Goal: Information Seeking & Learning: Find specific fact

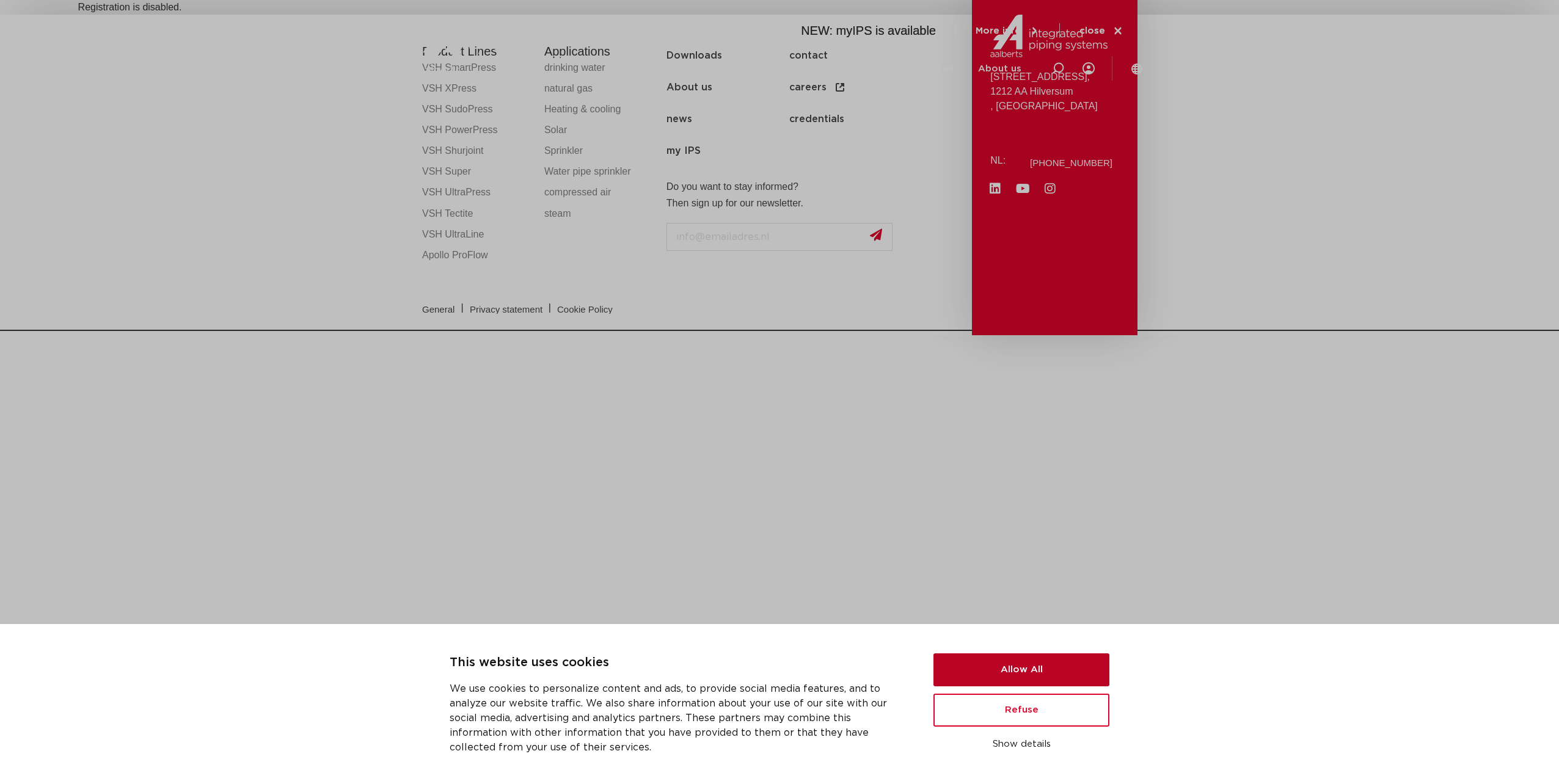
click at [1031, 674] on button "Allow All" at bounding box center [1021, 669] width 176 height 33
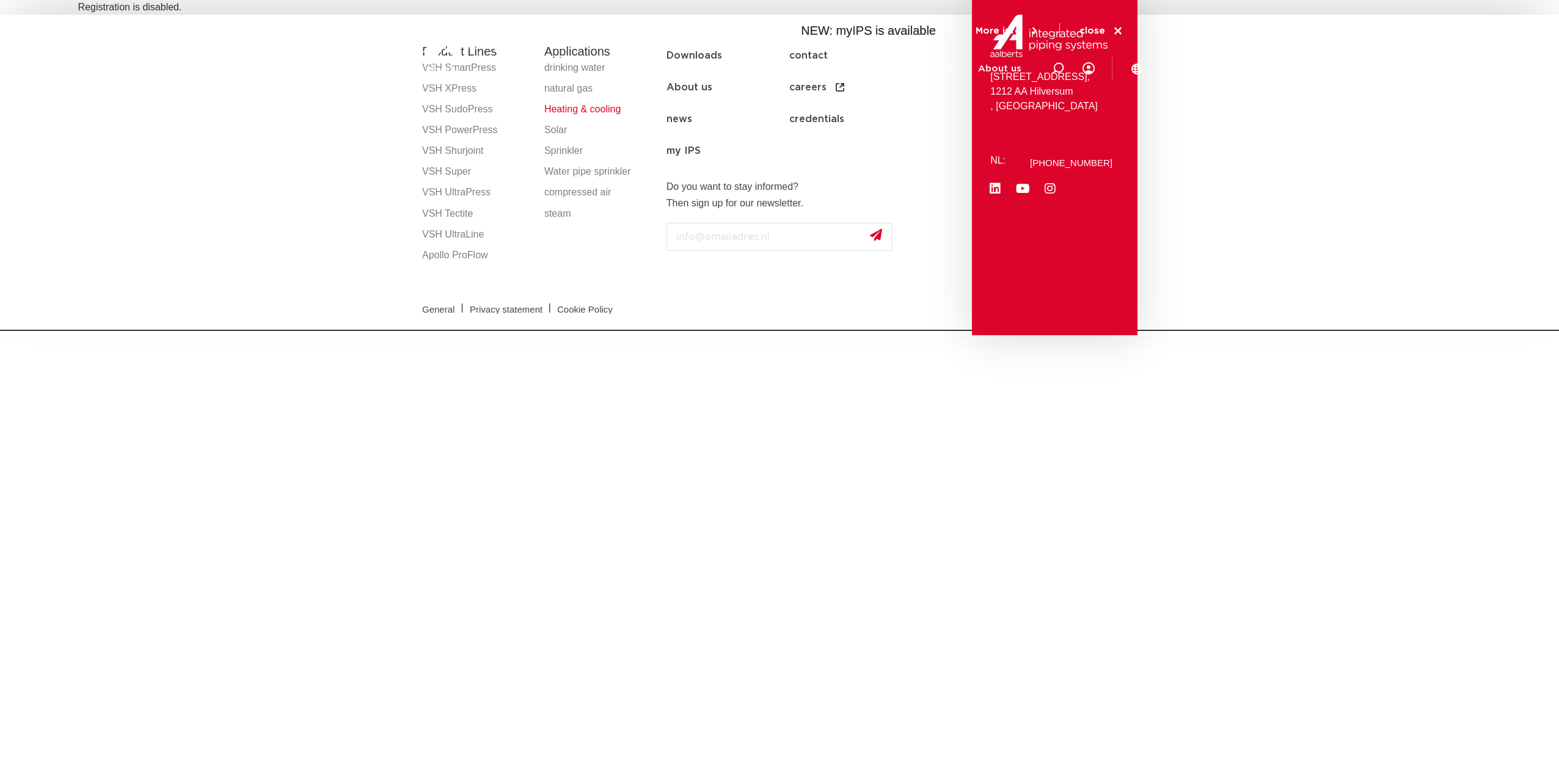
click at [587, 108] on link "Heating & cooling" at bounding box center [599, 109] width 110 height 21
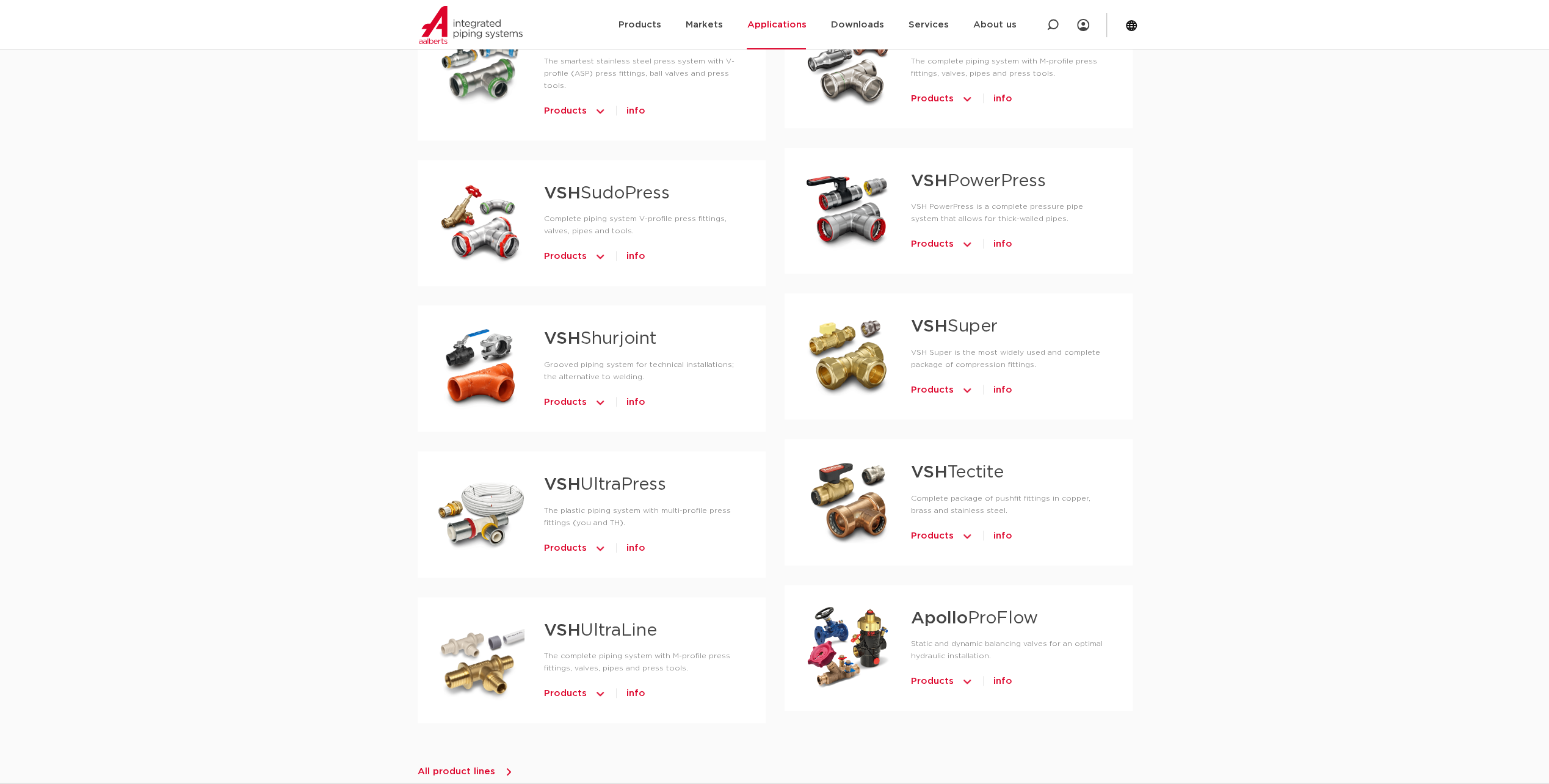
scroll to position [916, 0]
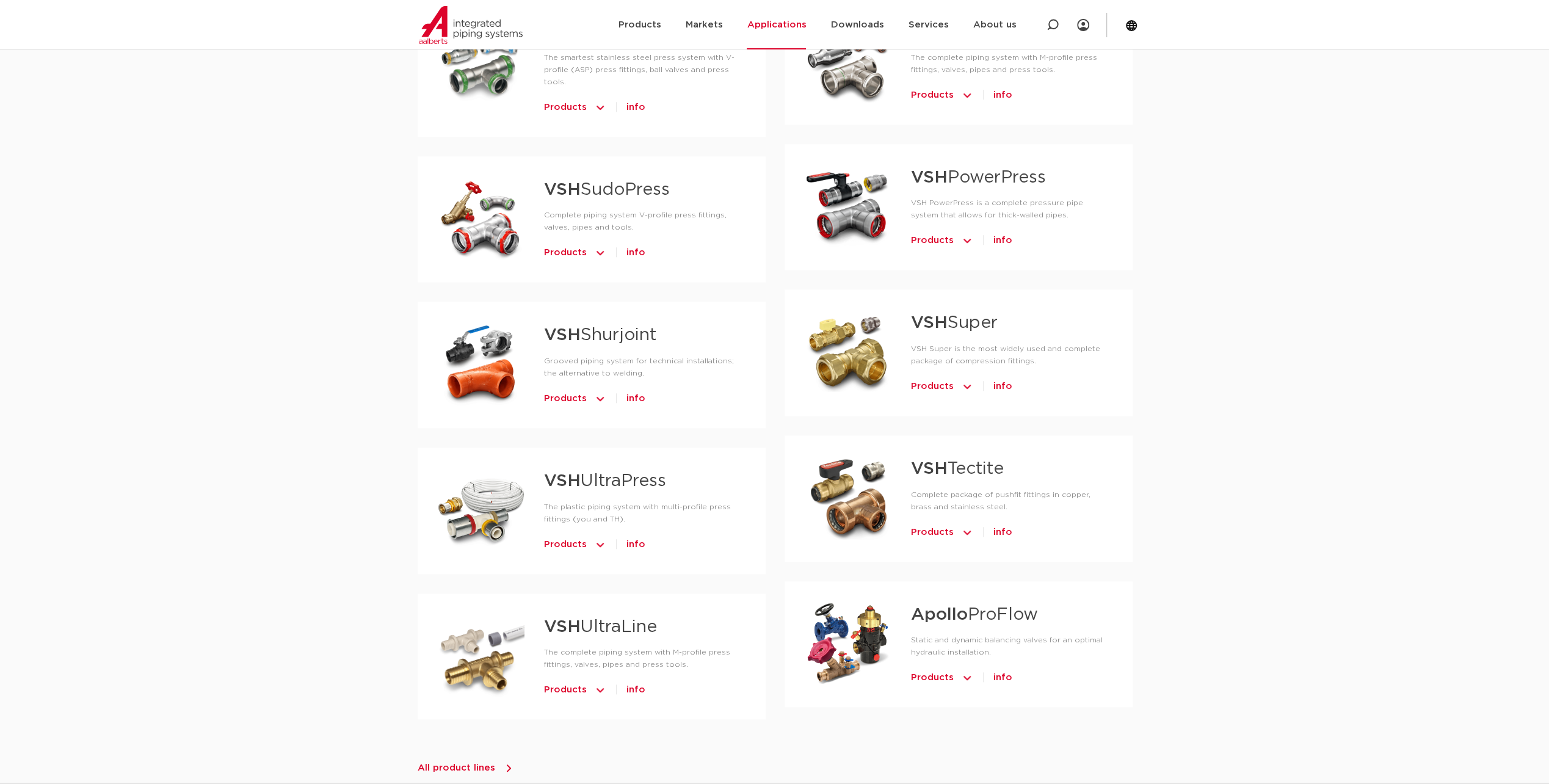
click at [954, 469] on link "VSH Tectite" at bounding box center [957, 468] width 93 height 17
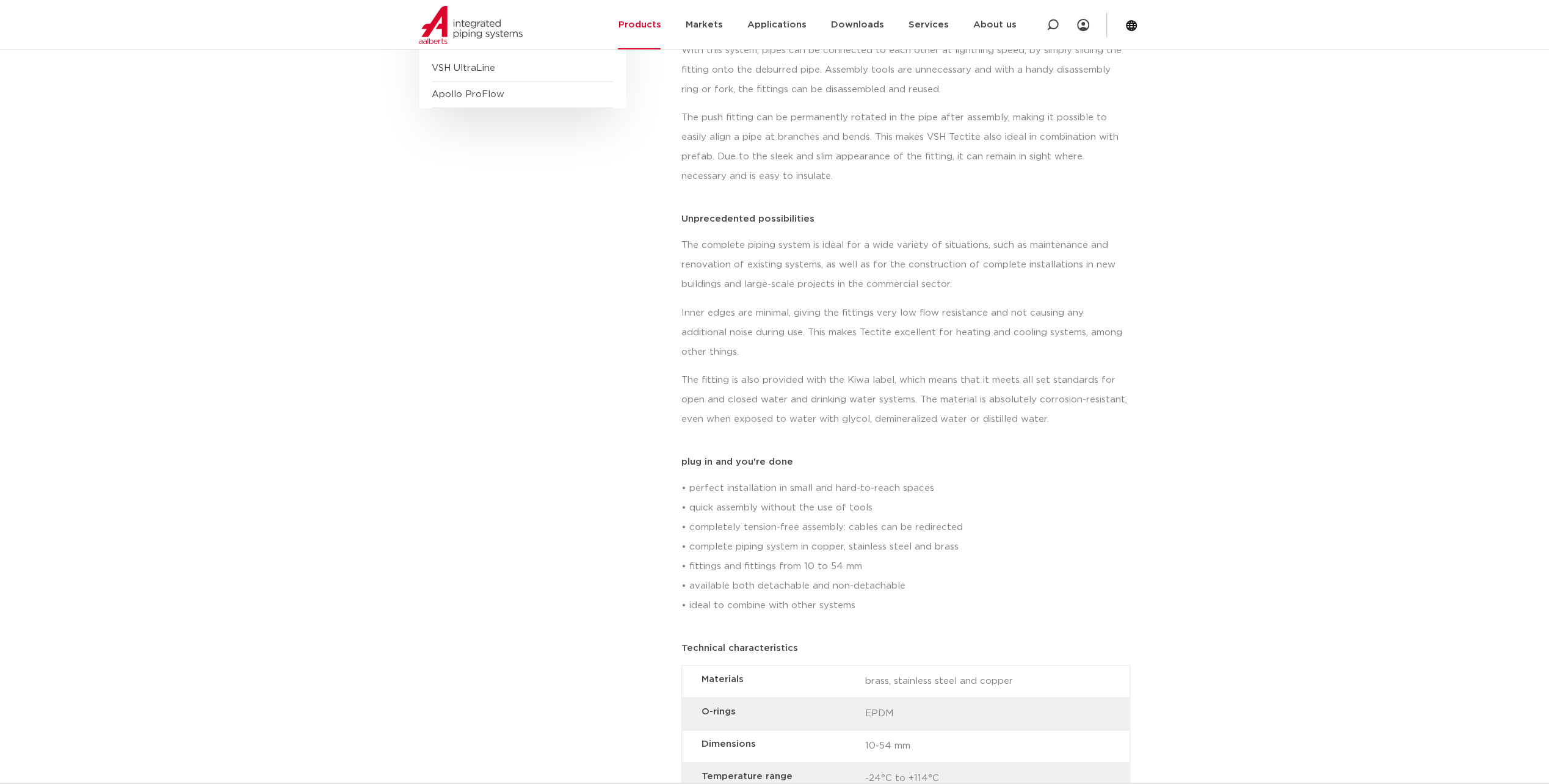
scroll to position [122, 0]
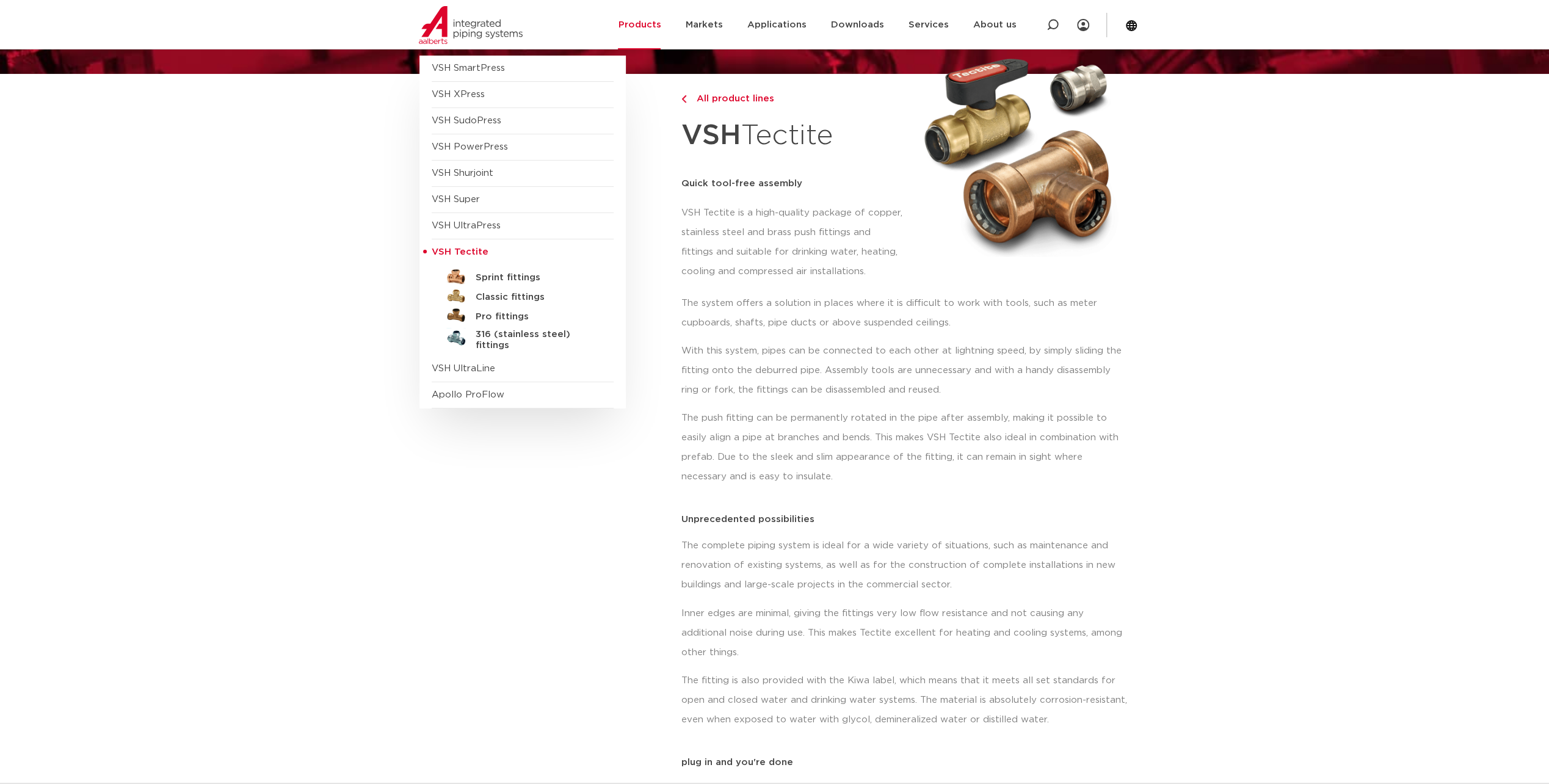
click at [510, 270] on link "Sprint fittings" at bounding box center [522, 275] width 182 height 19
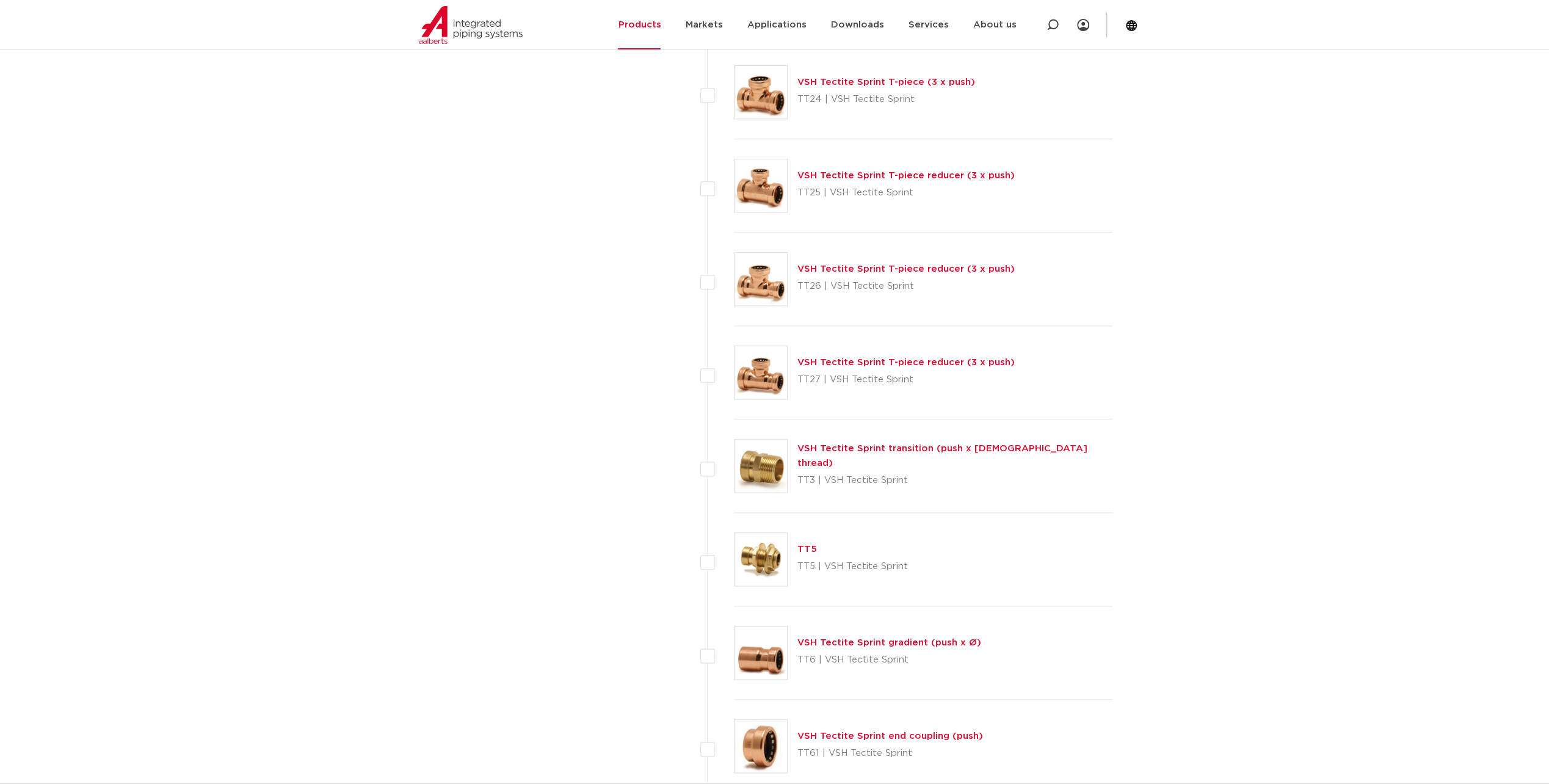
scroll to position [1160, 0]
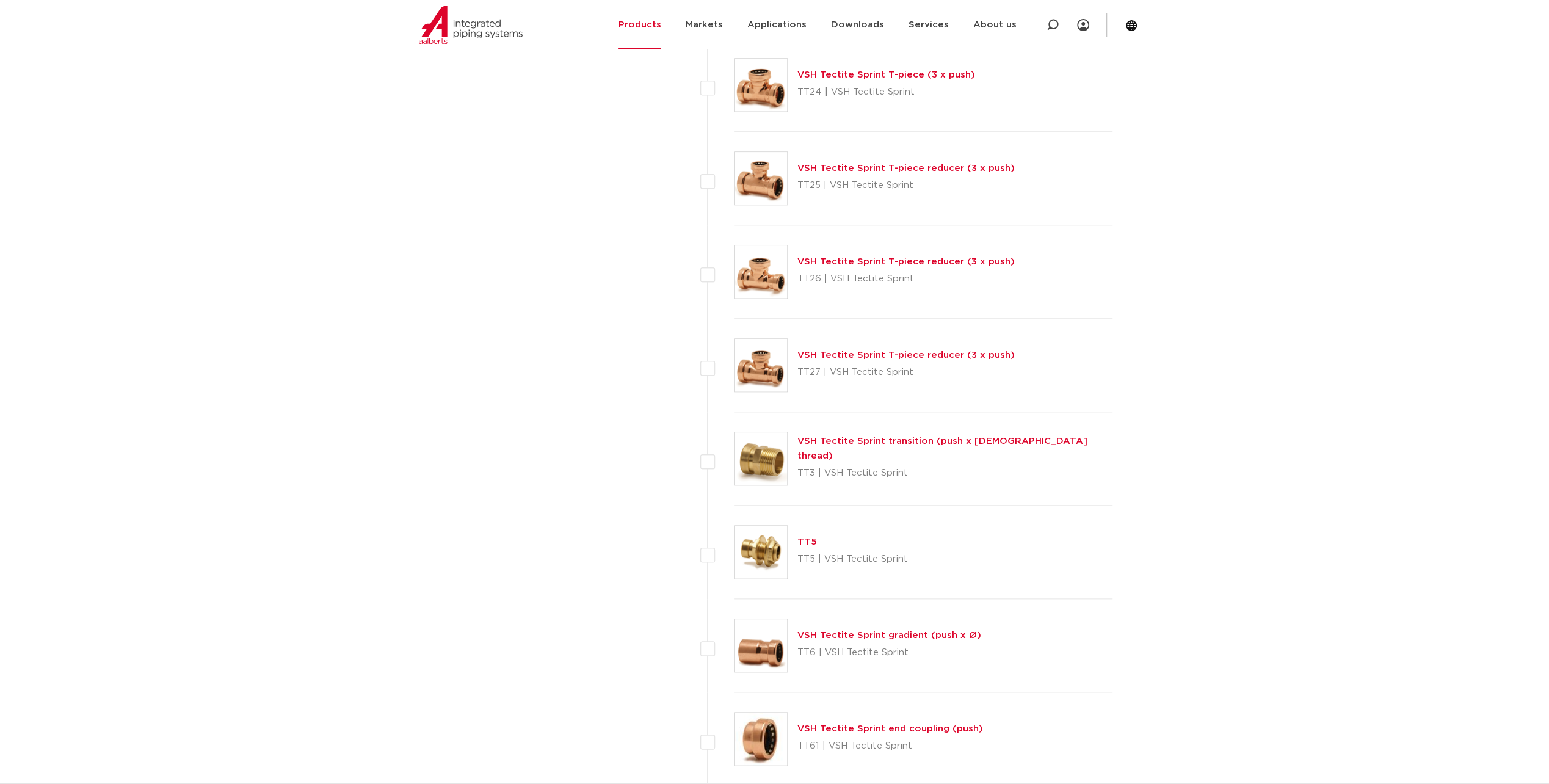
click at [889, 444] on link "VSH Tectite Sprint transition (push x male thread)" at bounding box center [943, 448] width 290 height 24
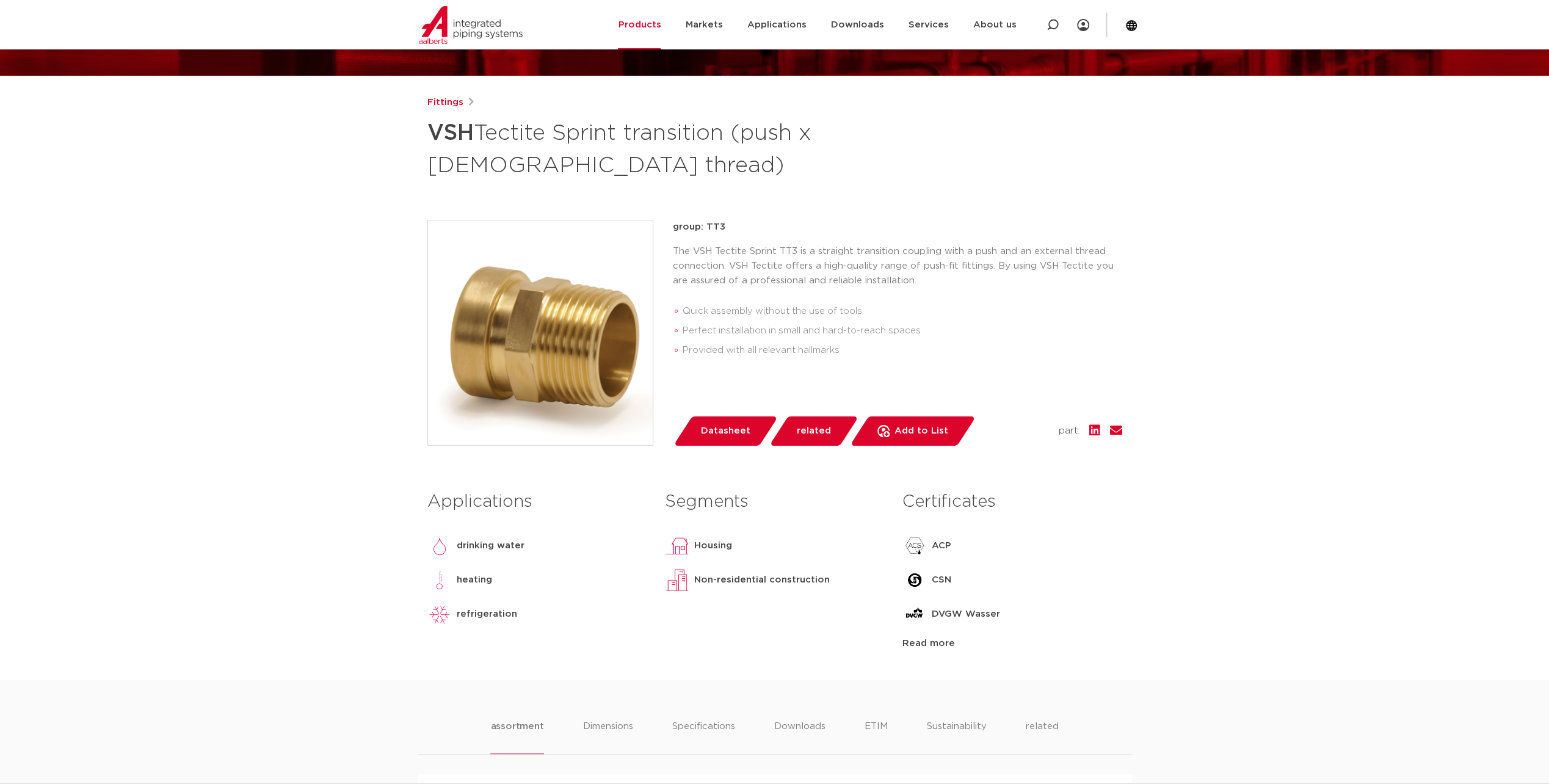
scroll to position [122, 0]
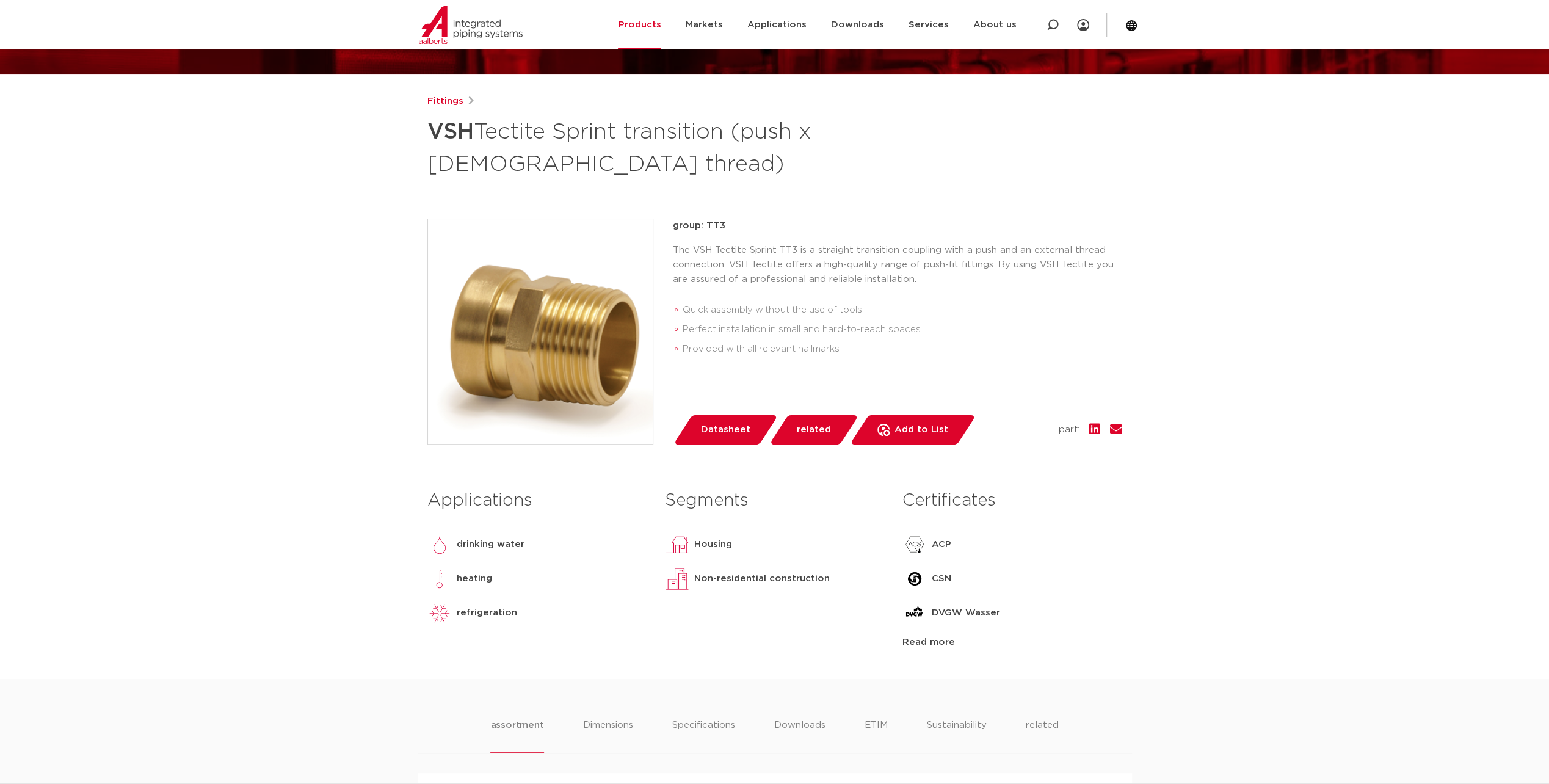
click at [724, 428] on span "Datasheet" at bounding box center [726, 430] width 49 height 19
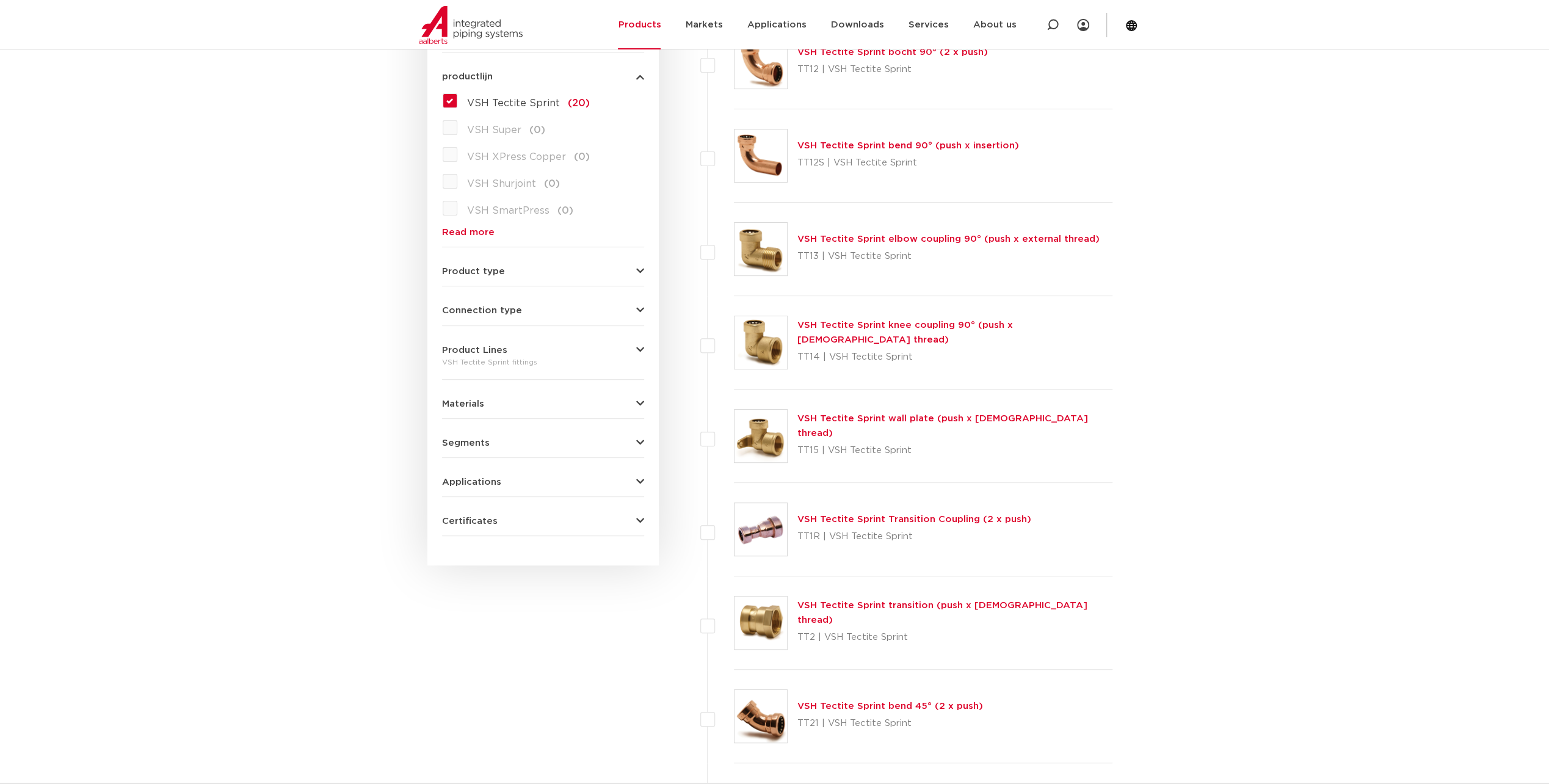
scroll to position [244, 0]
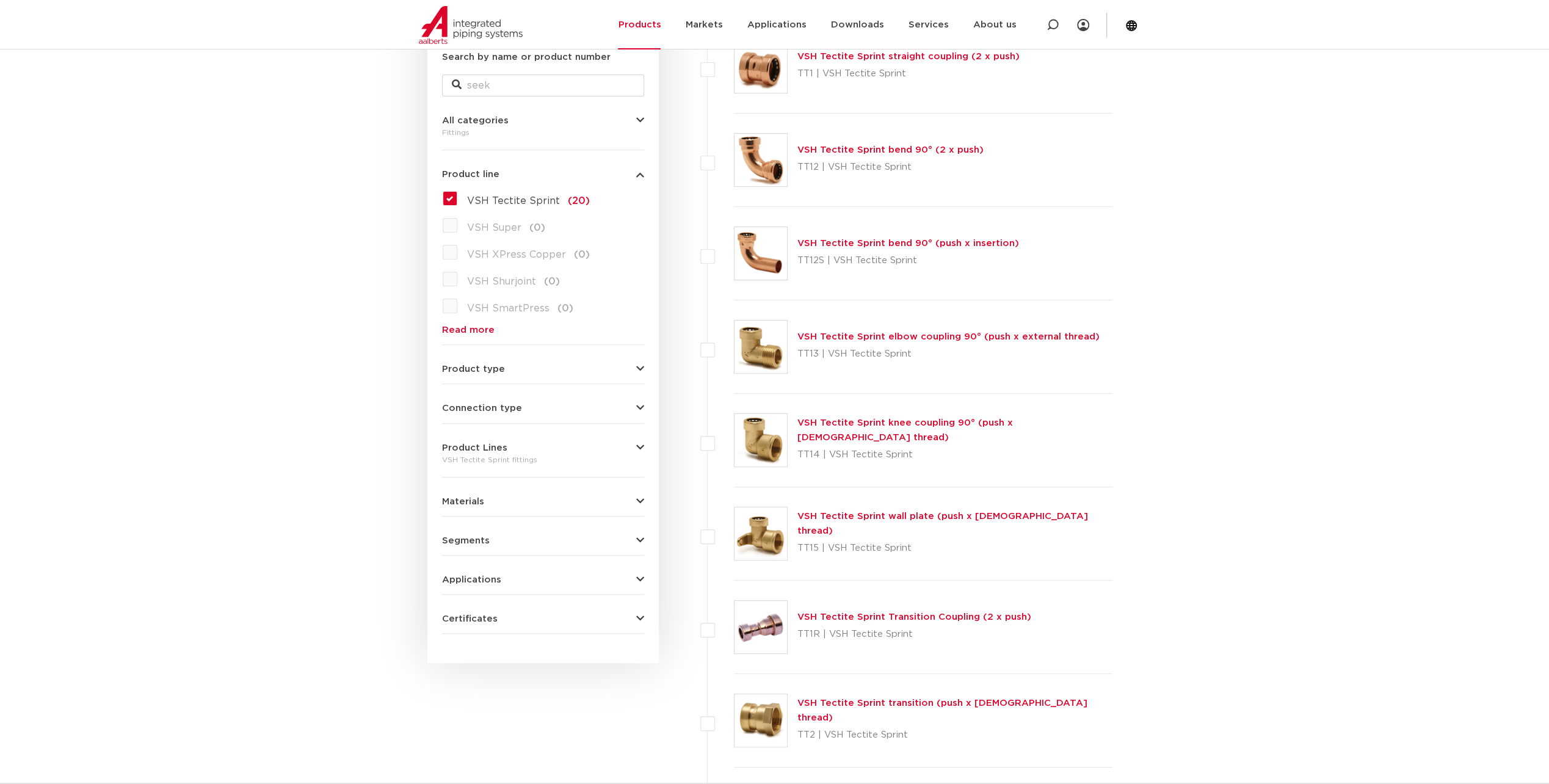
click at [640, 365] on icon "button" at bounding box center [640, 368] width 8 height 9
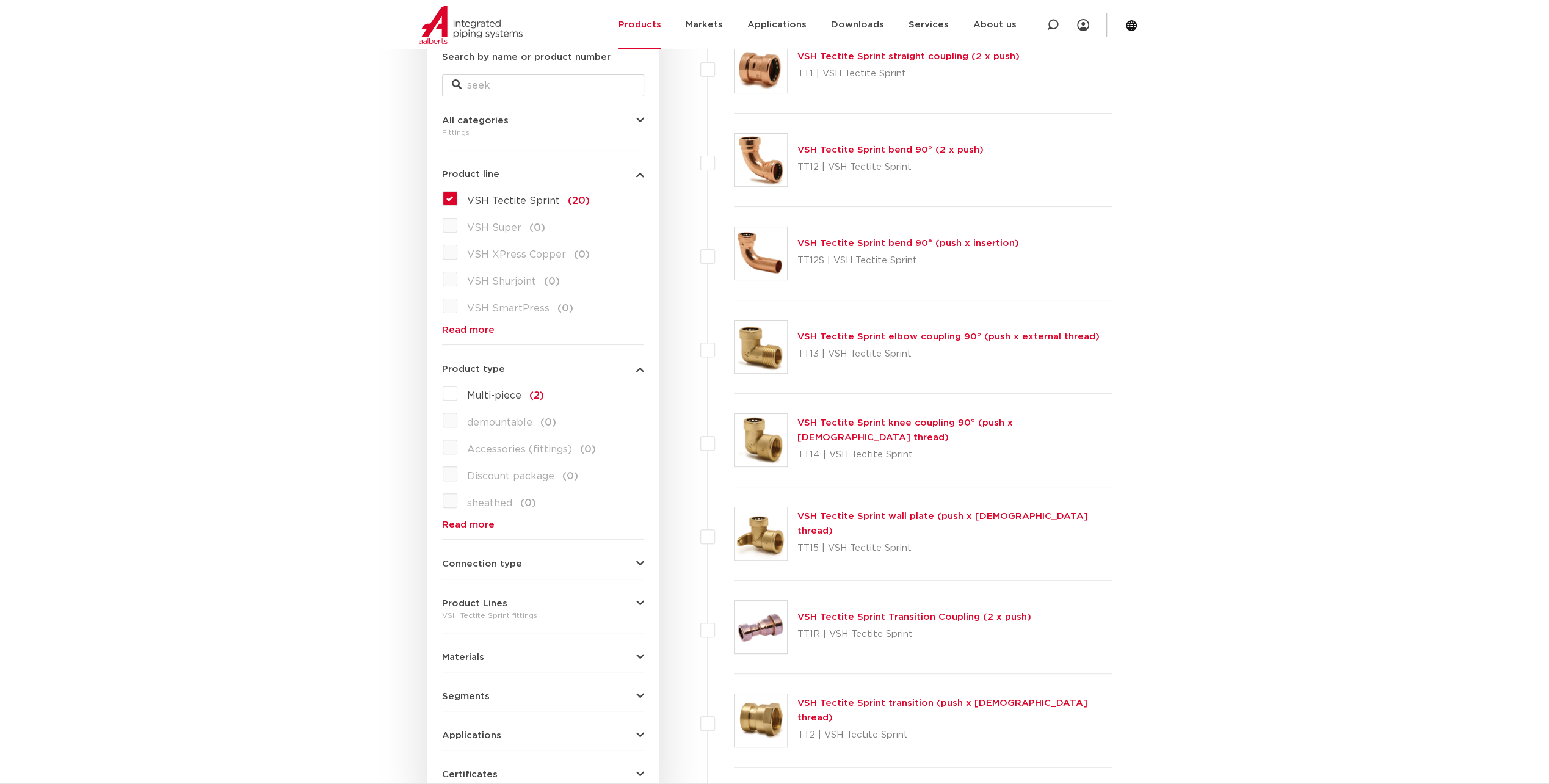
click at [640, 365] on icon "button" at bounding box center [640, 368] width 8 height 9
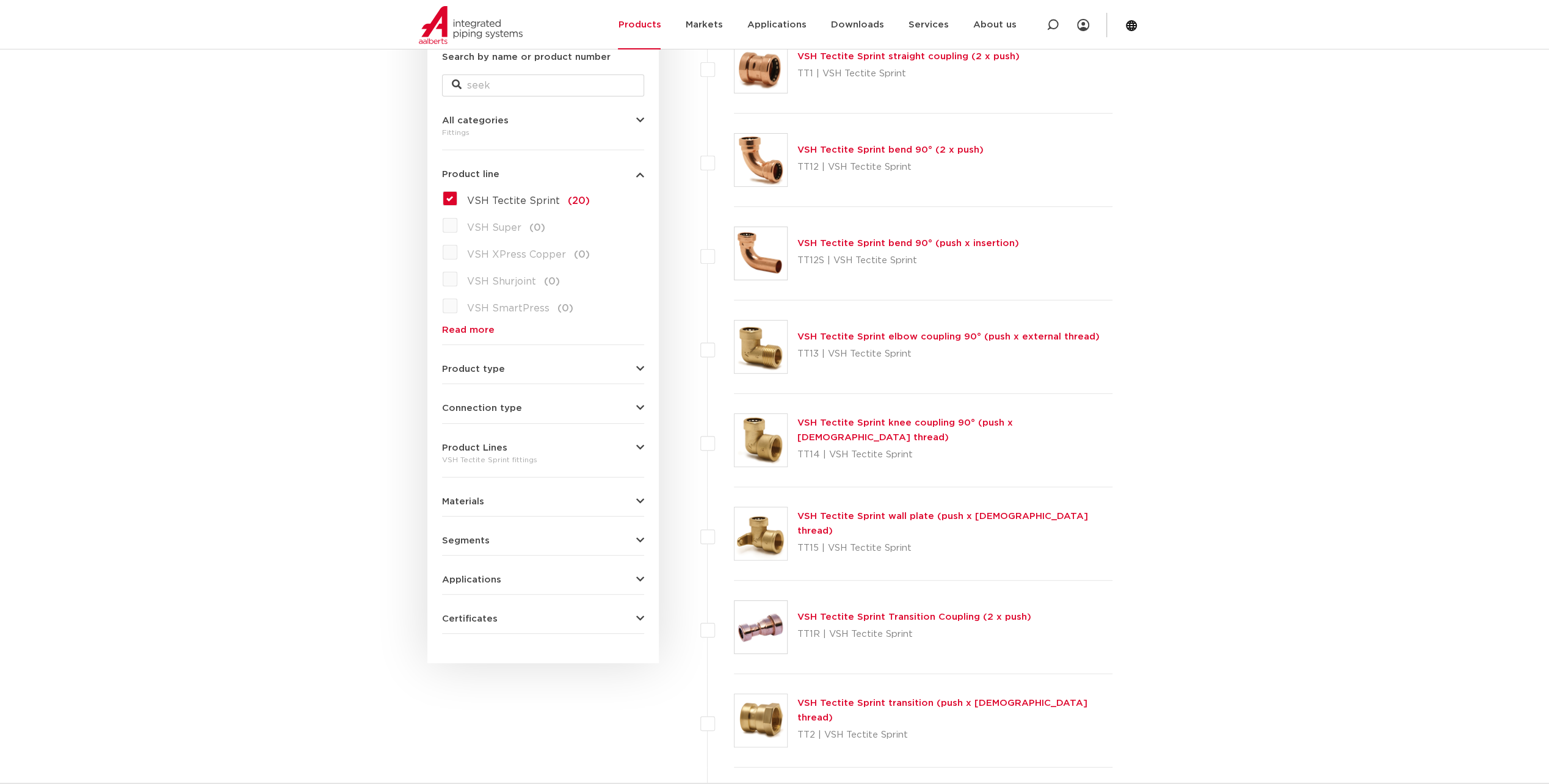
click at [640, 407] on icon "button" at bounding box center [640, 408] width 8 height 9
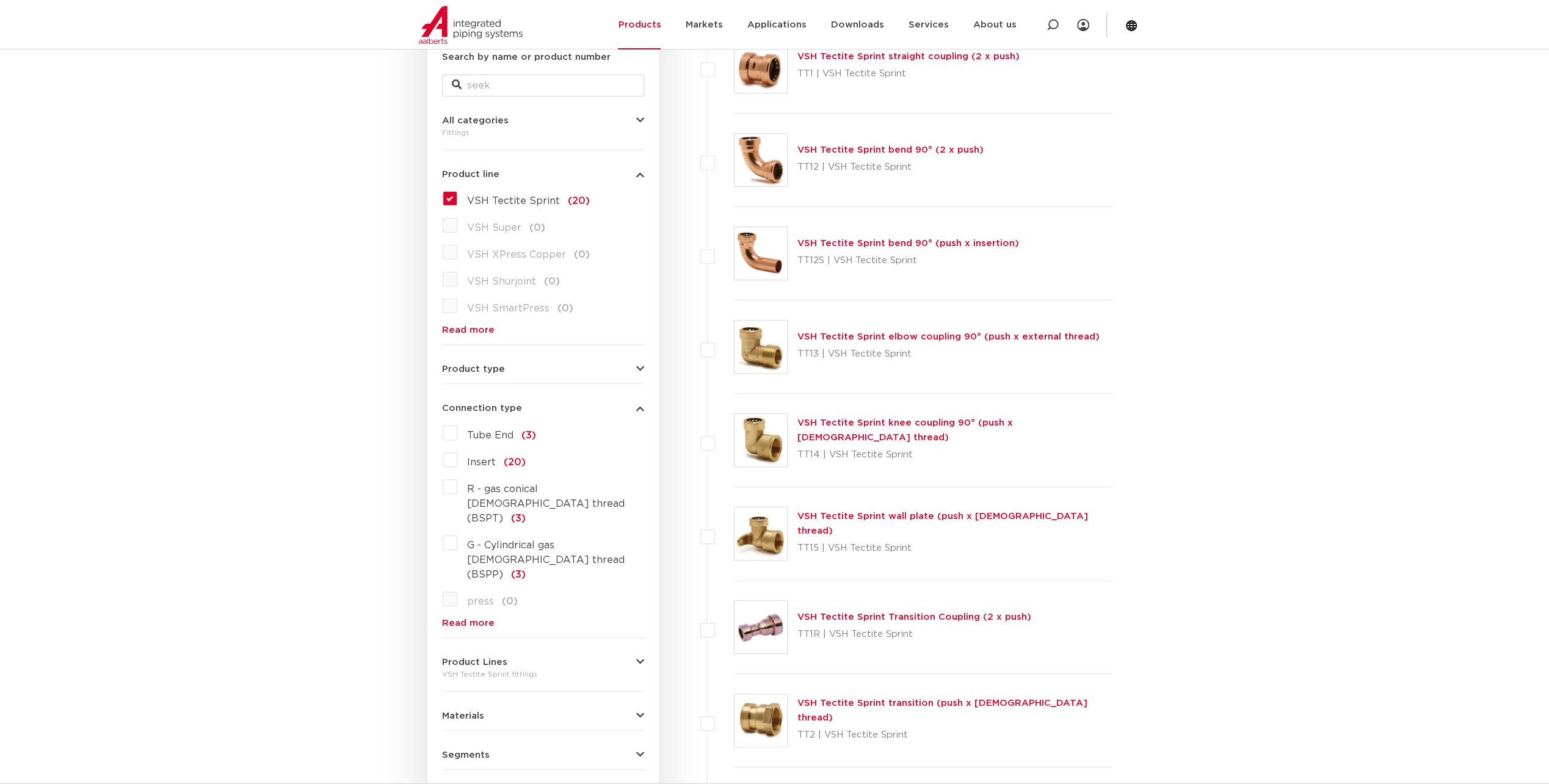
click at [641, 405] on icon "button" at bounding box center [640, 408] width 8 height 9
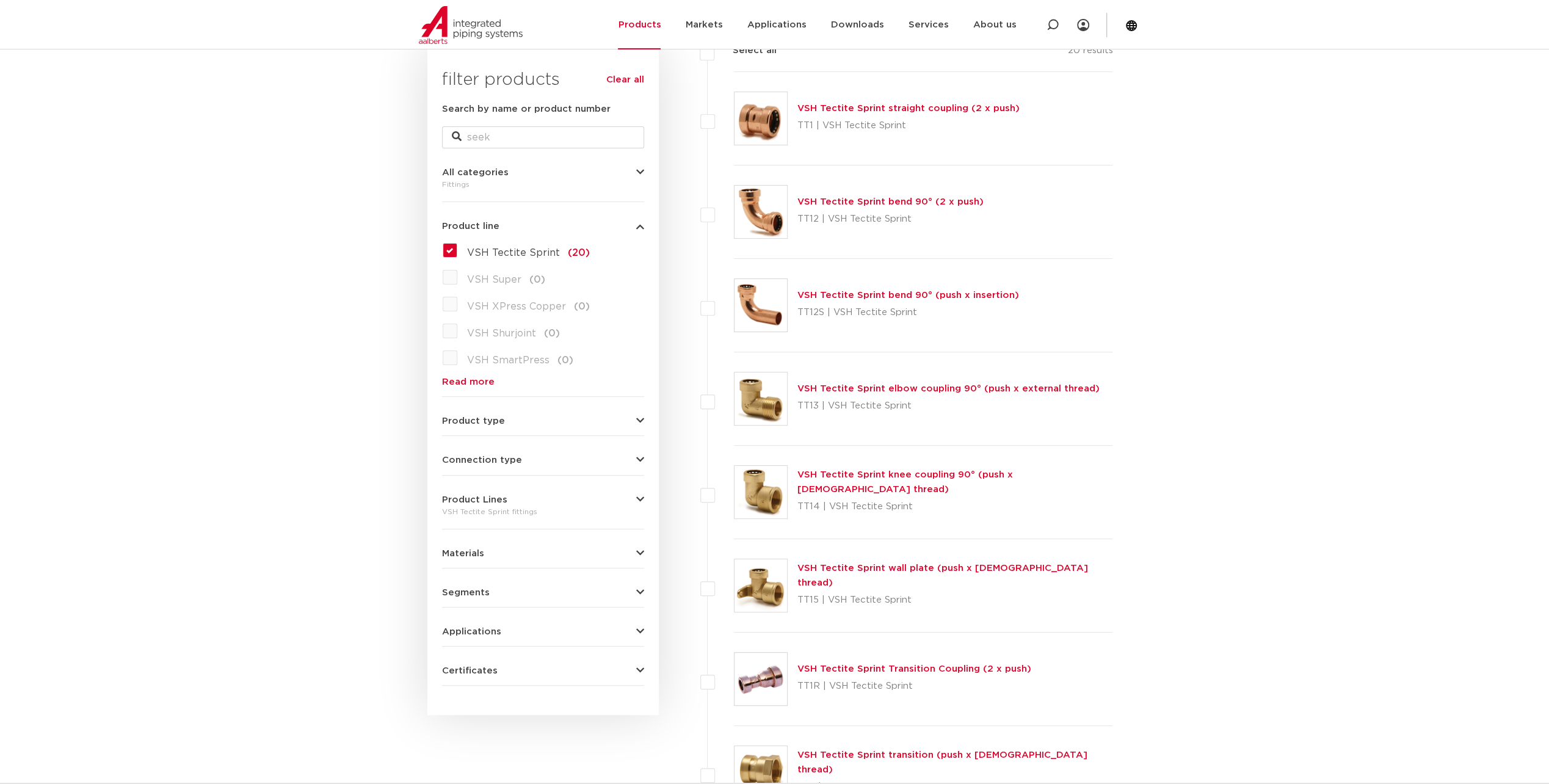
scroll to position [122, 0]
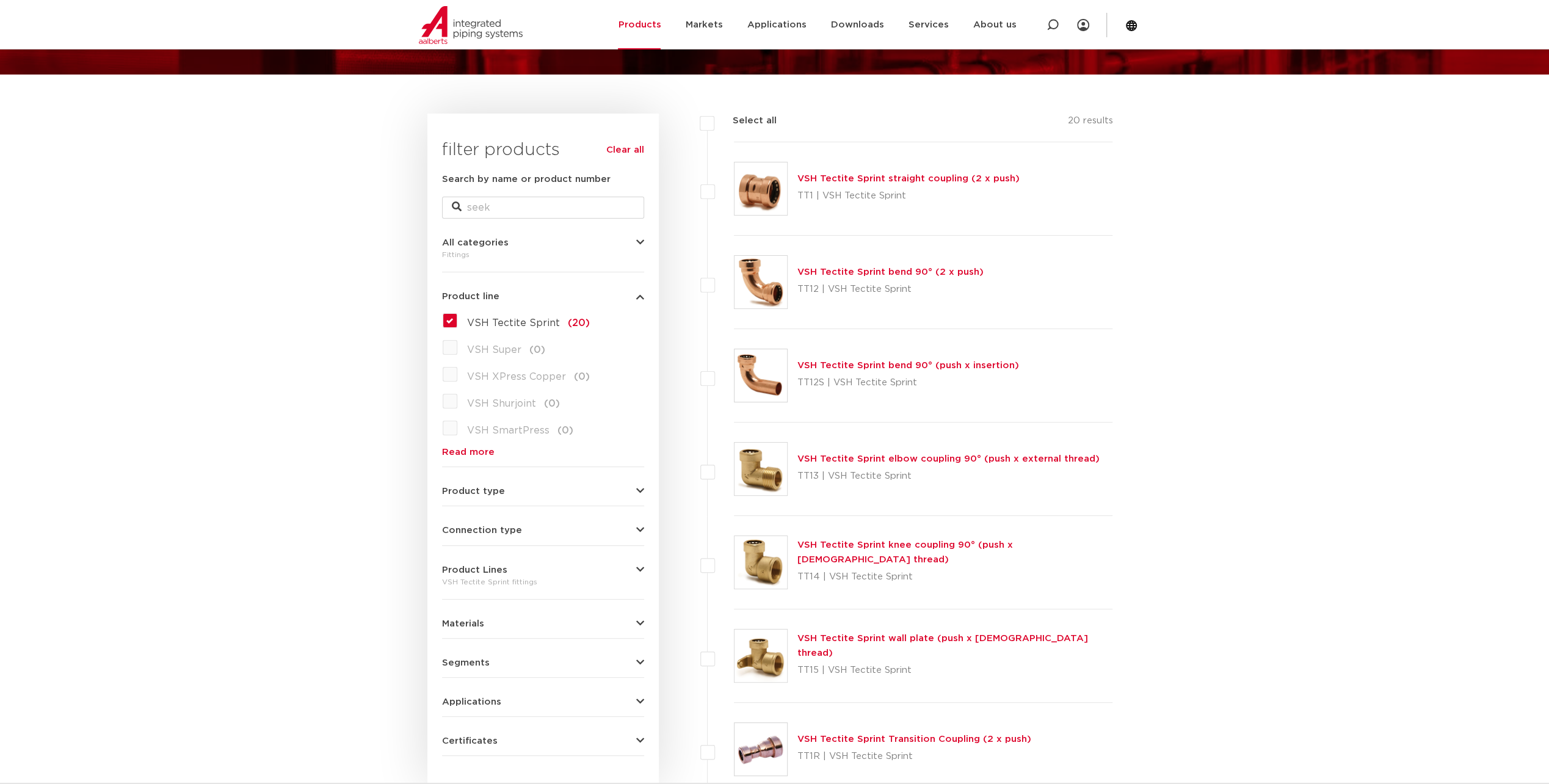
click at [642, 244] on icon "button" at bounding box center [640, 242] width 8 height 9
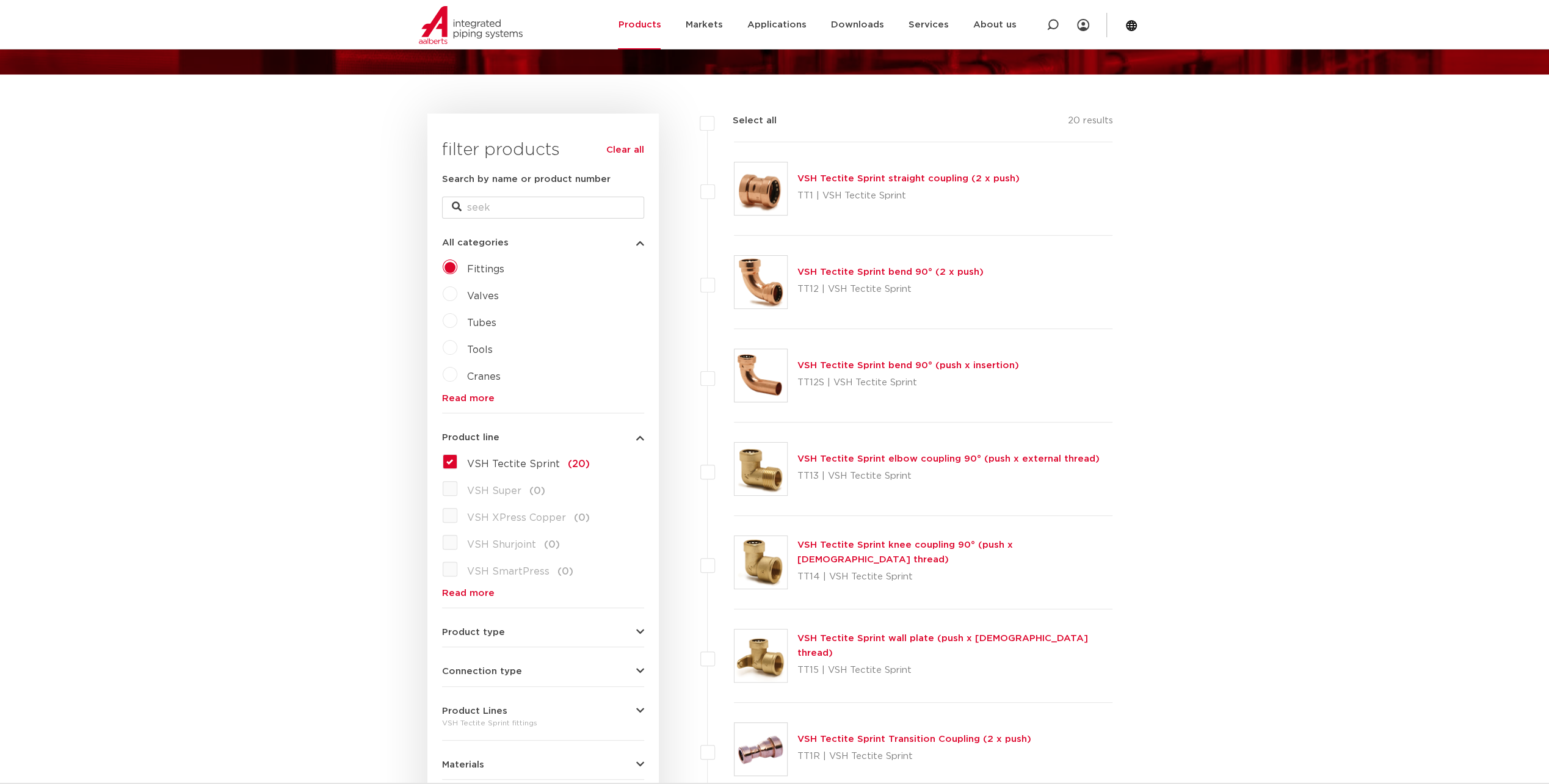
click at [642, 244] on icon "button" at bounding box center [640, 242] width 8 height 9
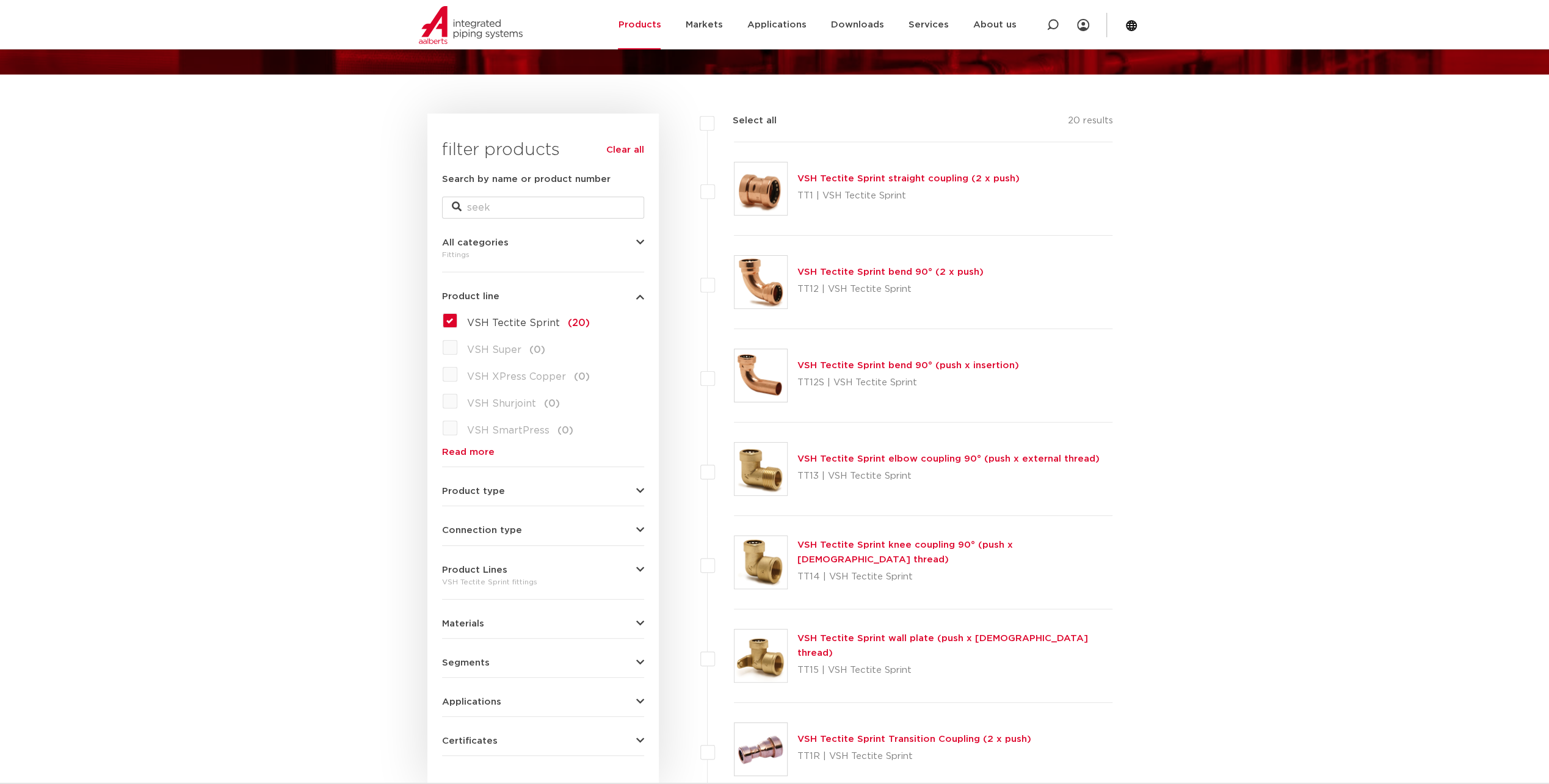
click at [463, 374] on label "VSH XPress Copper (0)" at bounding box center [523, 374] width 132 height 19
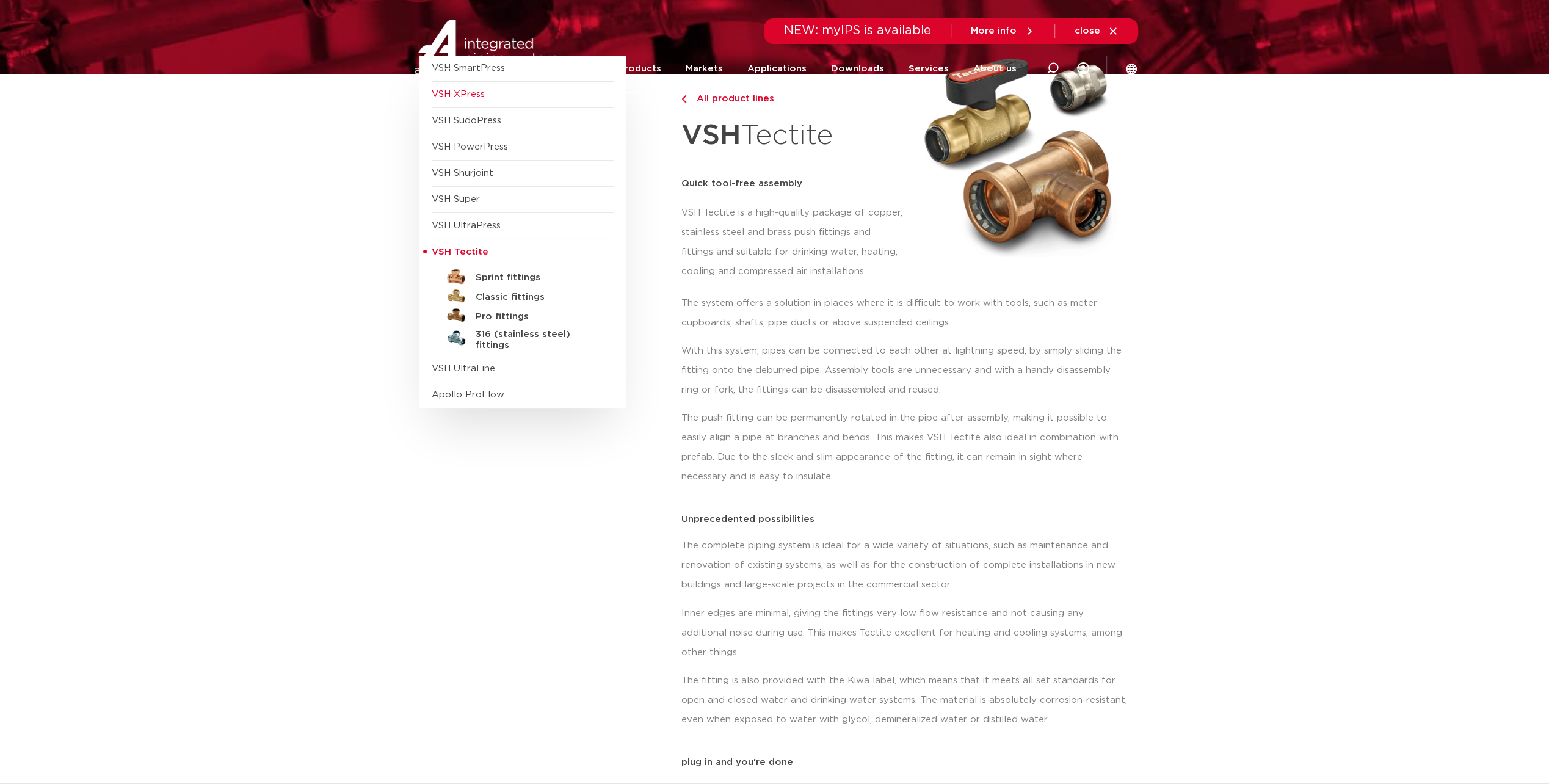
click at [467, 91] on div at bounding box center [491, 46] width 160 height 93
click at [471, 96] on span "VSH XPress" at bounding box center [458, 94] width 53 height 9
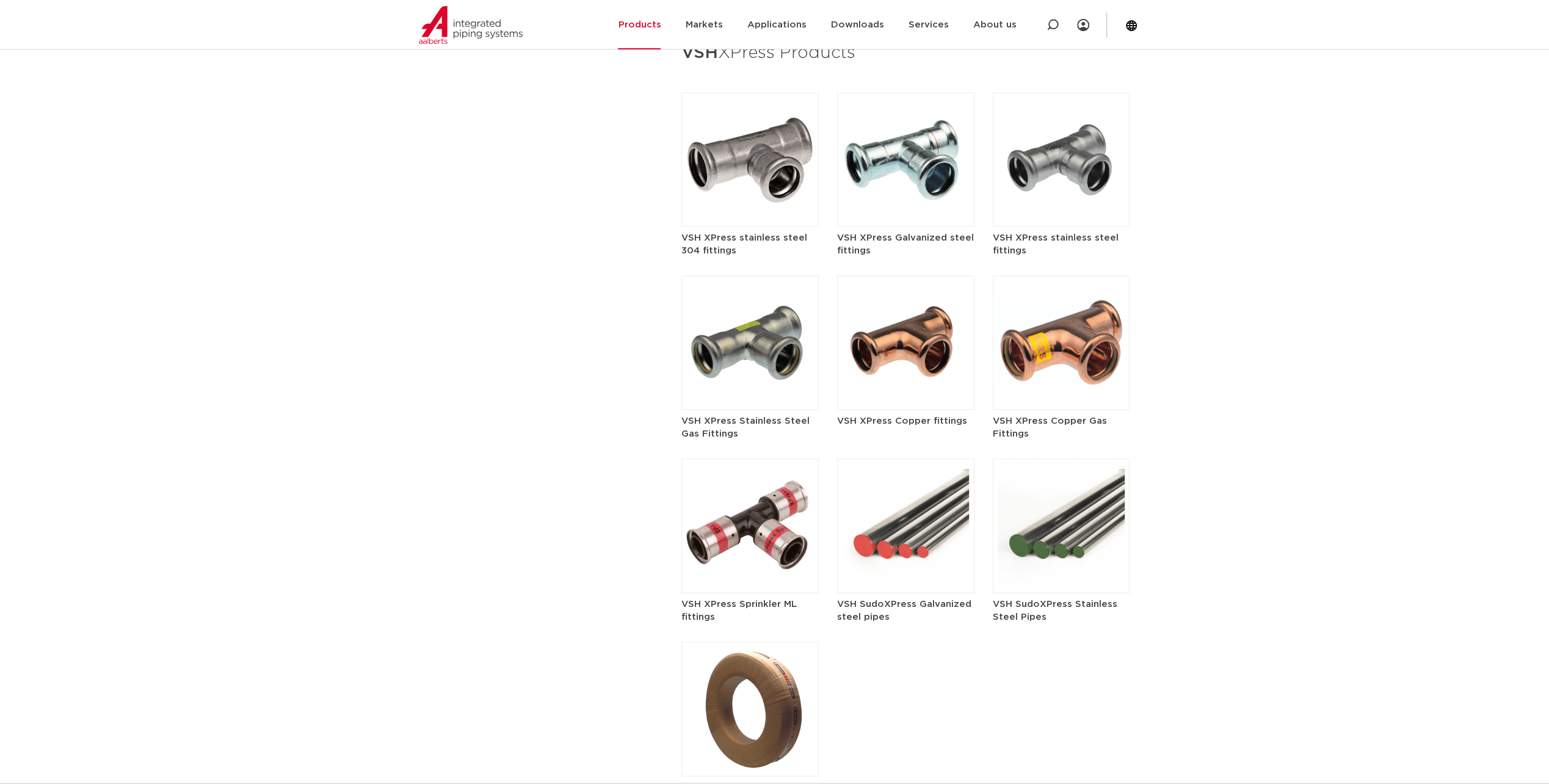
scroll to position [1465, 0]
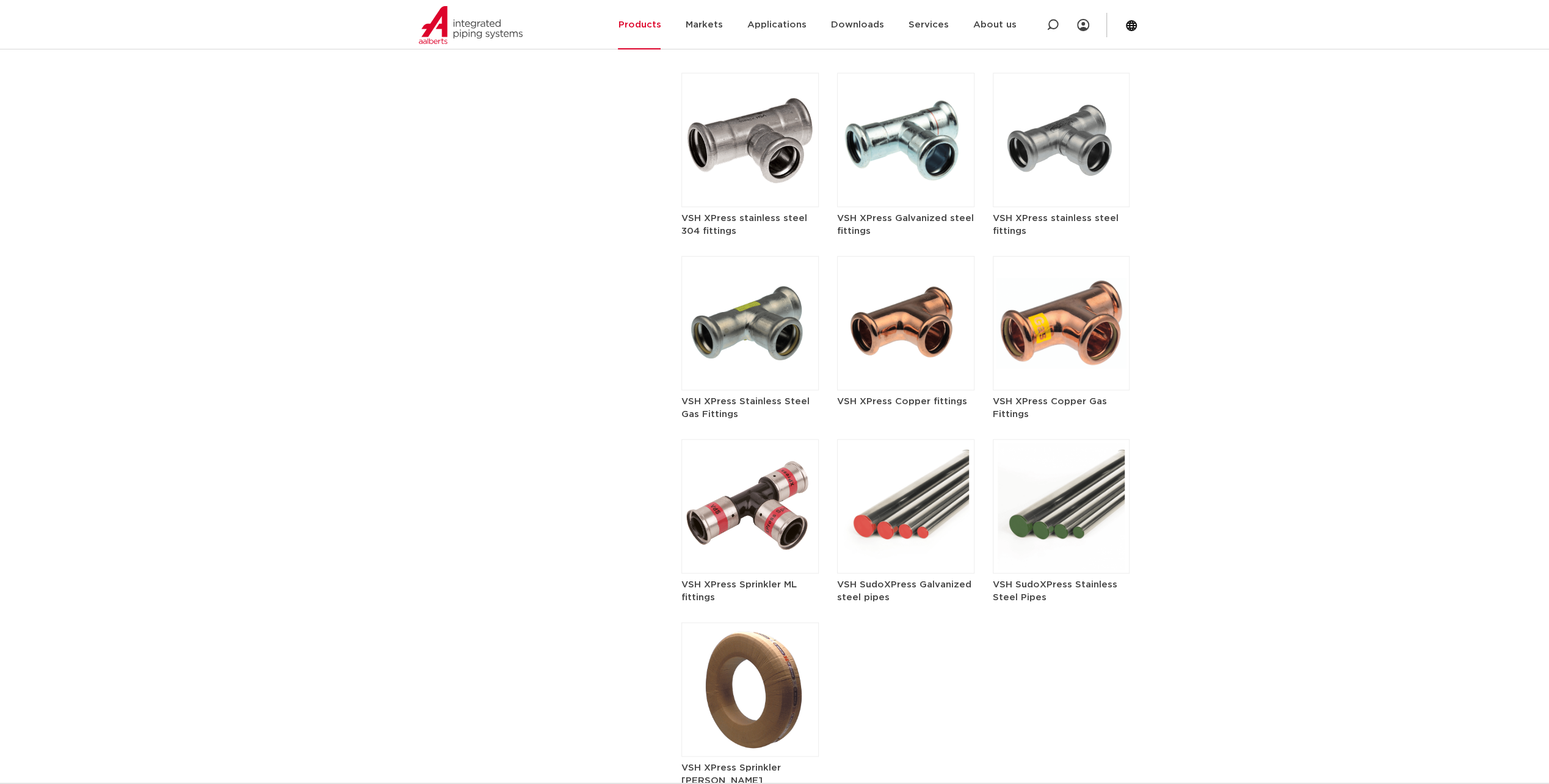
click at [913, 372] on img at bounding box center [906, 323] width 137 height 134
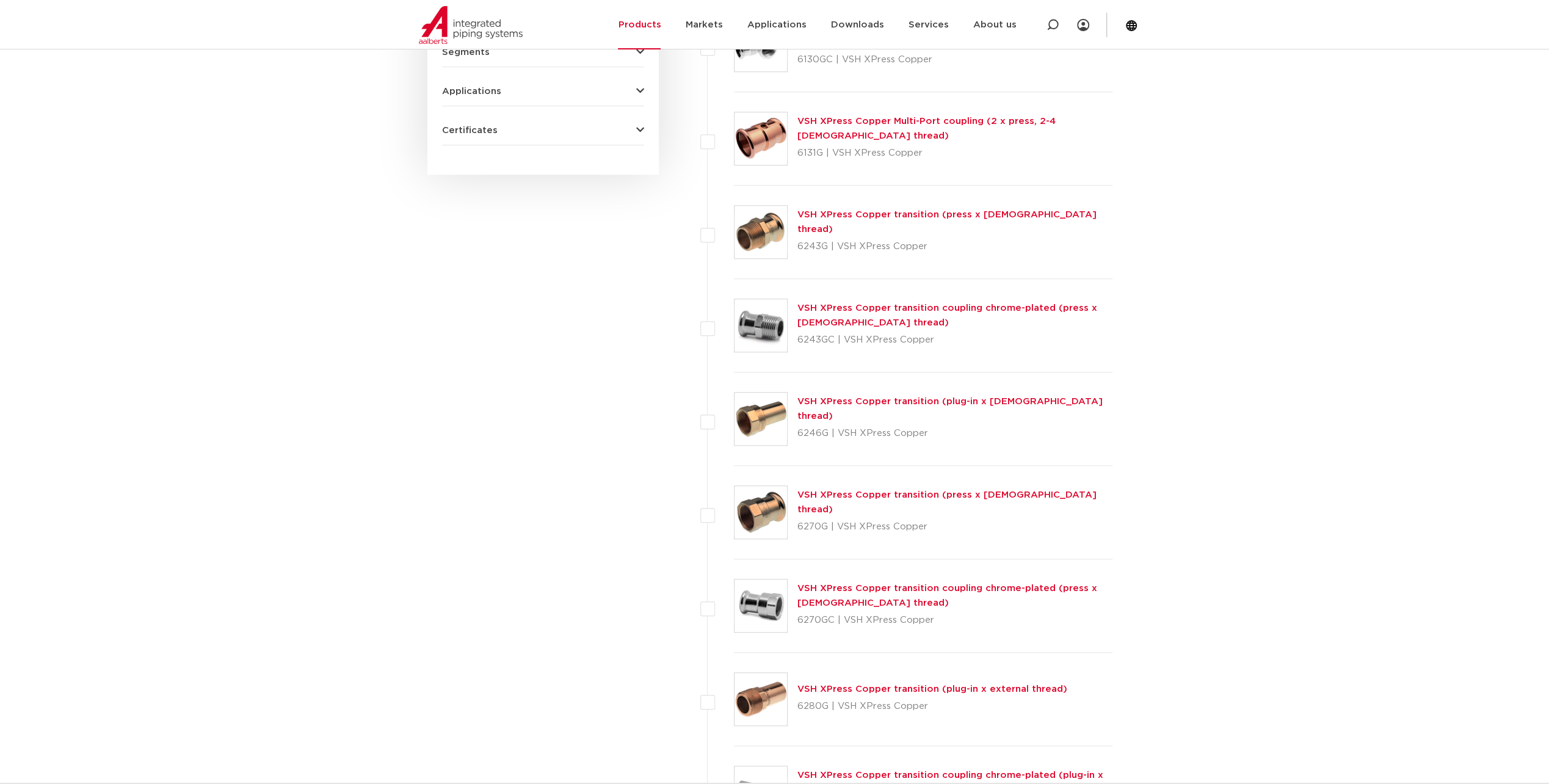
scroll to position [550, 0]
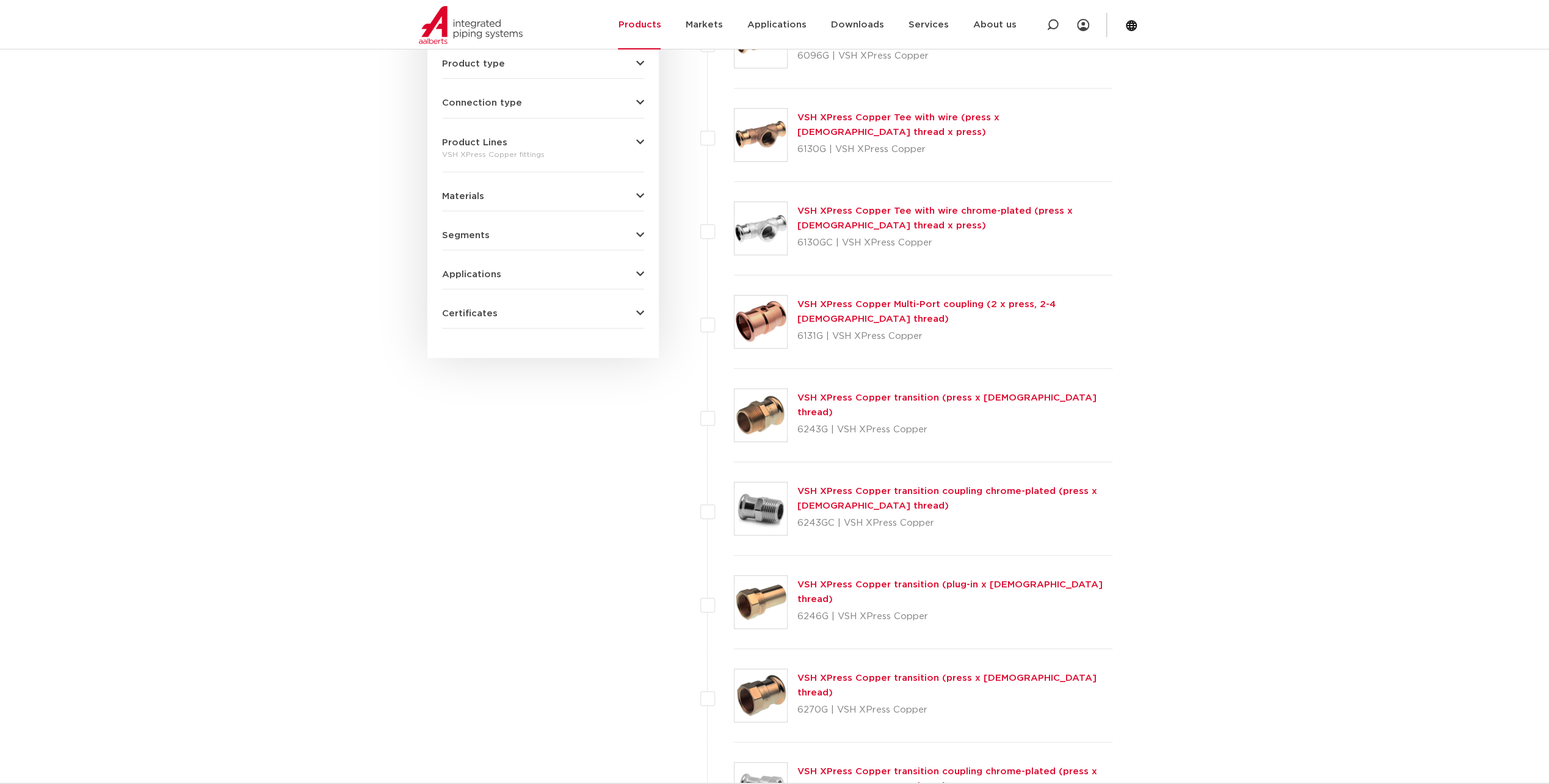
click at [876, 404] on link "VSH XPress Copper transition (press x [DEMOGRAPHIC_DATA] thread)" at bounding box center [947, 405] width 299 height 24
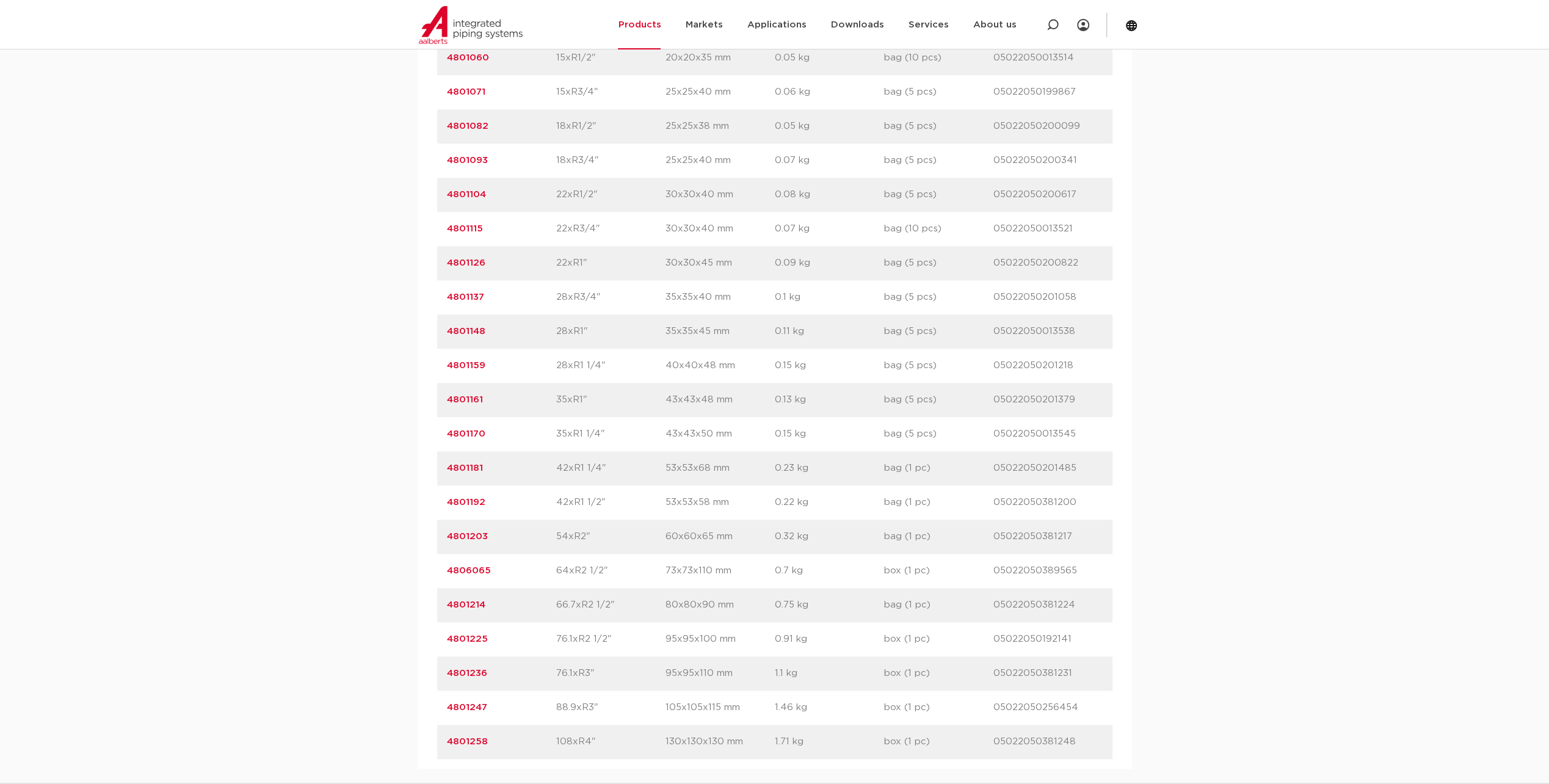
scroll to position [1038, 0]
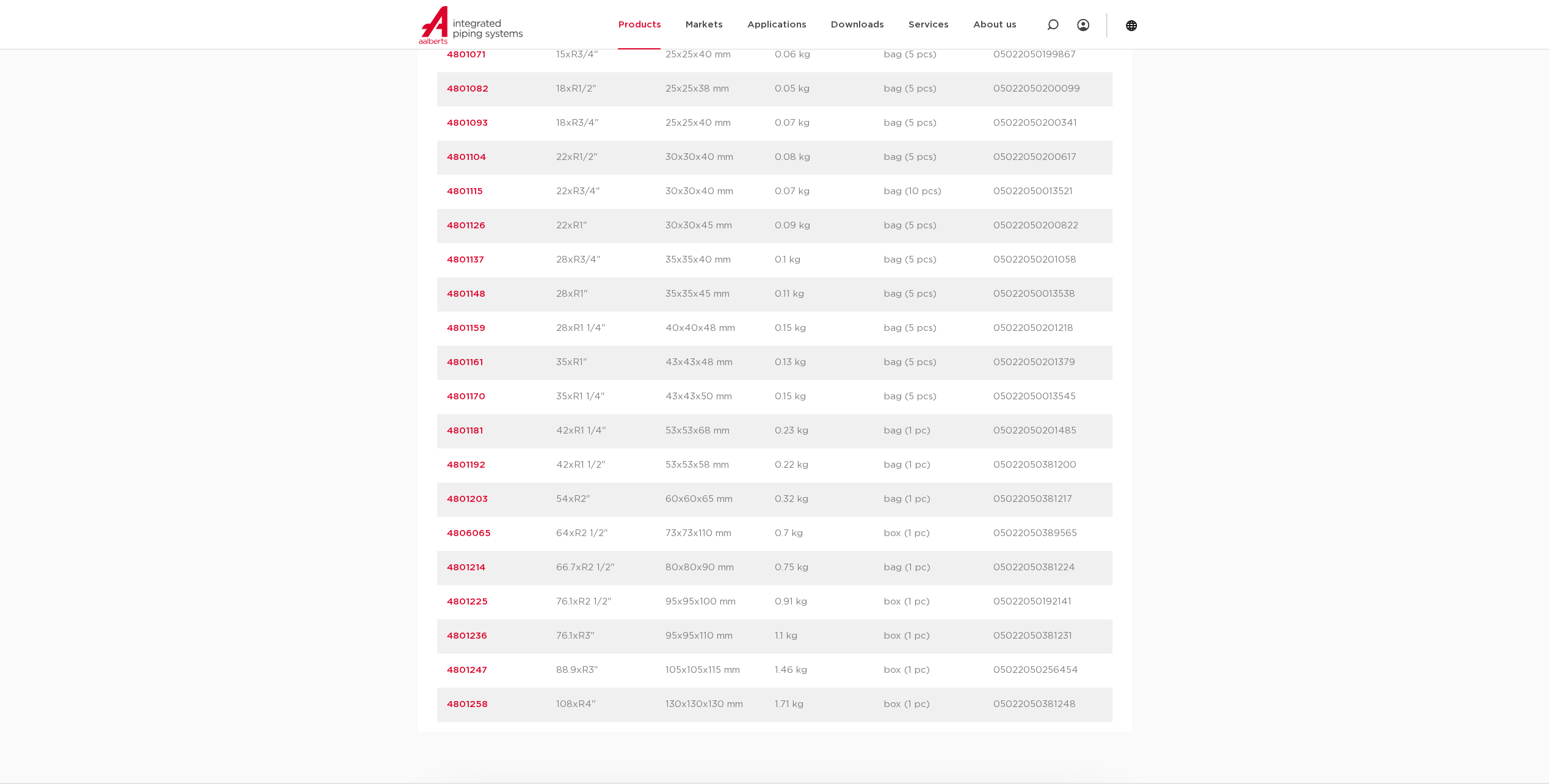
drag, startPoint x: 549, startPoint y: 498, endPoint x: 597, endPoint y: 498, distance: 48.0
click at [597, 498] on div "artikelnummer 4801203 afmeting 54xR2" afmetingen 60x60x65 mm gewicht 0.32 kg ve…" at bounding box center [774, 499] width 676 height 34
drag, startPoint x: 597, startPoint y: 498, endPoint x: 719, endPoint y: 506, distance: 122.3
click at [719, 506] on div "artikelnummer 4801203 afmeting 54xR2" afmetingen 60x60x65 mm gewicht 0.32 kg ve…" at bounding box center [774, 499] width 676 height 34
drag, startPoint x: 719, startPoint y: 506, endPoint x: 660, endPoint y: 510, distance: 59.1
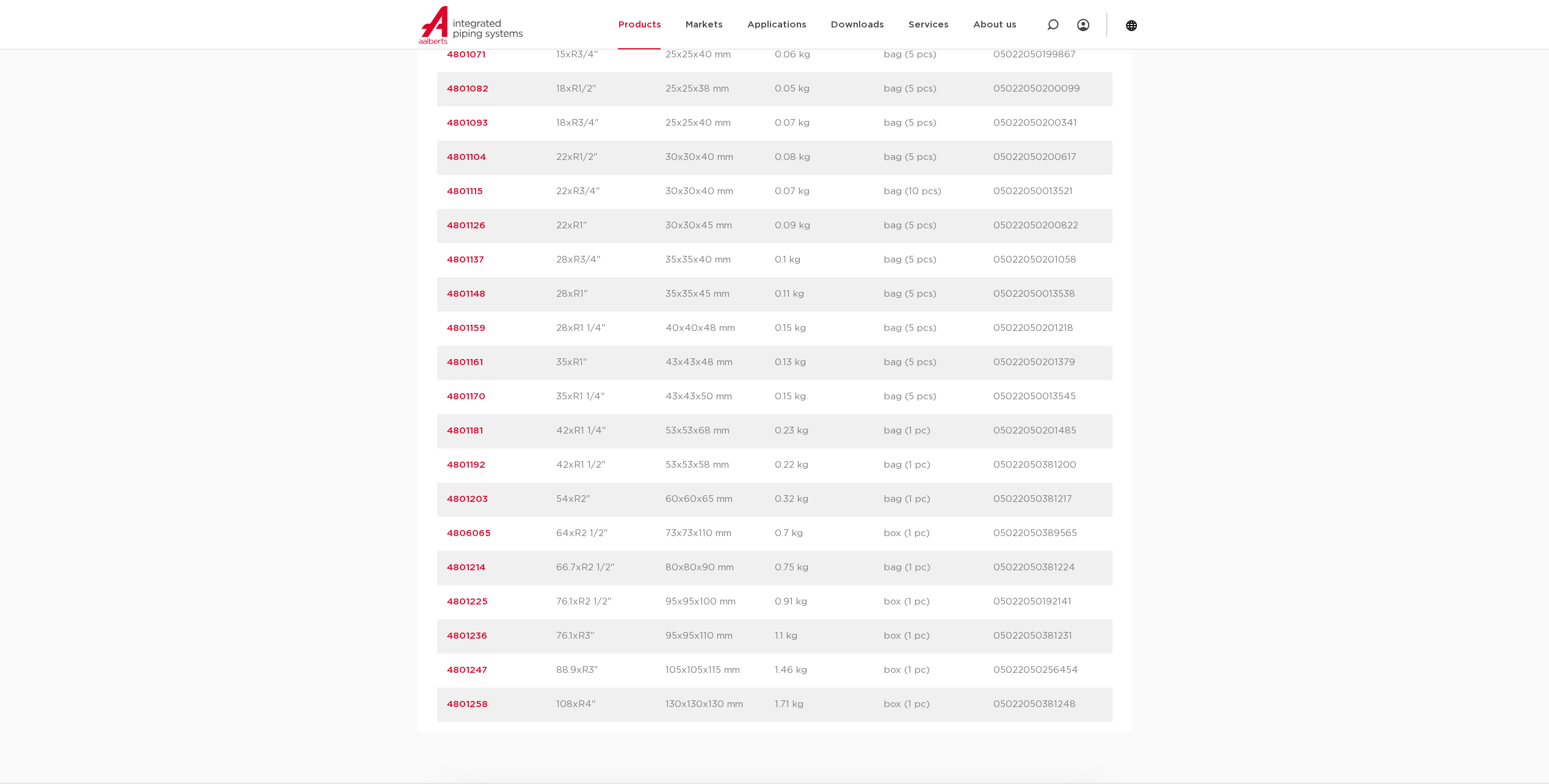
click at [660, 510] on div "artikelnummer 4801203 afmeting 54xR2" afmetingen 60x60x65 mm gewicht 0.32 kg ve…" at bounding box center [774, 499] width 676 height 34
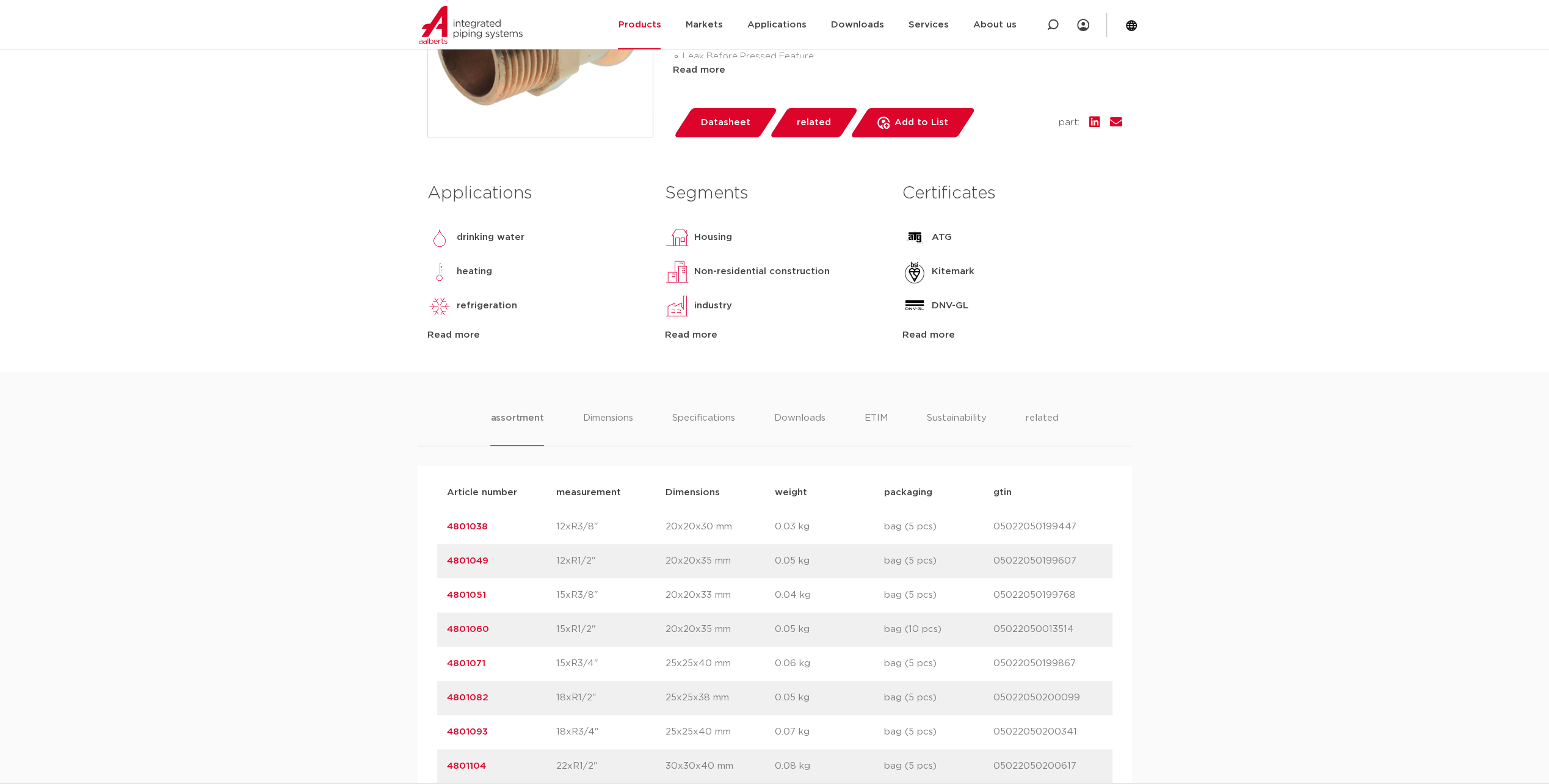
scroll to position [427, 0]
click at [818, 424] on li "Downloads" at bounding box center [799, 431] width 52 height 35
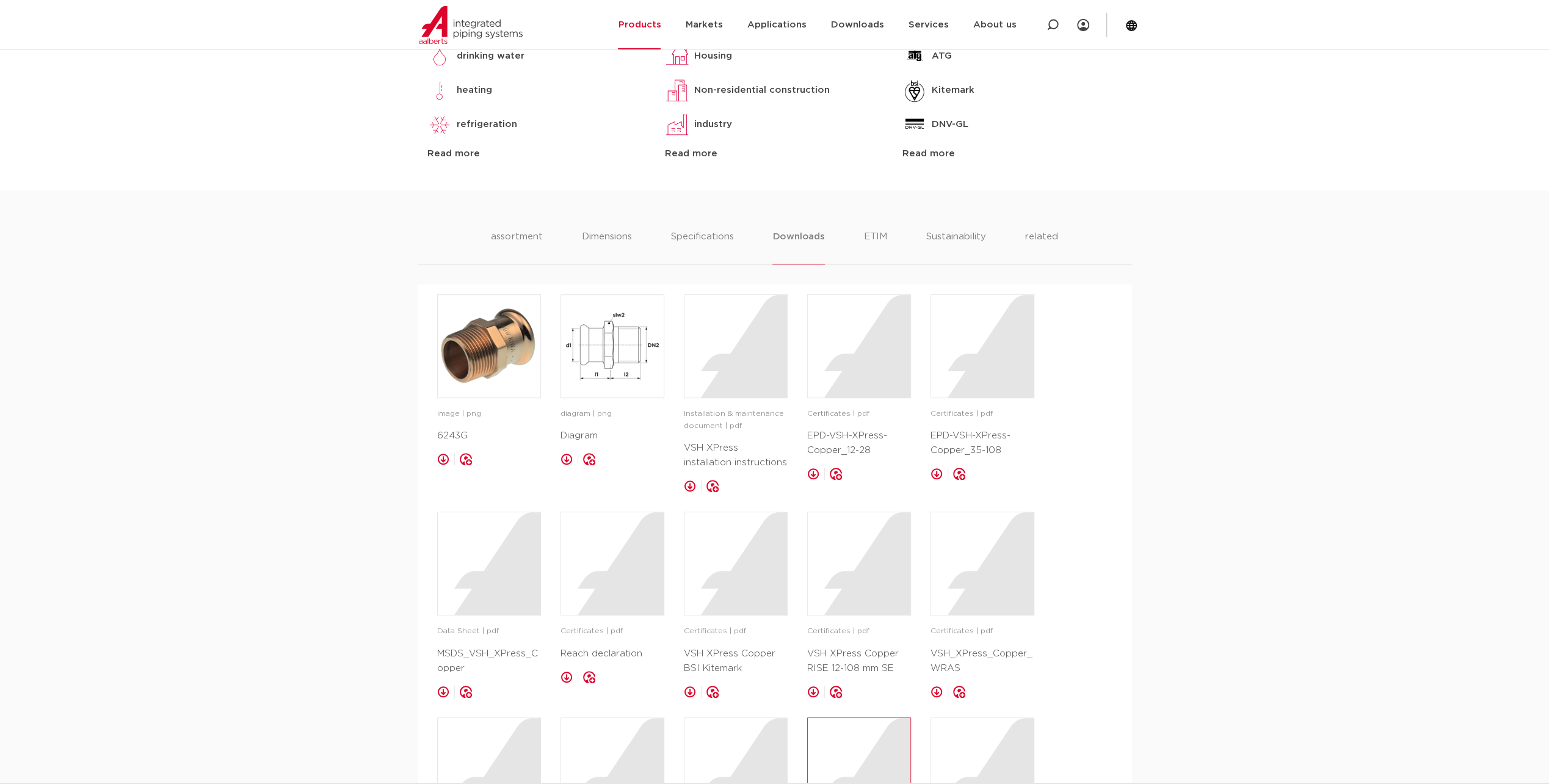
scroll to position [488, 0]
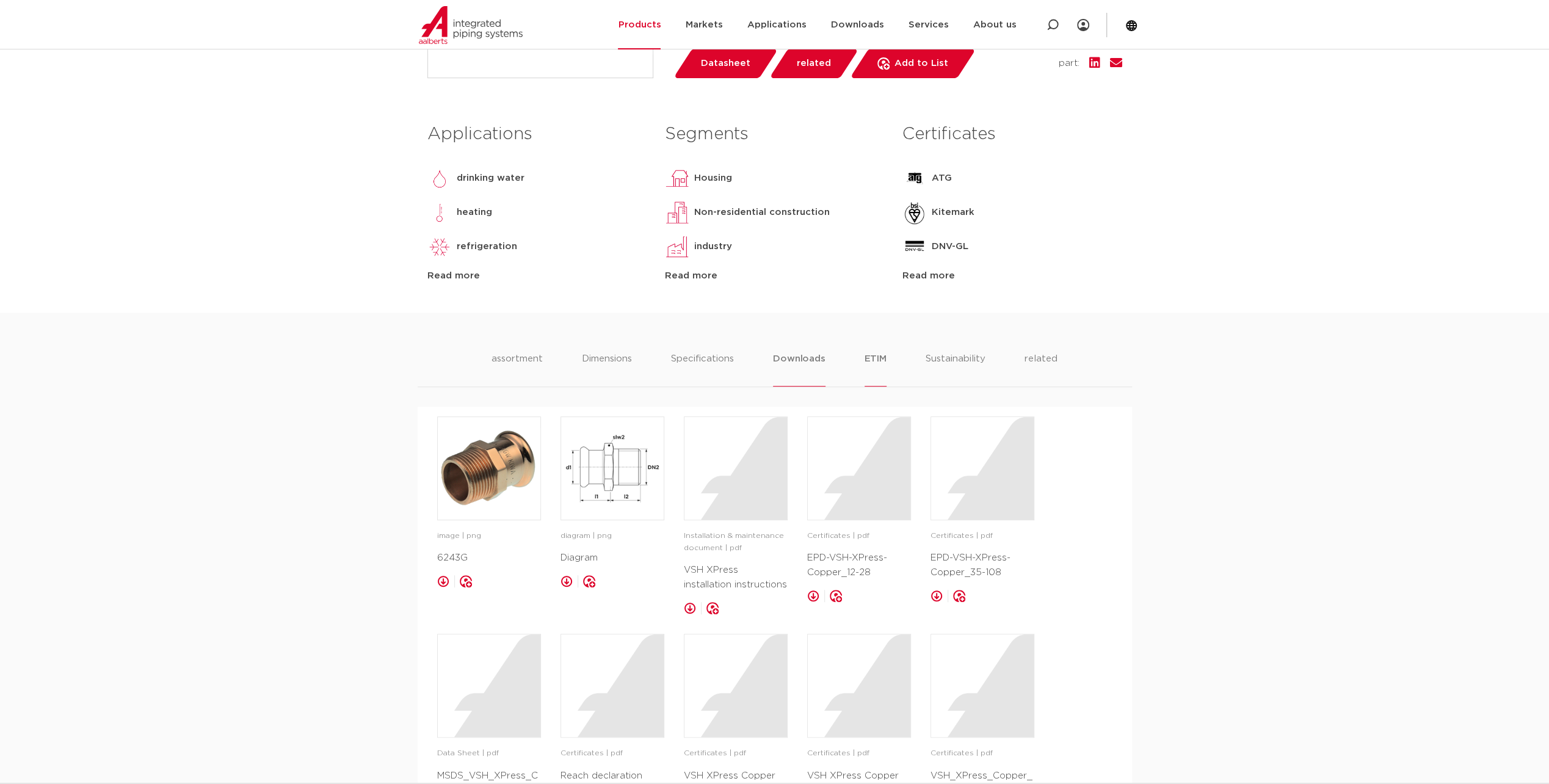
click at [877, 366] on li "ETIM" at bounding box center [876, 369] width 22 height 35
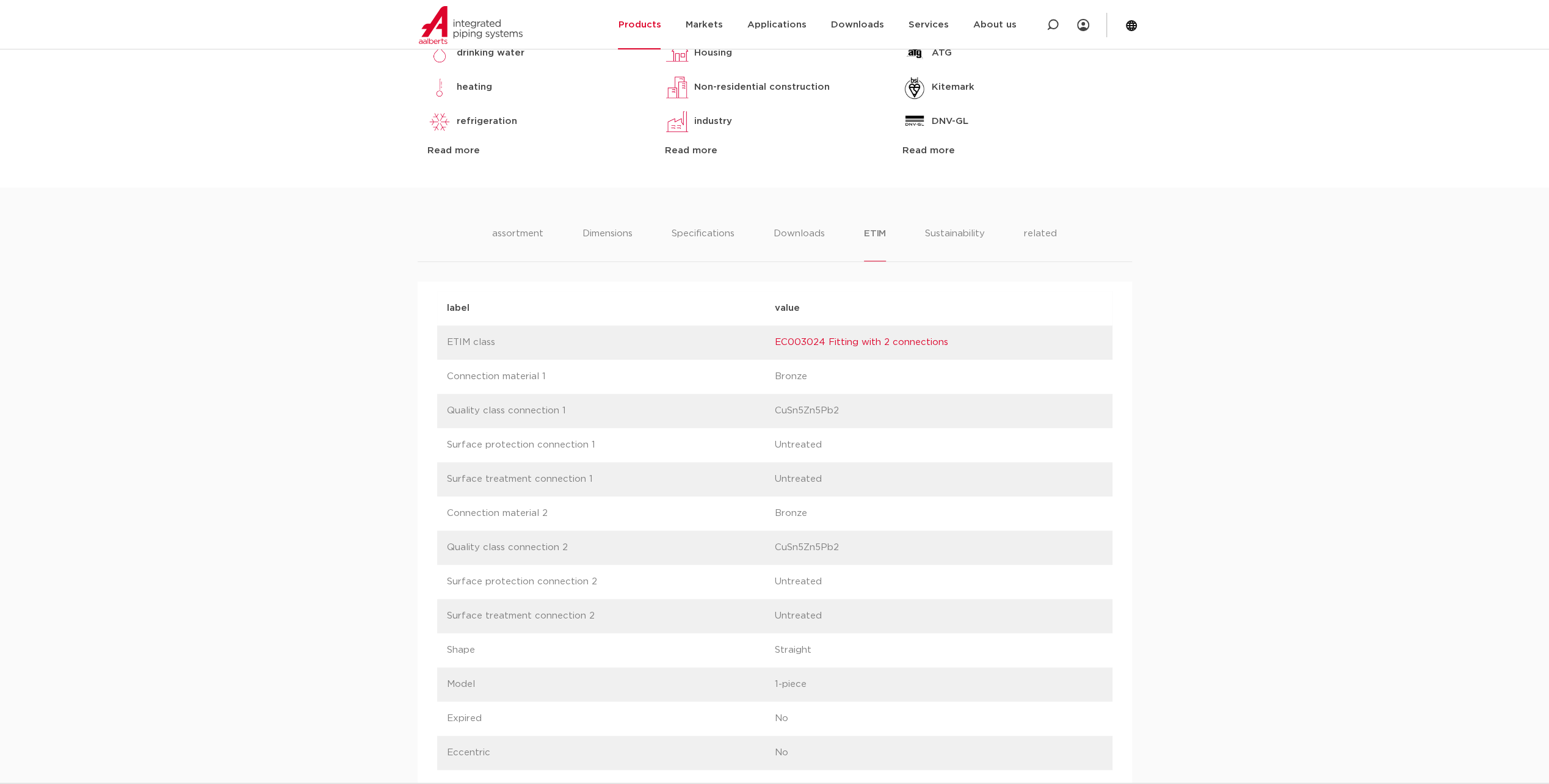
scroll to position [550, 0]
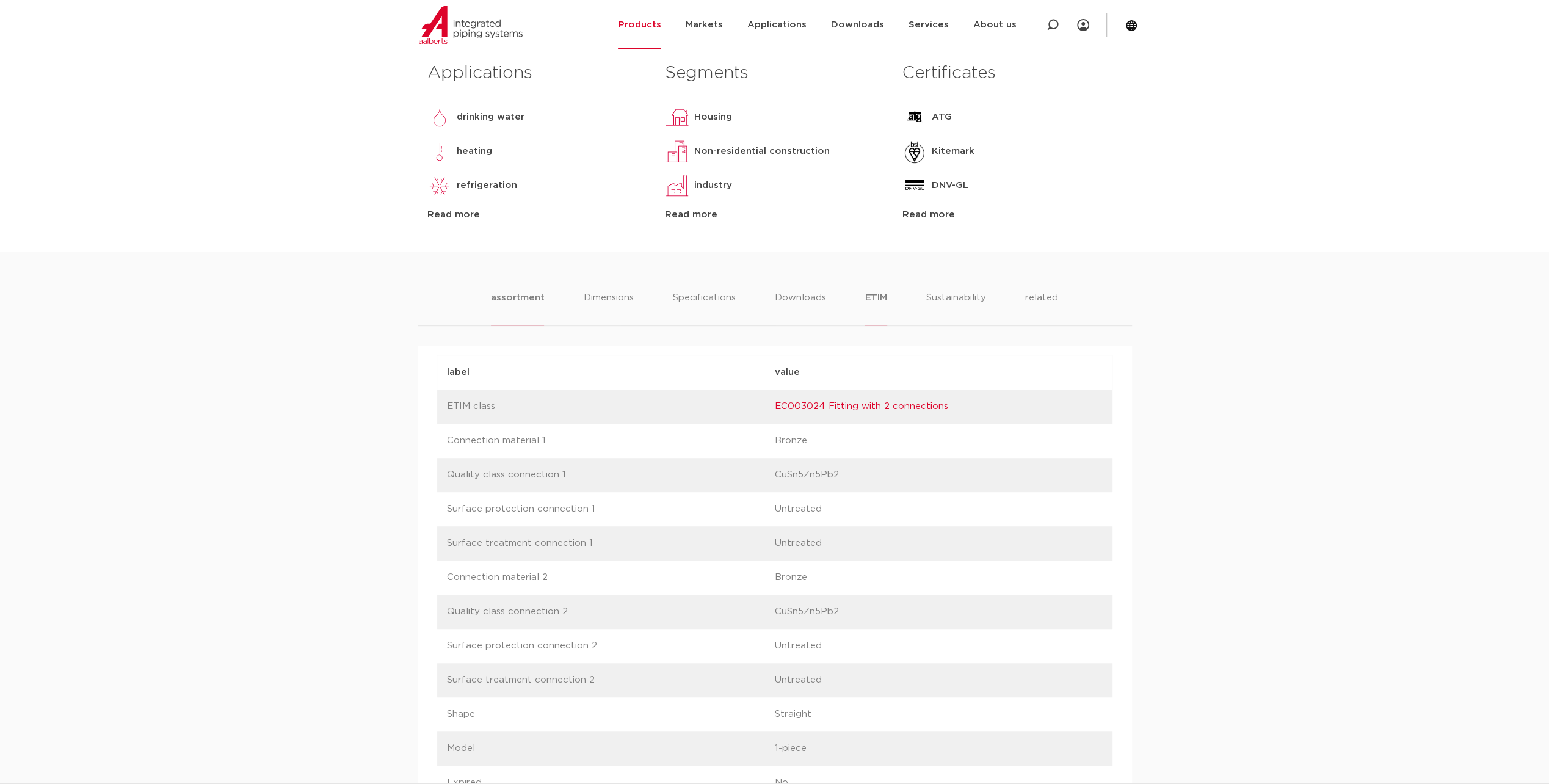
click at [526, 301] on li "assortment" at bounding box center [517, 308] width 53 height 35
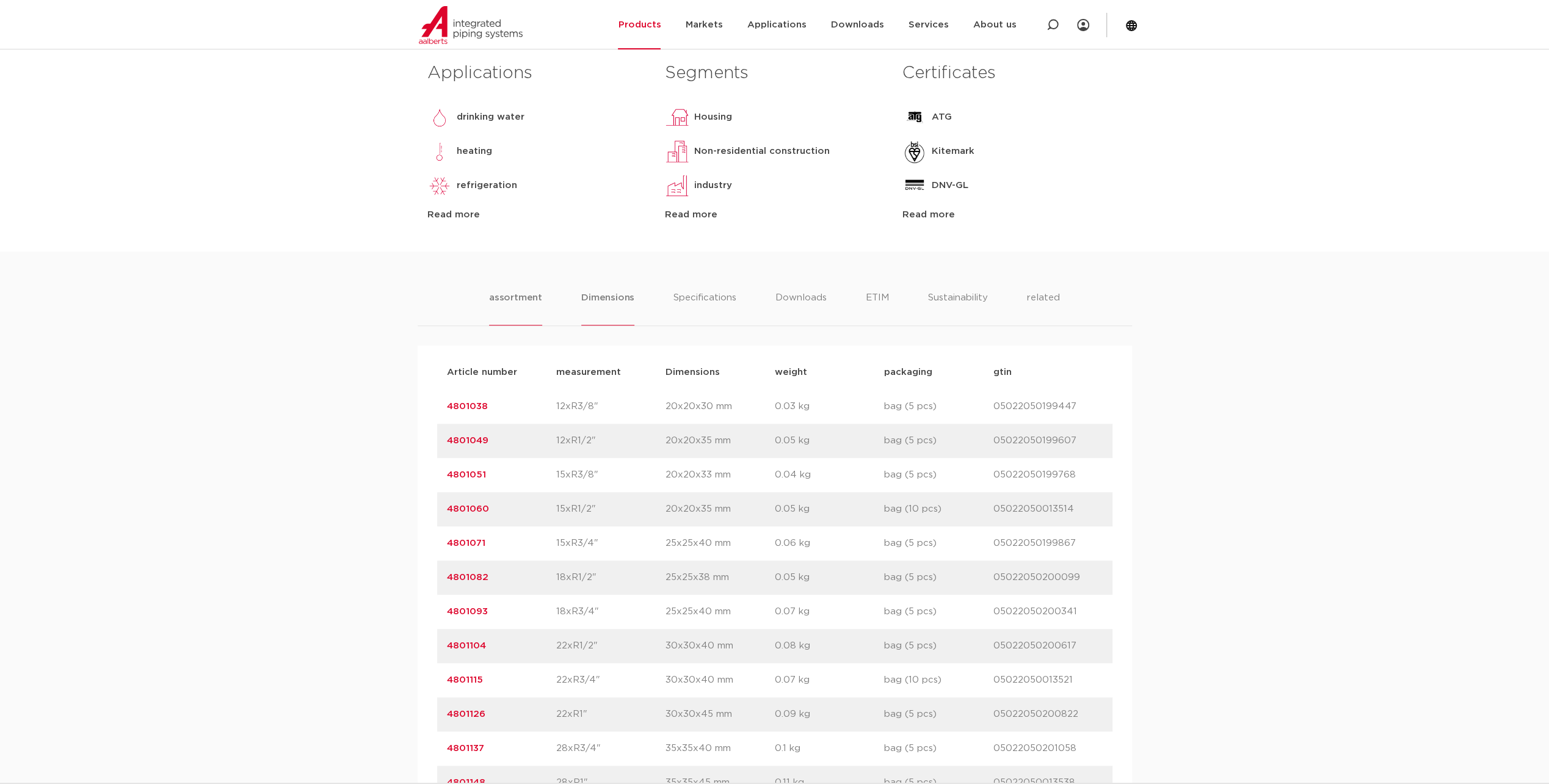
click at [600, 299] on li "Dimensions" at bounding box center [608, 308] width 53 height 35
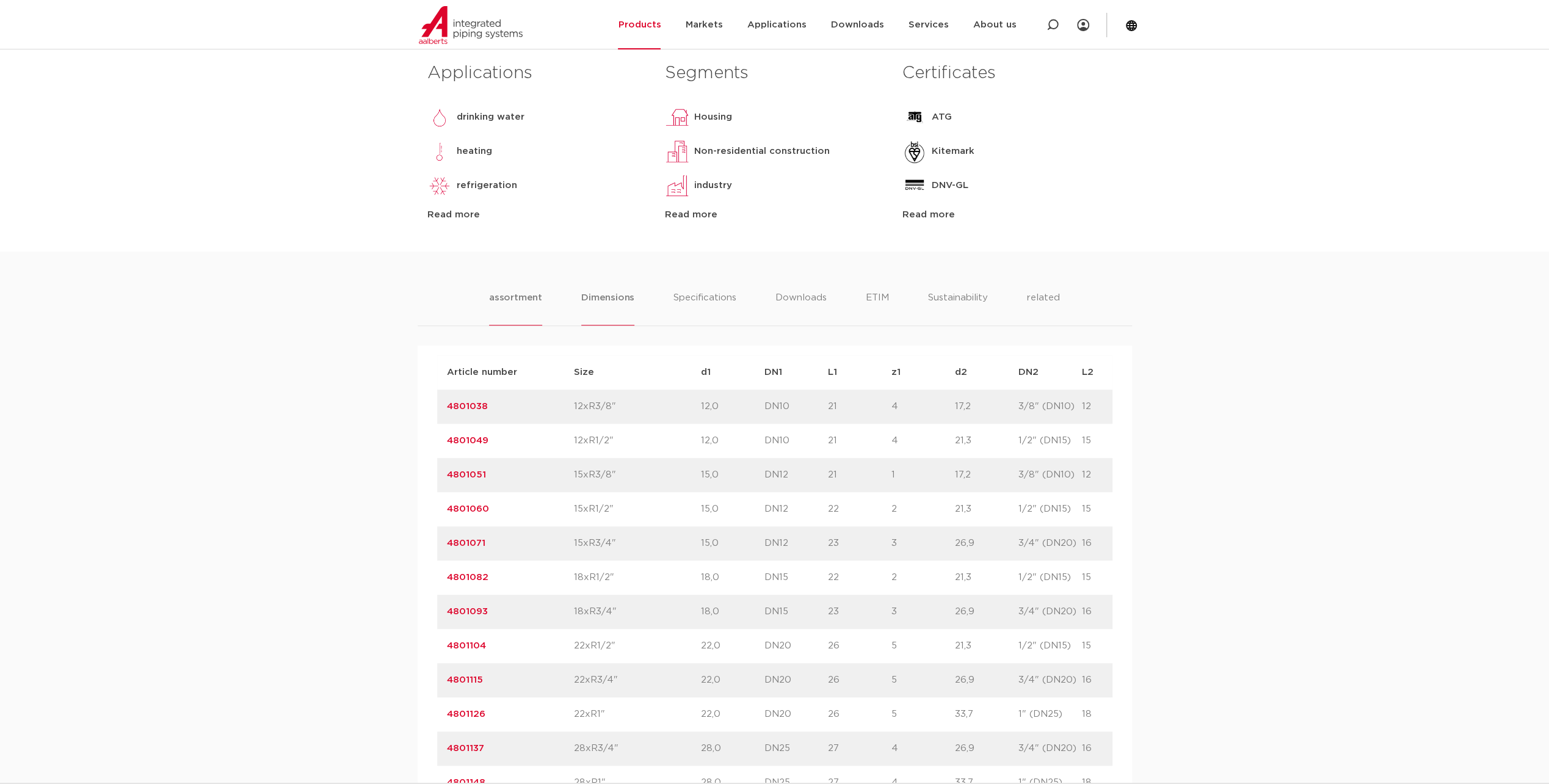
click at [496, 304] on li "assortment" at bounding box center [515, 308] width 53 height 35
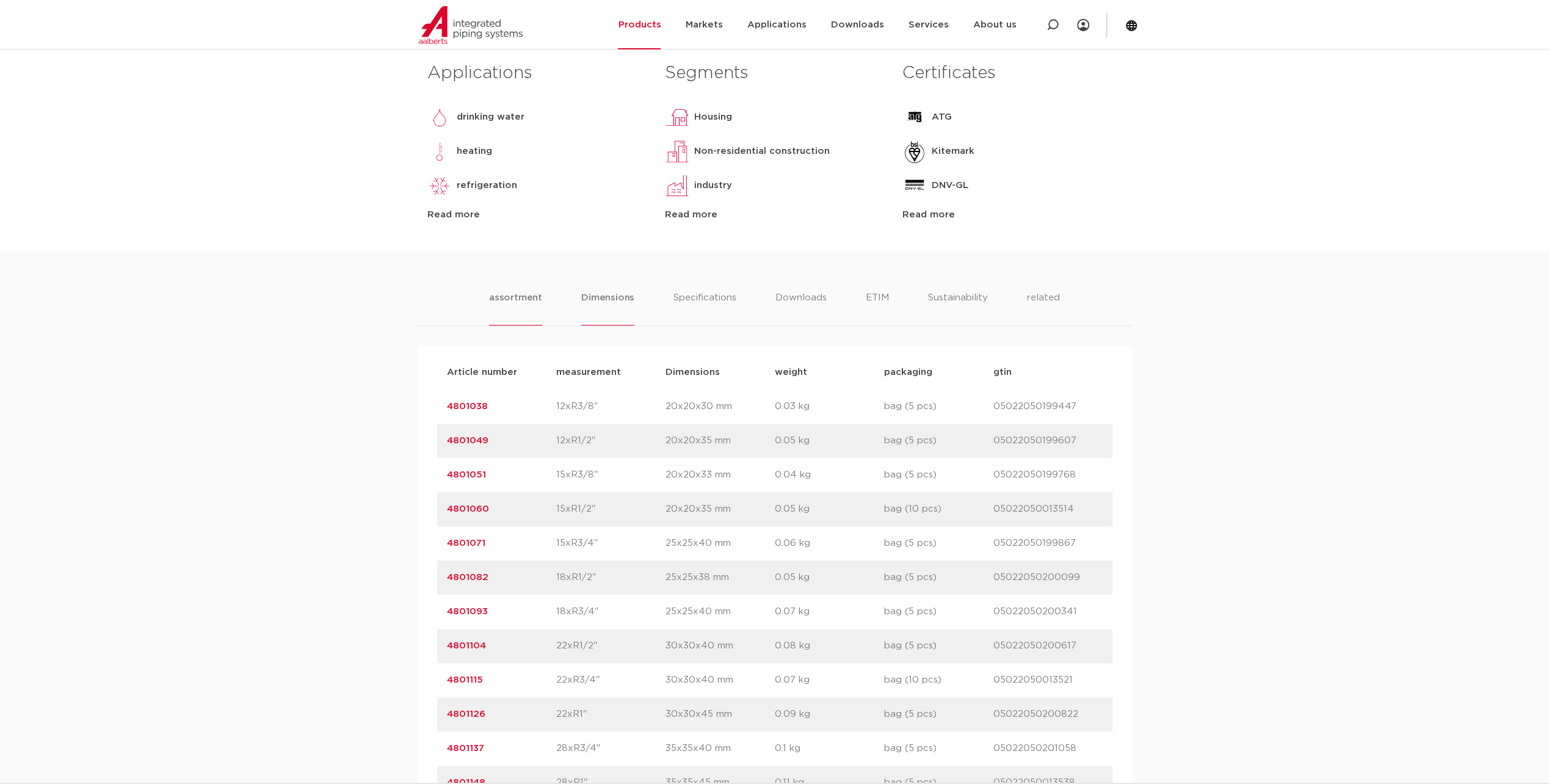
drag, startPoint x: 496, startPoint y: 304, endPoint x: 593, endPoint y: 299, distance: 97.1
click at [593, 299] on li "Dimensions" at bounding box center [608, 308] width 53 height 35
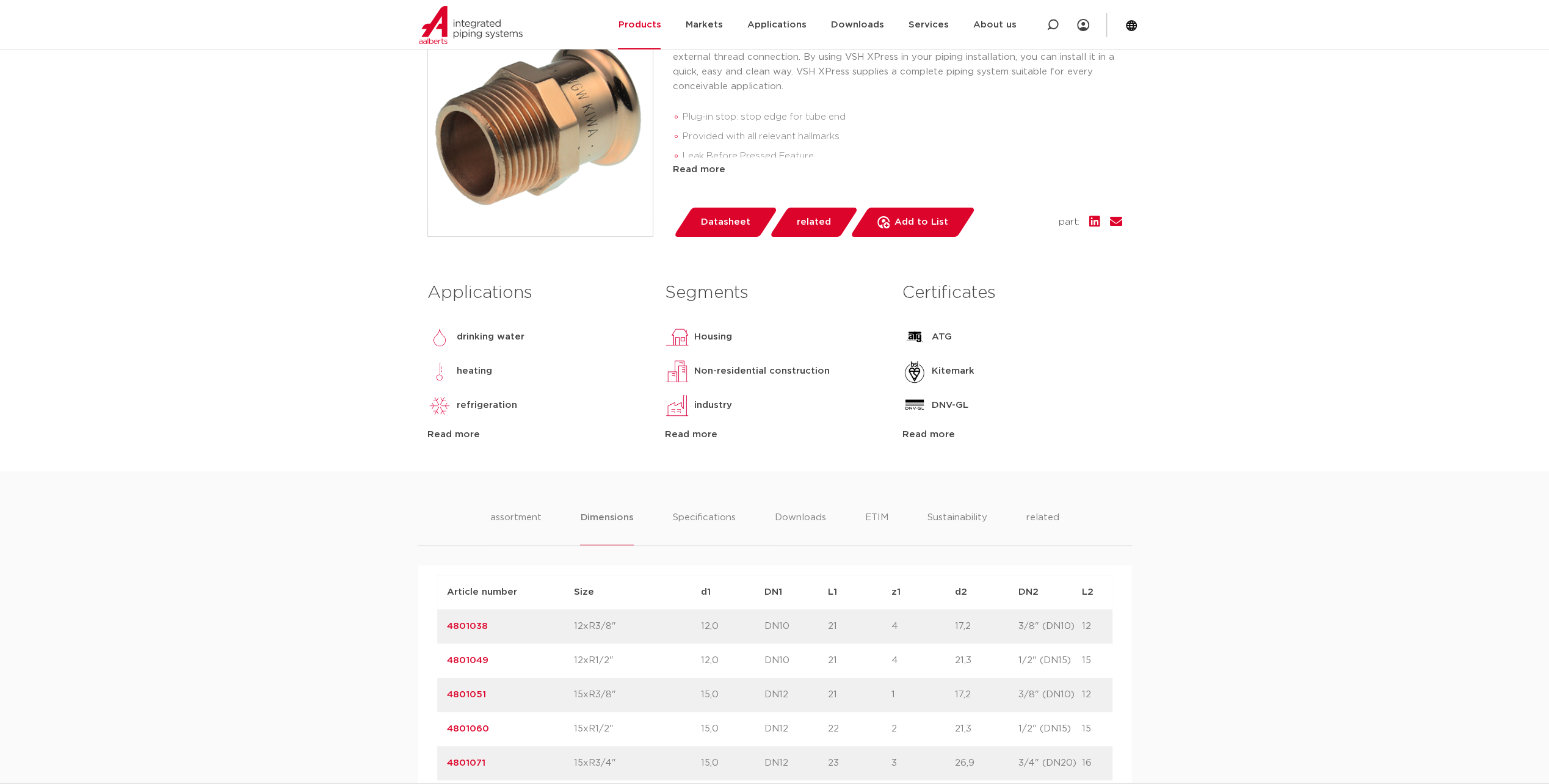
scroll to position [305, 0]
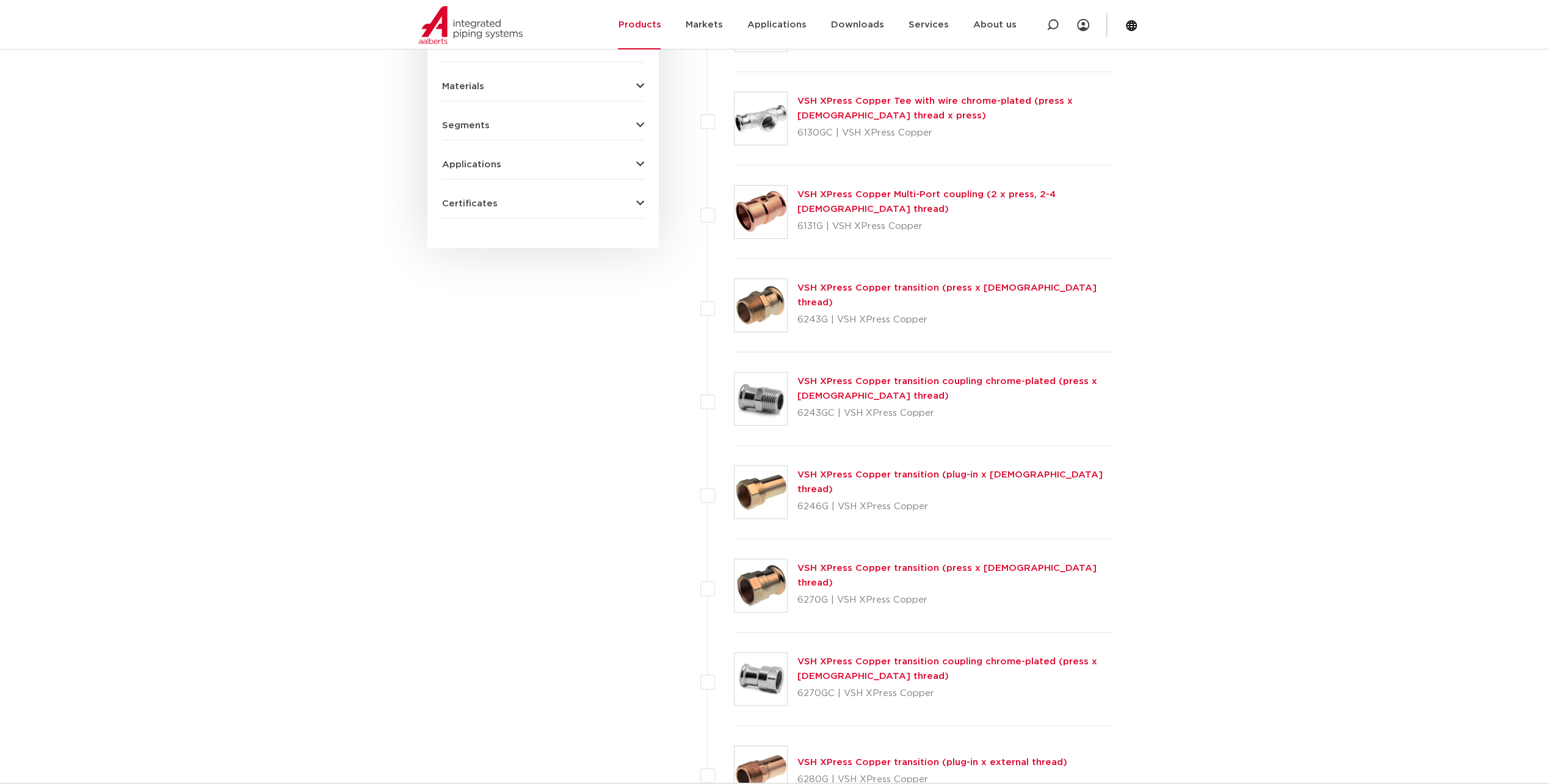
scroll to position [672, 0]
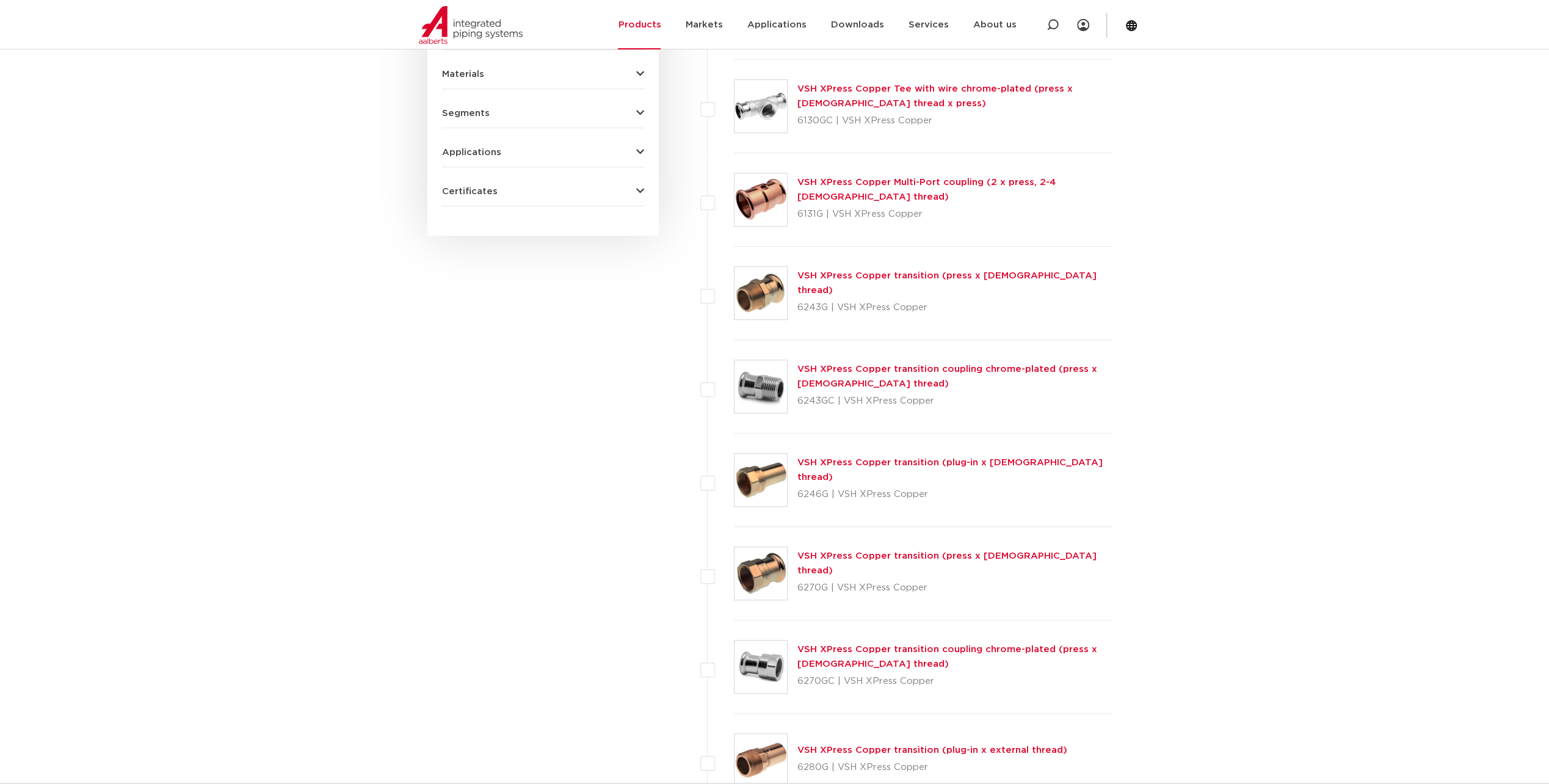
click at [888, 561] on link "VSH XPress Copper transition (press x [DEMOGRAPHIC_DATA] thread)" at bounding box center [947, 563] width 299 height 24
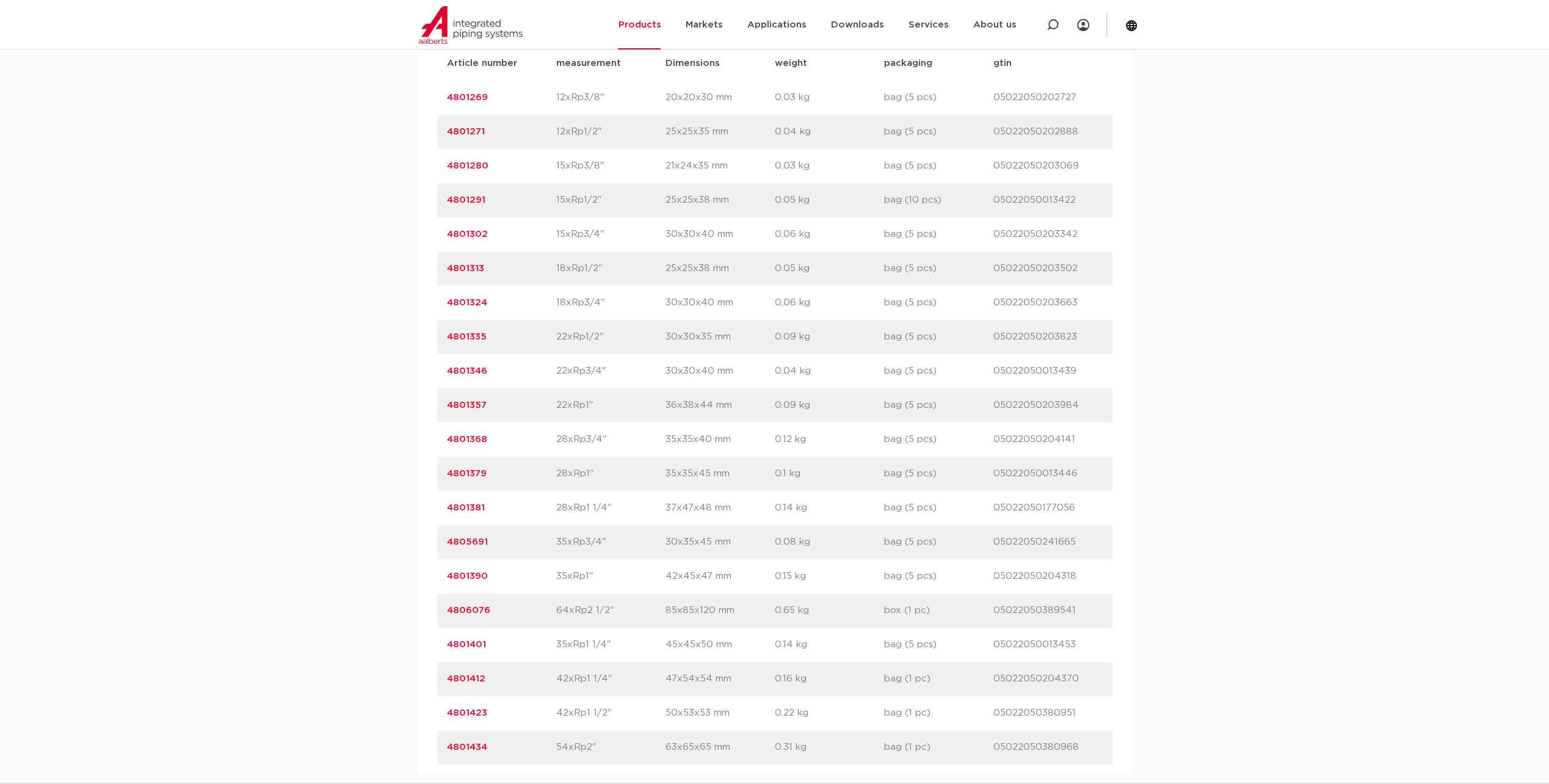
scroll to position [697, 0]
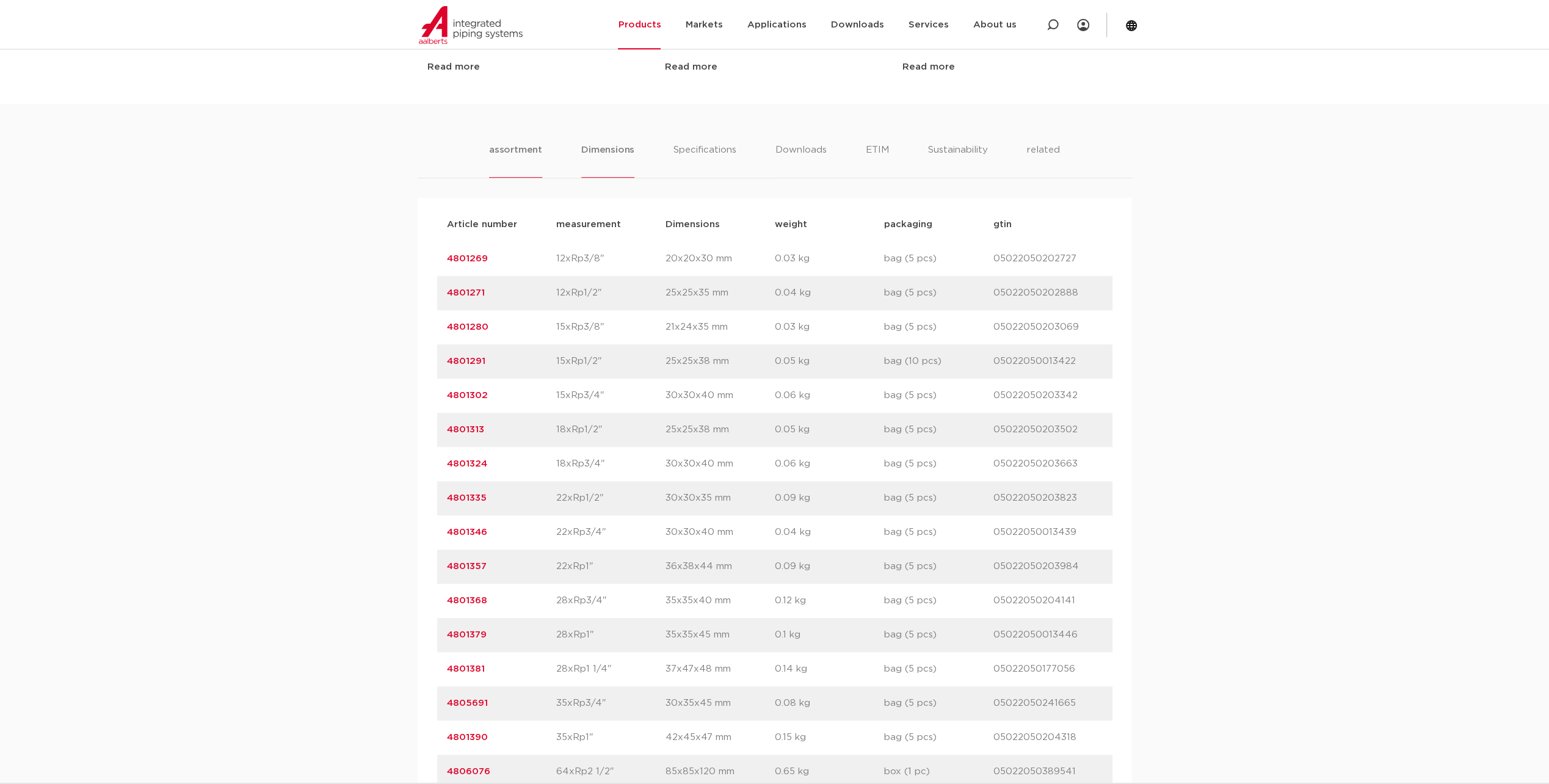
click at [621, 150] on li "Dimensions" at bounding box center [608, 160] width 53 height 35
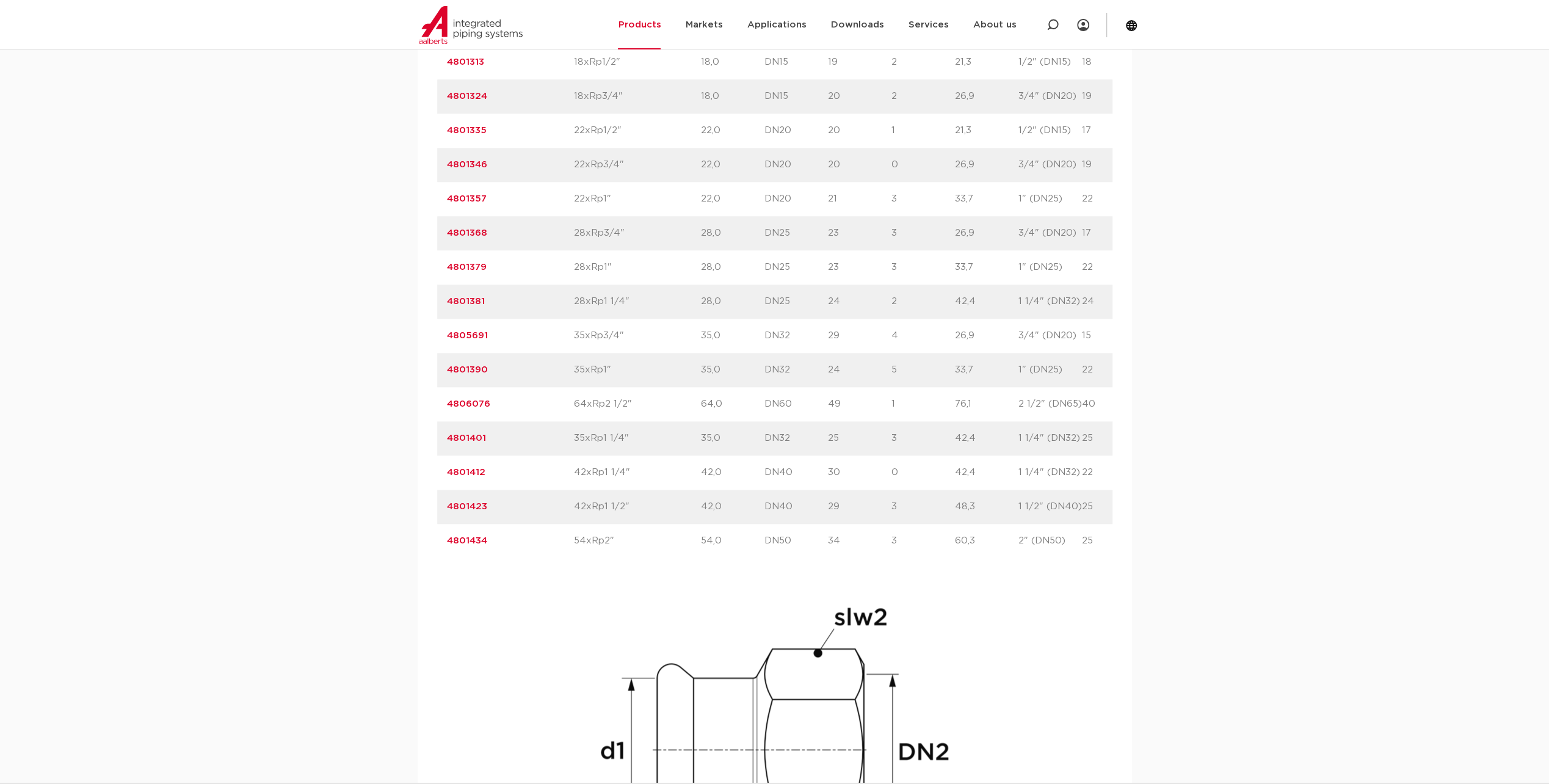
scroll to position [1064, 0]
click at [463, 432] on div "Article number 4801401" at bounding box center [510, 439] width 127 height 14
click at [473, 437] on link "4801401" at bounding box center [466, 439] width 39 height 9
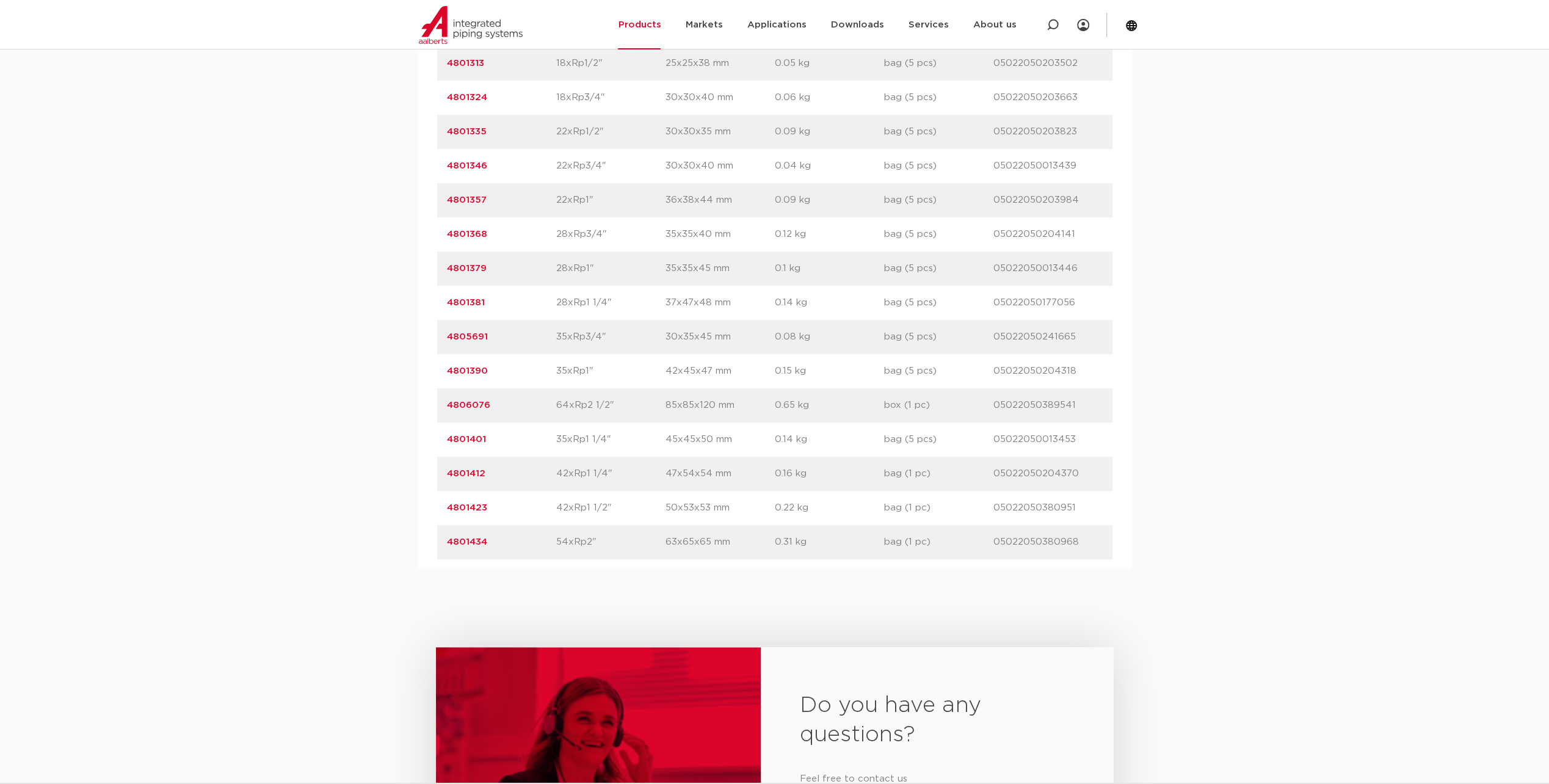
click at [470, 541] on link "4801434" at bounding box center [467, 542] width 41 height 9
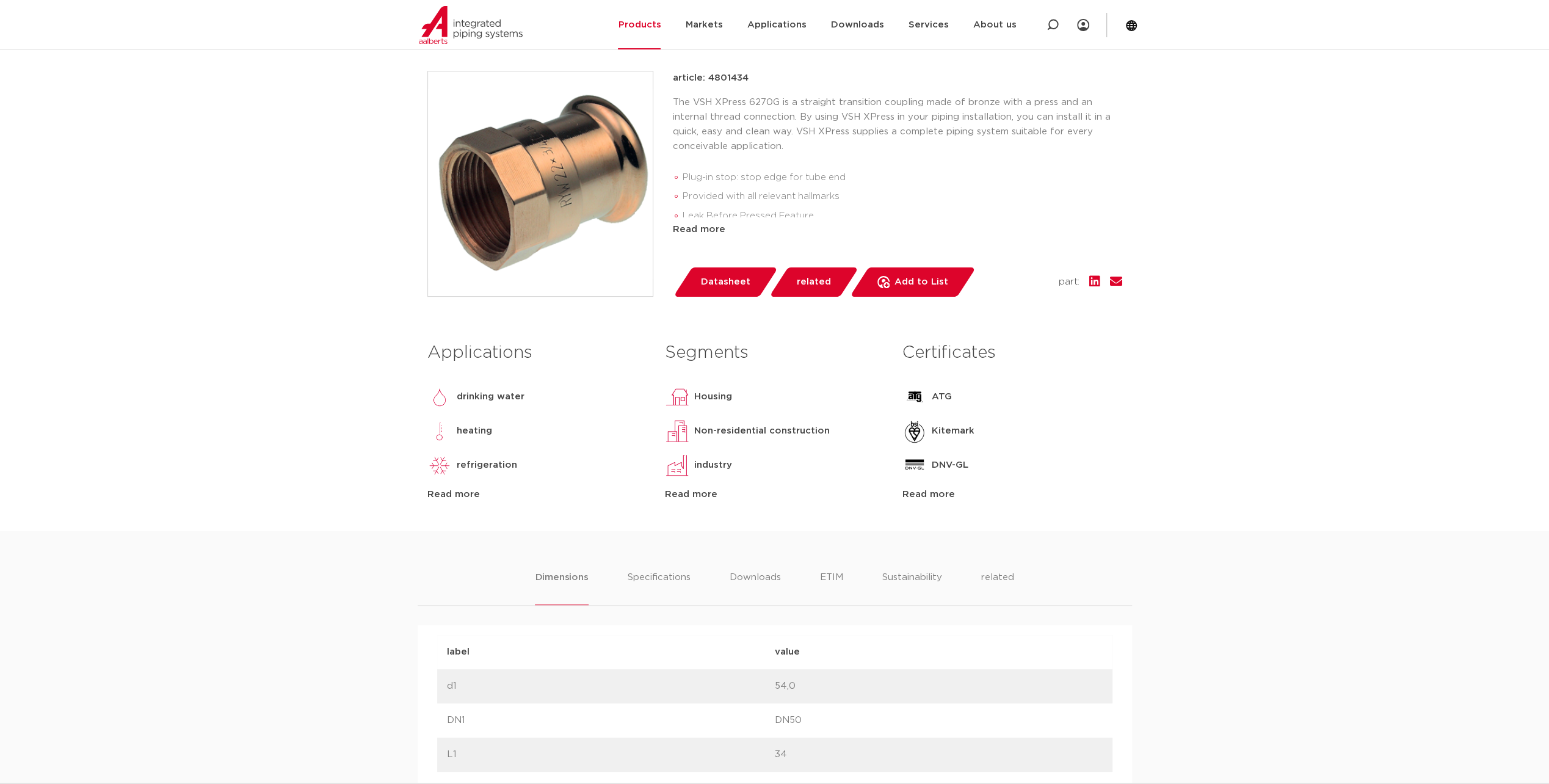
scroll to position [244, 0]
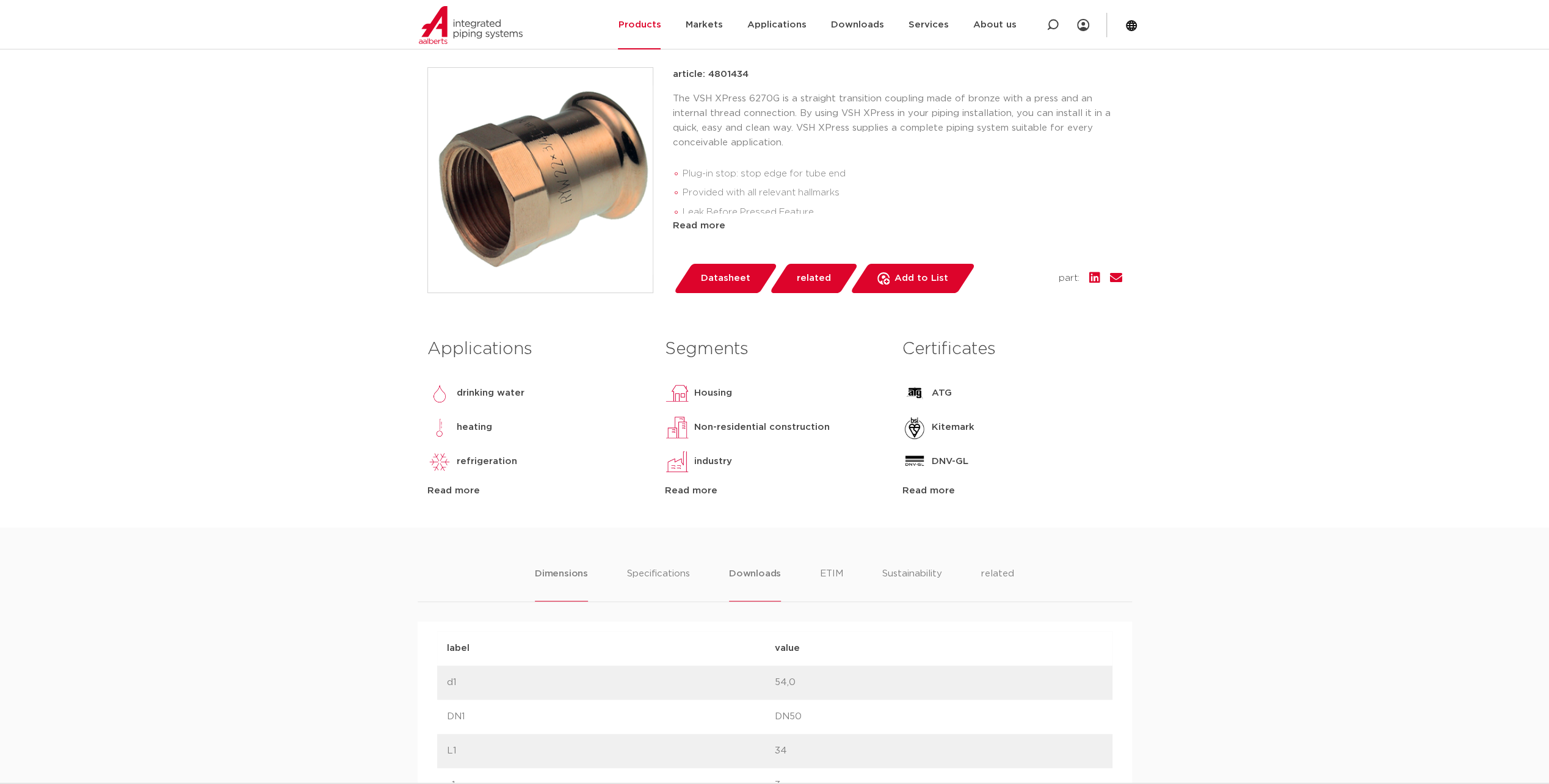
click at [761, 574] on li "Downloads" at bounding box center [755, 584] width 52 height 35
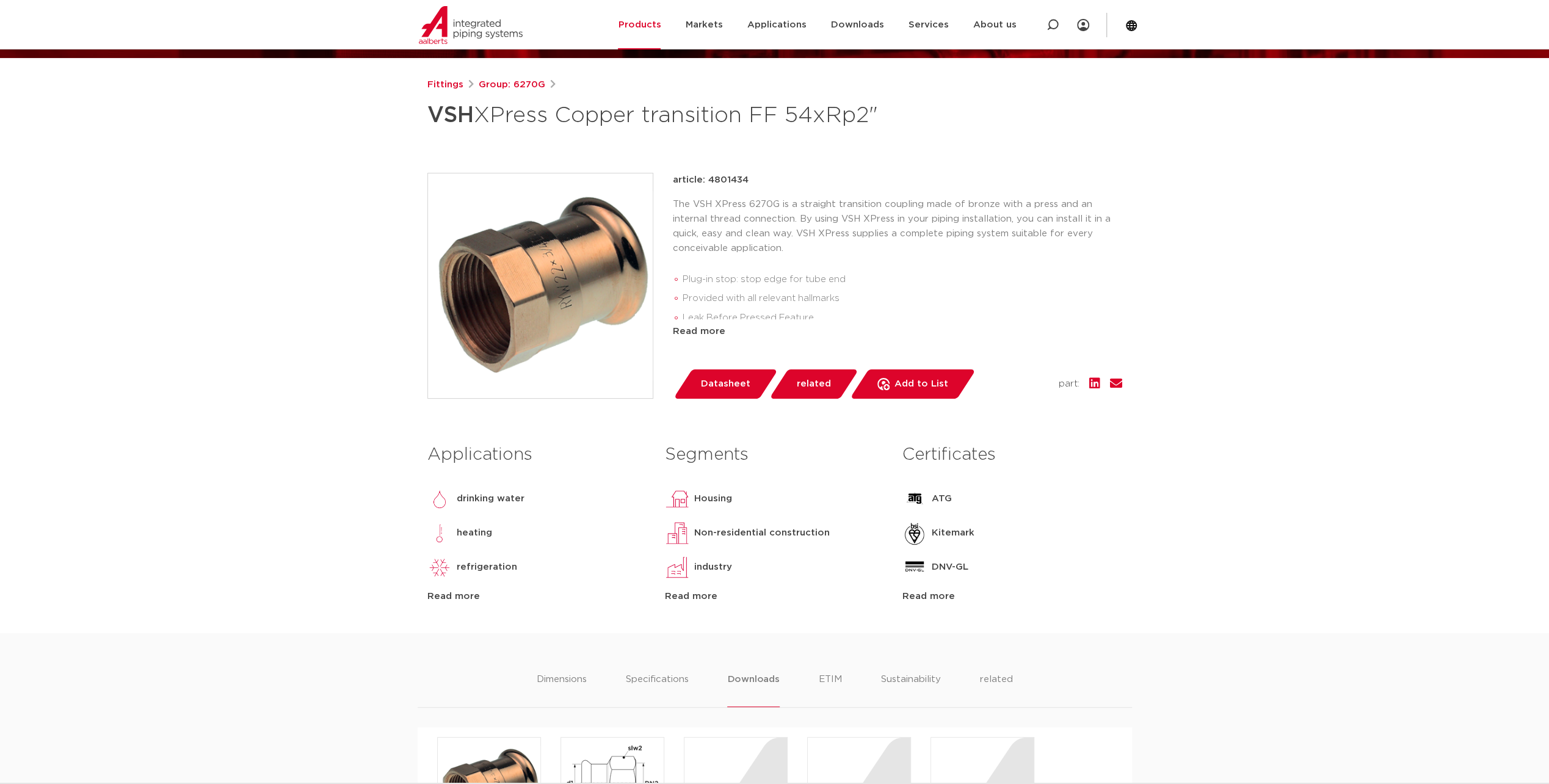
scroll to position [0, 0]
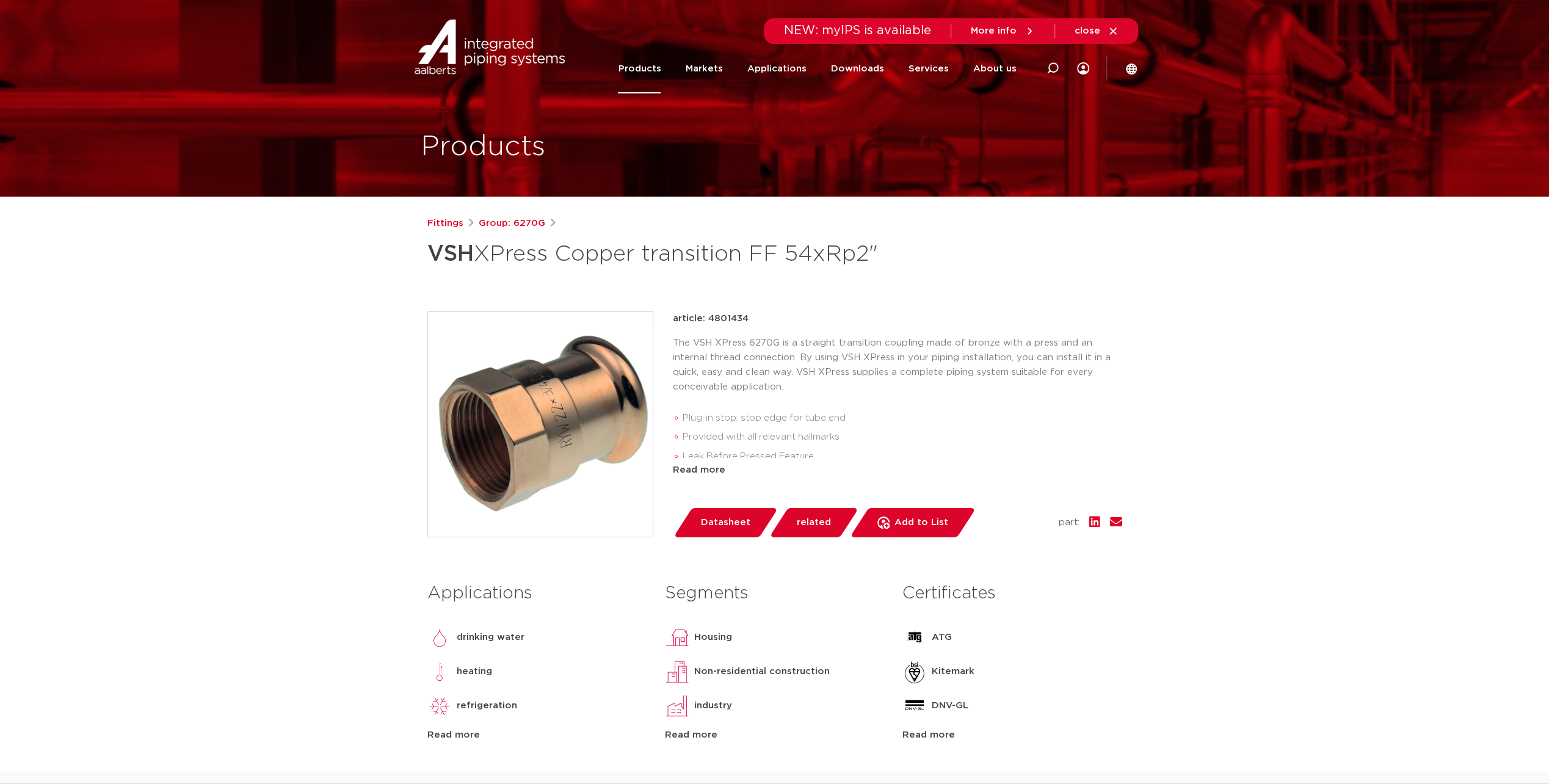
click at [806, 525] on span "related" at bounding box center [814, 522] width 34 height 19
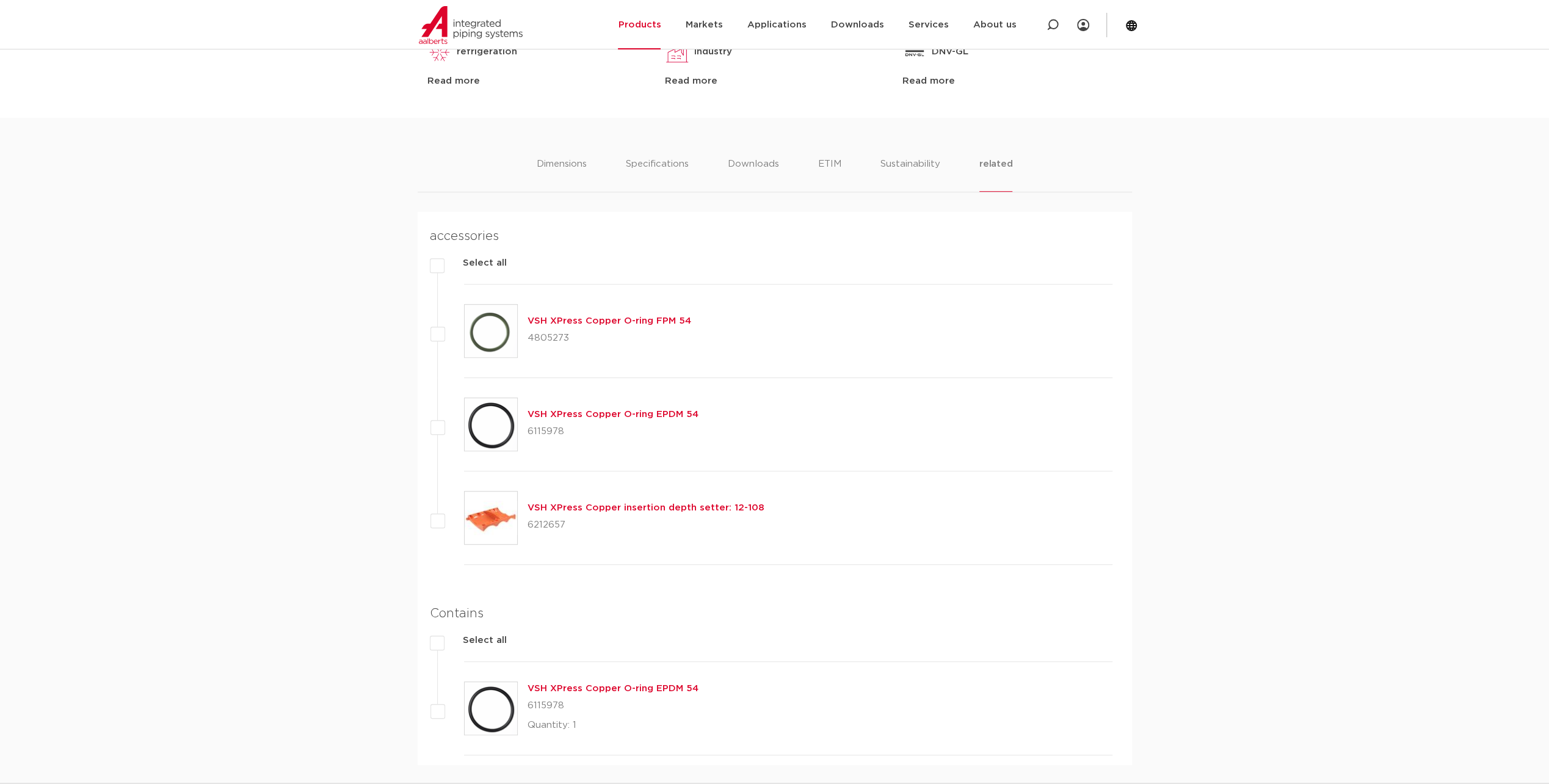
scroll to position [467, 0]
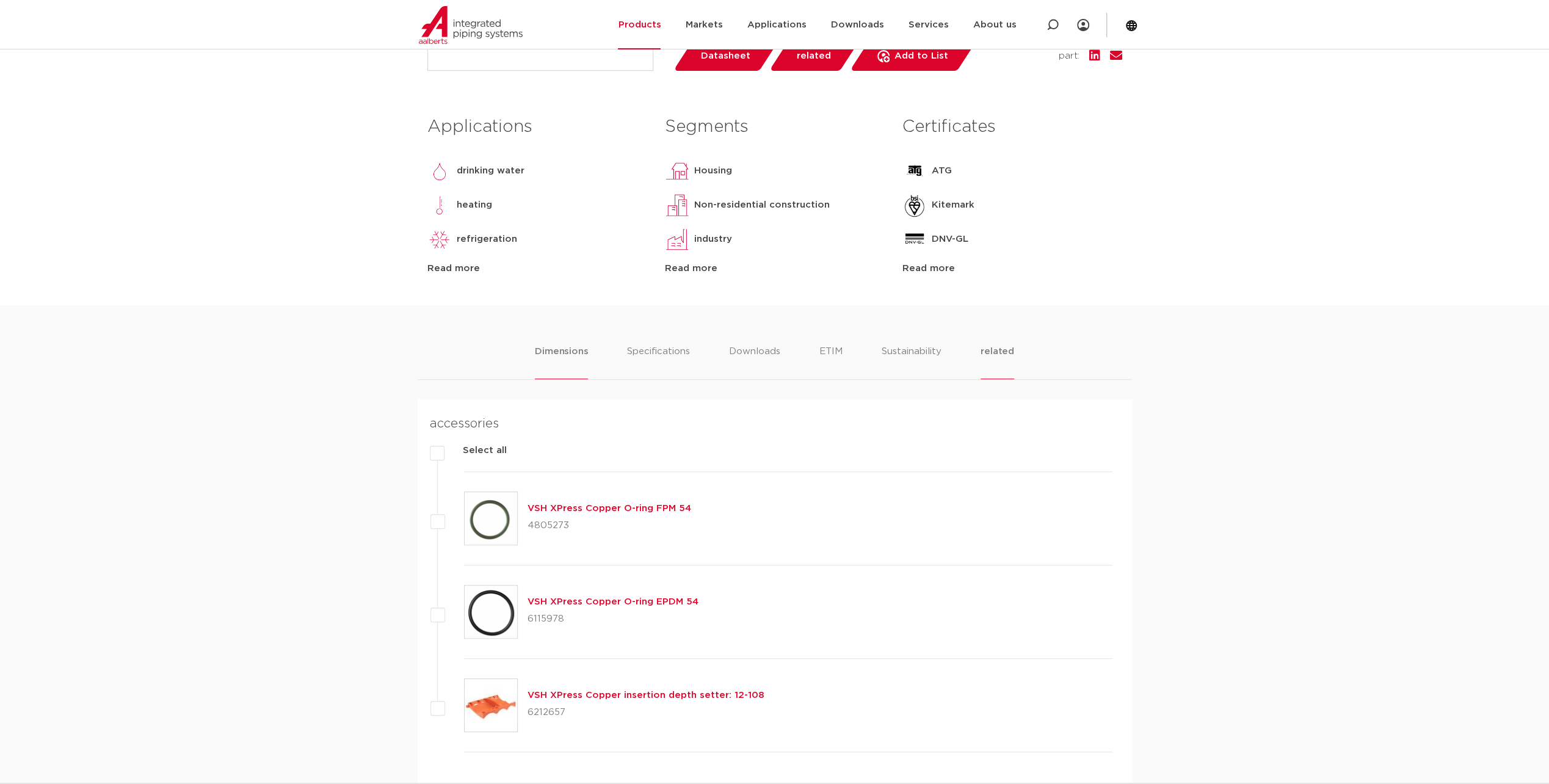
click at [569, 360] on li "Dimensions" at bounding box center [562, 362] width 53 height 35
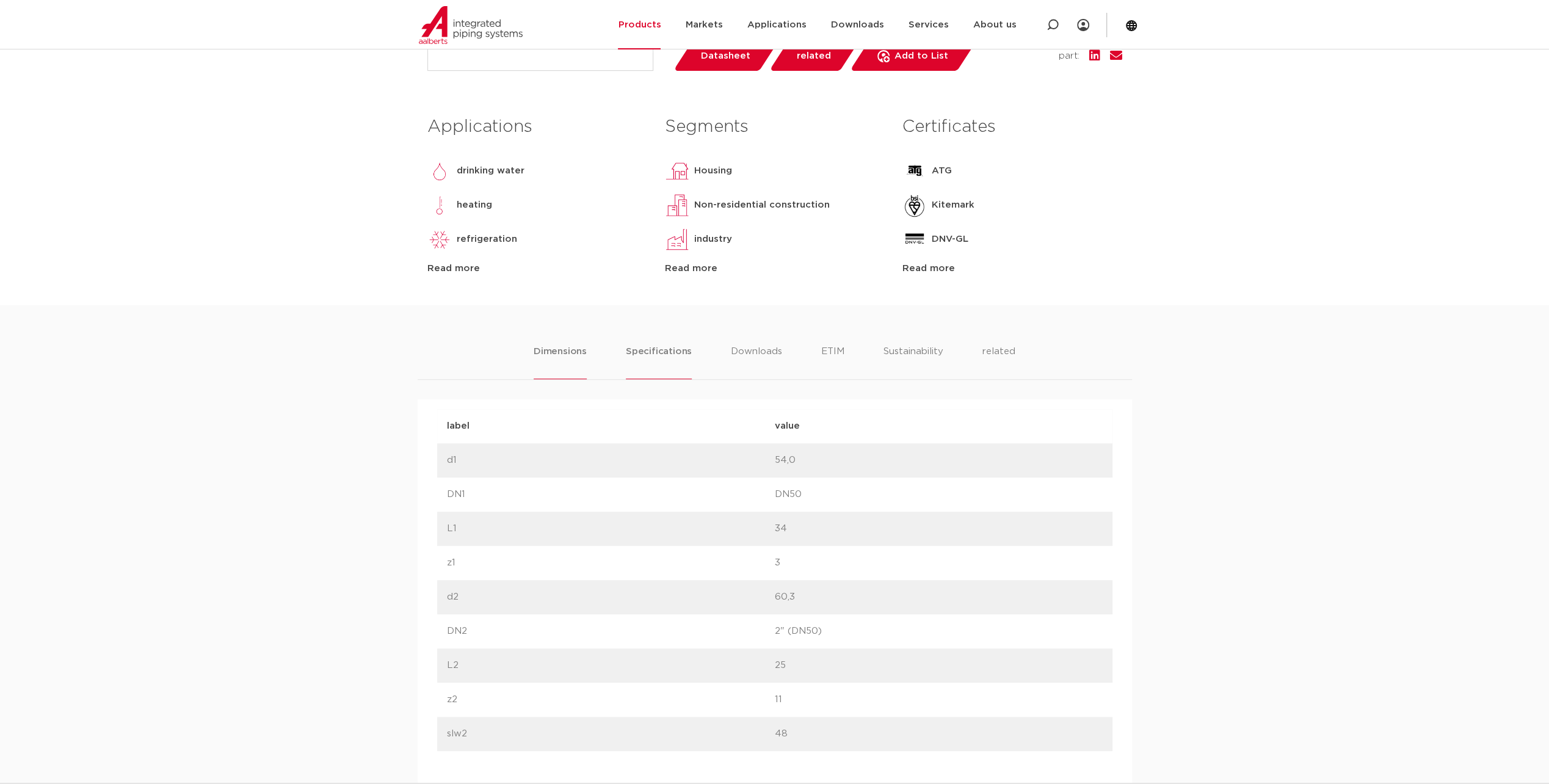
click at [658, 365] on li "Specifications" at bounding box center [659, 362] width 66 height 35
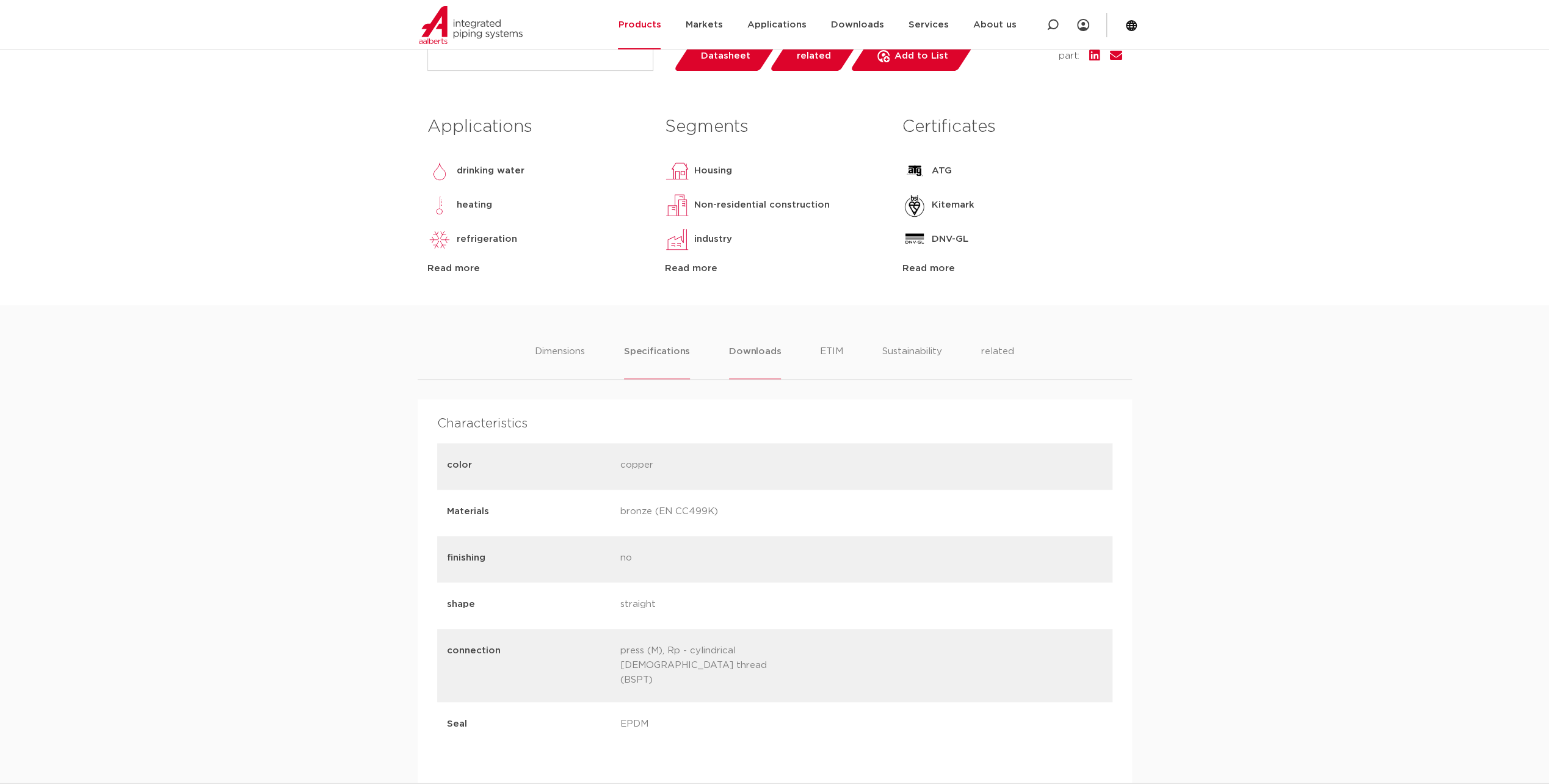
click at [767, 351] on li "Downloads" at bounding box center [755, 362] width 52 height 35
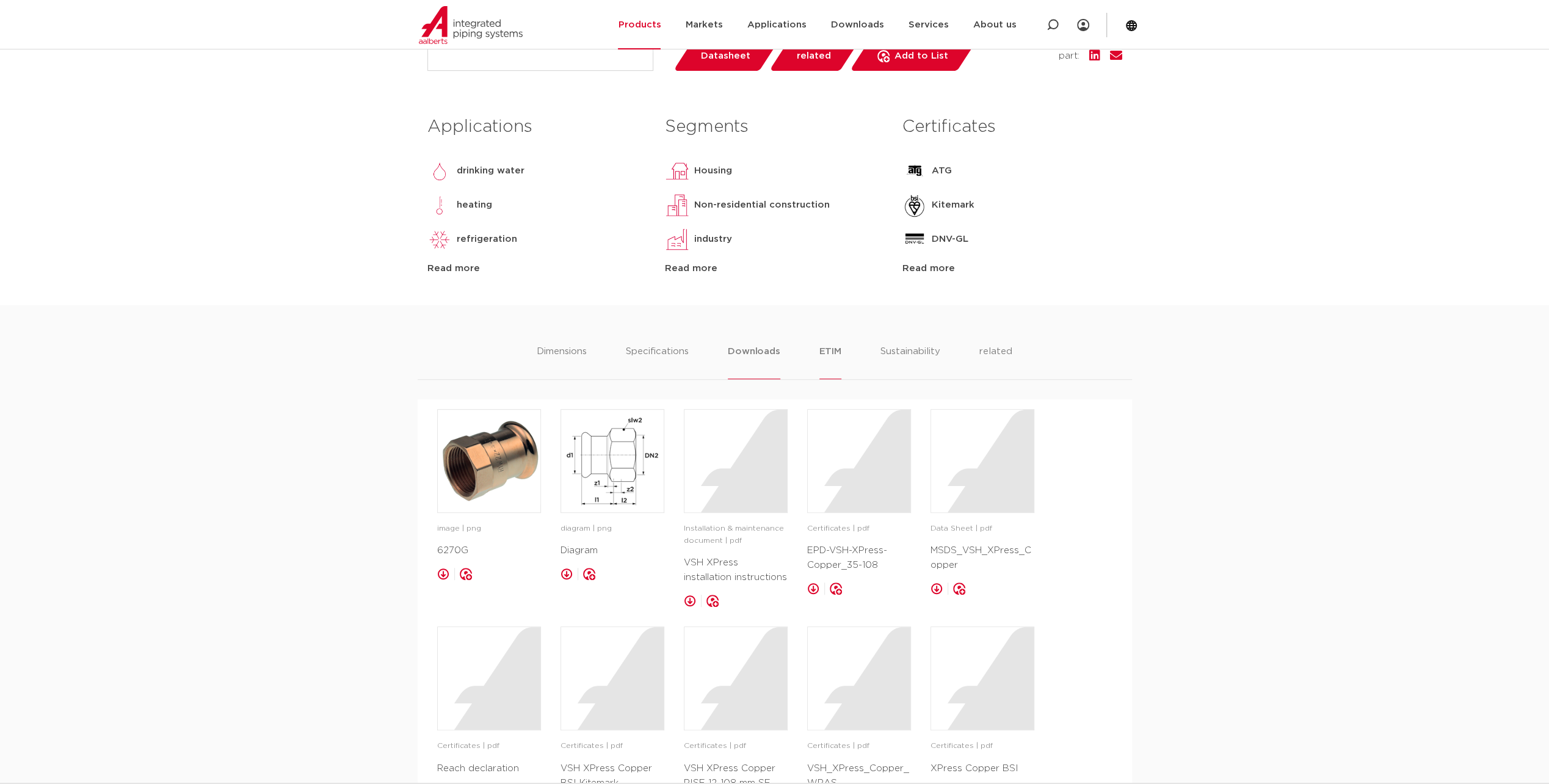
drag, startPoint x: 767, startPoint y: 351, endPoint x: 831, endPoint y: 352, distance: 64.0
click at [831, 352] on li "ETIM" at bounding box center [830, 362] width 22 height 35
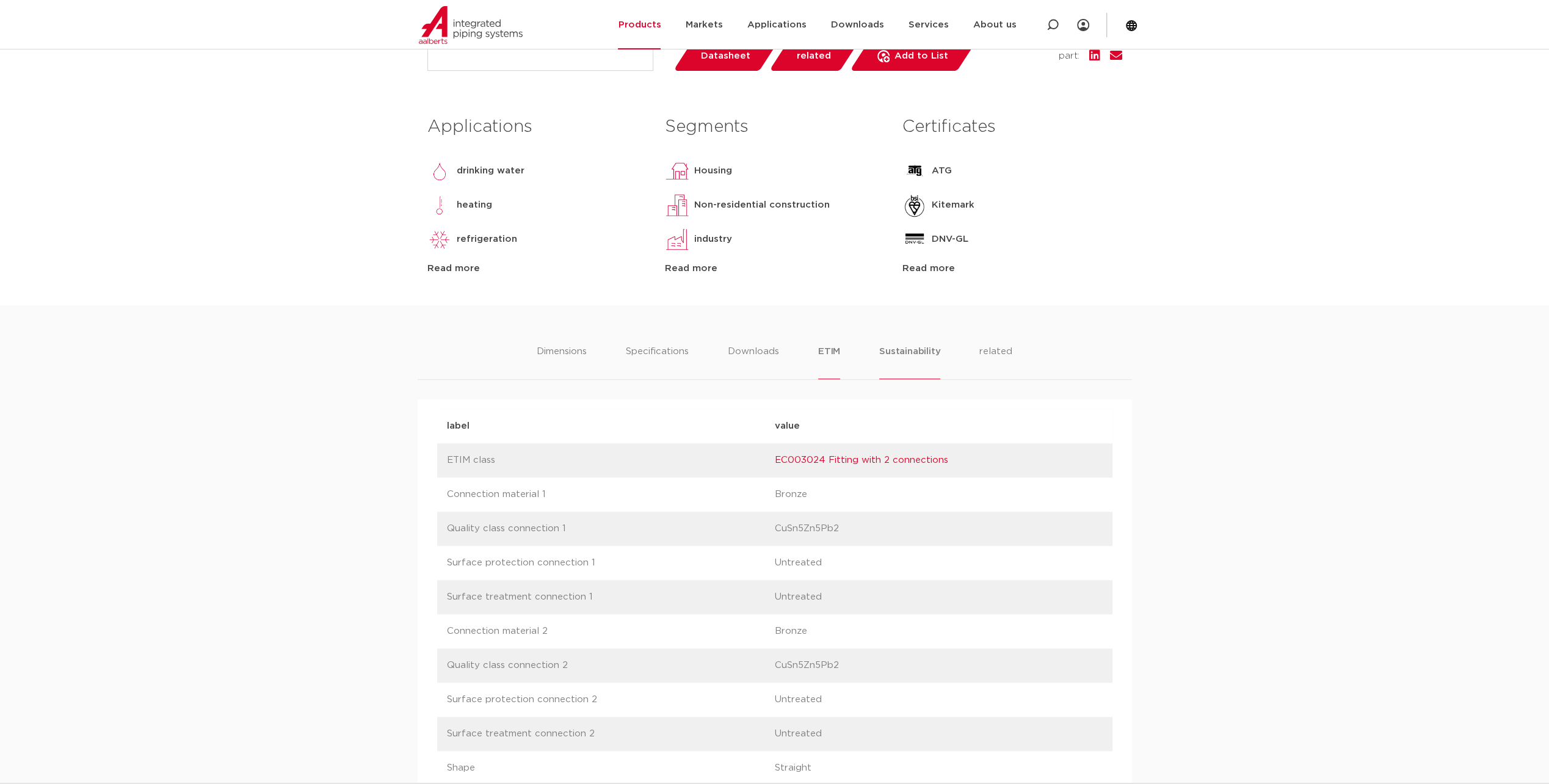
click at [923, 349] on li "Sustainability" at bounding box center [909, 362] width 61 height 35
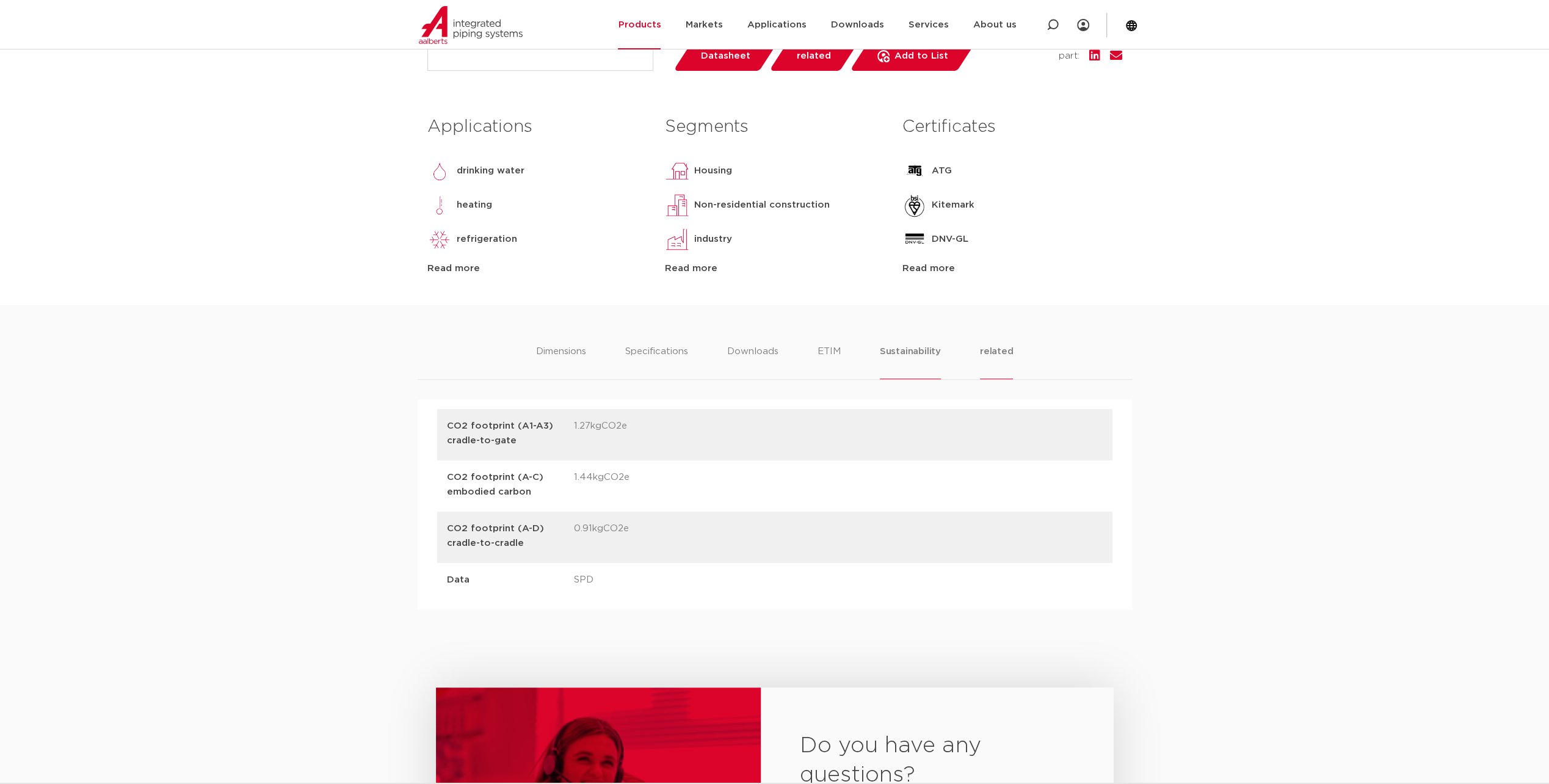
drag, startPoint x: 923, startPoint y: 349, endPoint x: 999, endPoint y: 360, distance: 76.8
click at [998, 359] on li "related" at bounding box center [997, 362] width 34 height 35
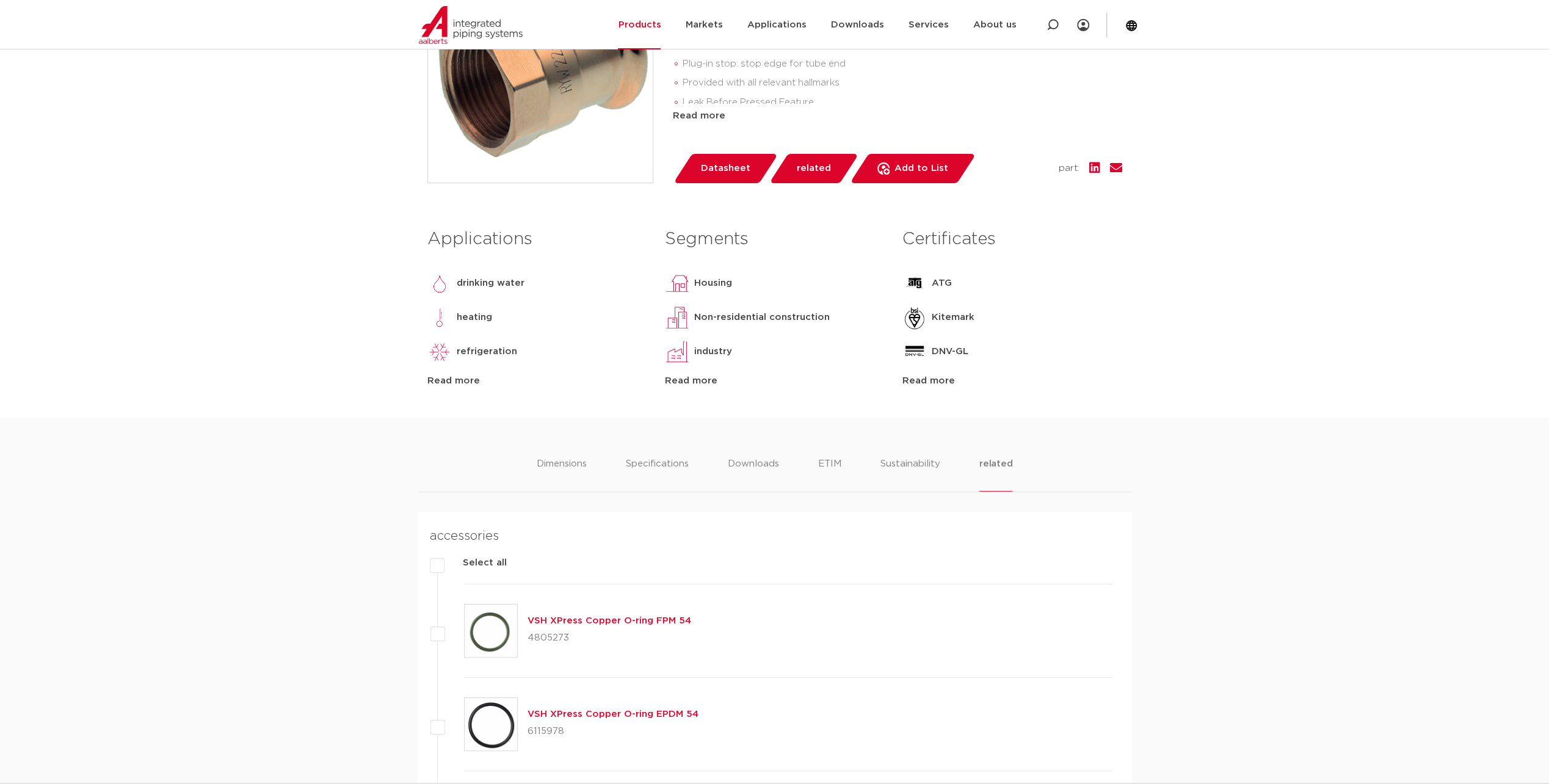
scroll to position [223, 0]
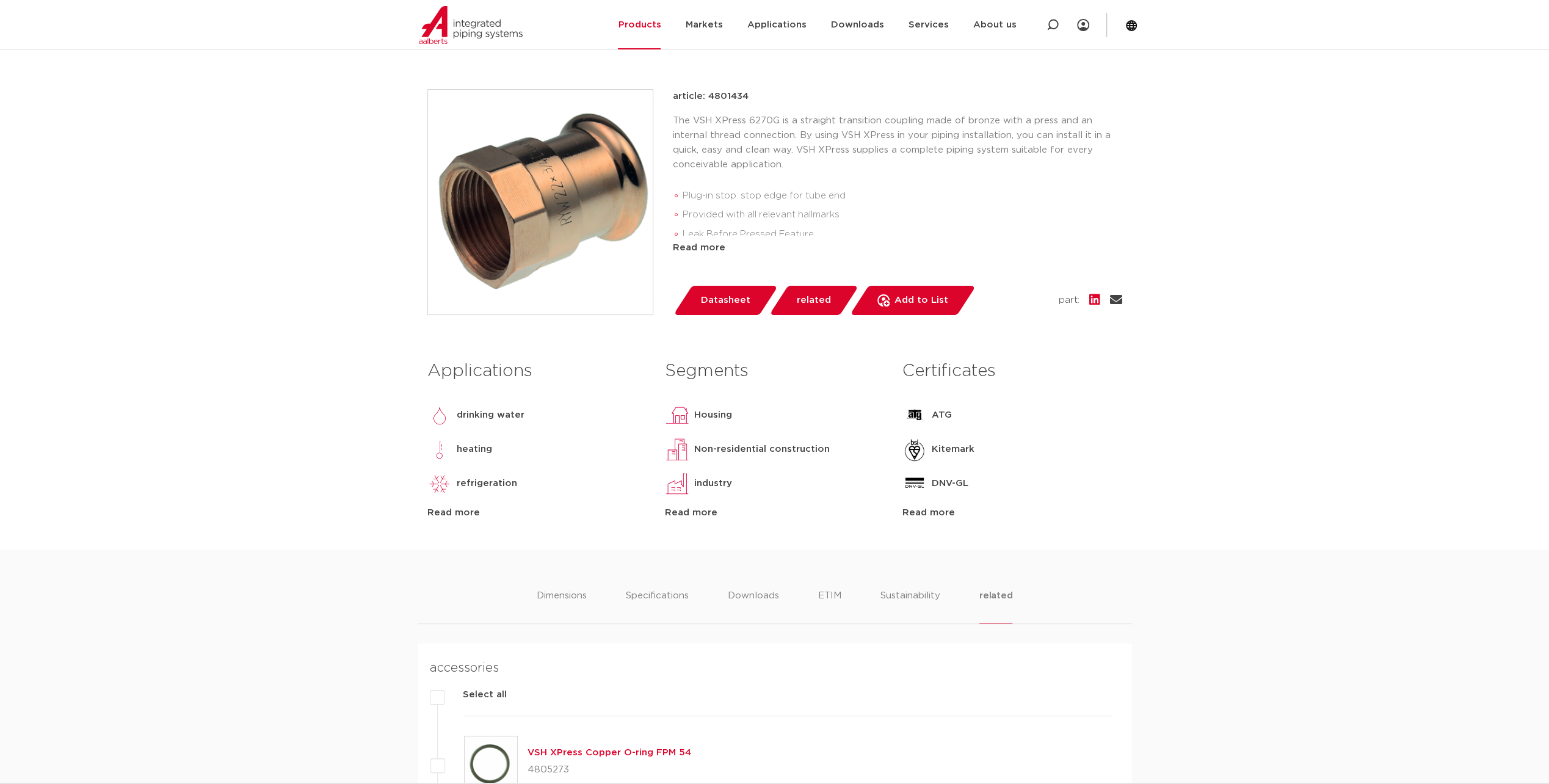
click at [1115, 300] on icon at bounding box center [1116, 299] width 12 height 12
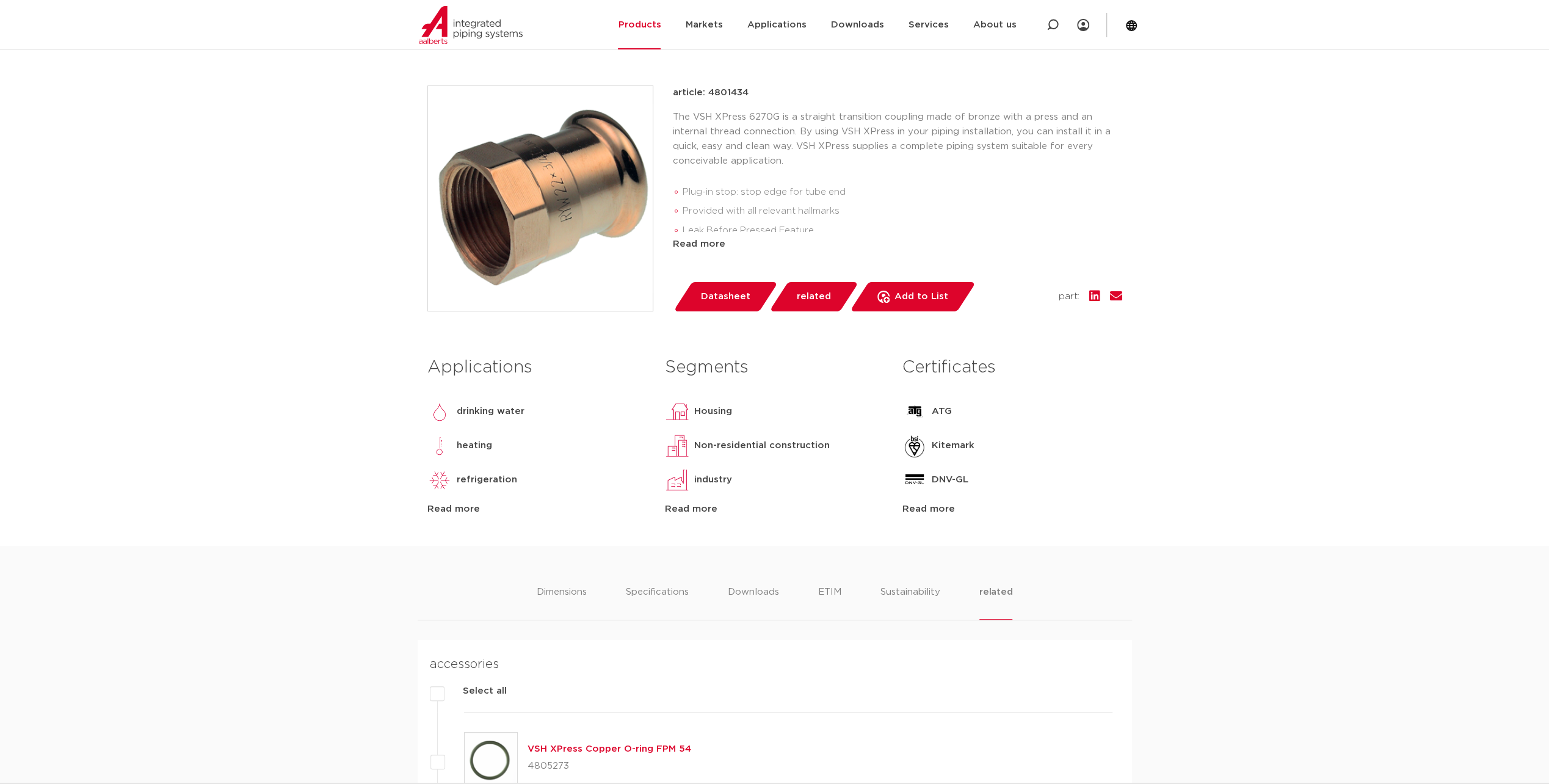
scroll to position [244, 0]
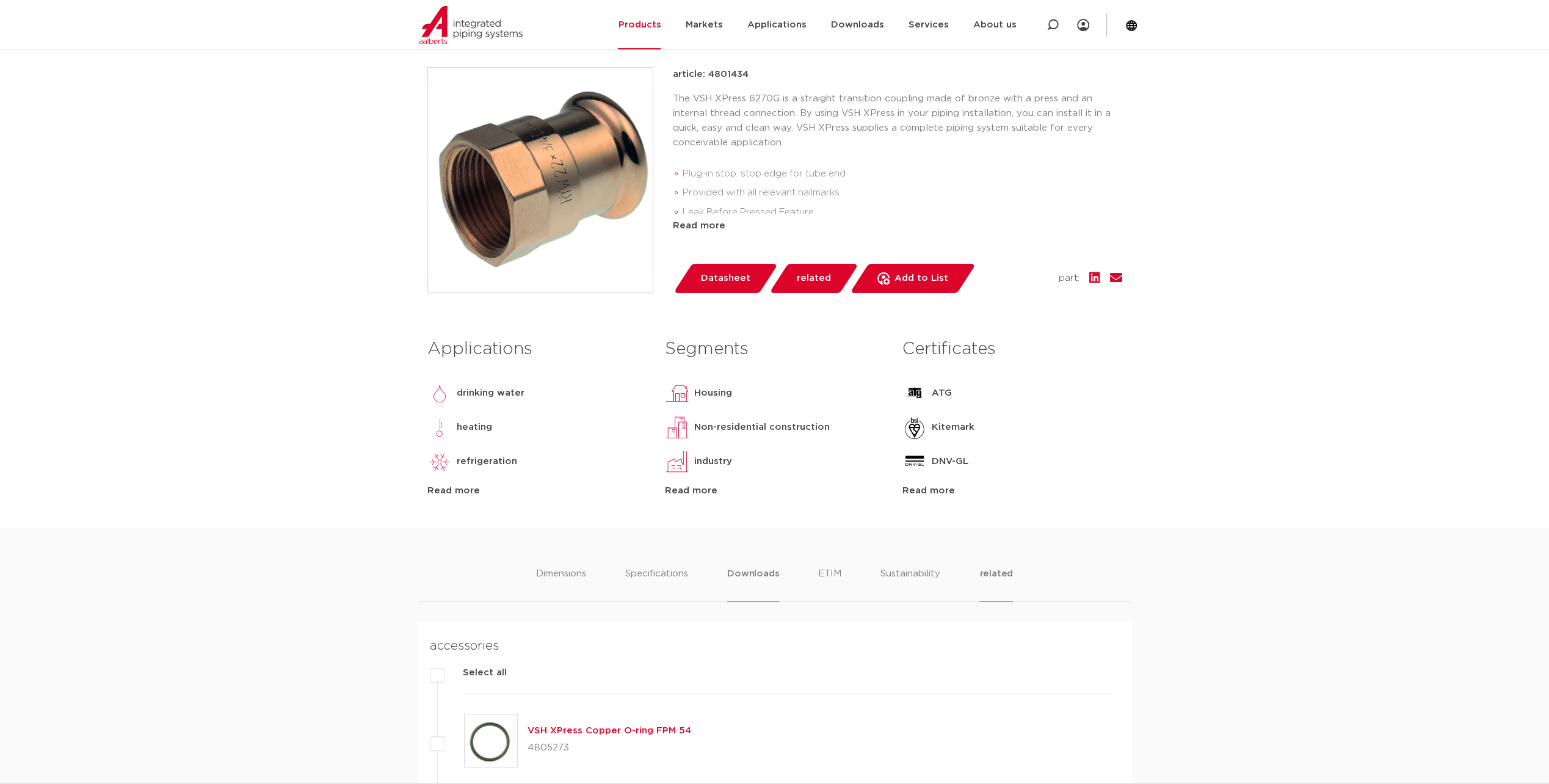
click at [743, 572] on li "Downloads" at bounding box center [753, 584] width 52 height 35
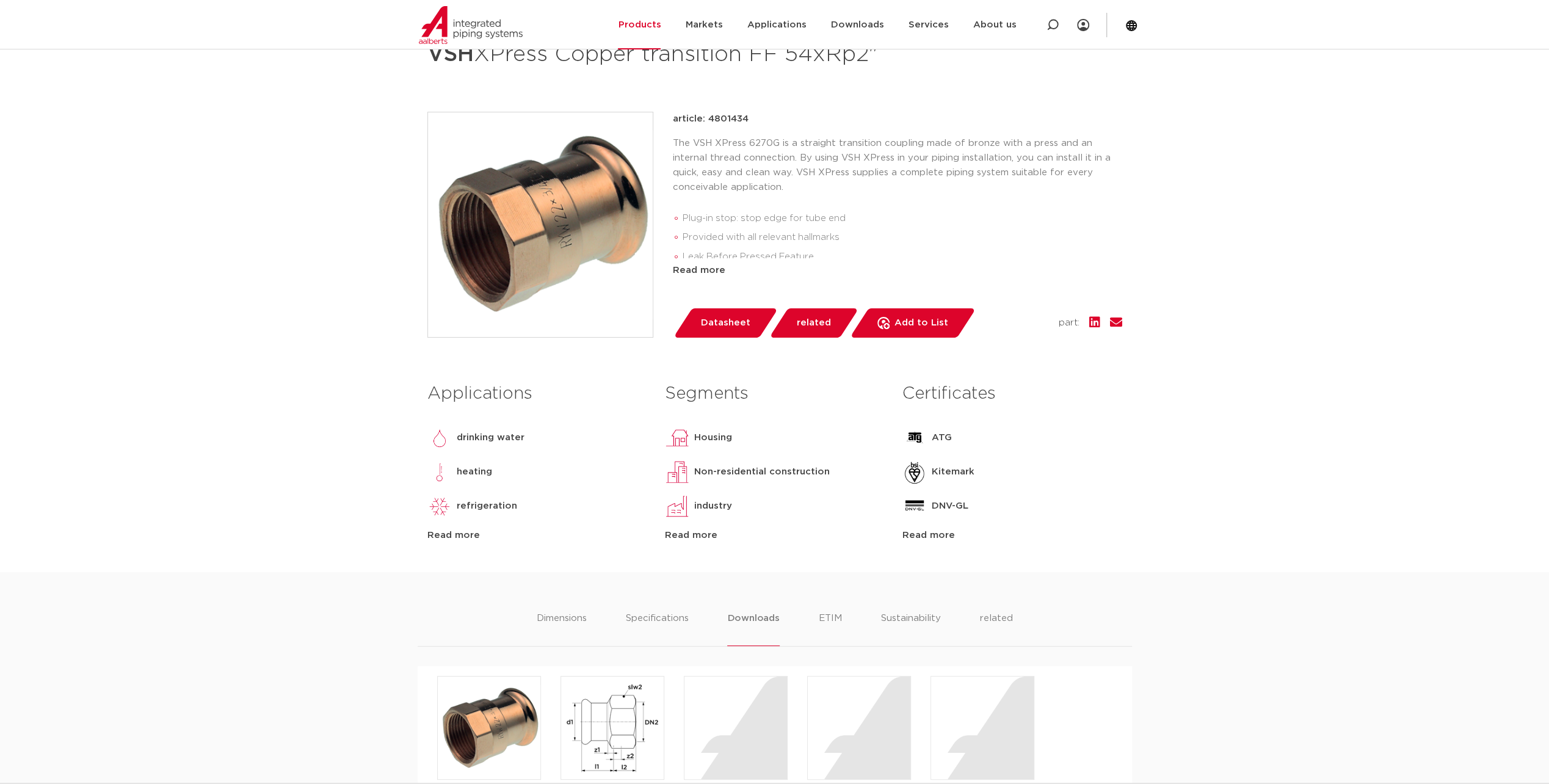
scroll to position [122, 0]
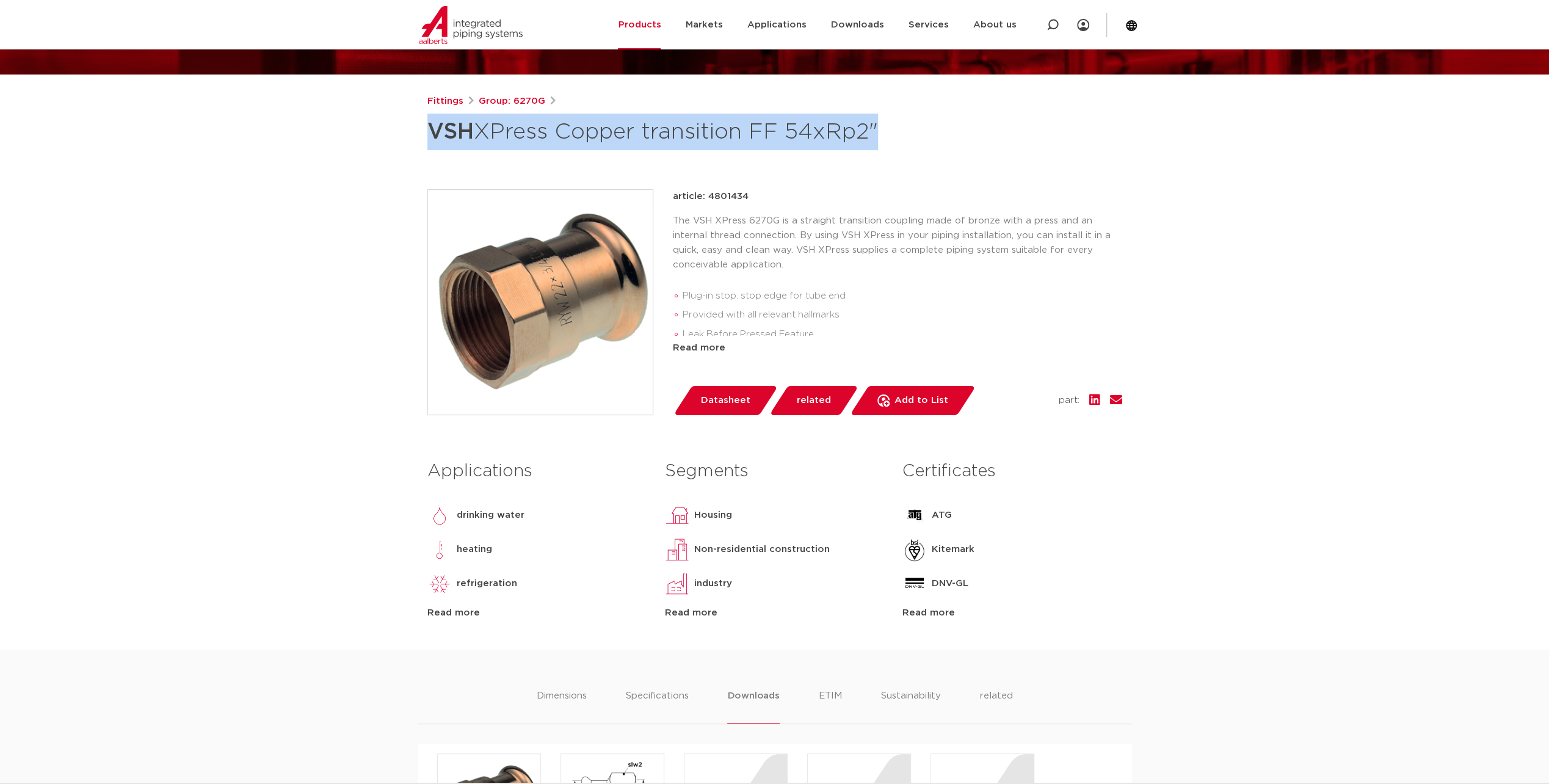
drag, startPoint x: 423, startPoint y: 132, endPoint x: 869, endPoint y: 134, distance: 446.0
click at [869, 134] on div "Fittings Group: 6270G VSH XPress Copper transition FF 54xRp2" article: 4801434 …" at bounding box center [775, 372] width 715 height 556
copy font "VSH XPress Copper transition FF 54xRp2"
click at [735, 397] on span "Datasheet" at bounding box center [726, 400] width 49 height 19
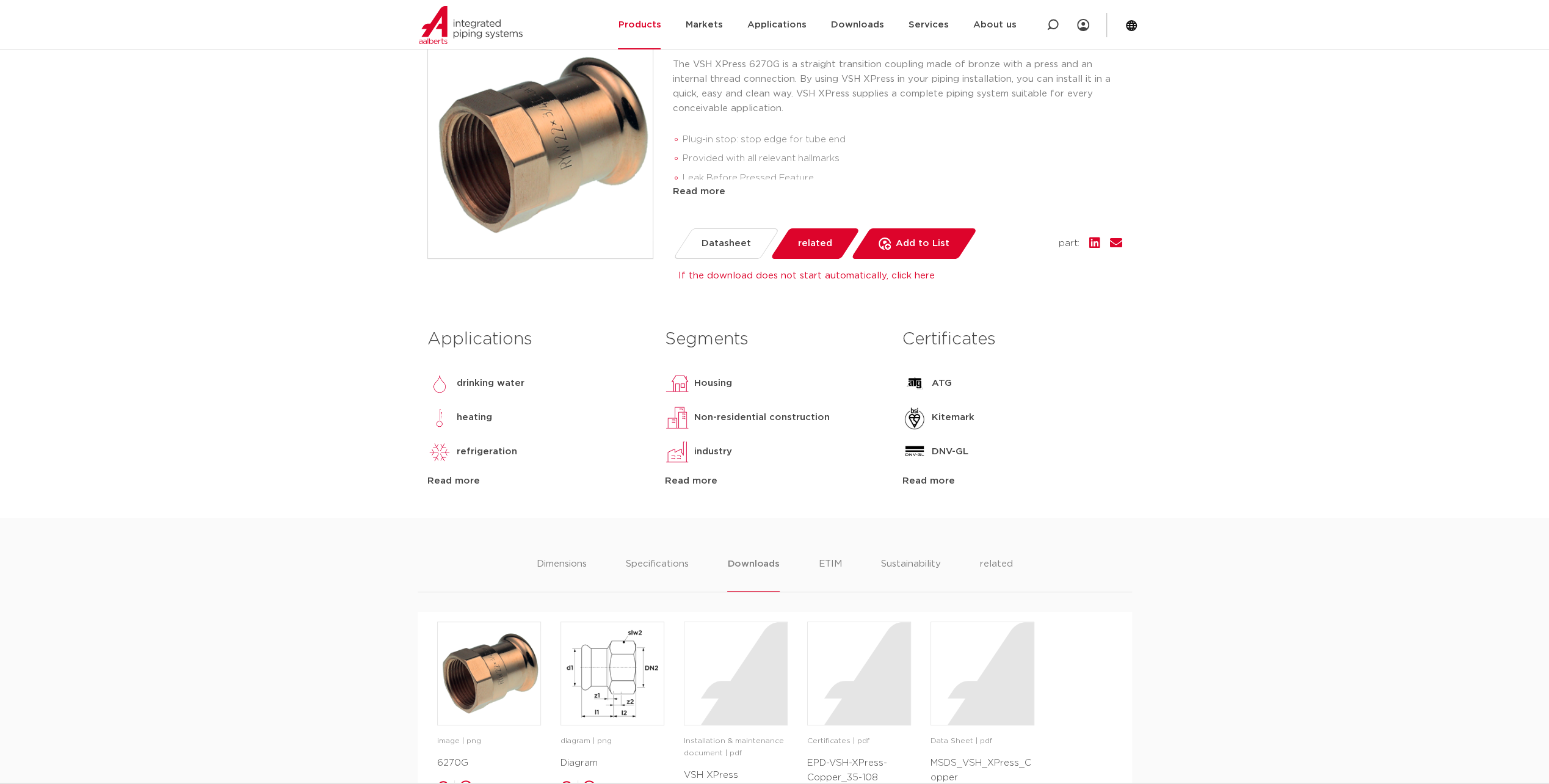
scroll to position [305, 0]
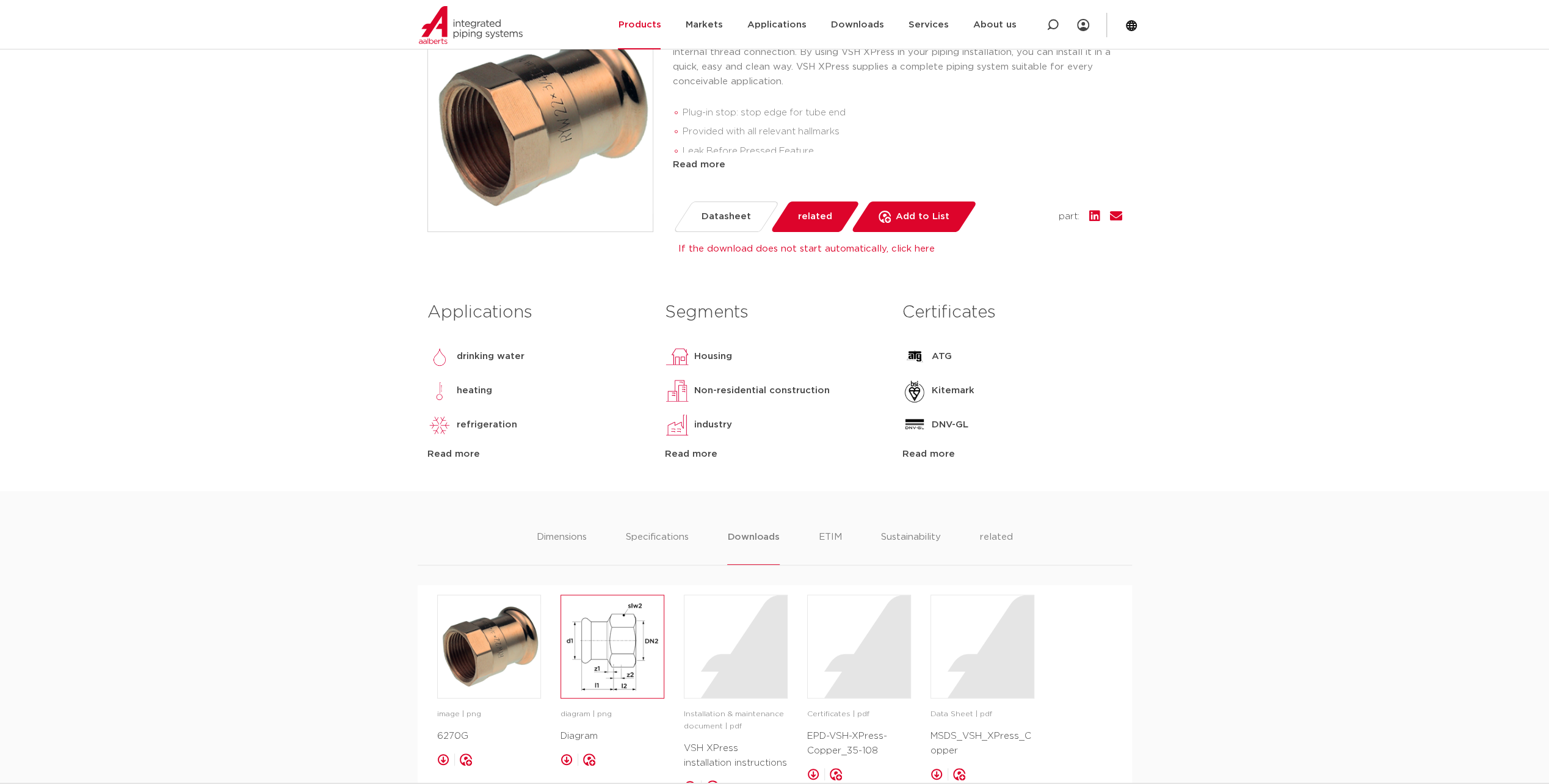
click at [605, 665] on img at bounding box center [613, 646] width 103 height 103
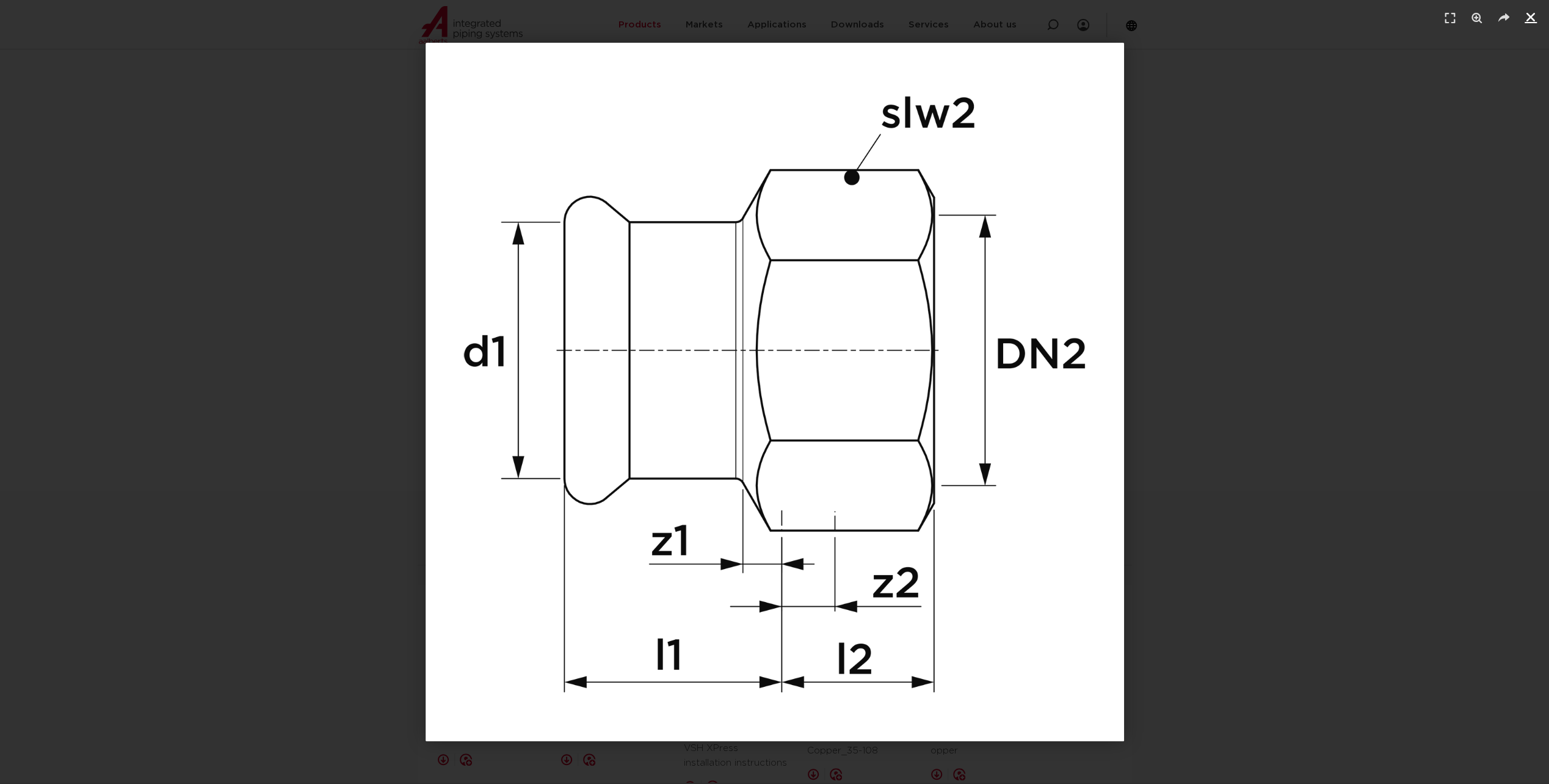
click at [1529, 18] on icon "Close (Esc)" at bounding box center [1531, 17] width 12 height 12
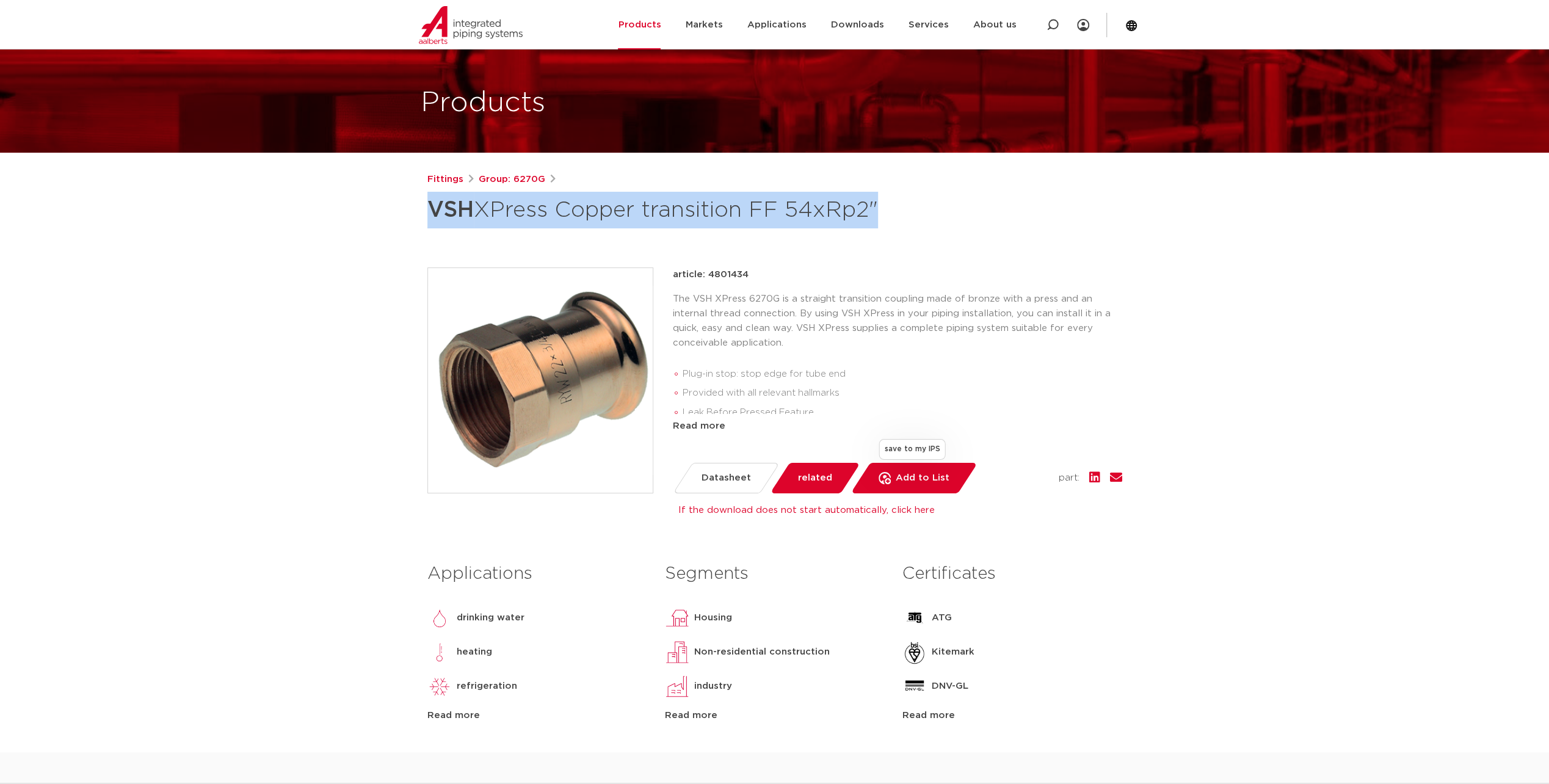
scroll to position [122, 0]
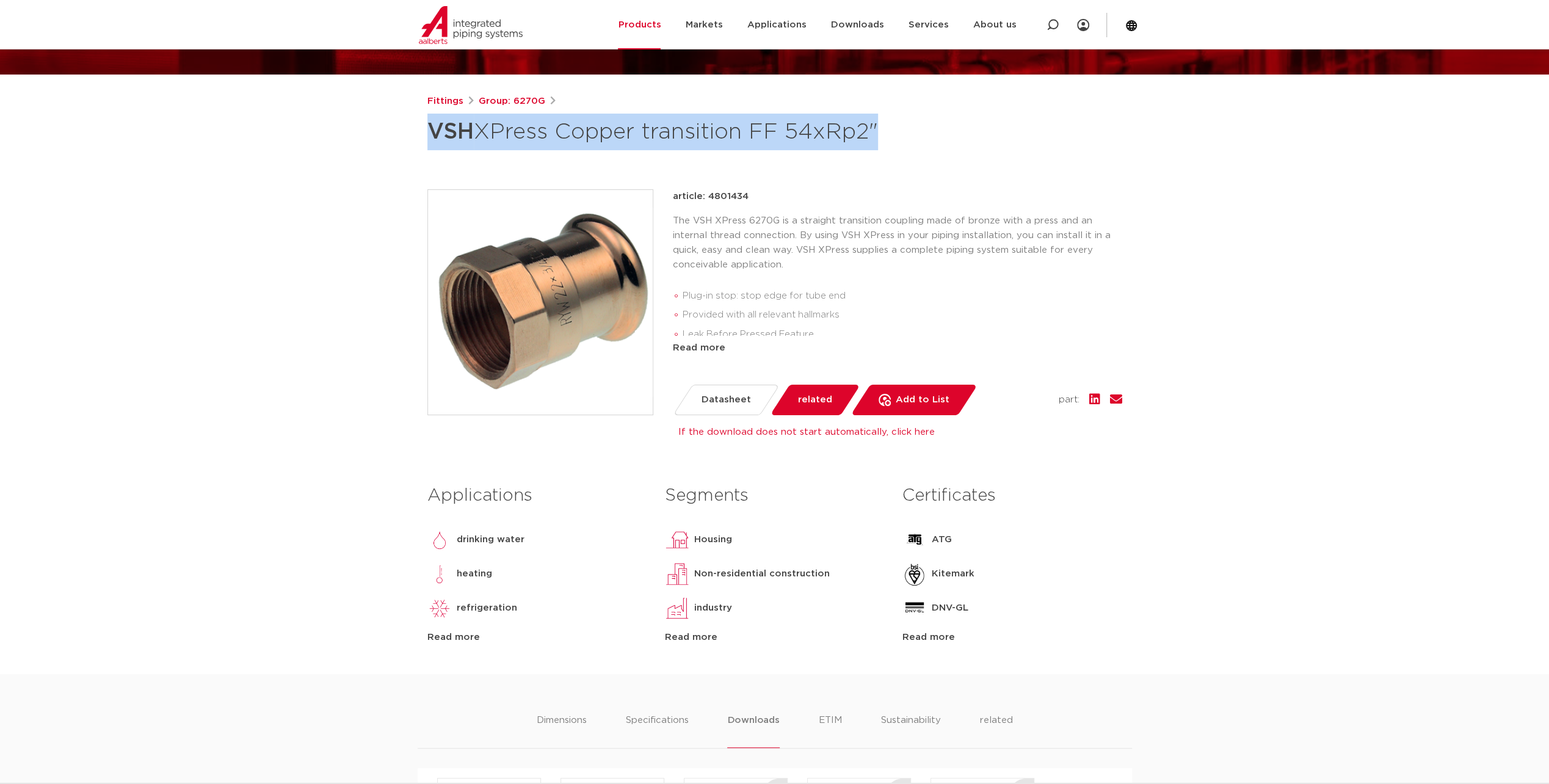
click at [815, 434] on link "If the download does not start automatically, click here" at bounding box center [806, 431] width 257 height 9
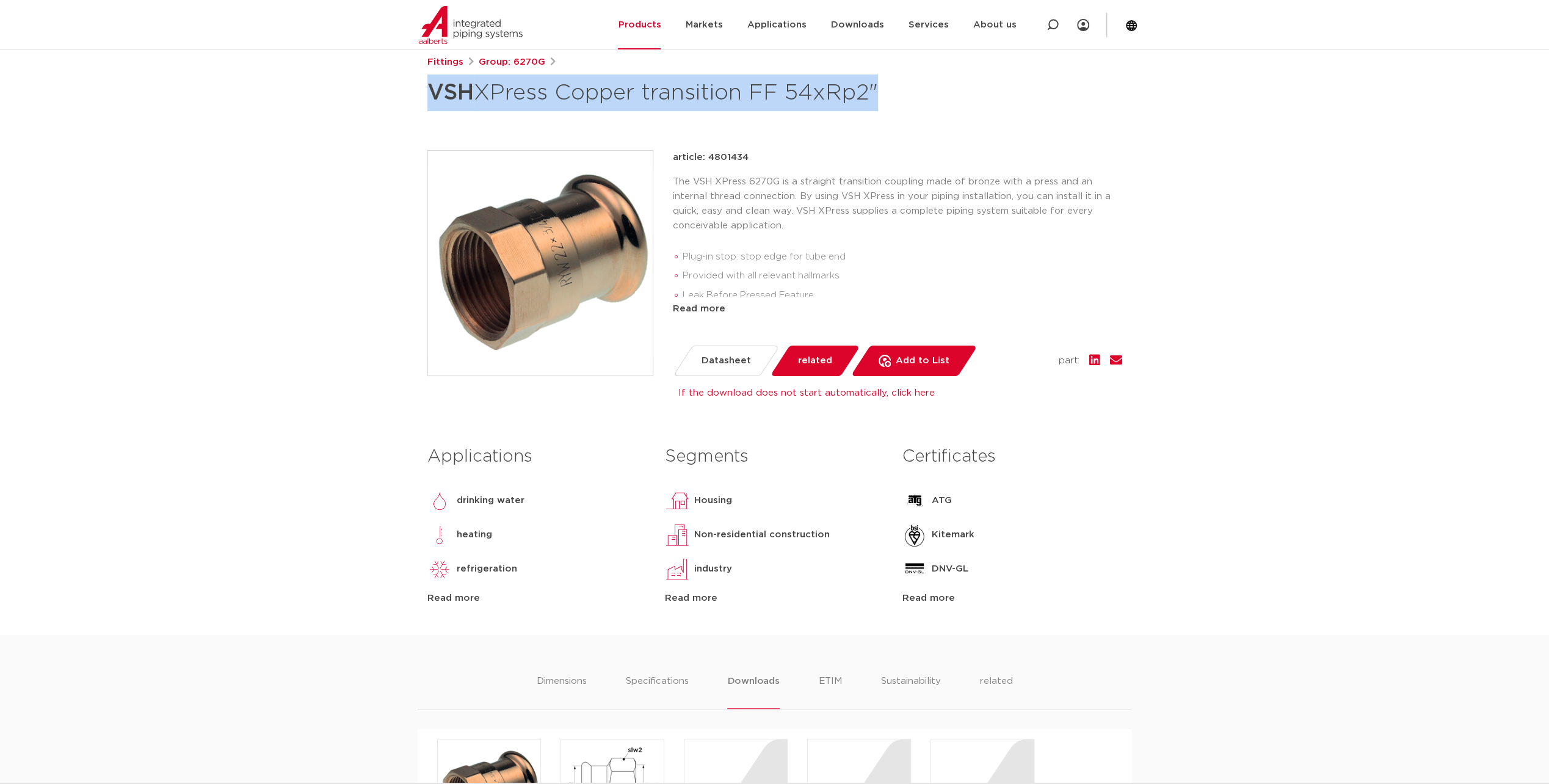
scroll to position [244, 0]
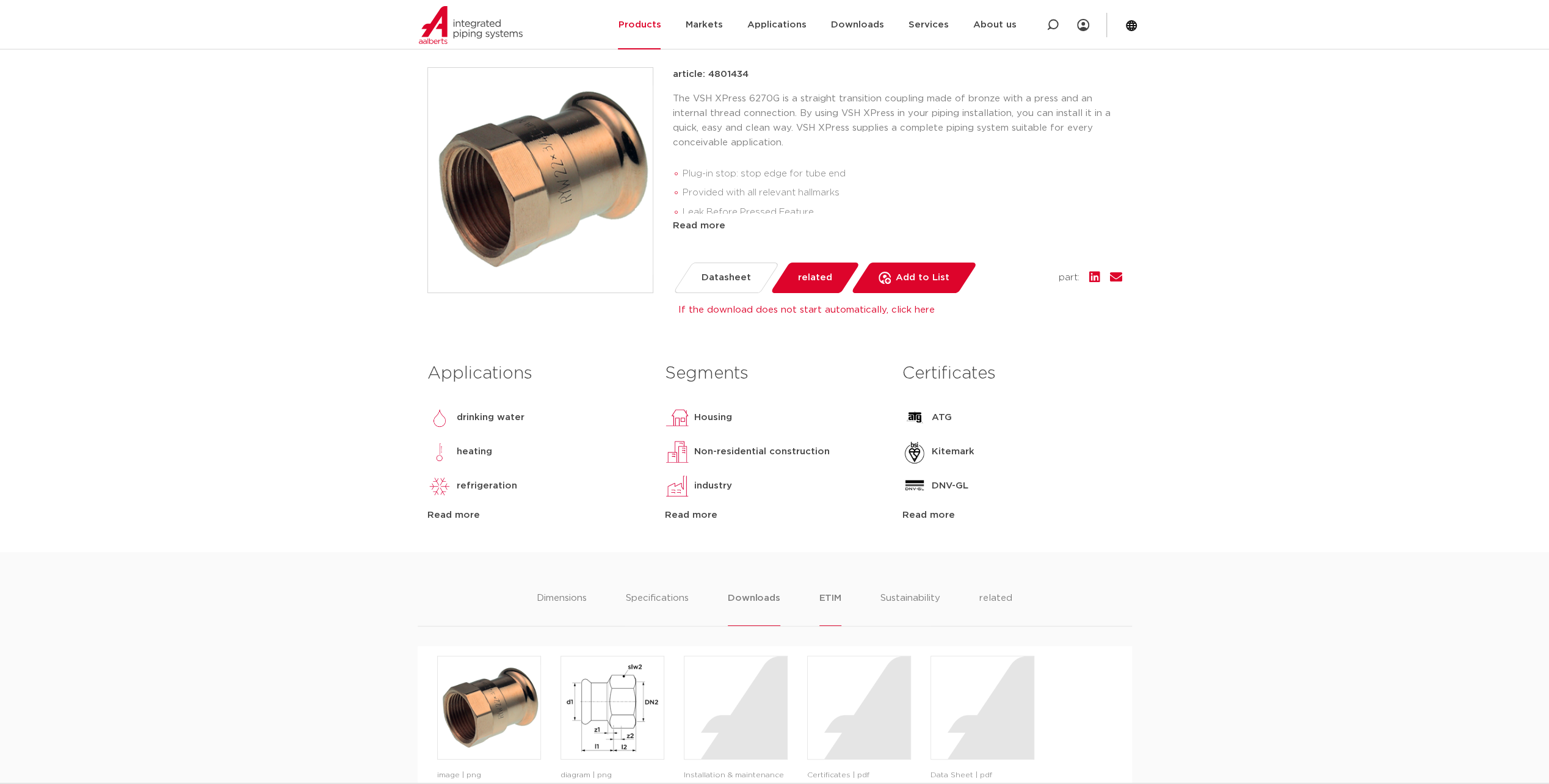
click at [822, 597] on li "ETIM" at bounding box center [830, 609] width 22 height 35
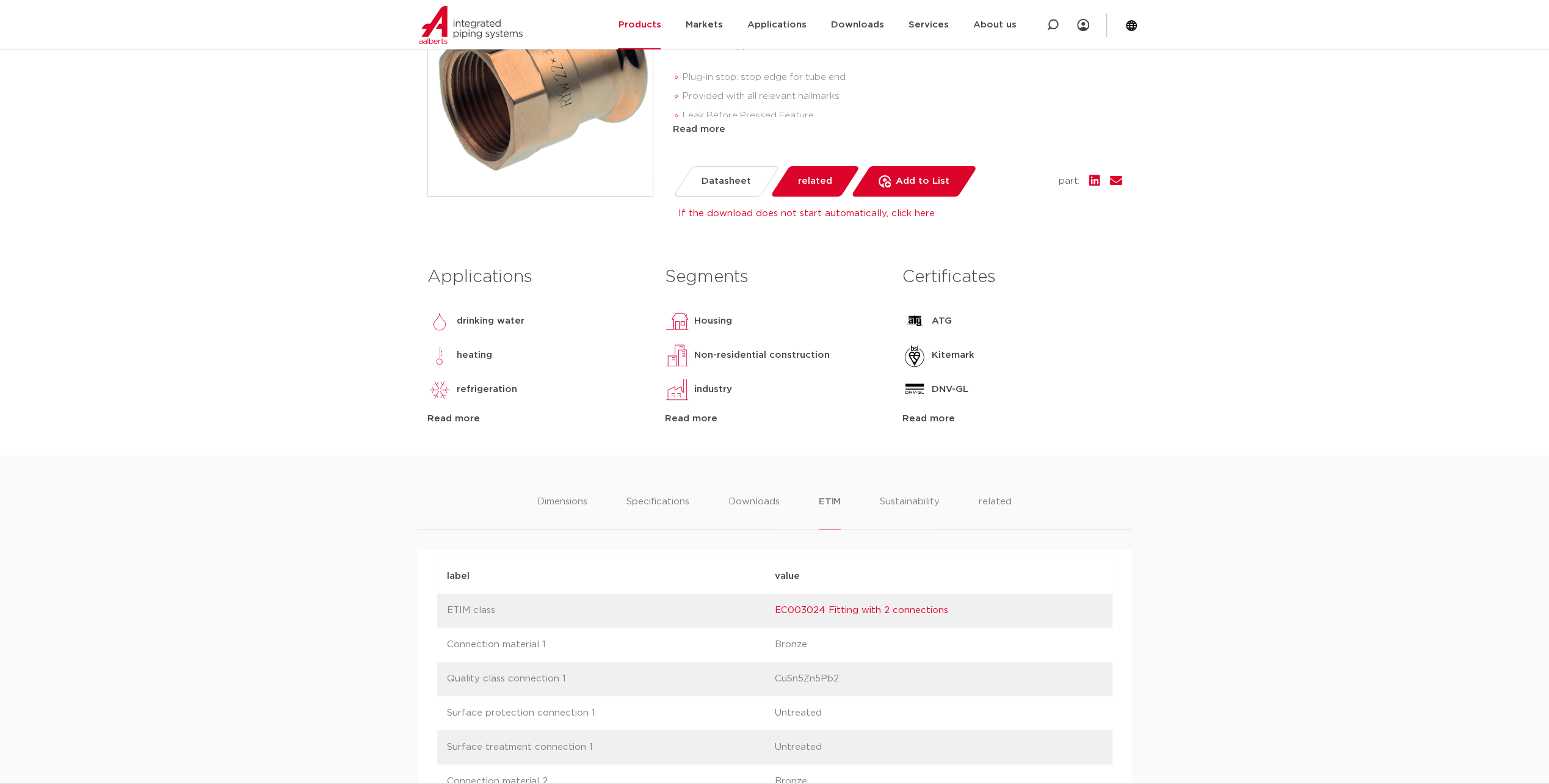
scroll to position [366, 0]
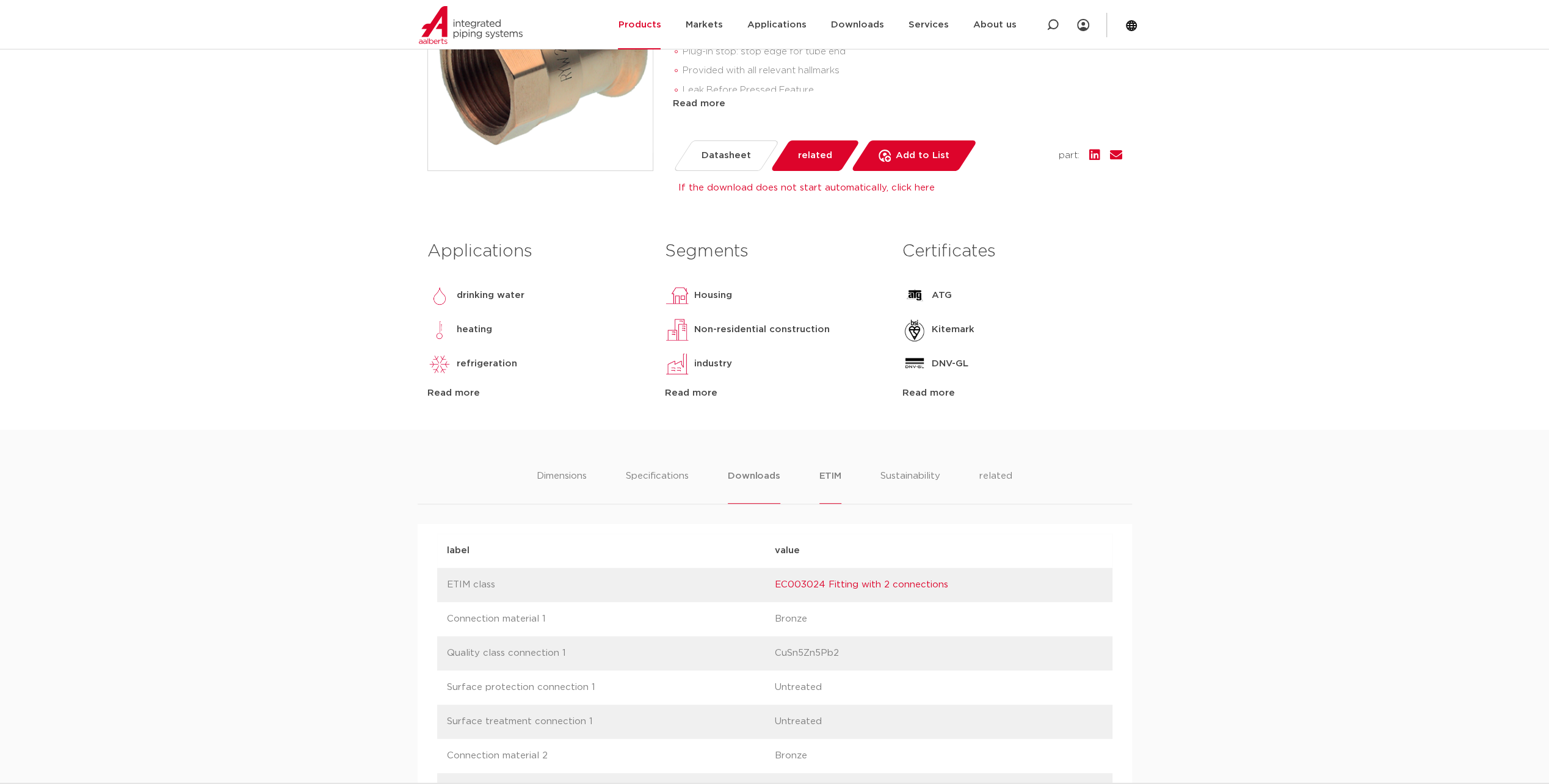
click at [754, 478] on li "Downloads" at bounding box center [754, 487] width 52 height 35
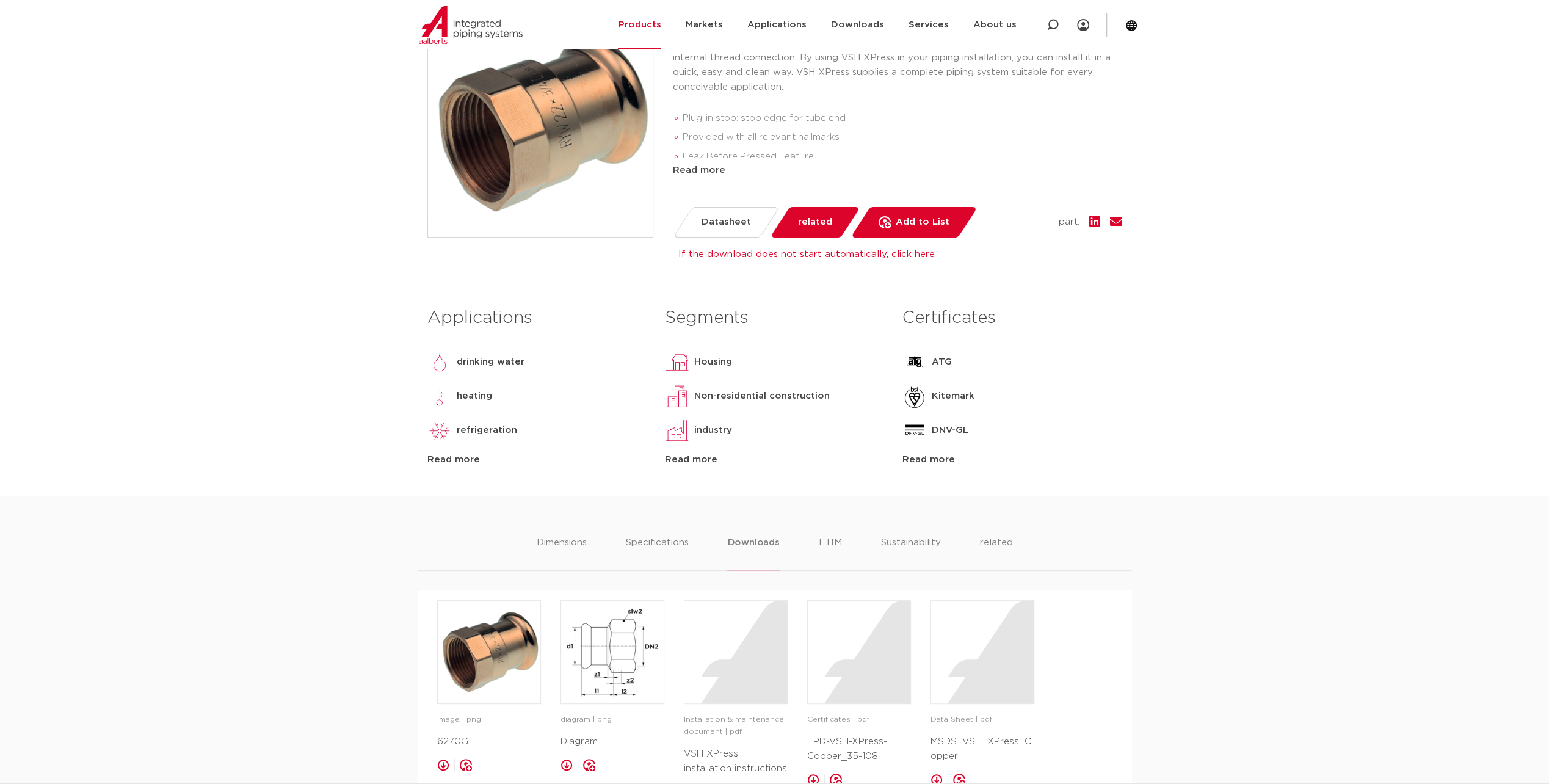
scroll to position [183, 0]
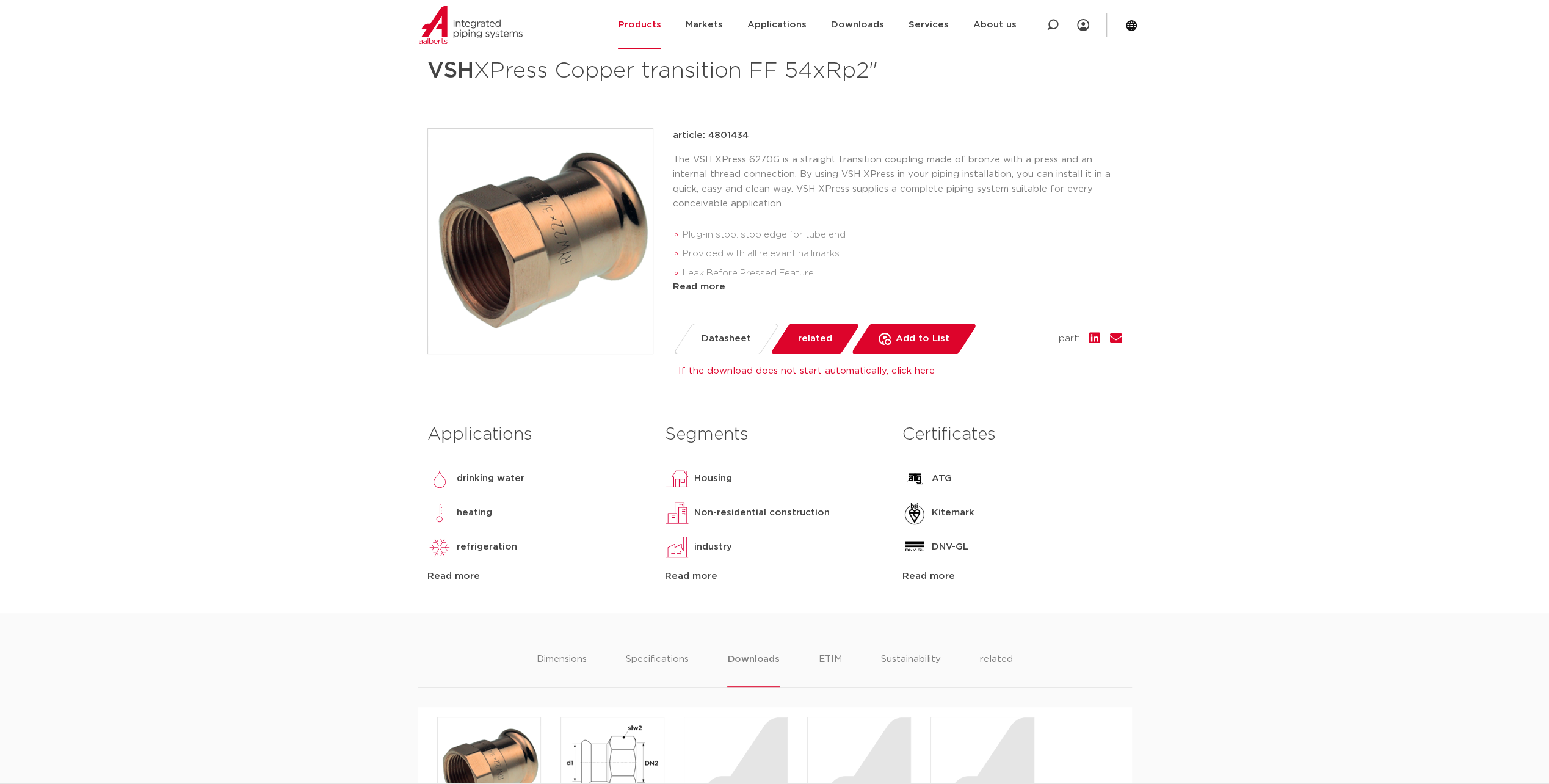
click at [711, 279] on div "article: 4801434 The VSH XPress 6270G is a straight transition coupling made of…" at bounding box center [897, 211] width 449 height 166
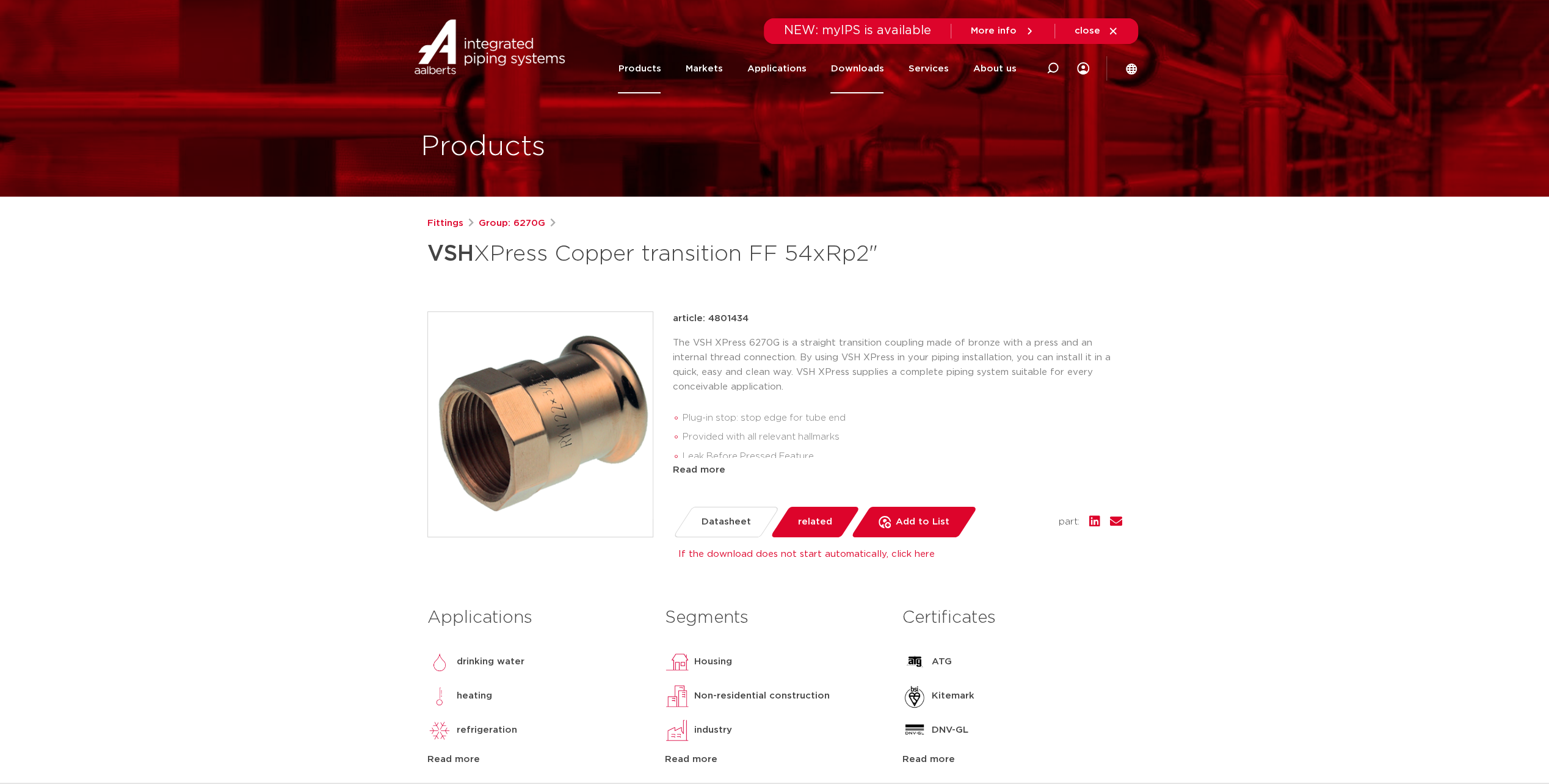
click at [848, 66] on link "Downloads" at bounding box center [857, 69] width 53 height 49
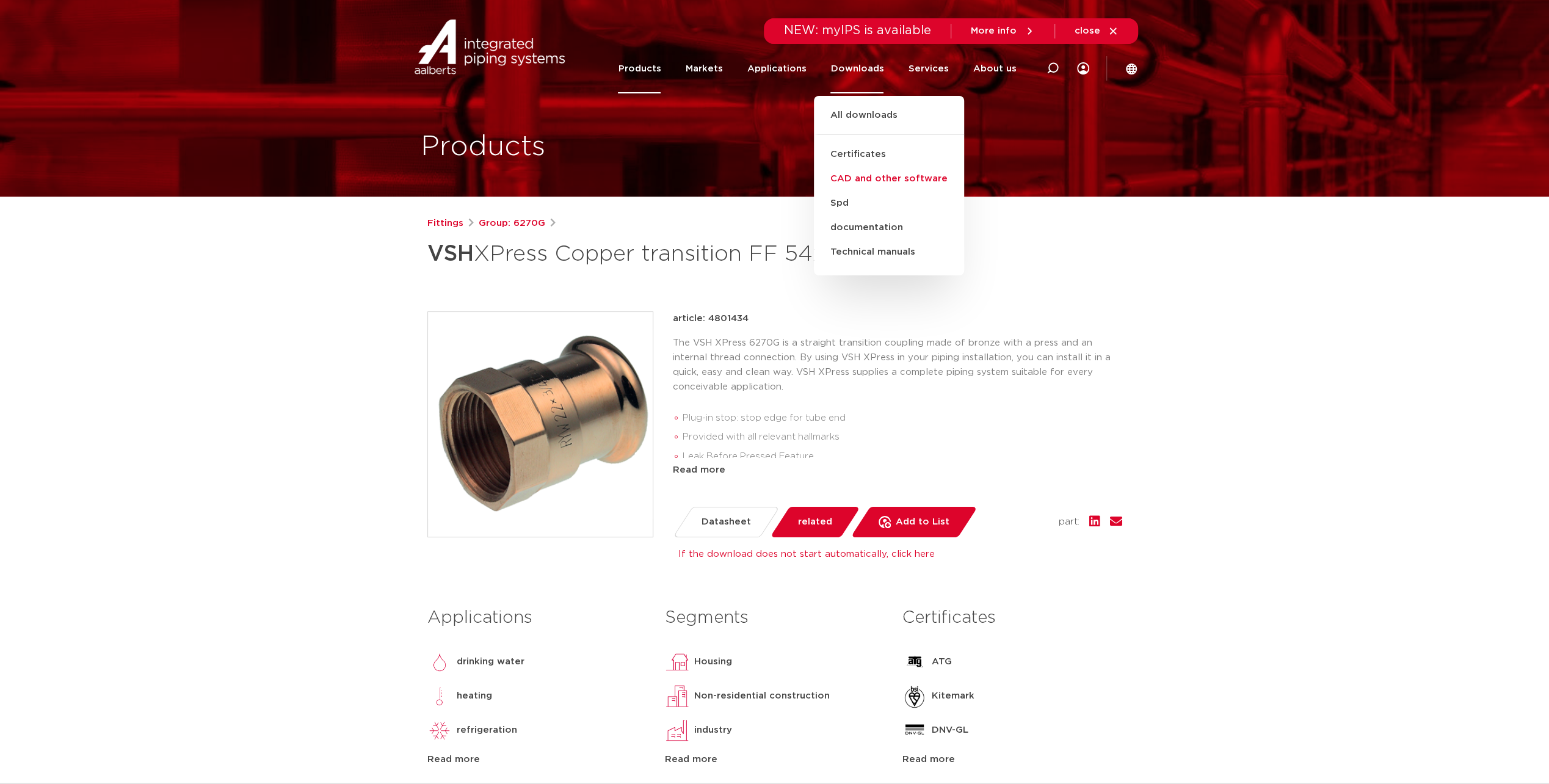
click at [885, 178] on link "CAD and other software" at bounding box center [889, 179] width 150 height 25
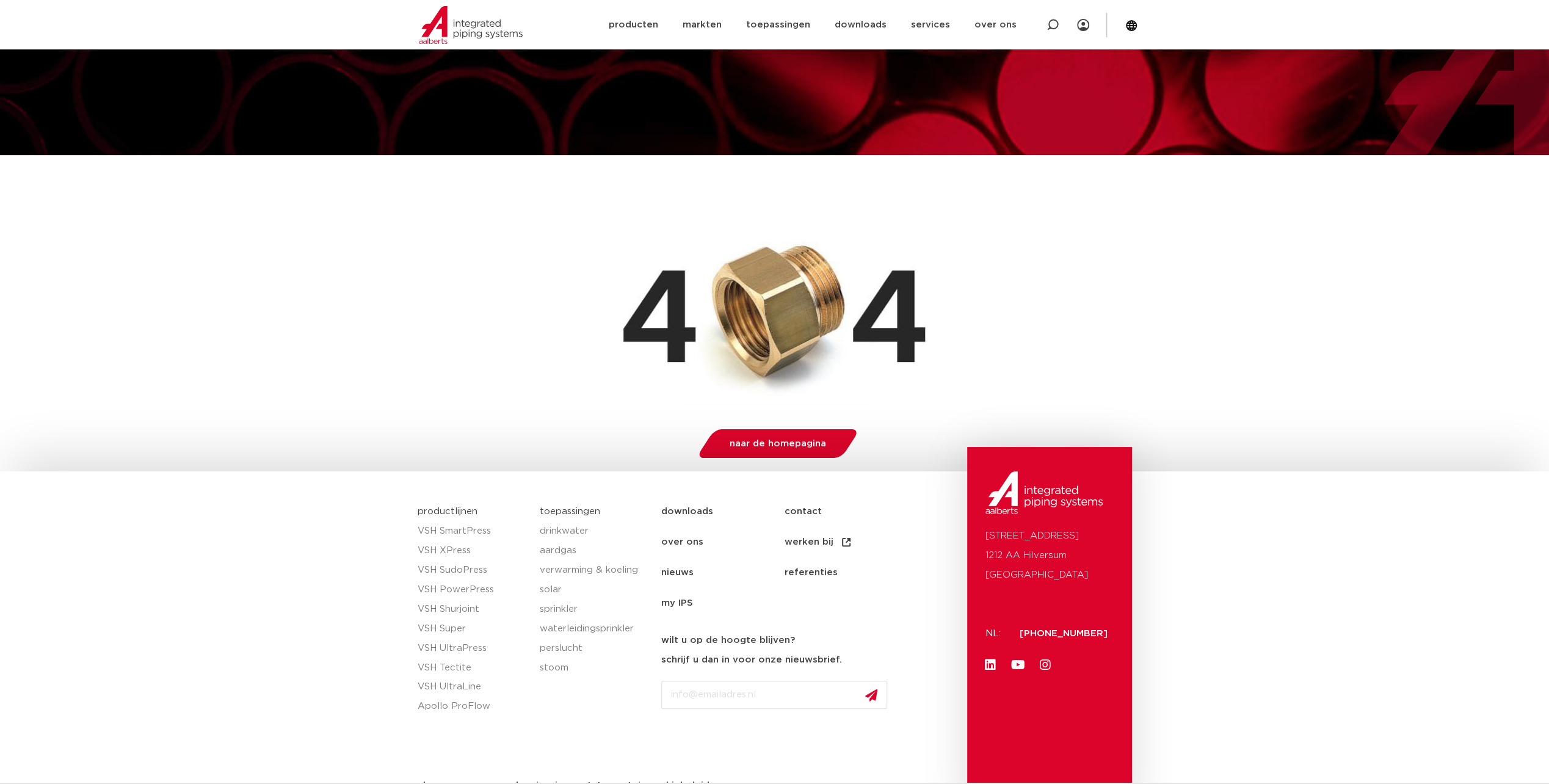
scroll to position [69, 0]
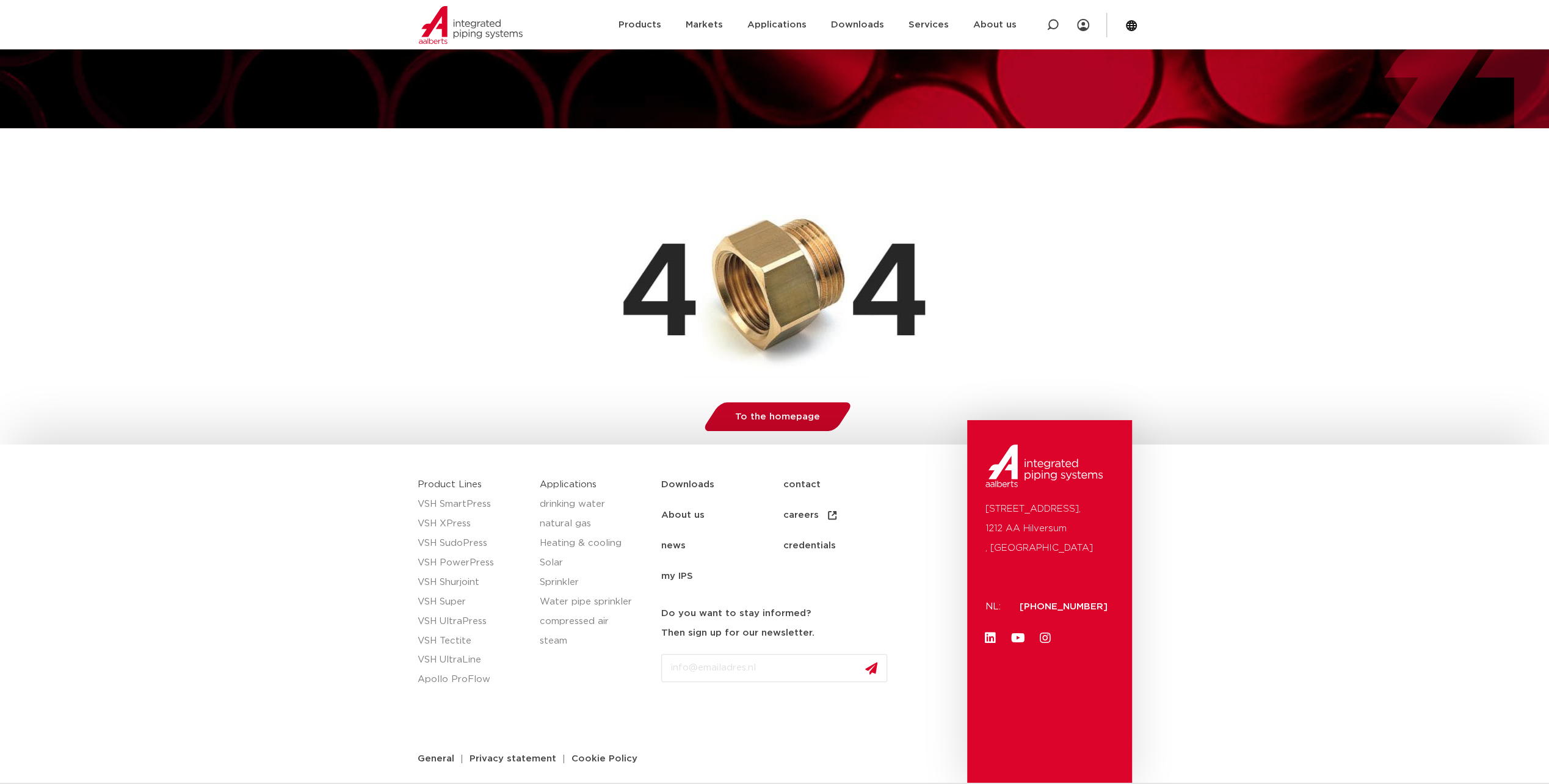
click at [798, 418] on span "To the homepage" at bounding box center [778, 416] width 85 height 9
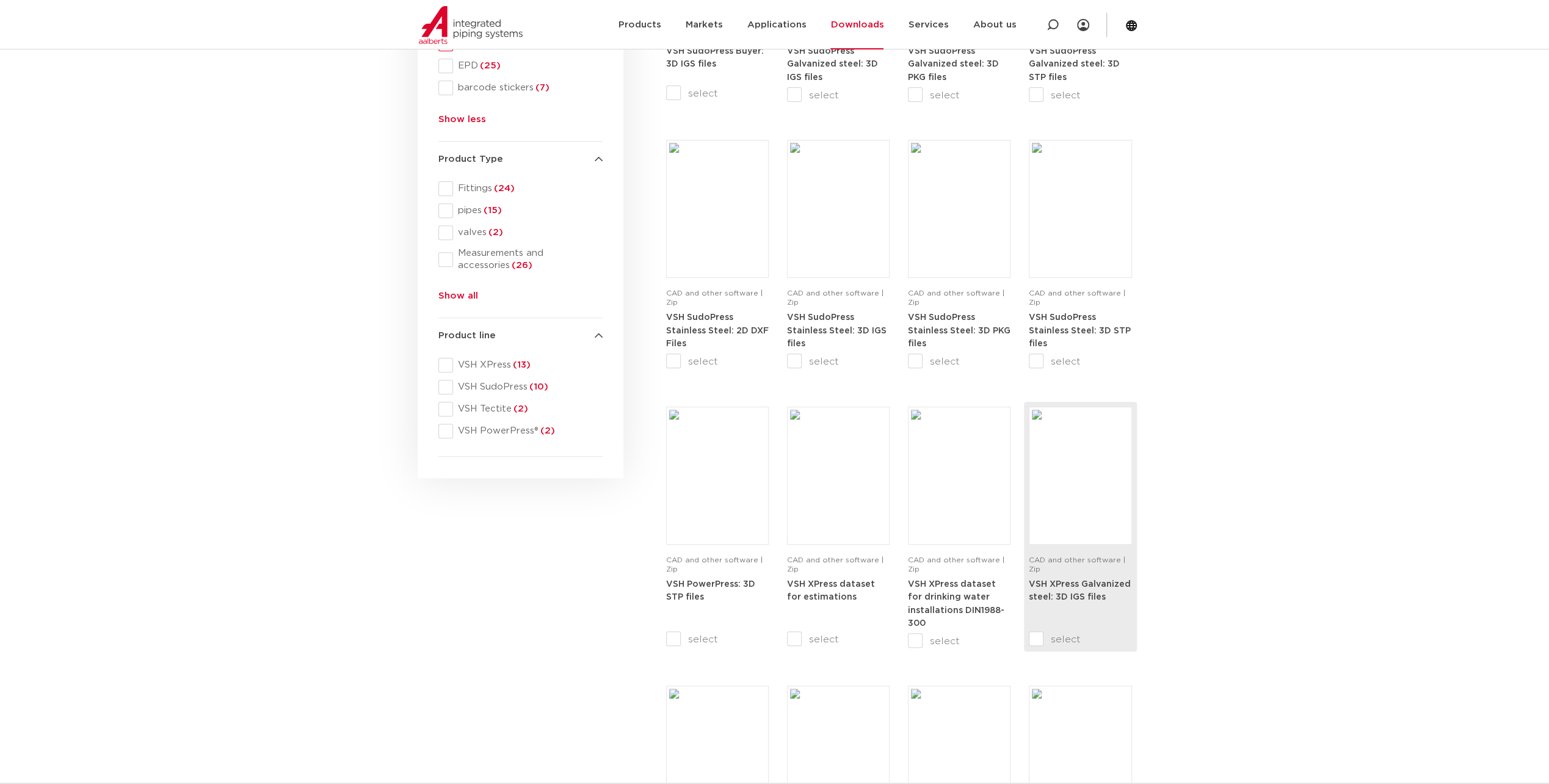
scroll to position [366, 0]
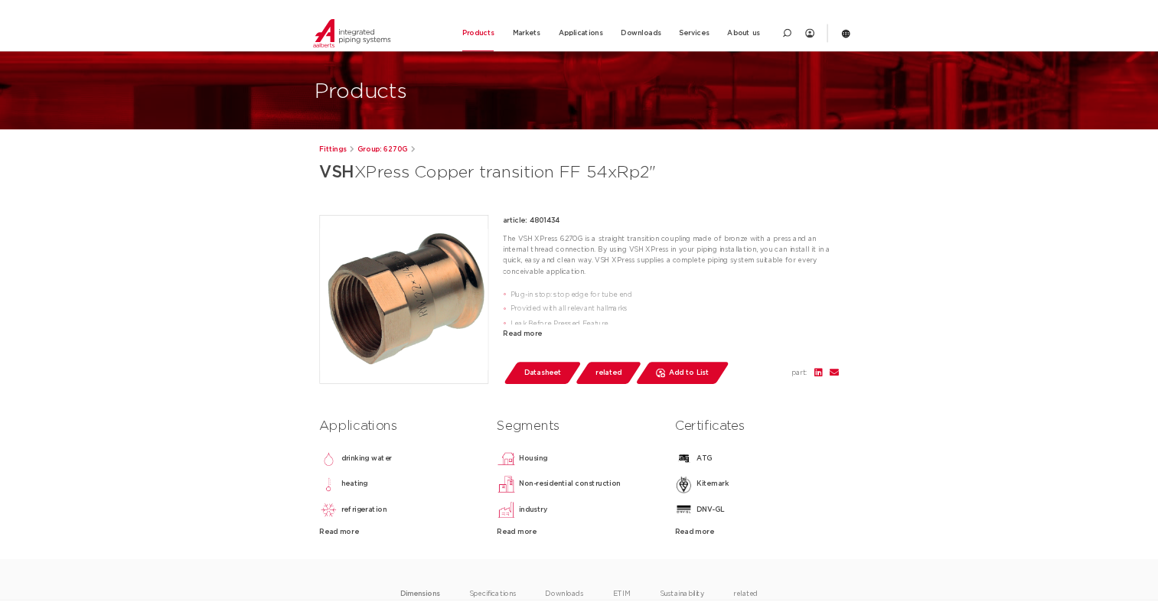
scroll to position [77, 0]
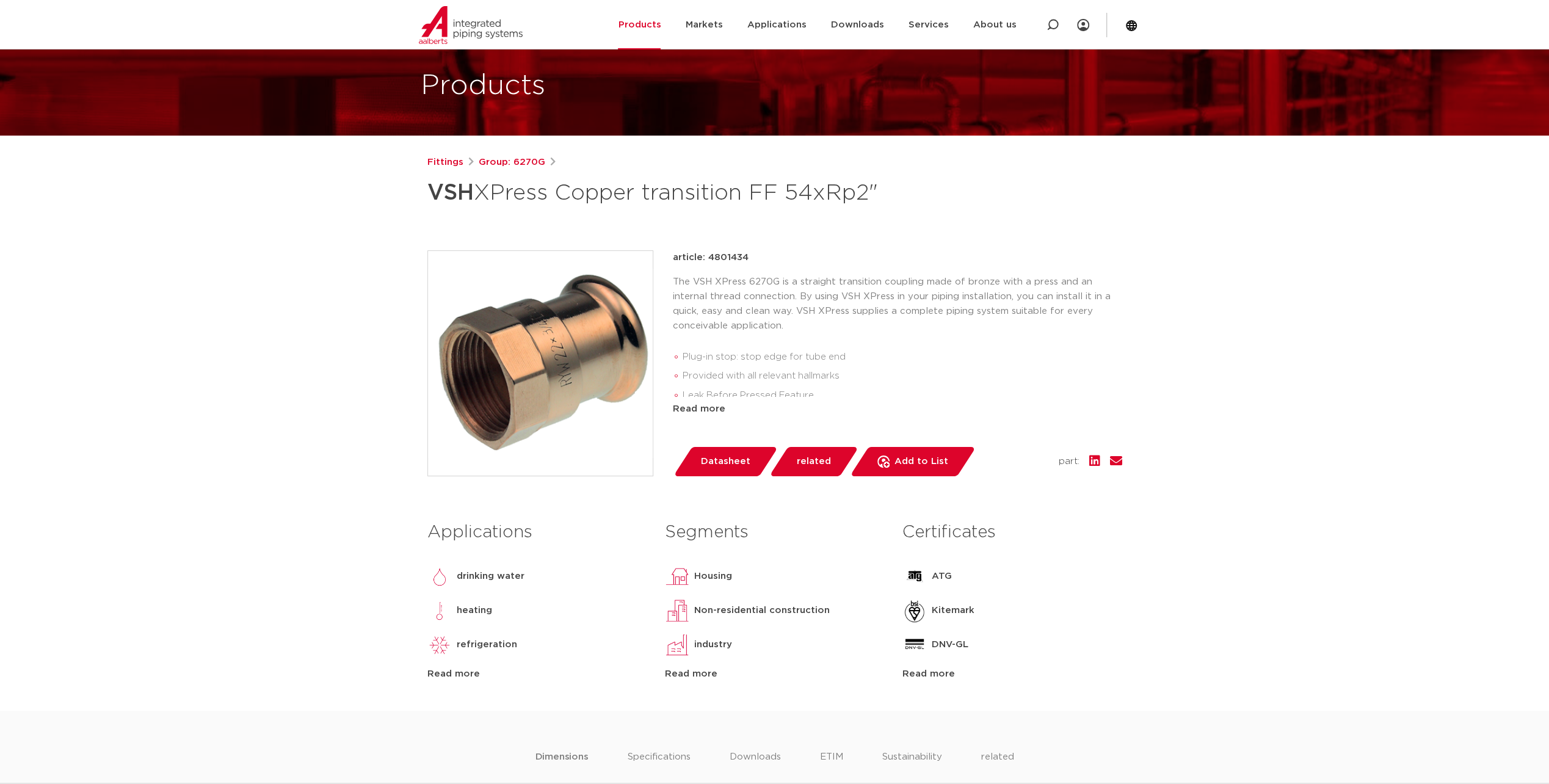
drag, startPoint x: 869, startPoint y: 24, endPoint x: 1285, endPoint y: 220, distance: 459.9
click at [858, 14] on link "Downloads" at bounding box center [857, 25] width 53 height 49
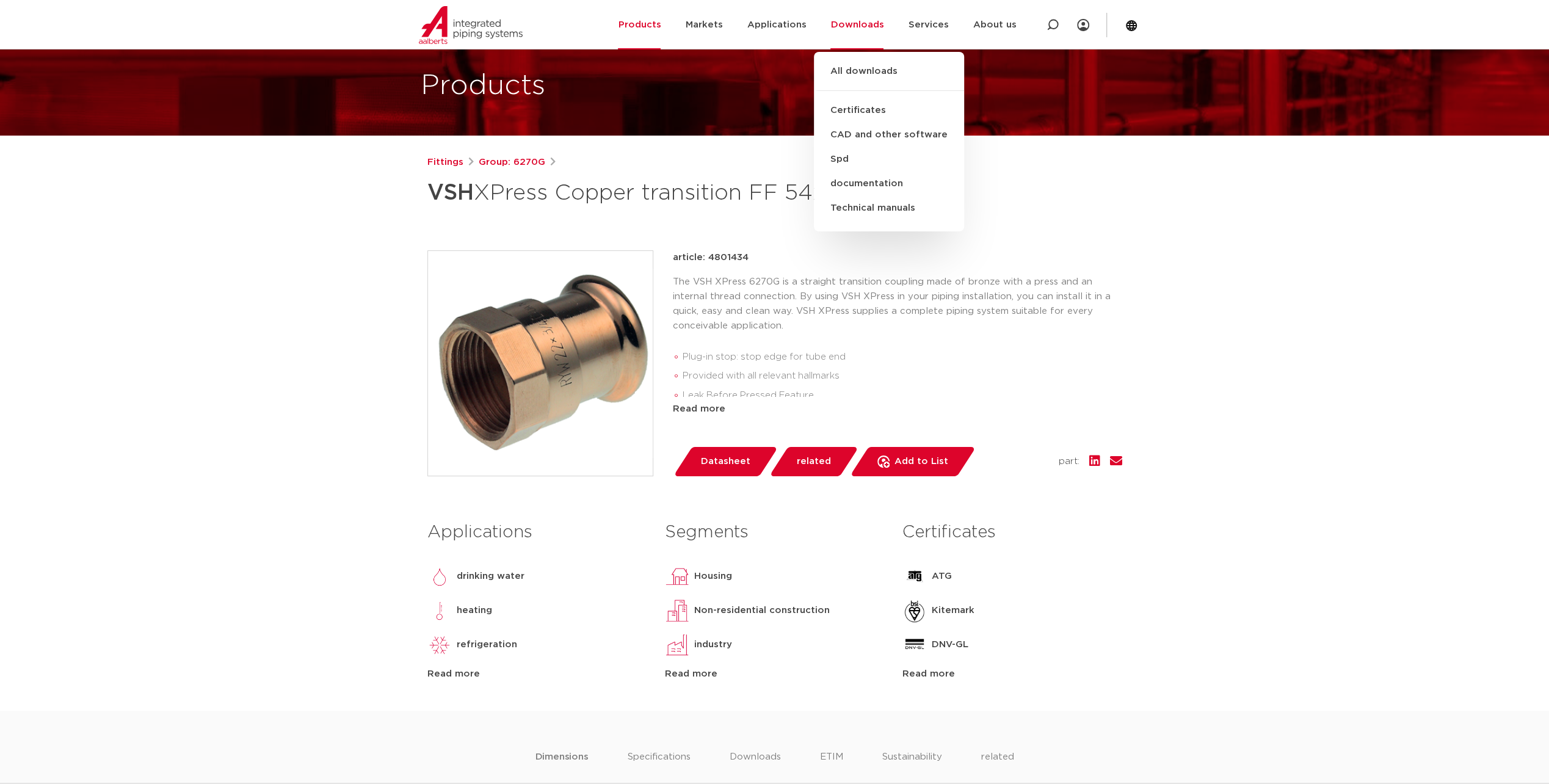
click at [688, 410] on div "Read more" at bounding box center [897, 409] width 449 height 14
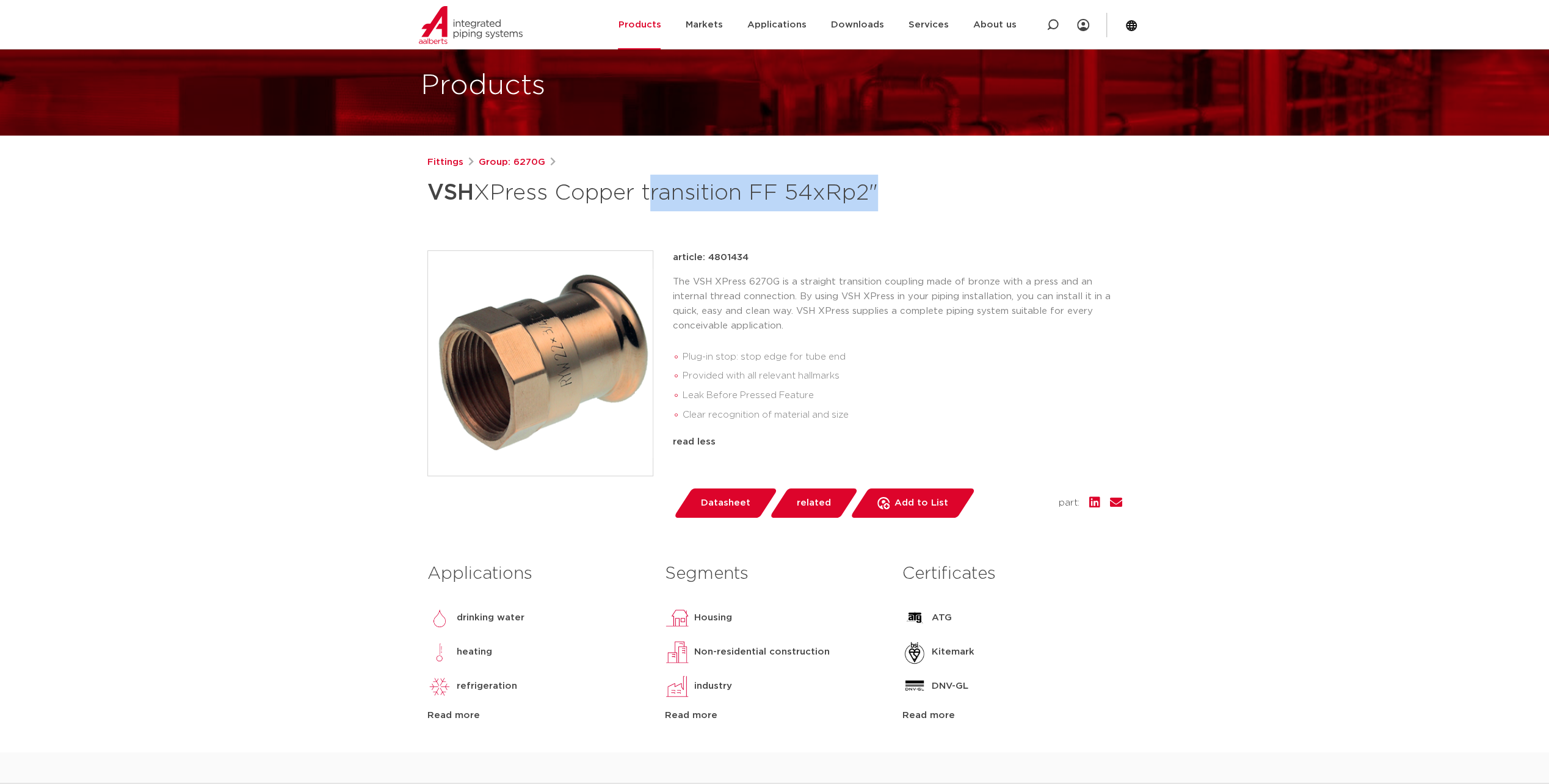
drag, startPoint x: 650, startPoint y: 191, endPoint x: 872, endPoint y: 199, distance: 222.1
click at [872, 199] on font "VSH XPress Copper transition FF 54xRp2"" at bounding box center [652, 193] width 451 height 22
copy font "transition FF 54xRp2"
drag, startPoint x: 695, startPoint y: 282, endPoint x: 778, endPoint y: 281, distance: 83.0
click at [778, 281] on p "The VSH XPress 6270G is a straight transition coupling made of bronze with a pr…" at bounding box center [897, 303] width 449 height 58
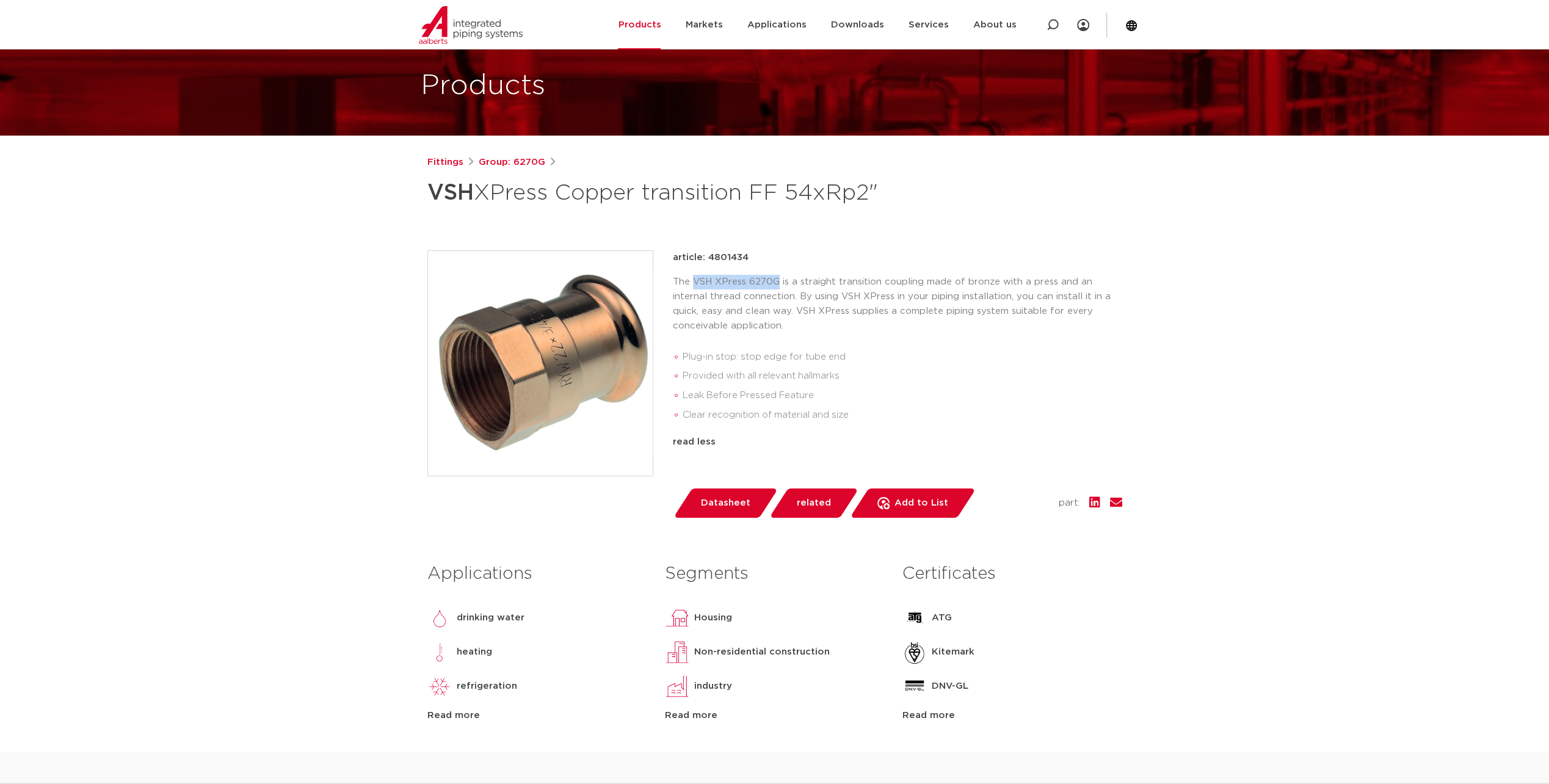
copy p "VSH XPress 6270G"
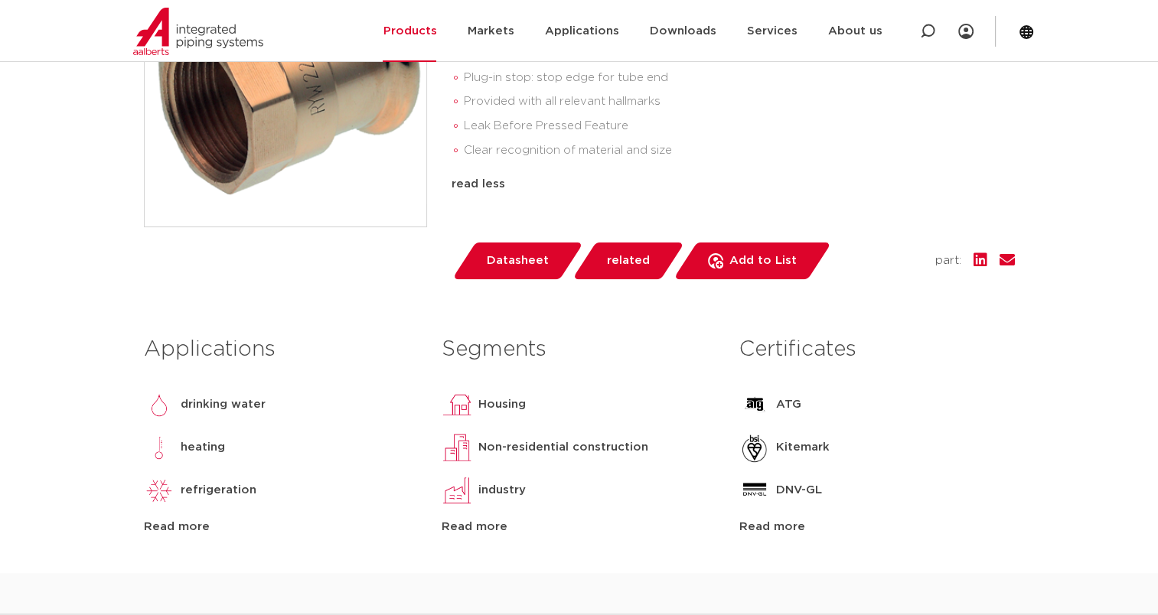
scroll to position [459, 0]
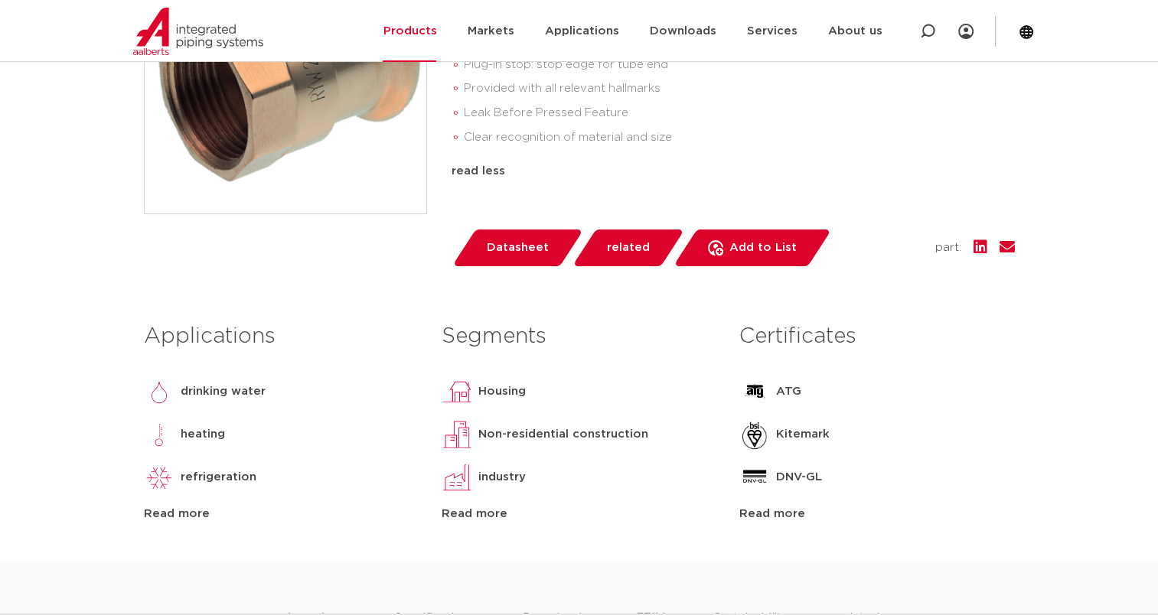
click at [535, 250] on span "Datasheet" at bounding box center [518, 248] width 62 height 24
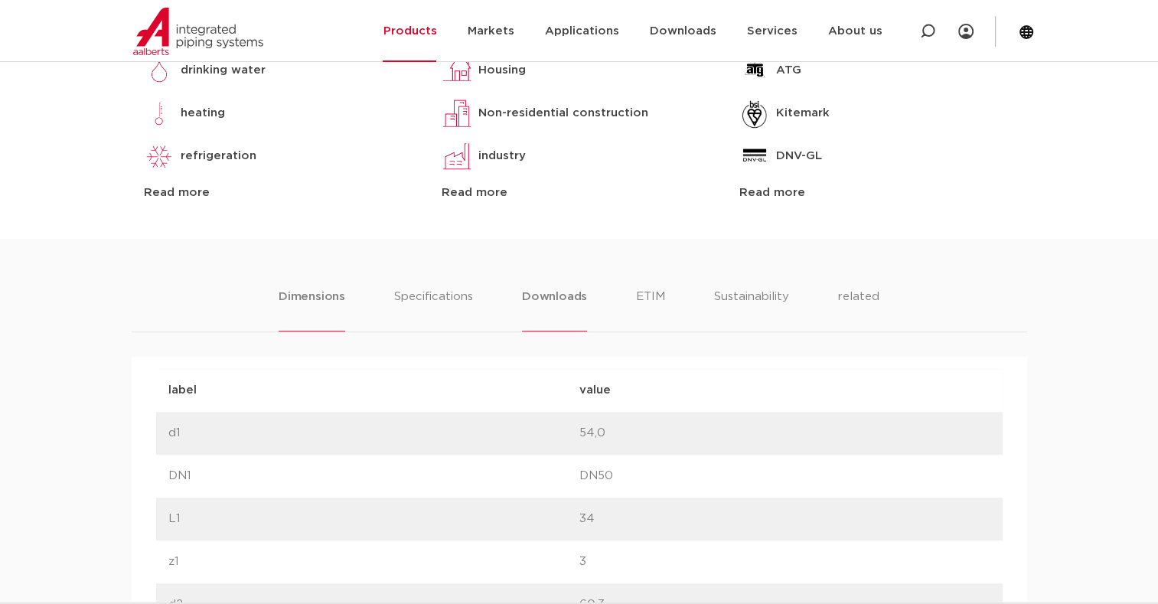
scroll to position [842, 0]
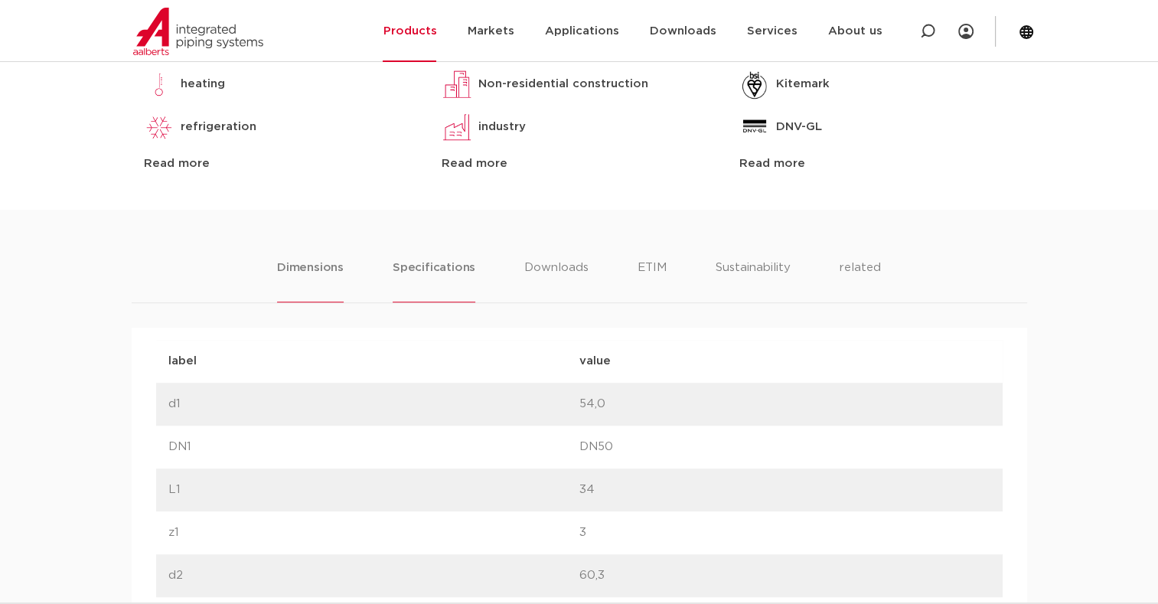
click at [441, 276] on li "Specifications" at bounding box center [434, 281] width 83 height 44
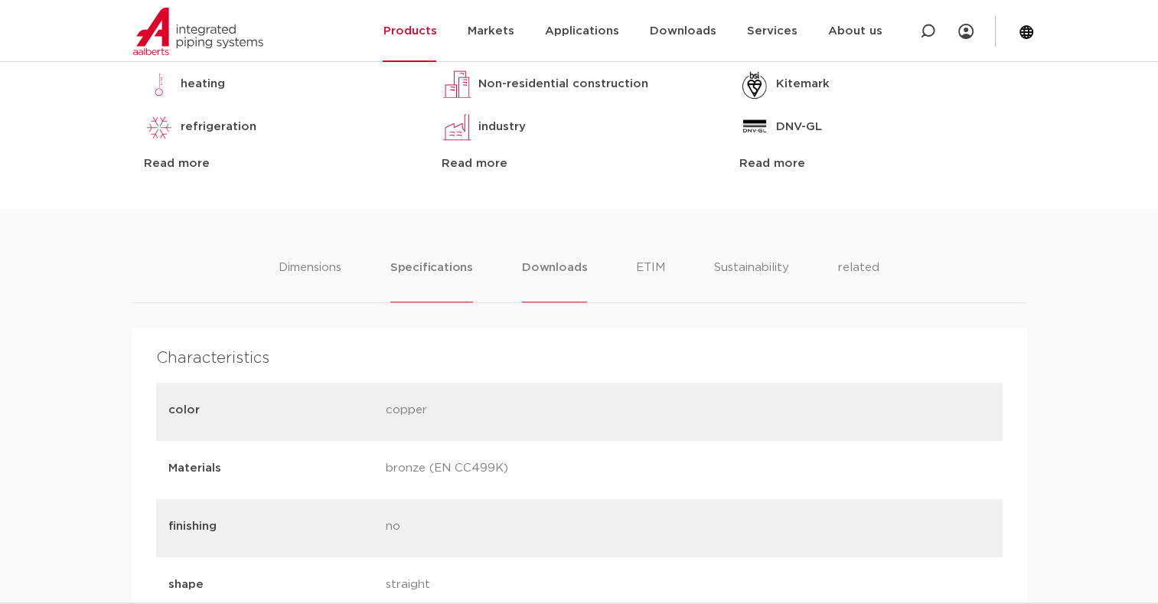
click at [557, 270] on li "Downloads" at bounding box center [554, 281] width 65 height 44
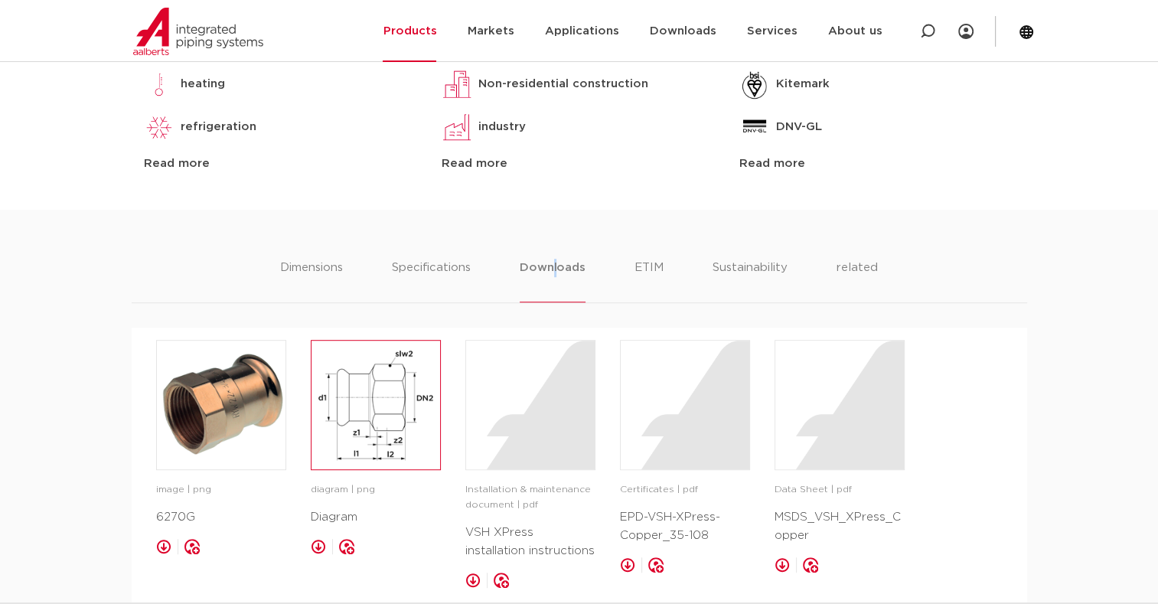
click at [402, 384] on img at bounding box center [376, 405] width 129 height 129
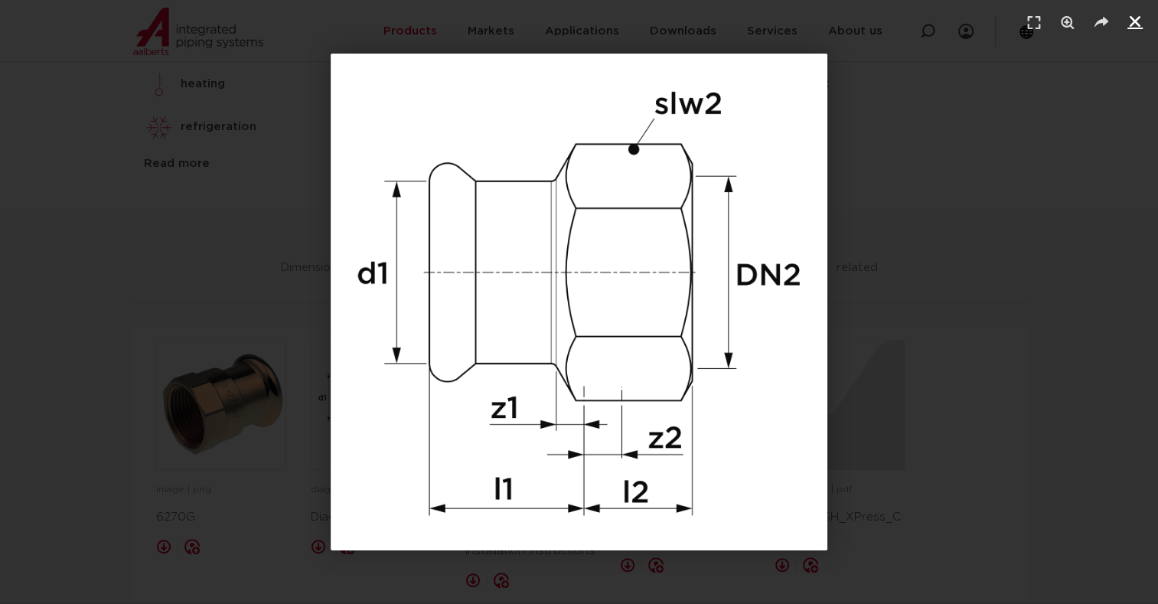
click at [1133, 24] on icon "Close (Esc)" at bounding box center [1135, 21] width 15 height 15
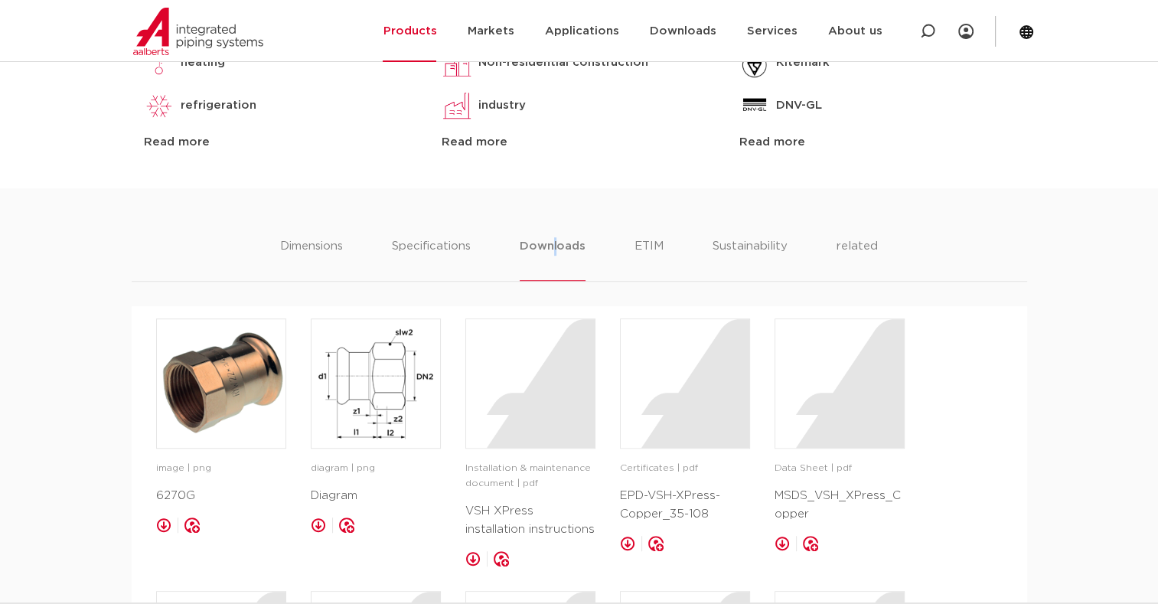
scroll to position [766, 0]
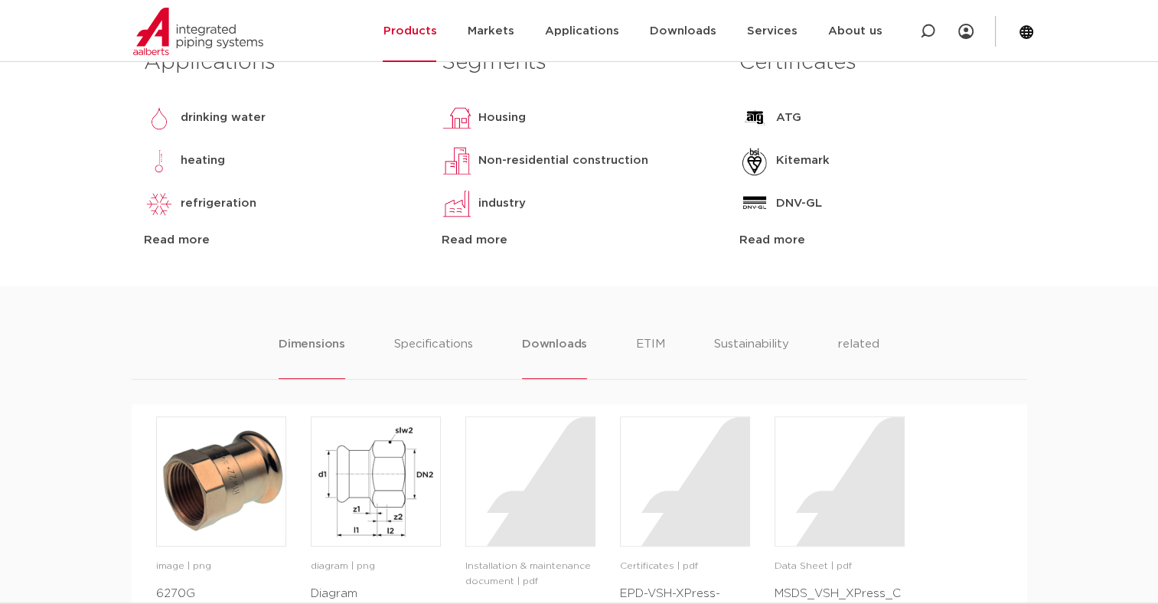
click at [326, 353] on li "Dimensions" at bounding box center [312, 357] width 67 height 44
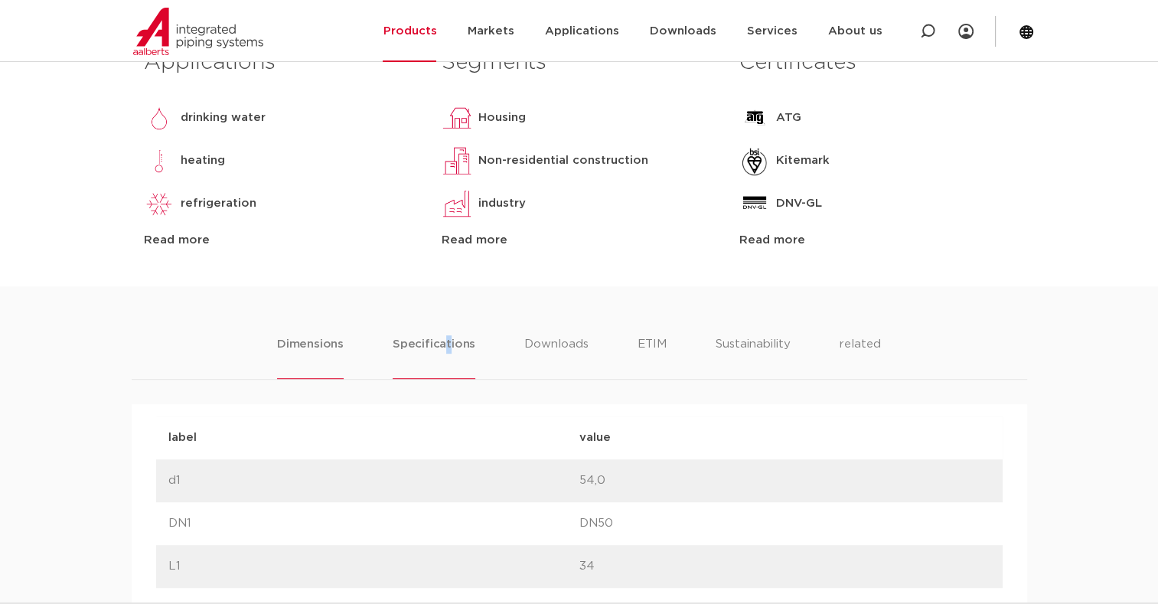
click at [449, 340] on li "Specifications" at bounding box center [434, 357] width 83 height 44
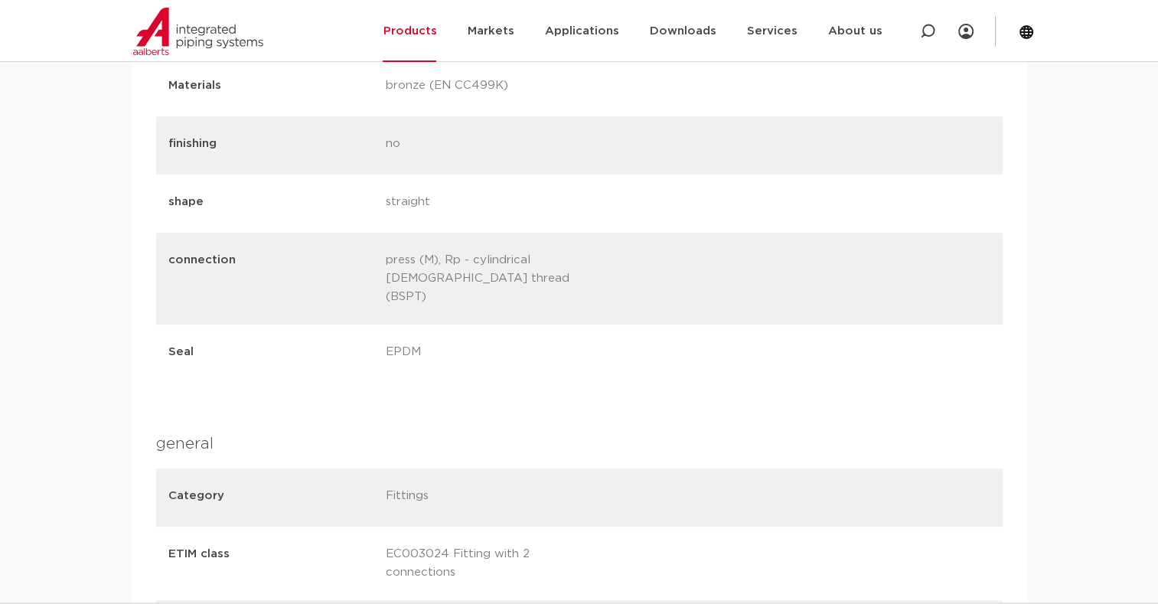
scroll to position [995, 0]
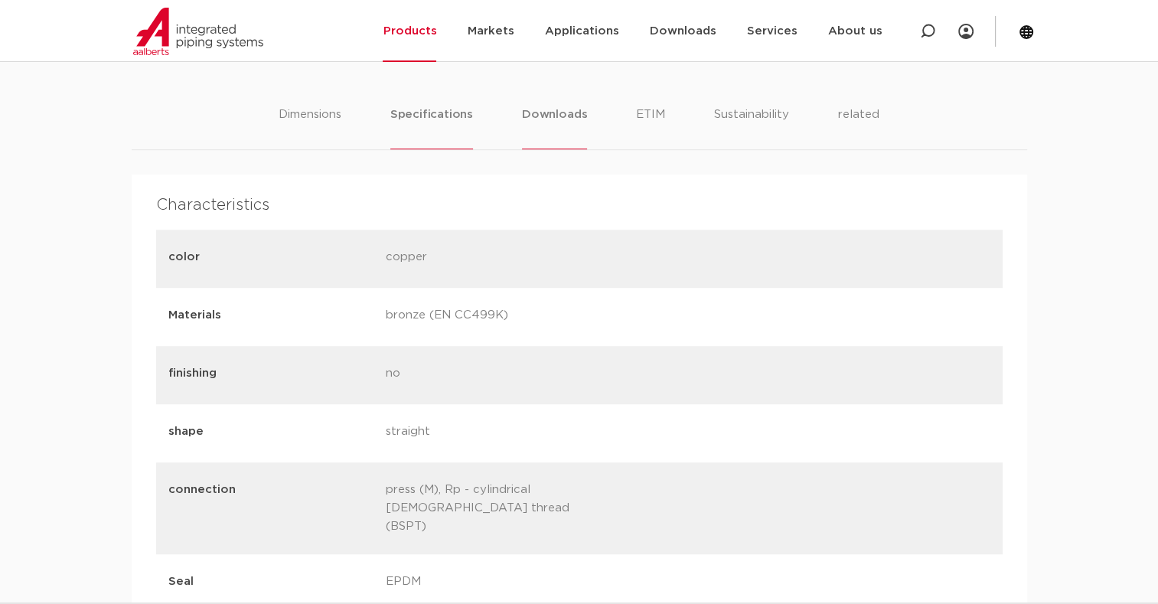
click at [573, 121] on li "Downloads" at bounding box center [554, 128] width 65 height 44
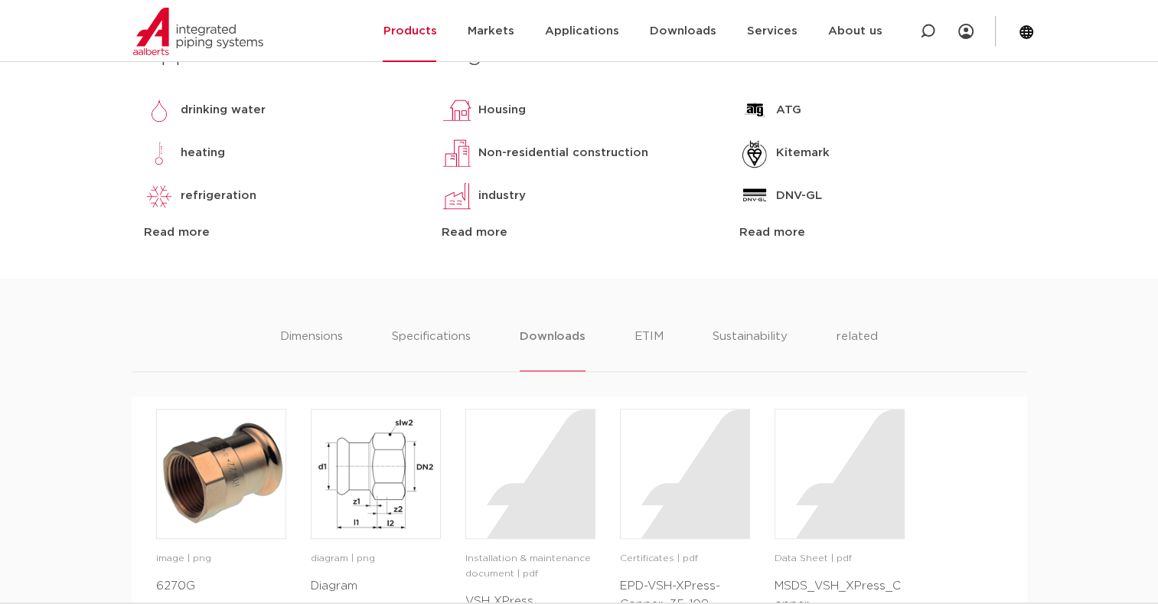
scroll to position [689, 0]
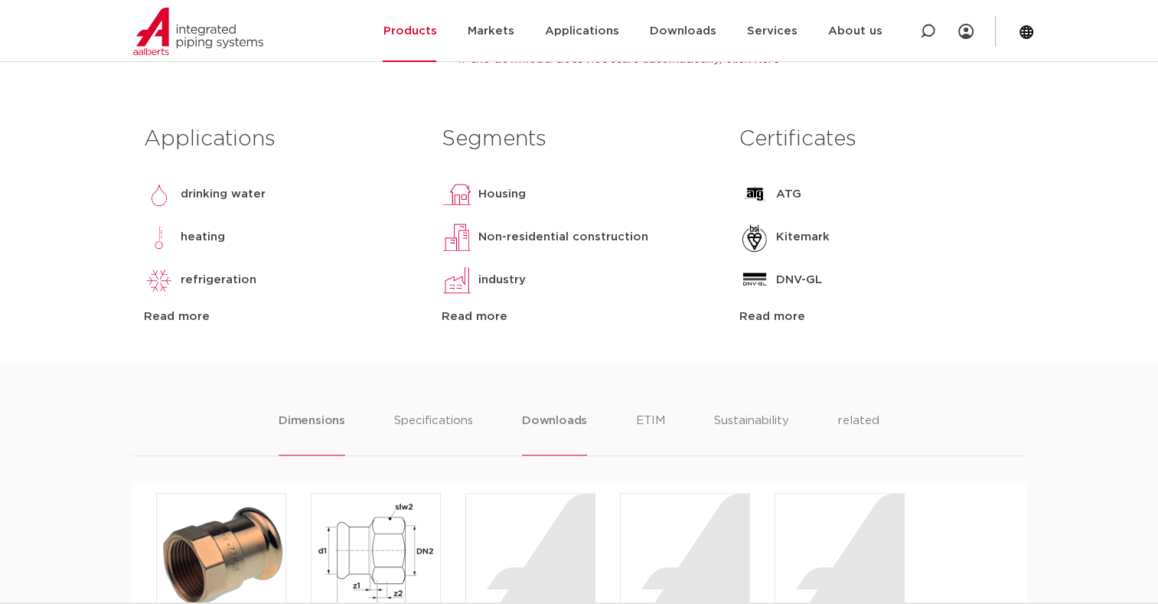
click at [317, 414] on li "Dimensions" at bounding box center [312, 434] width 67 height 44
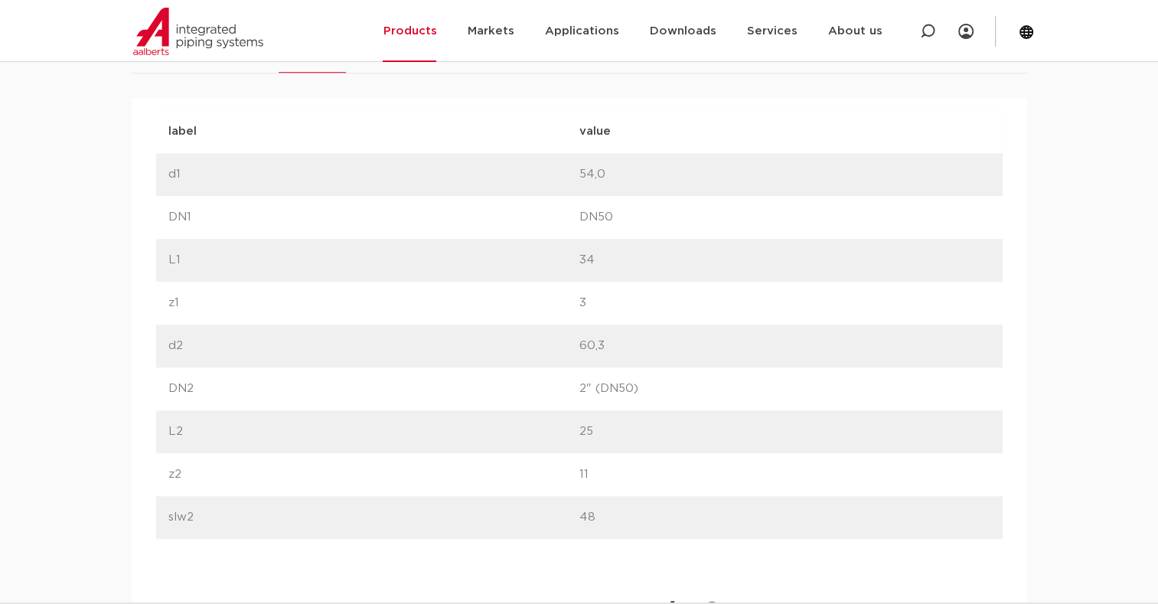
scroll to position [842, 0]
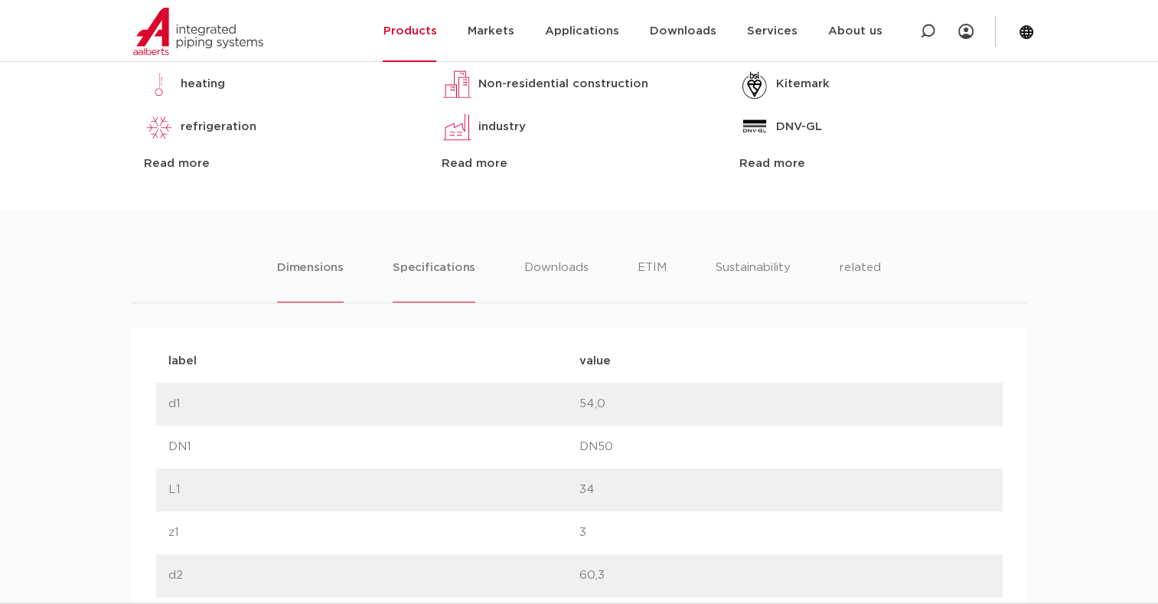
click at [421, 279] on li "Specifications" at bounding box center [434, 281] width 83 height 44
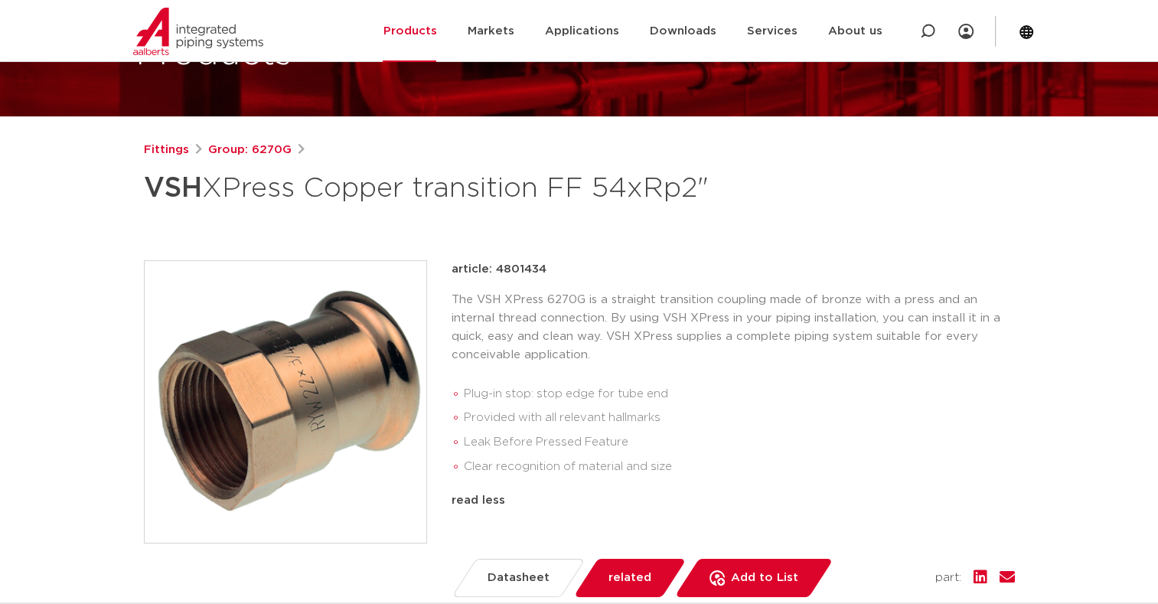
scroll to position [153, 0]
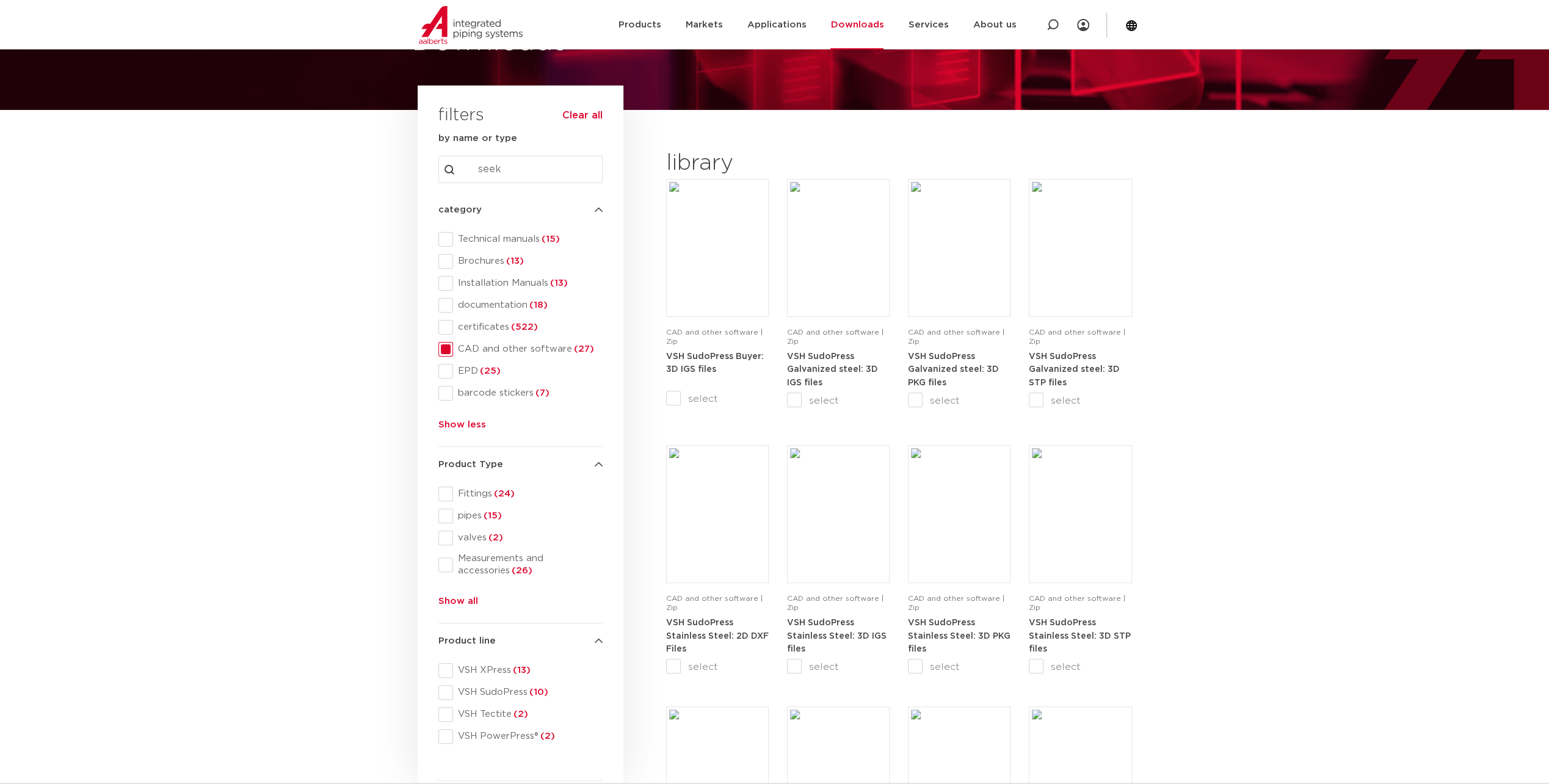
scroll to position [122, 0]
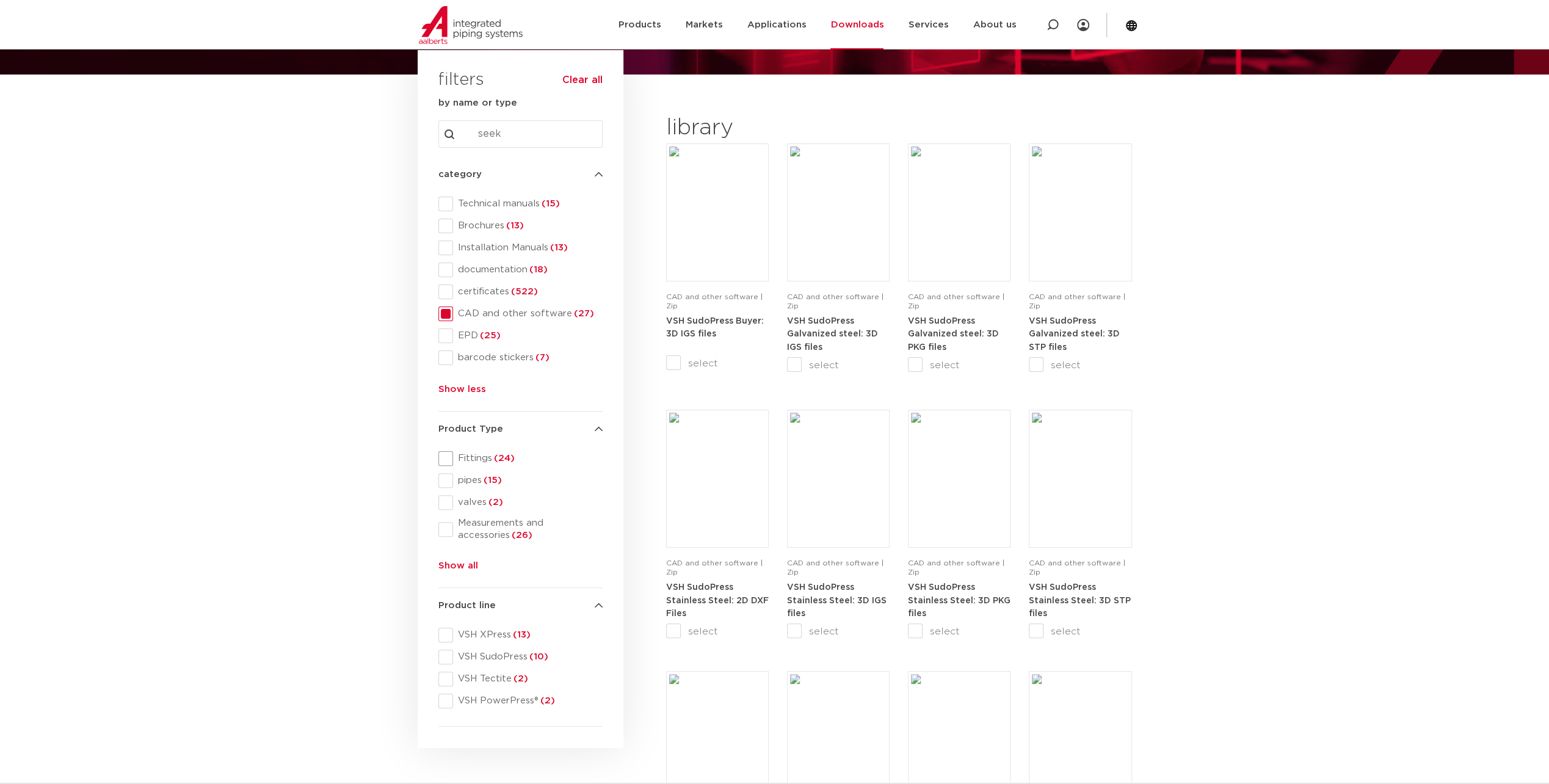
click at [449, 458] on span at bounding box center [446, 459] width 14 height 14
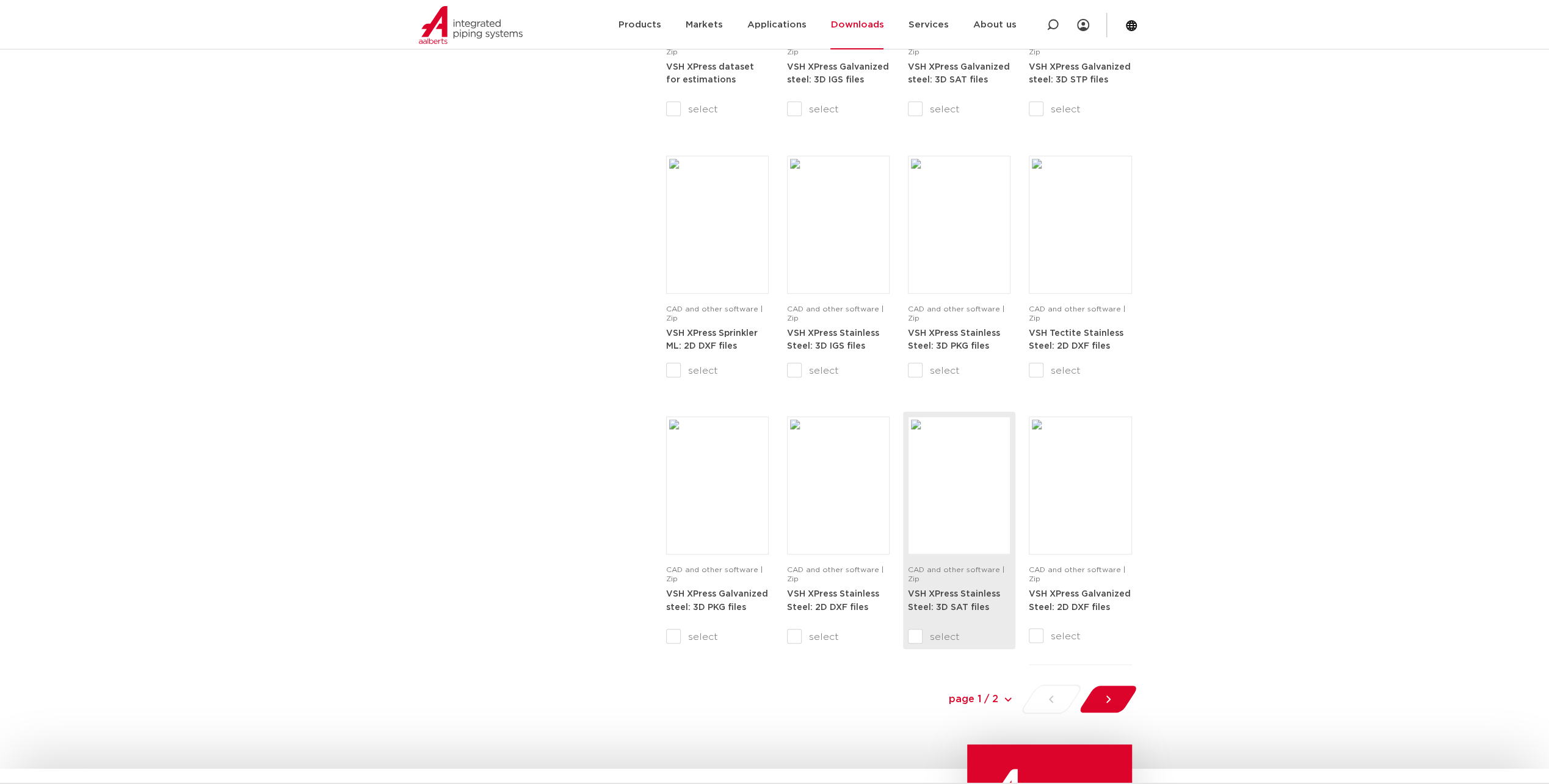
scroll to position [977, 0]
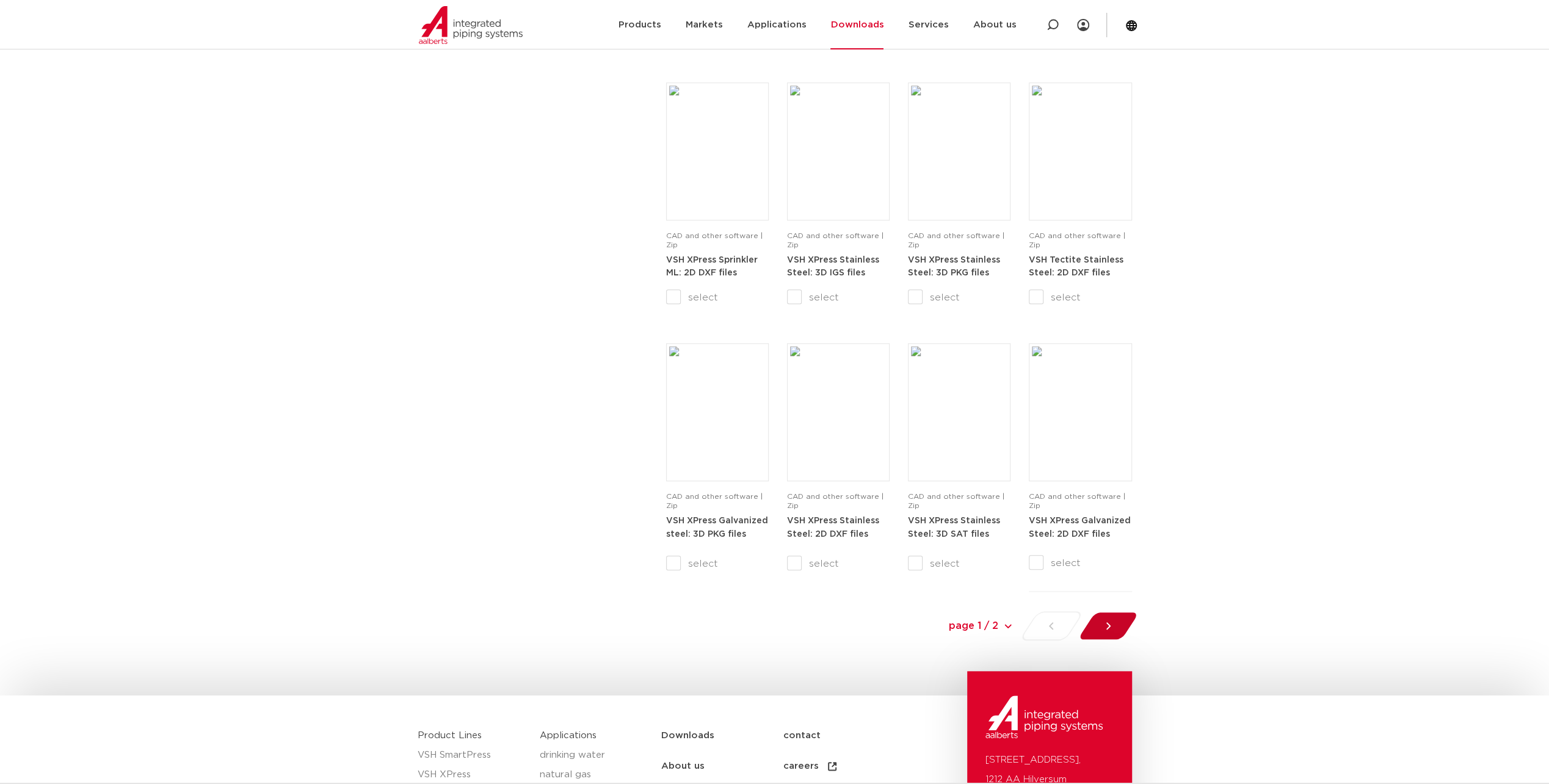
click at [1115, 630] on div at bounding box center [1107, 625] width 66 height 30
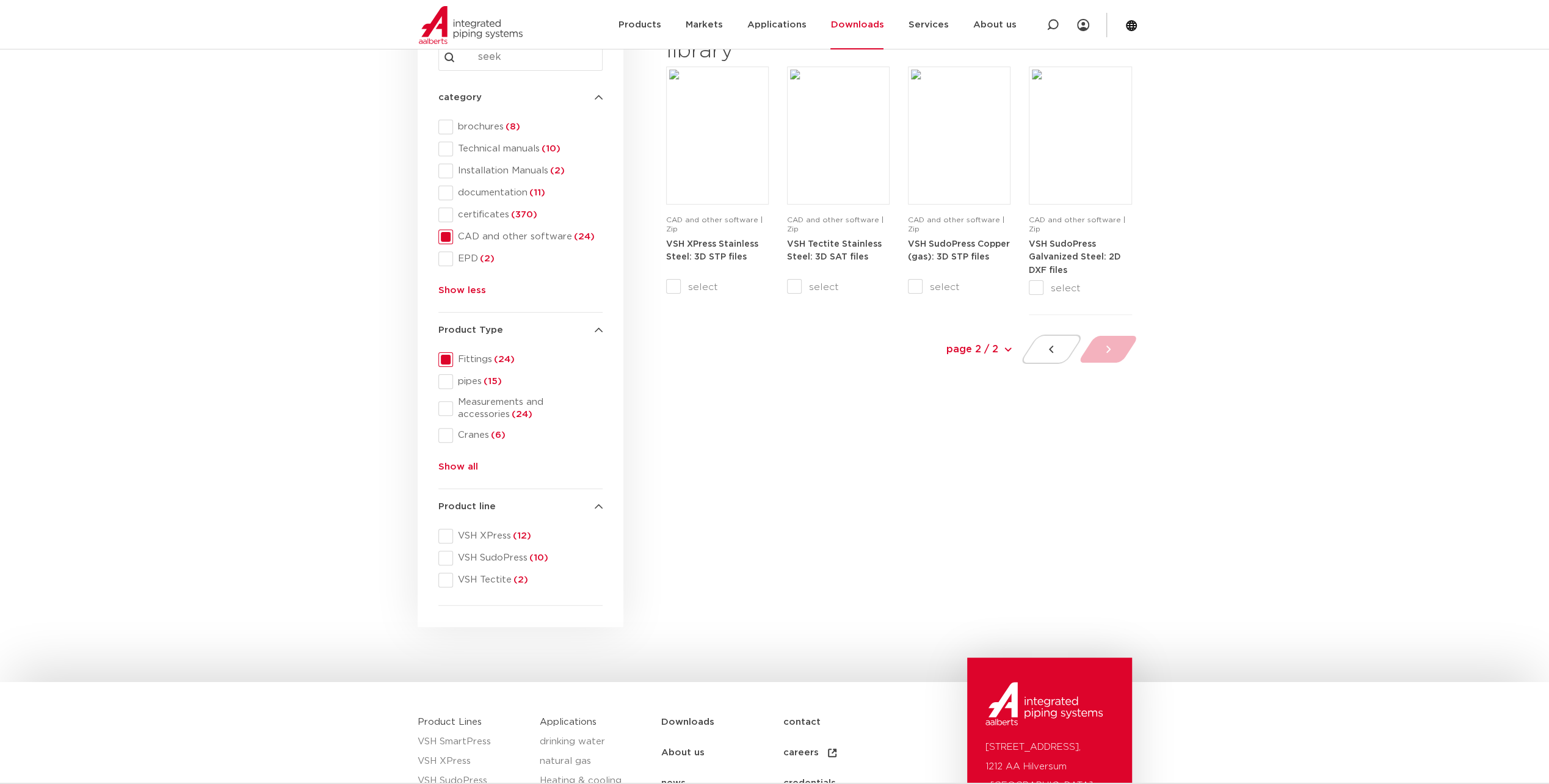
scroll to position [82, 0]
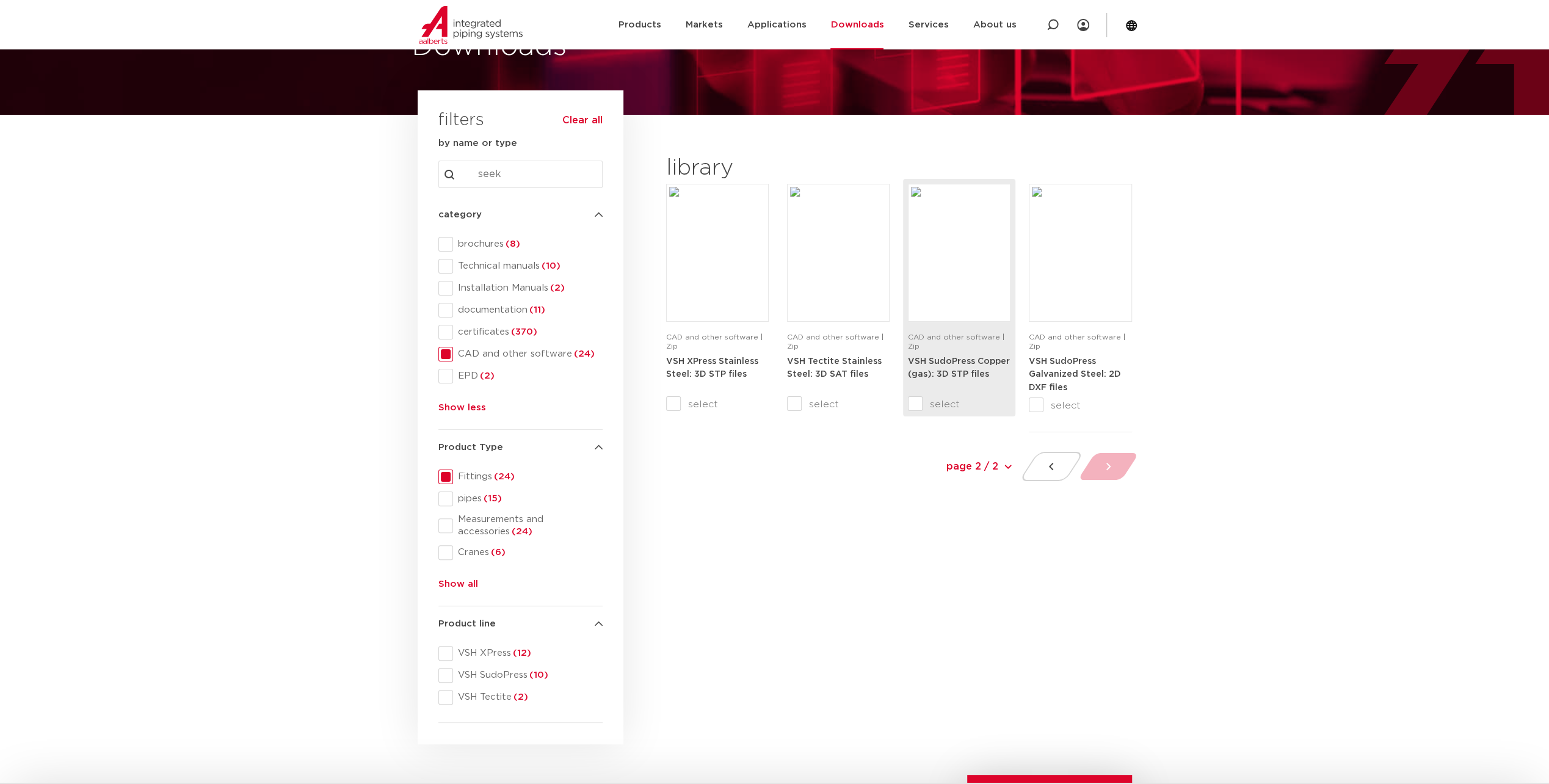
click at [915, 404] on input "select" at bounding box center [933, 404] width 51 height 14
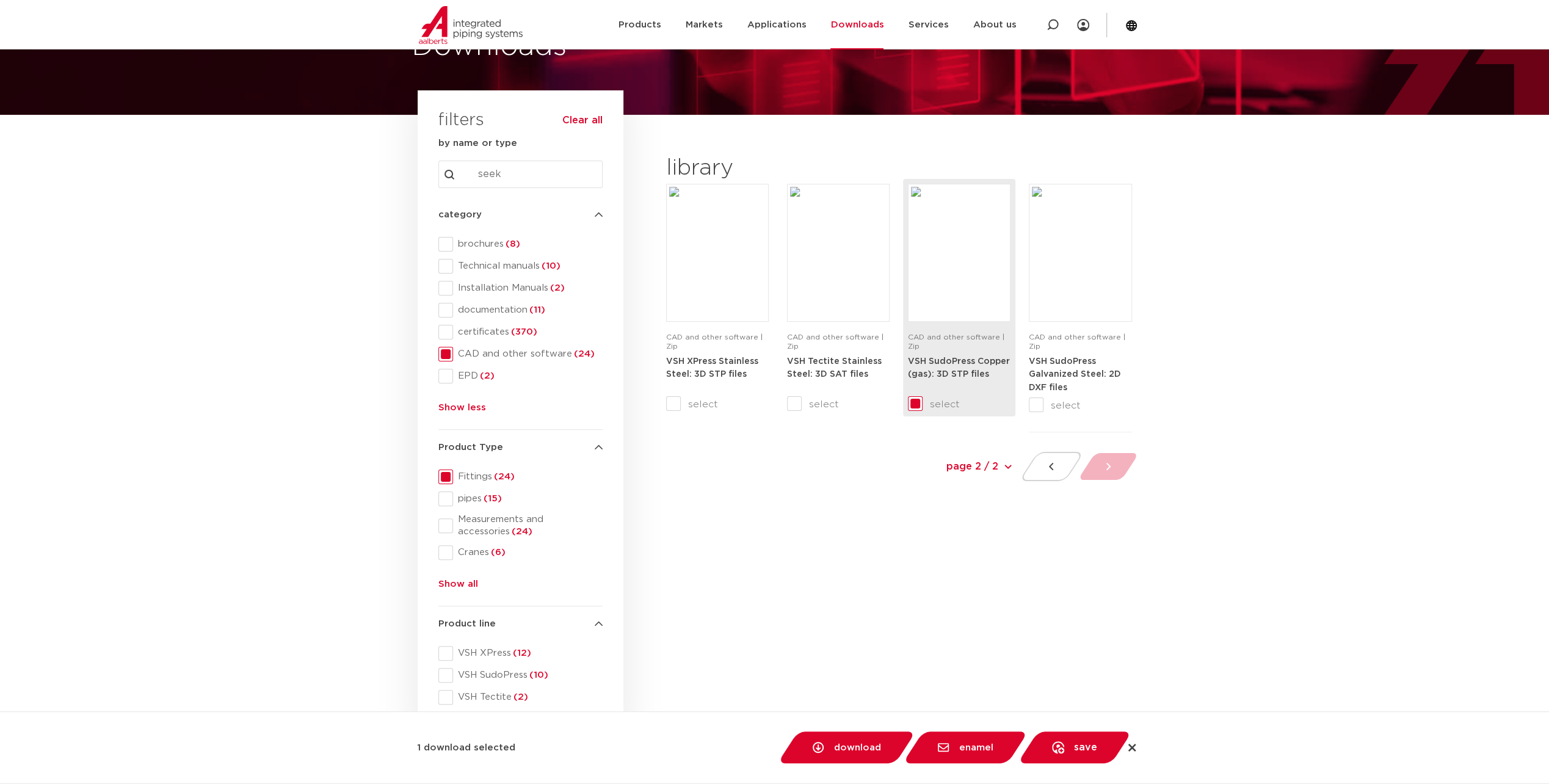
click at [924, 402] on input "select" at bounding box center [933, 404] width 51 height 14
checkbox input "false"
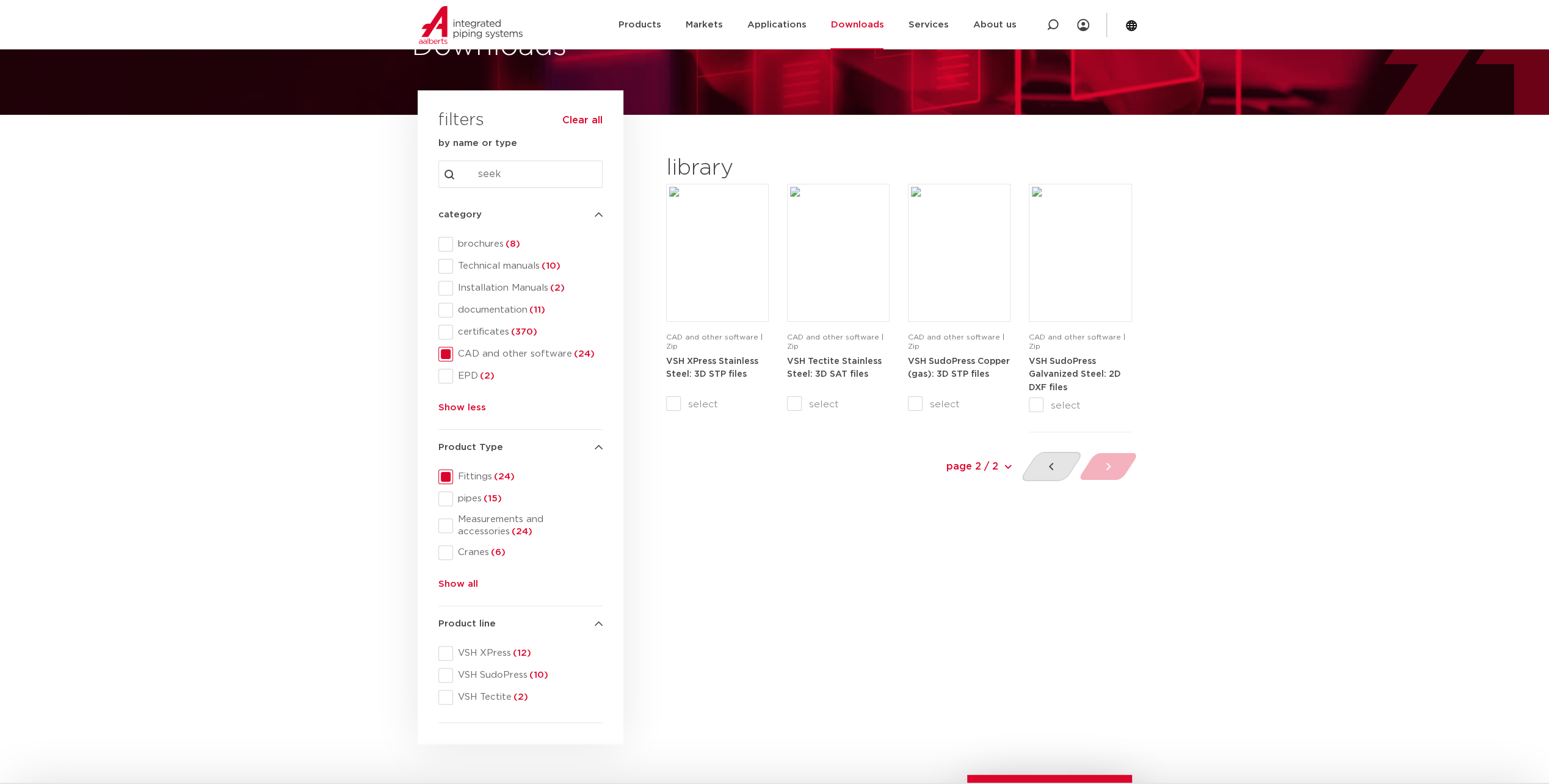
click at [1056, 467] on icon at bounding box center [1051, 466] width 12 height 12
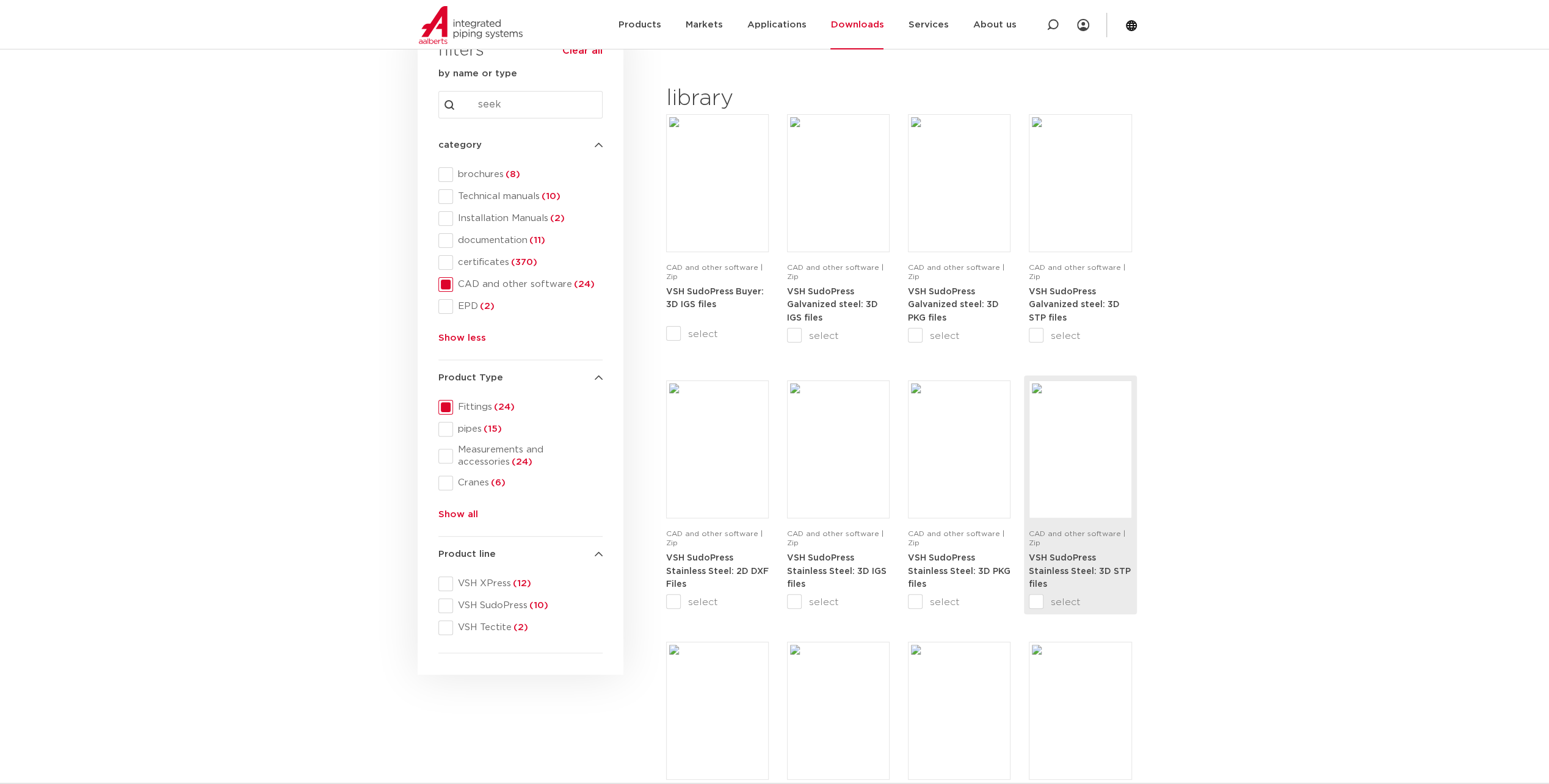
scroll to position [143, 0]
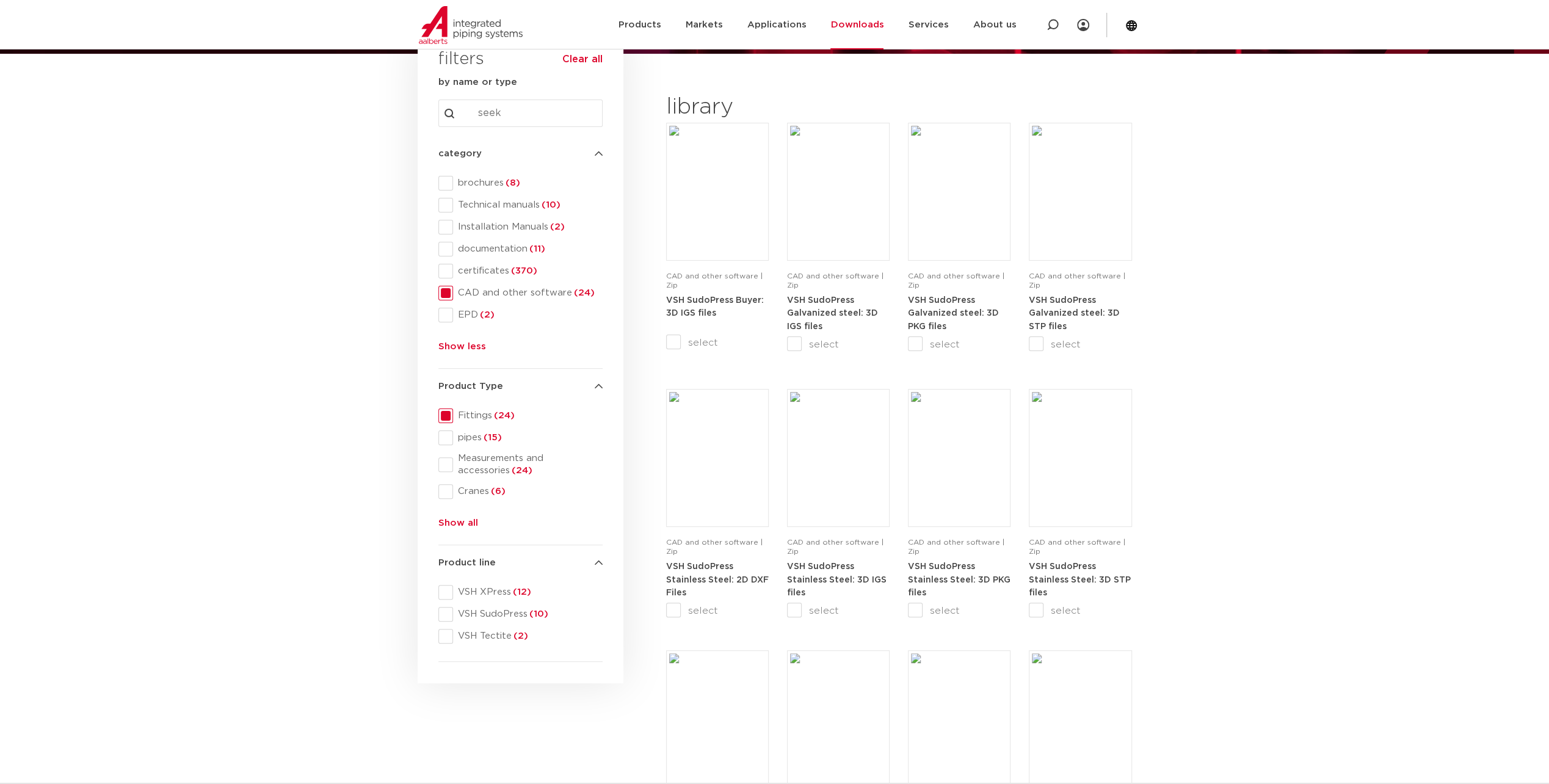
click at [445, 636] on span at bounding box center [446, 636] width 14 height 14
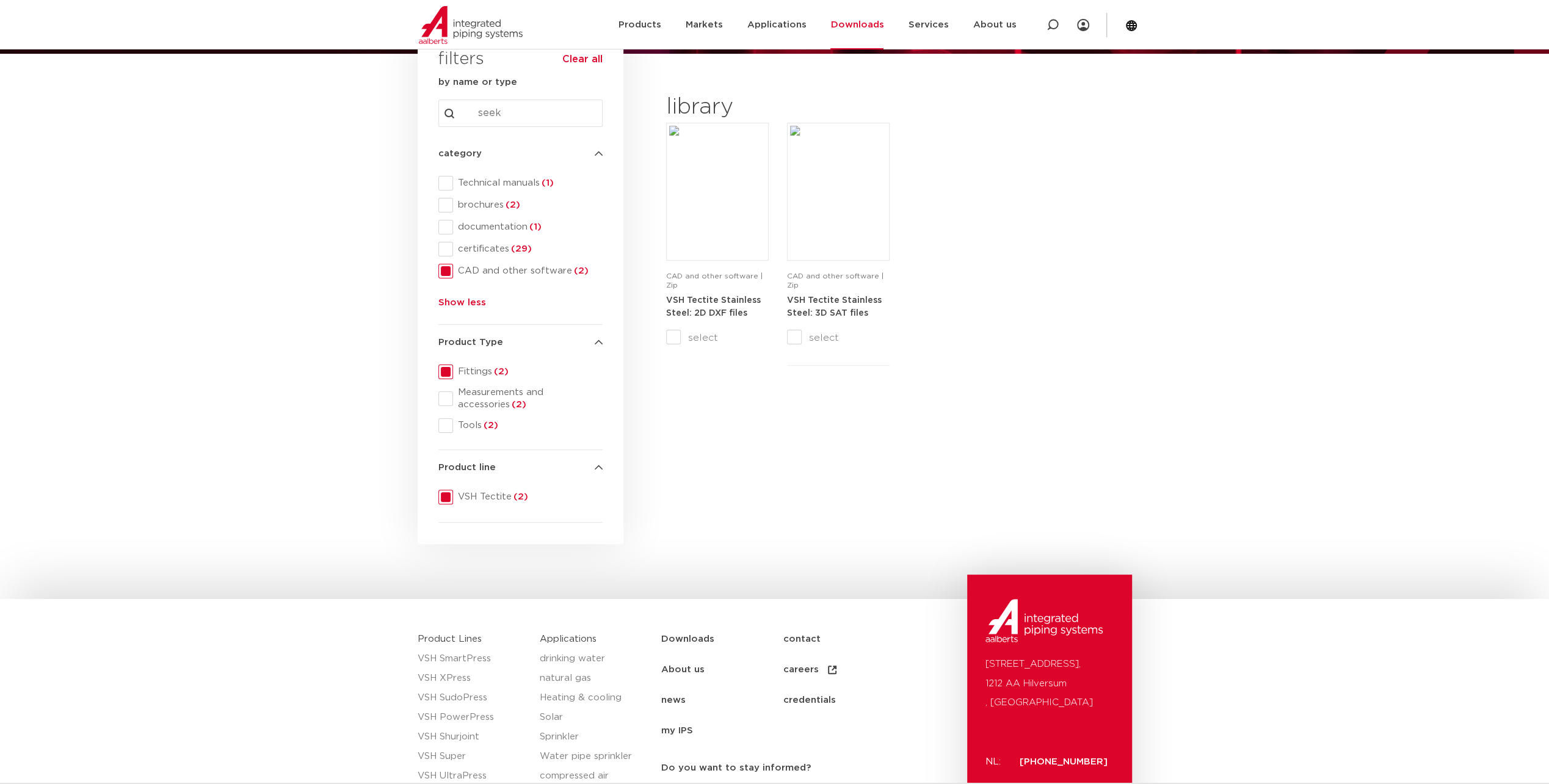
click at [447, 494] on span at bounding box center [446, 497] width 14 height 14
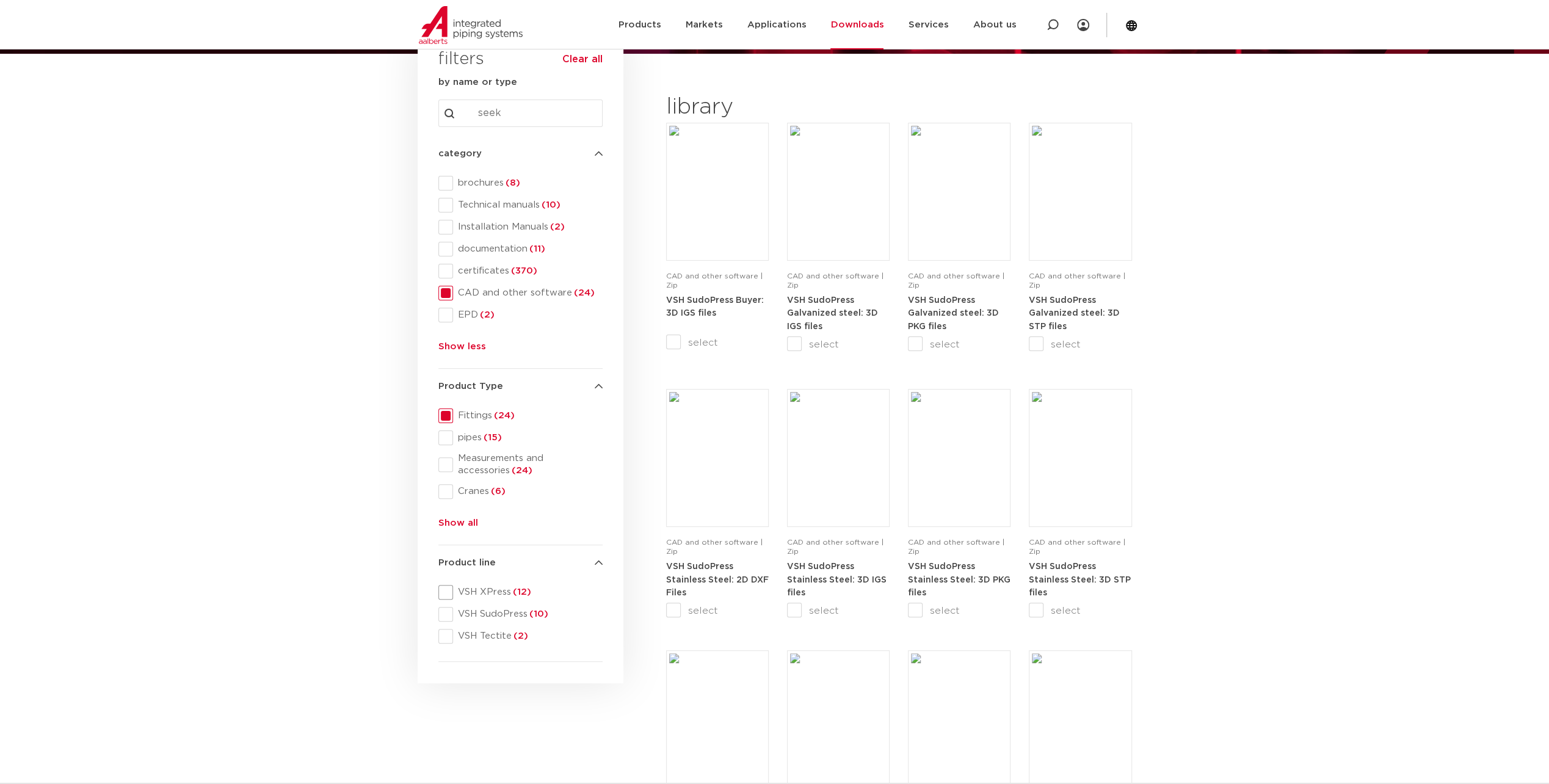
click at [444, 591] on span at bounding box center [446, 592] width 14 height 14
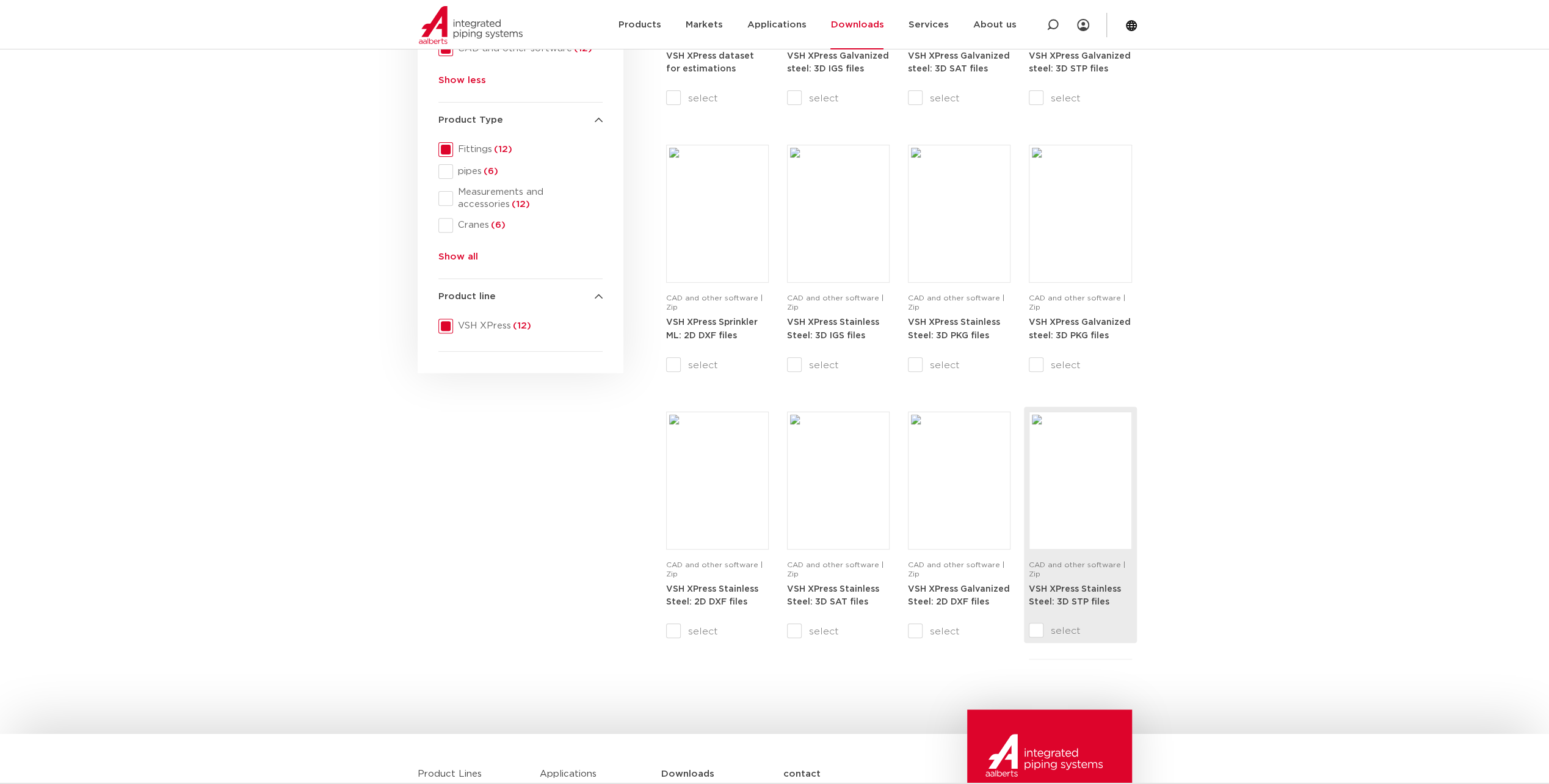
scroll to position [387, 0]
click at [1083, 527] on img at bounding box center [1080, 480] width 97 height 132
click at [542, 503] on div "search downloads by name or type search Search content Clear filters filters Cl…" at bounding box center [520, 247] width 218 height 876
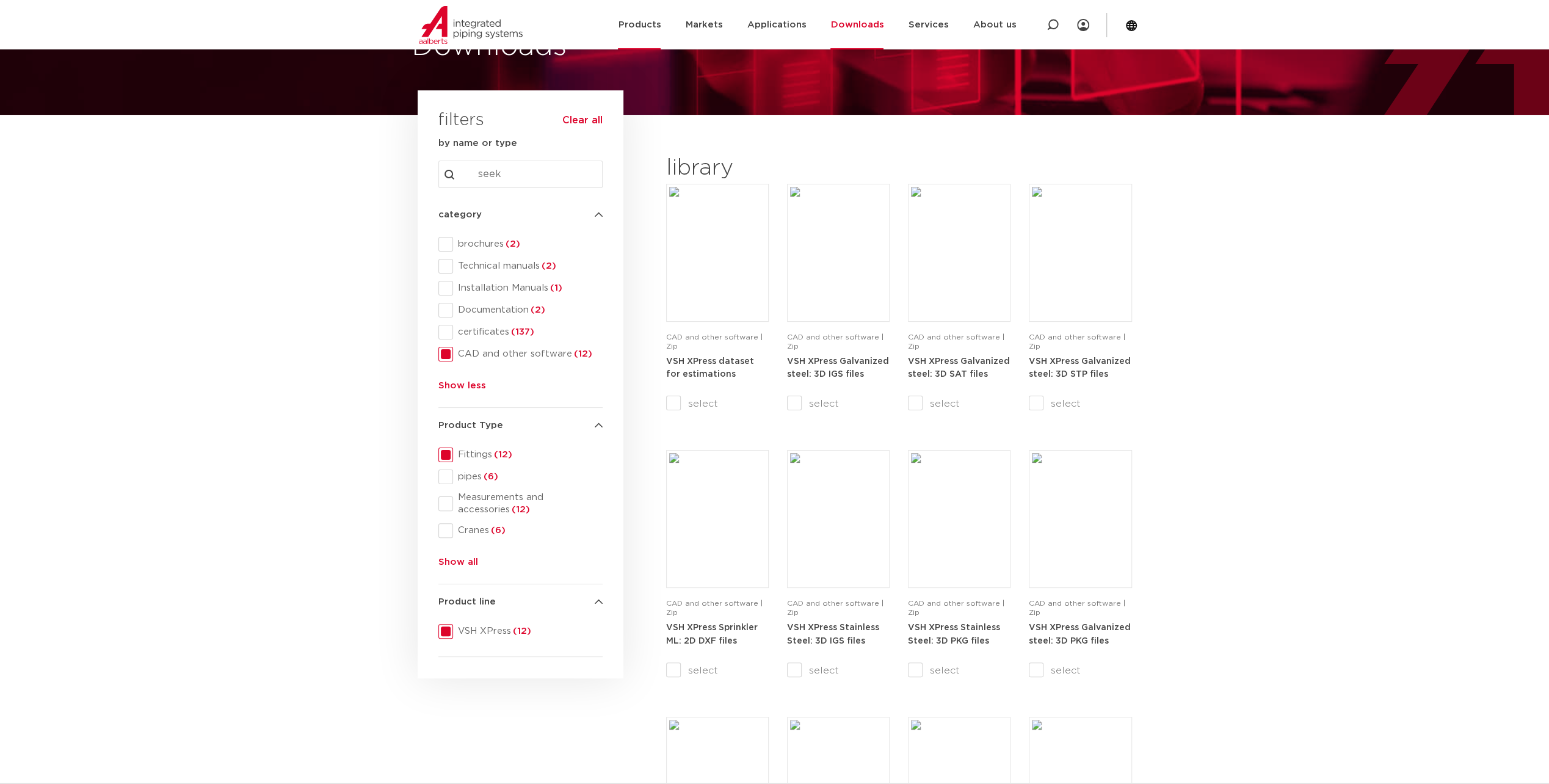
click at [647, 21] on link "Products" at bounding box center [640, 25] width 43 height 49
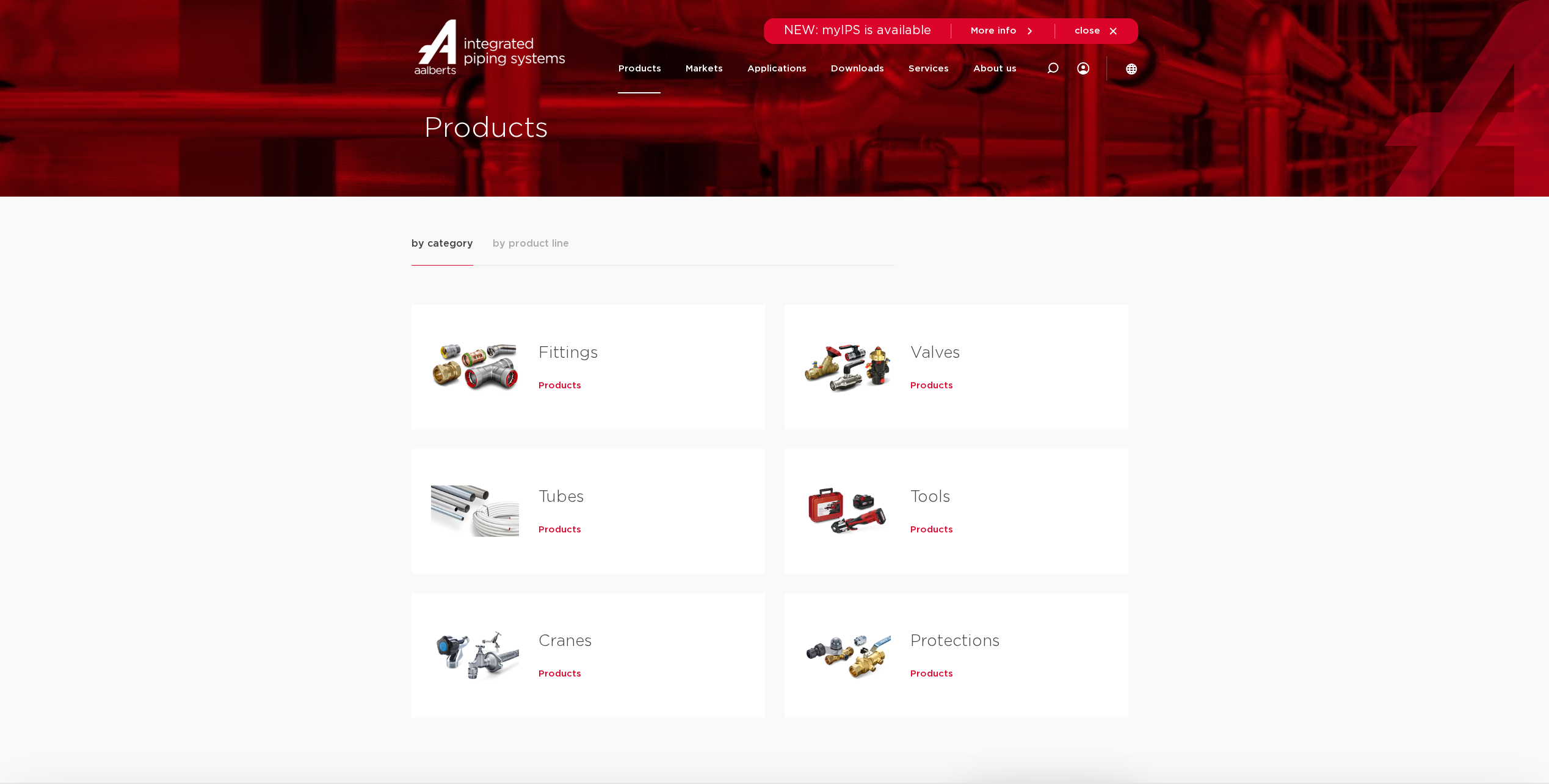
click at [499, 356] on div "Tabs. Open items with enter or space, exit with escape and navigate with the ar…" at bounding box center [475, 367] width 88 height 85
click at [566, 355] on link "Fittings" at bounding box center [568, 353] width 60 height 16
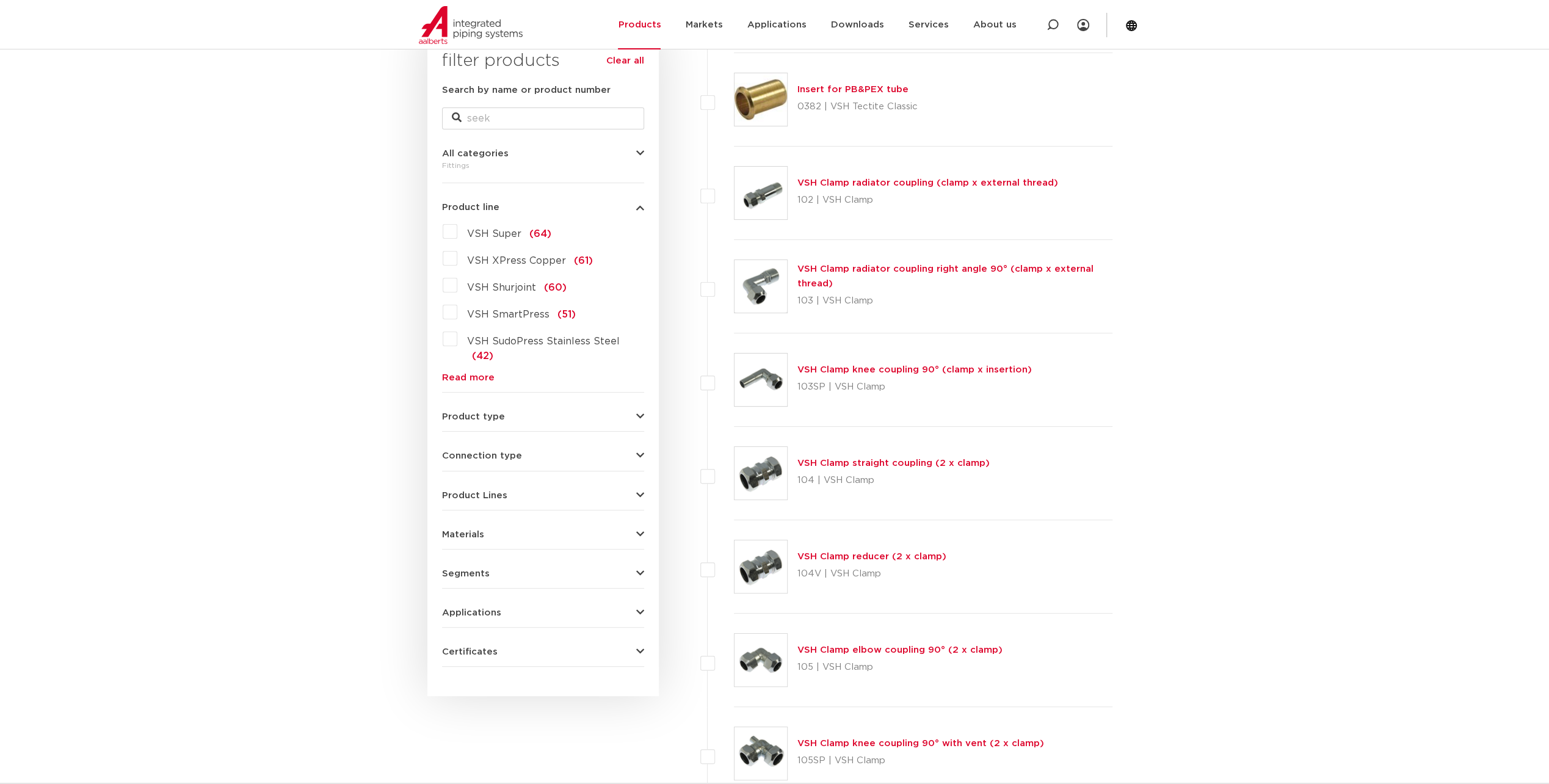
scroll to position [122, 0]
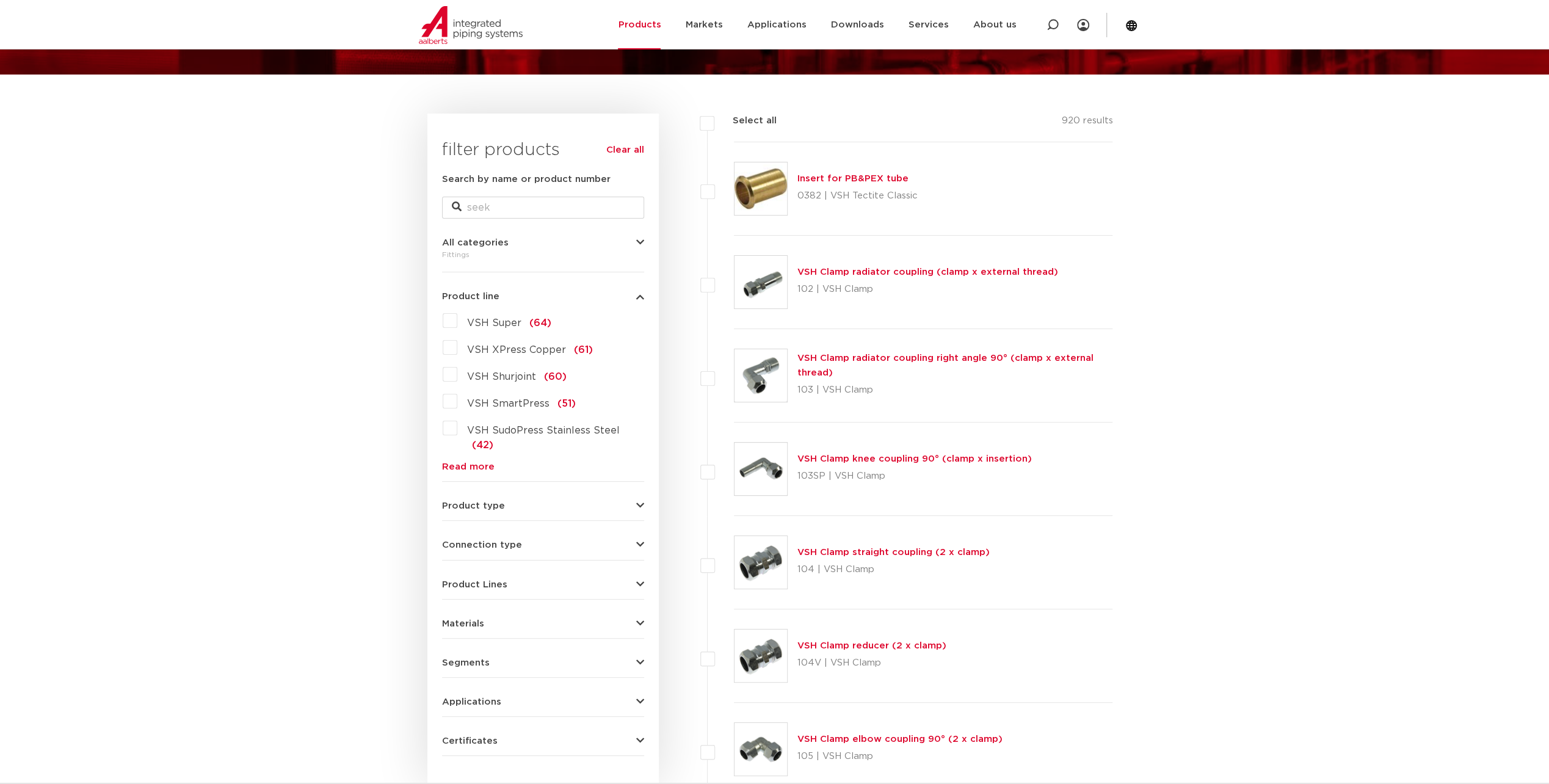
click at [625, 502] on button "Product type" at bounding box center [542, 506] width 202 height 9
click at [611, 541] on button "Connection type" at bounding box center [542, 545] width 202 height 9
click at [573, 530] on div "Connection type press (498) Pipe end (137) Rp - Cylindrical Female Thread (BSPT…" at bounding box center [542, 647] width 202 height 233
click at [635, 541] on button "Connection type" at bounding box center [542, 545] width 202 height 9
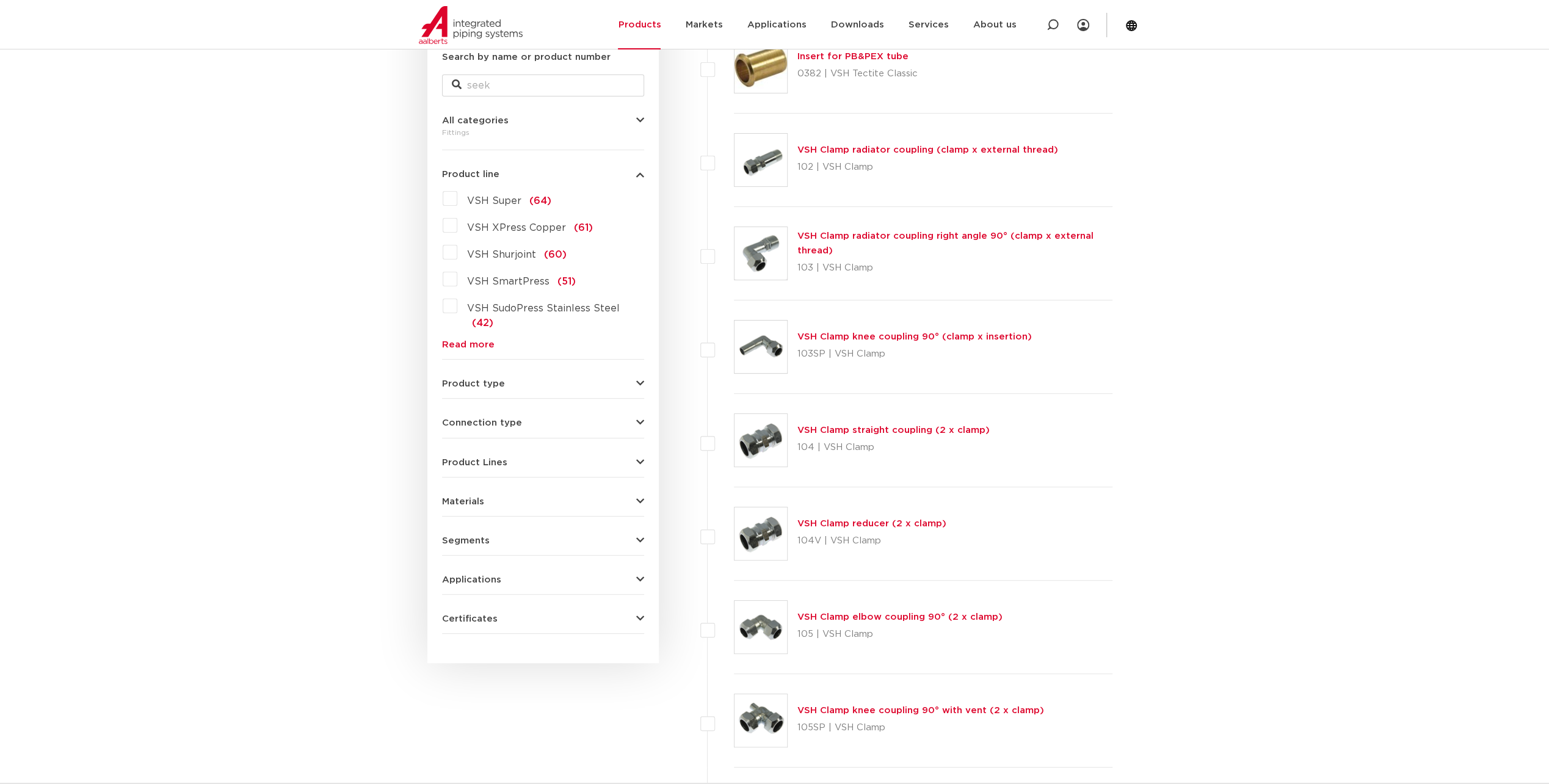
scroll to position [244, 0]
click at [637, 379] on icon "button" at bounding box center [640, 383] width 8 height 9
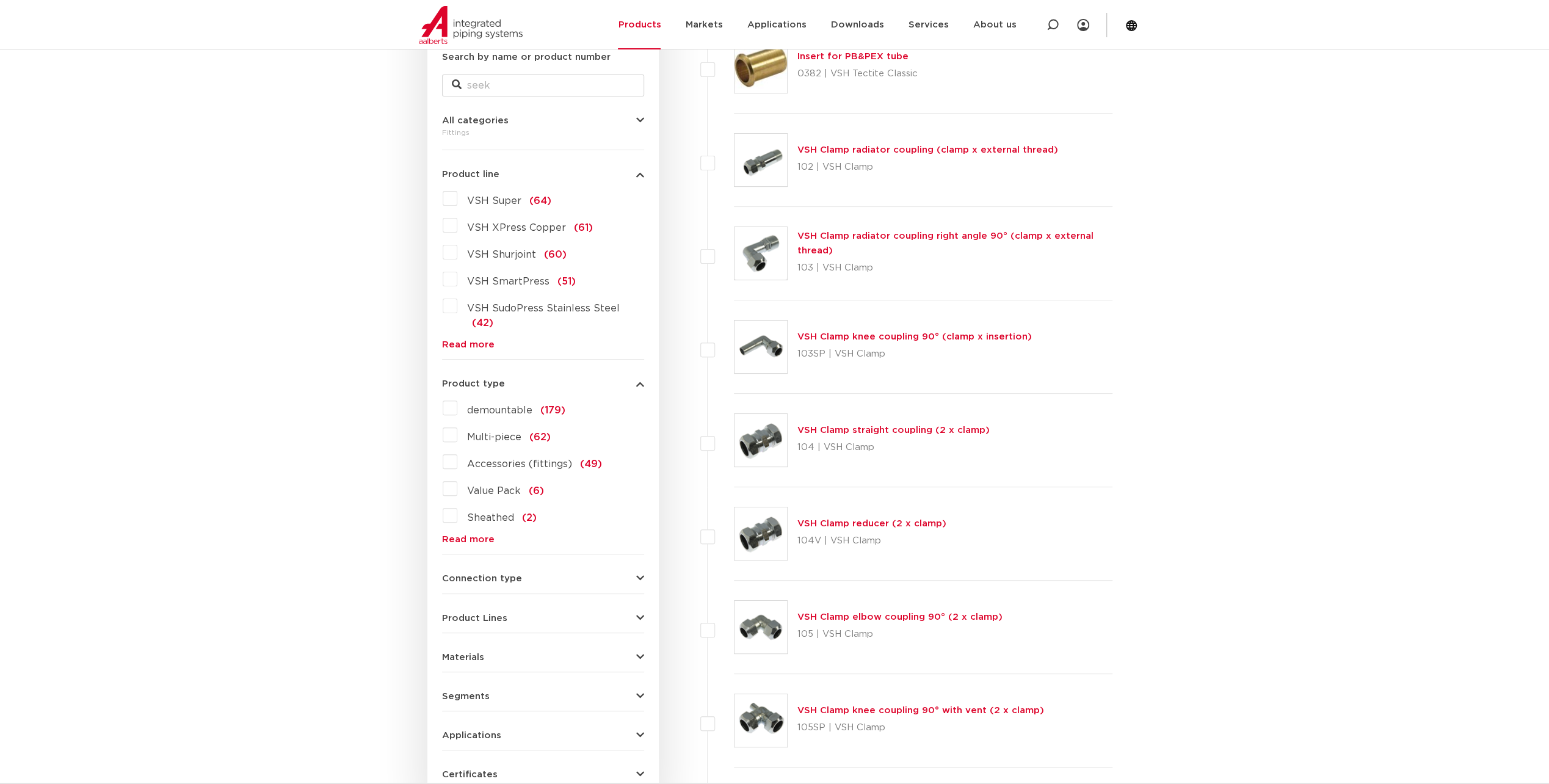
click at [637, 379] on icon "button" at bounding box center [640, 383] width 8 height 9
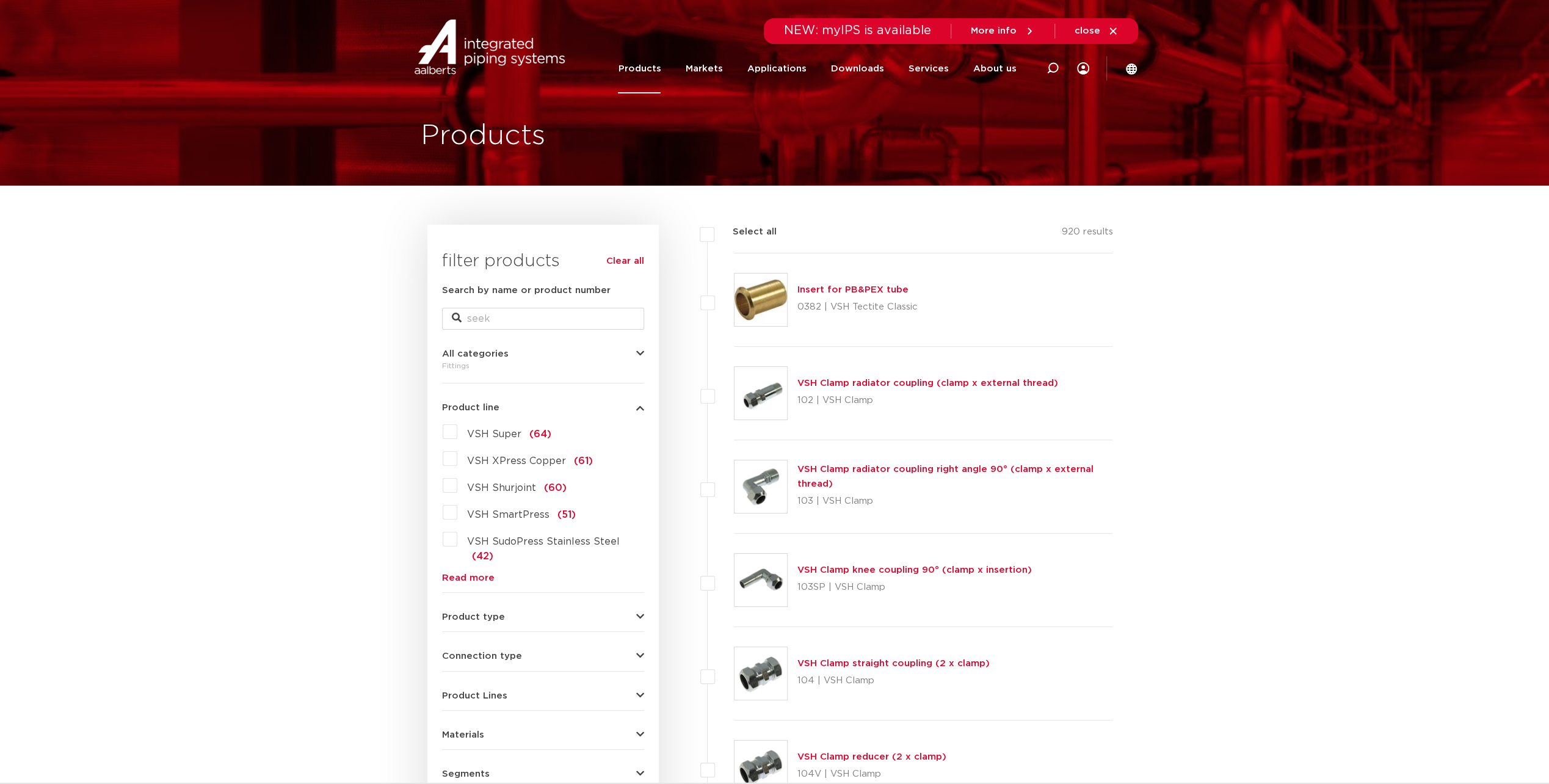
scroll to position [0, 0]
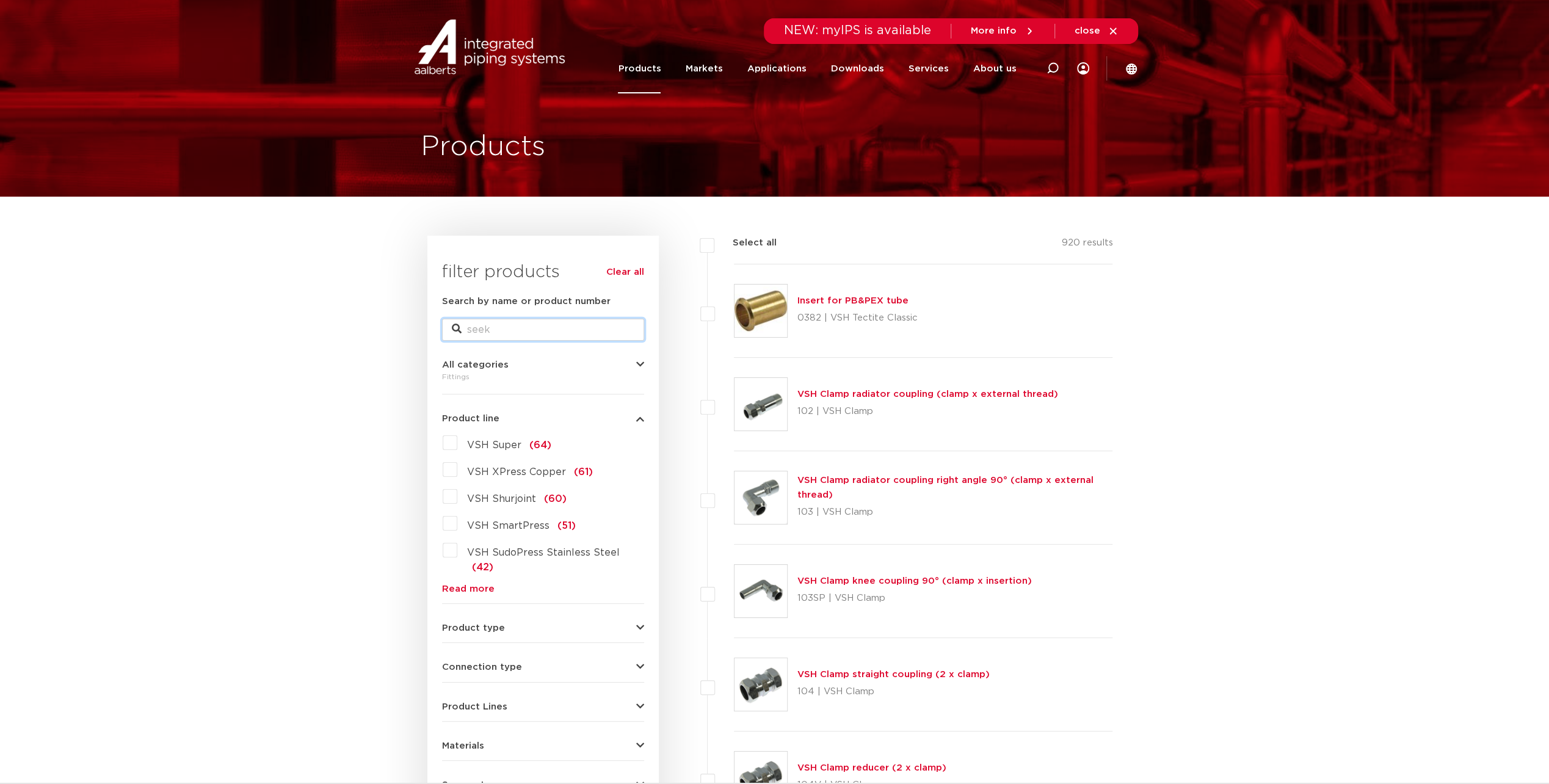
click at [564, 327] on input "Search by name or product number" at bounding box center [542, 330] width 202 height 22
paste input "transition FF 54xRp2"
click at [585, 326] on input "transition FF 54xRp2" at bounding box center [542, 330] width 202 height 22
type input "transition FF 54xRp2"
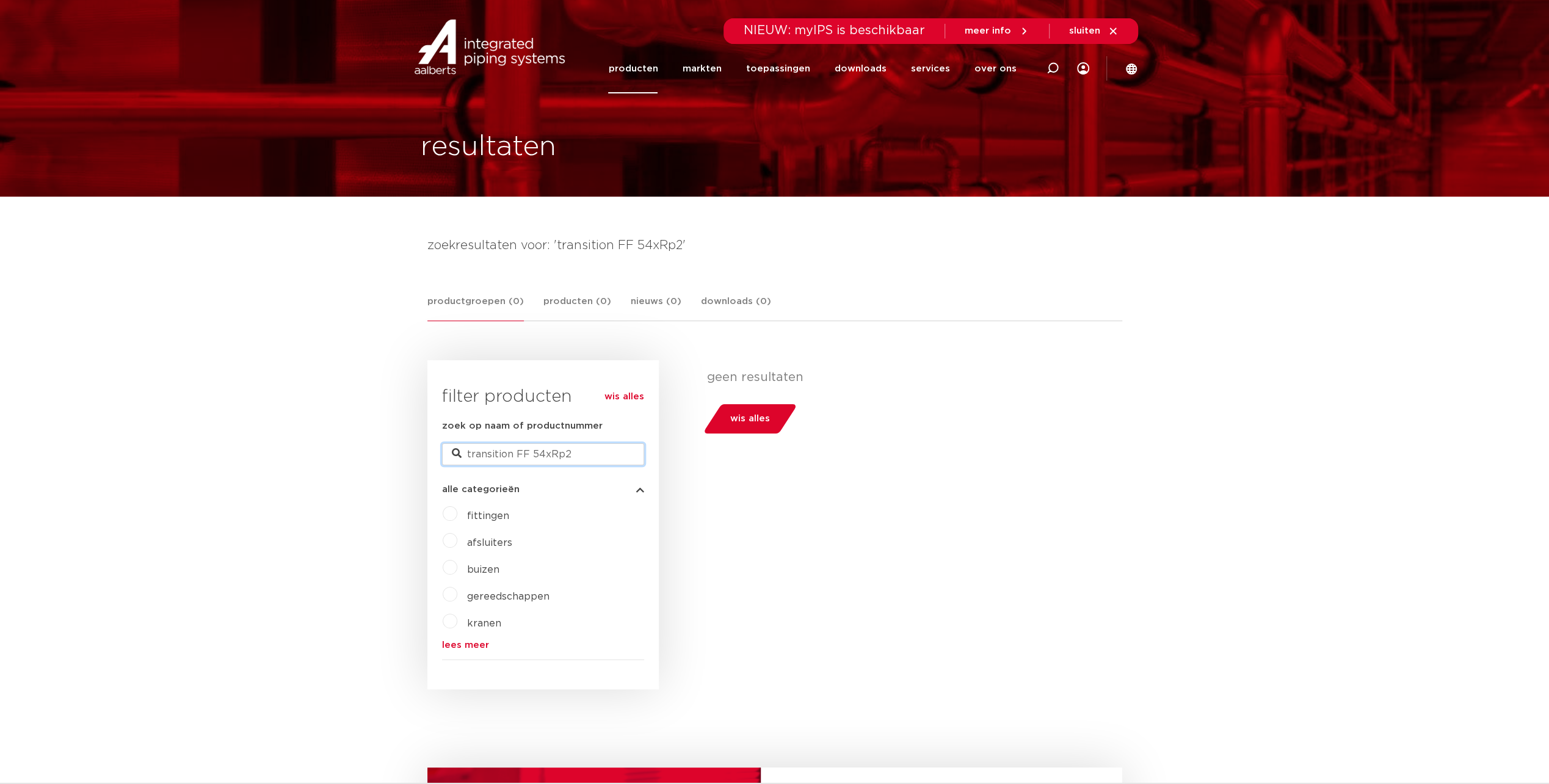
drag, startPoint x: 577, startPoint y: 457, endPoint x: 379, endPoint y: 460, distance: 198.0
click at [379, 460] on body "Zoeken NIEUW: myIPS is beschikbaar meer info sluiten producten markten toepassi…" at bounding box center [774, 700] width 1549 height 1401
click at [642, 72] on link "producten" at bounding box center [633, 69] width 49 height 49
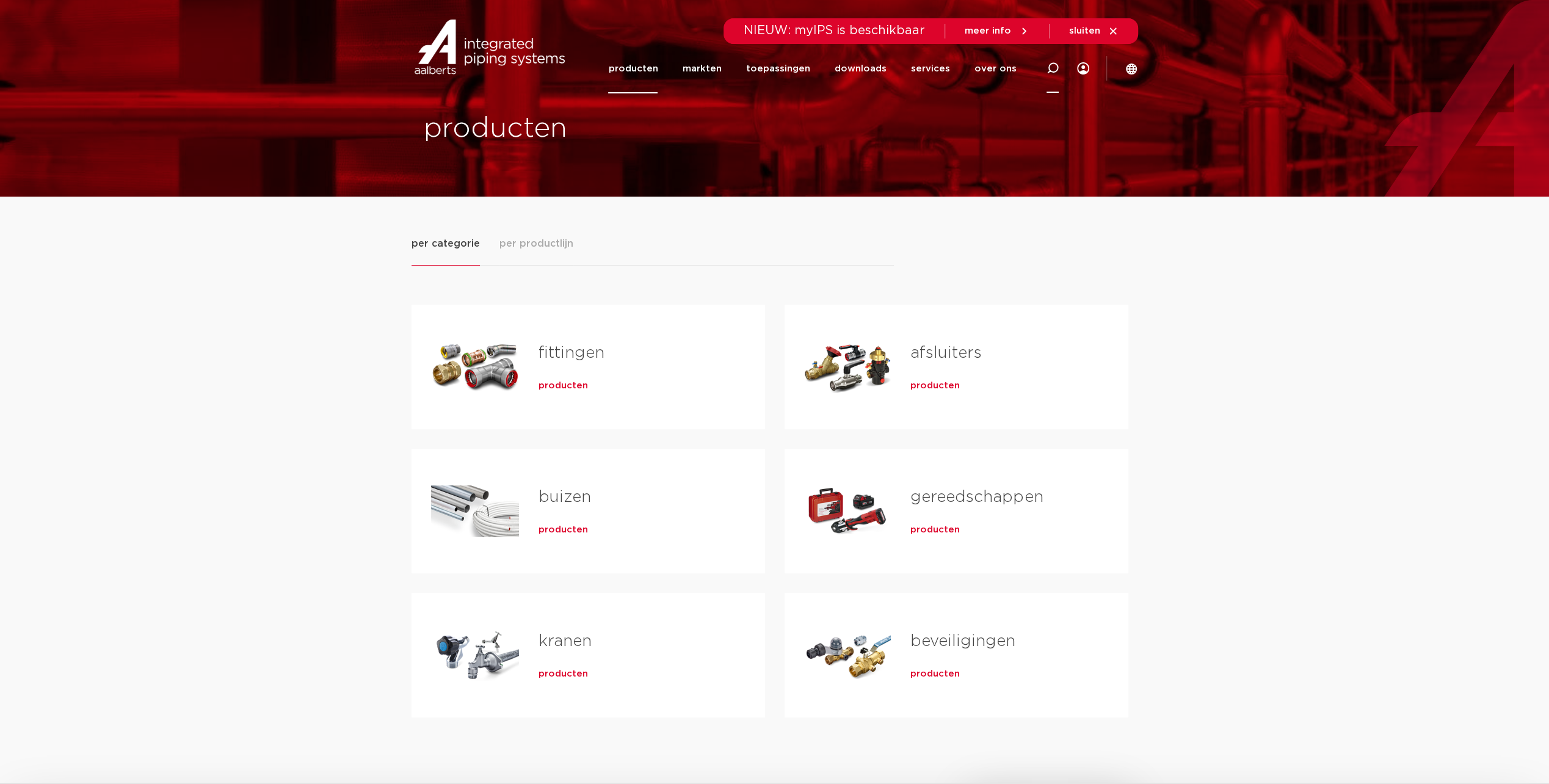
click at [1056, 59] on div at bounding box center [1052, 68] width 12 height 49
type input "r2707"
click button "Zoeken" at bounding box center [0, 0] width 0 height 0
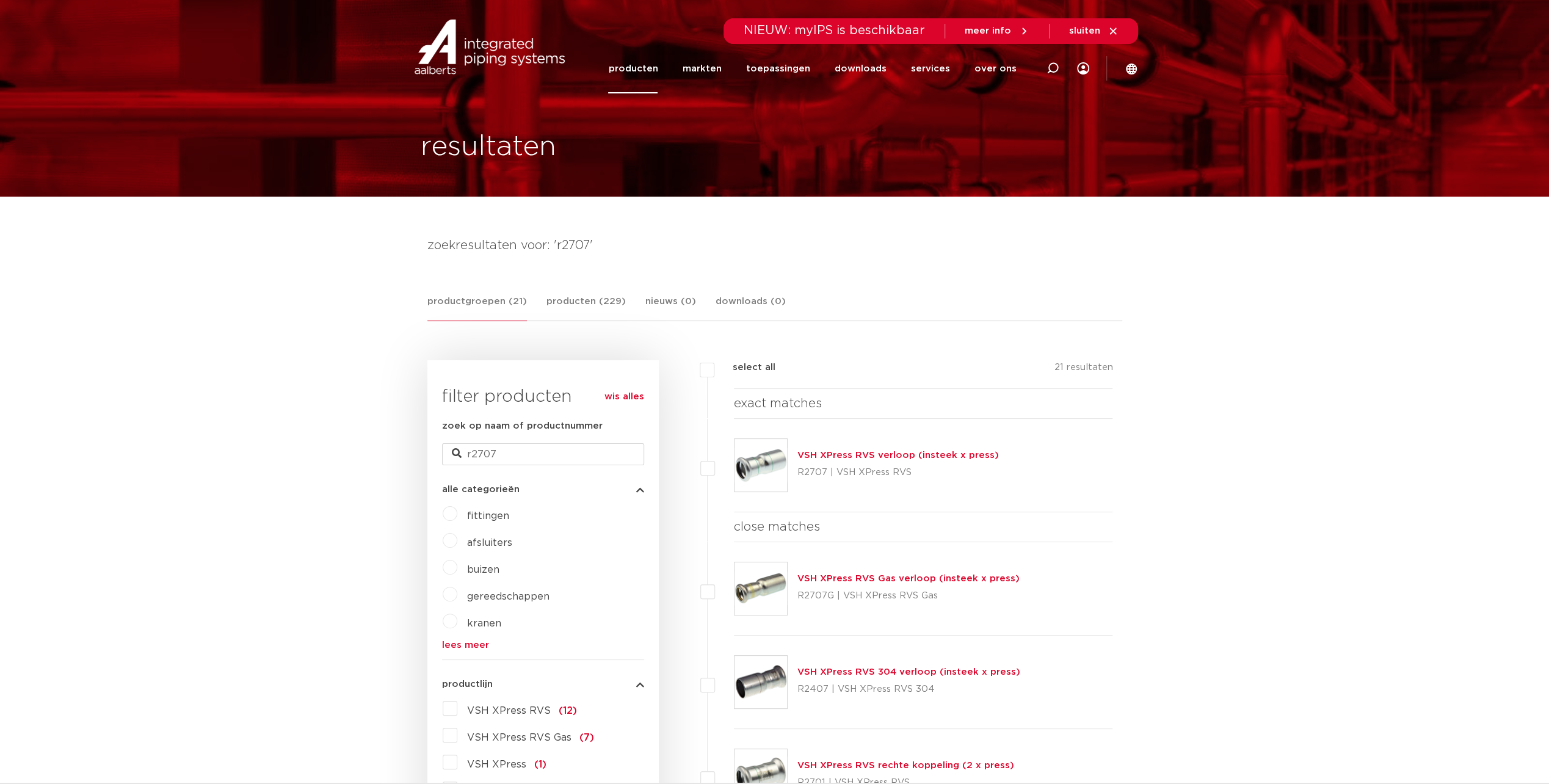
click at [657, 64] on link "producten" at bounding box center [633, 69] width 49 height 49
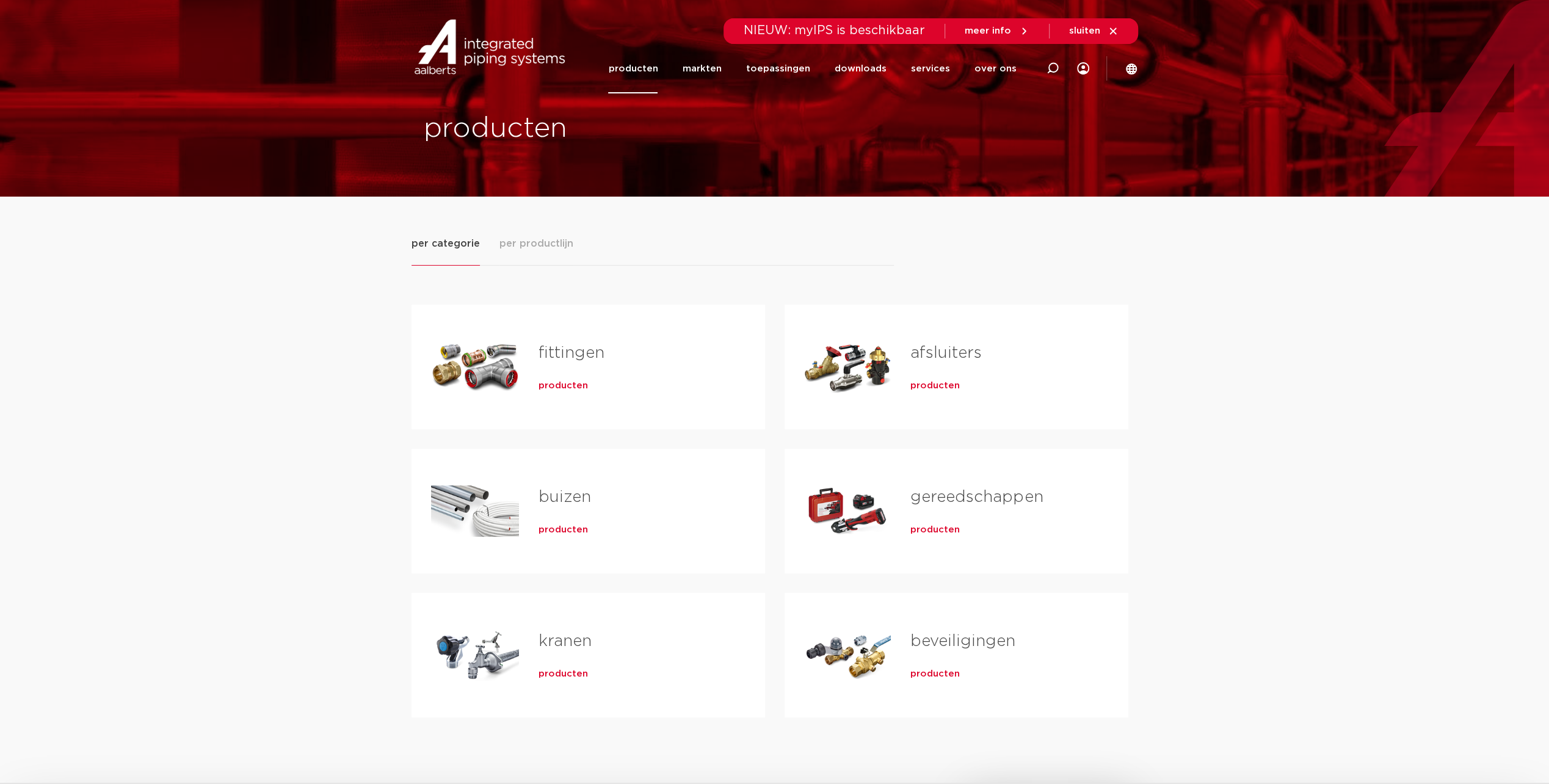
click at [574, 349] on link "fittingen" at bounding box center [571, 353] width 66 height 16
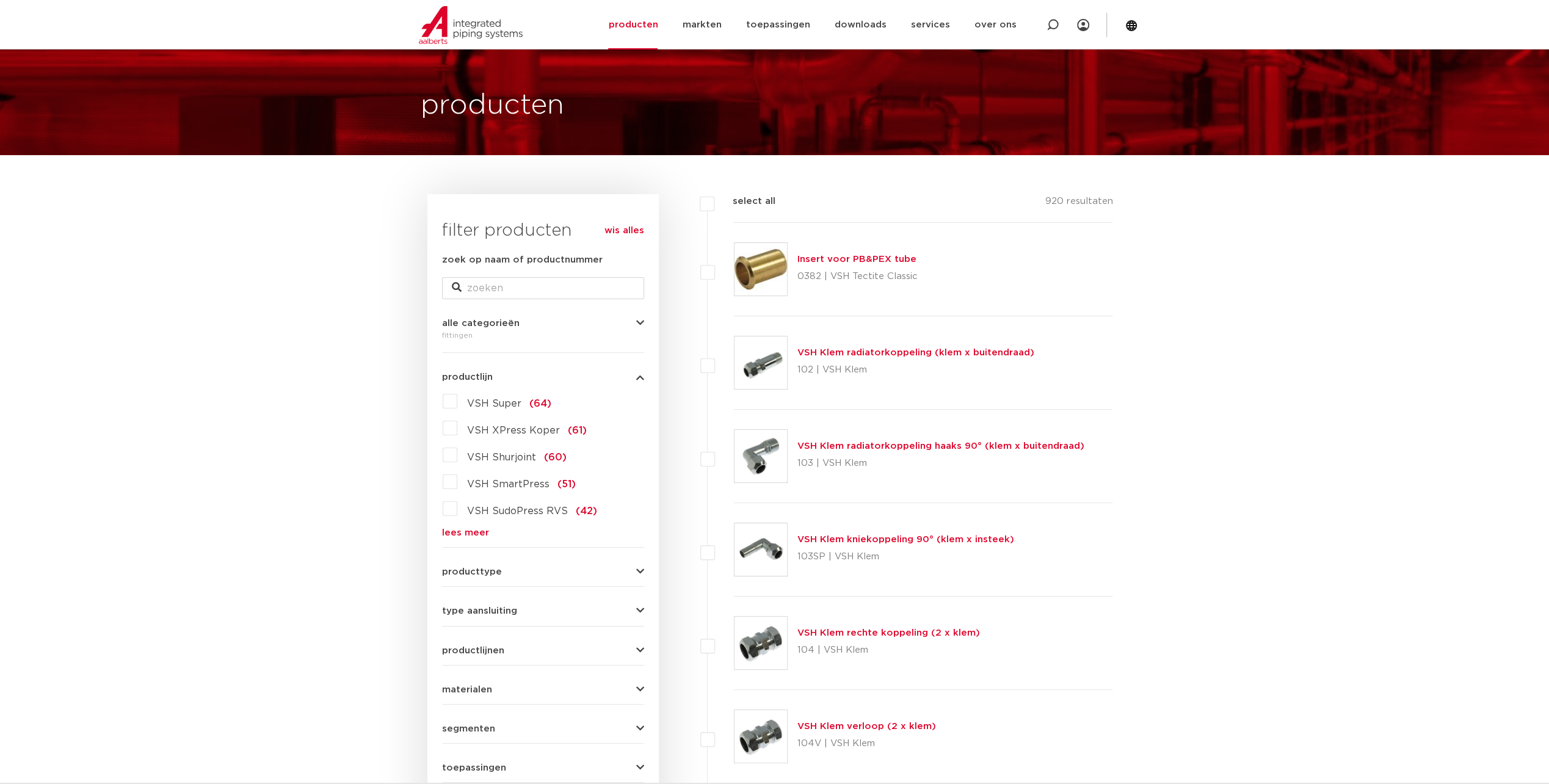
scroll to position [61, 0]
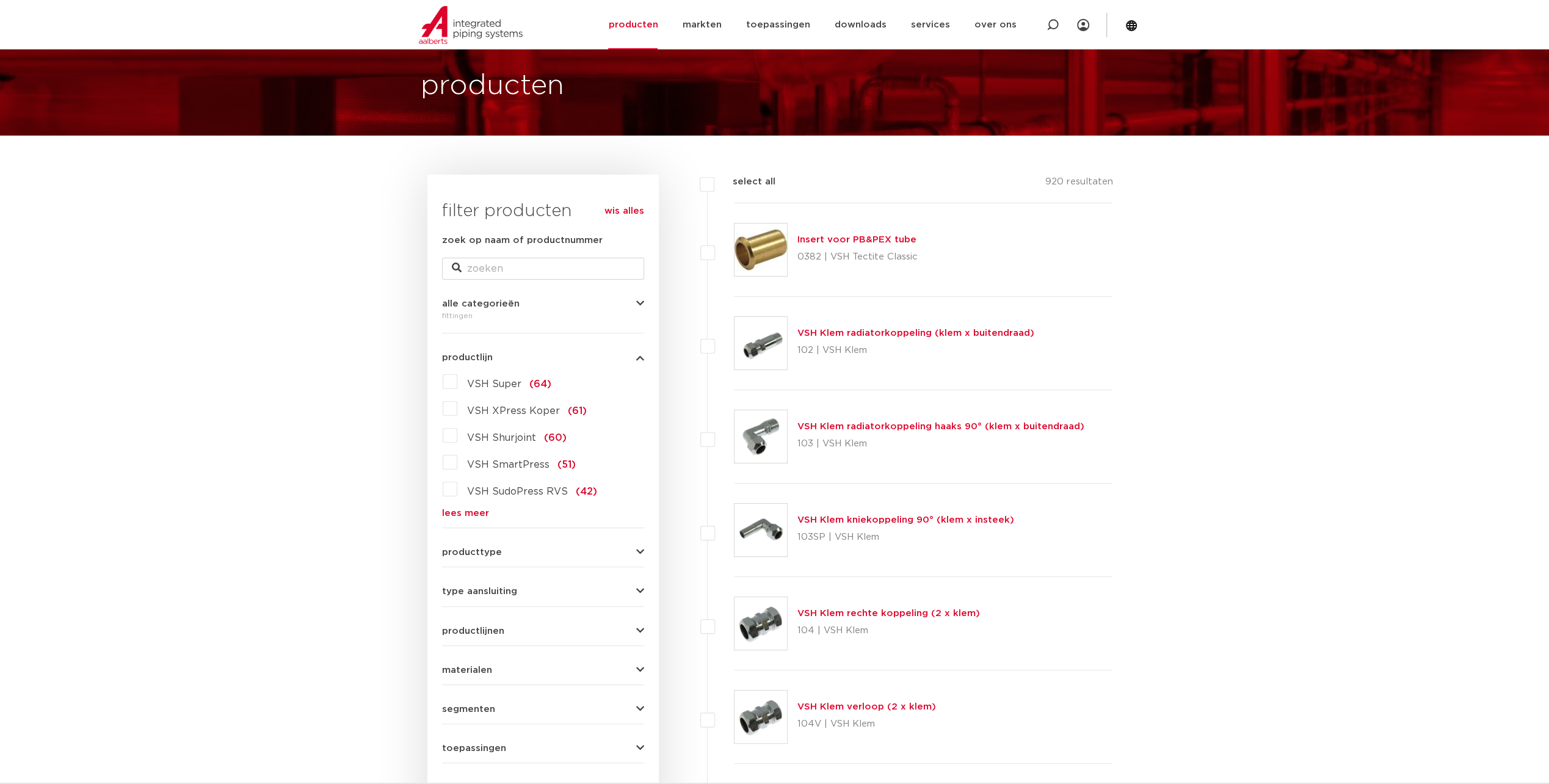
click at [506, 487] on span "VSH SudoPress RVS" at bounding box center [518, 491] width 101 height 10
click at [0, 0] on input "VSH SudoPress RVS (42)" at bounding box center [0, 0] width 0 height 0
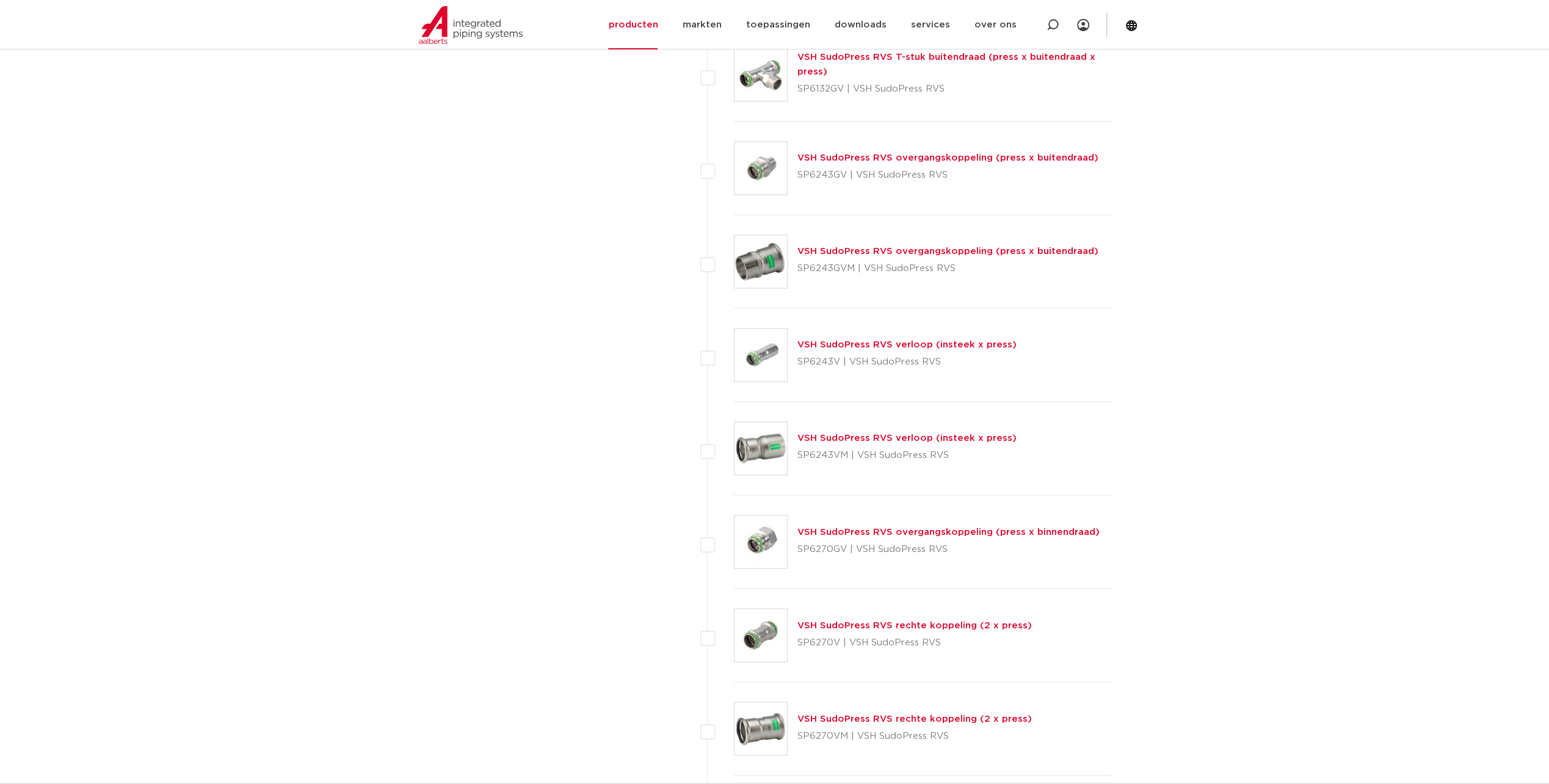
scroll to position [1832, 0]
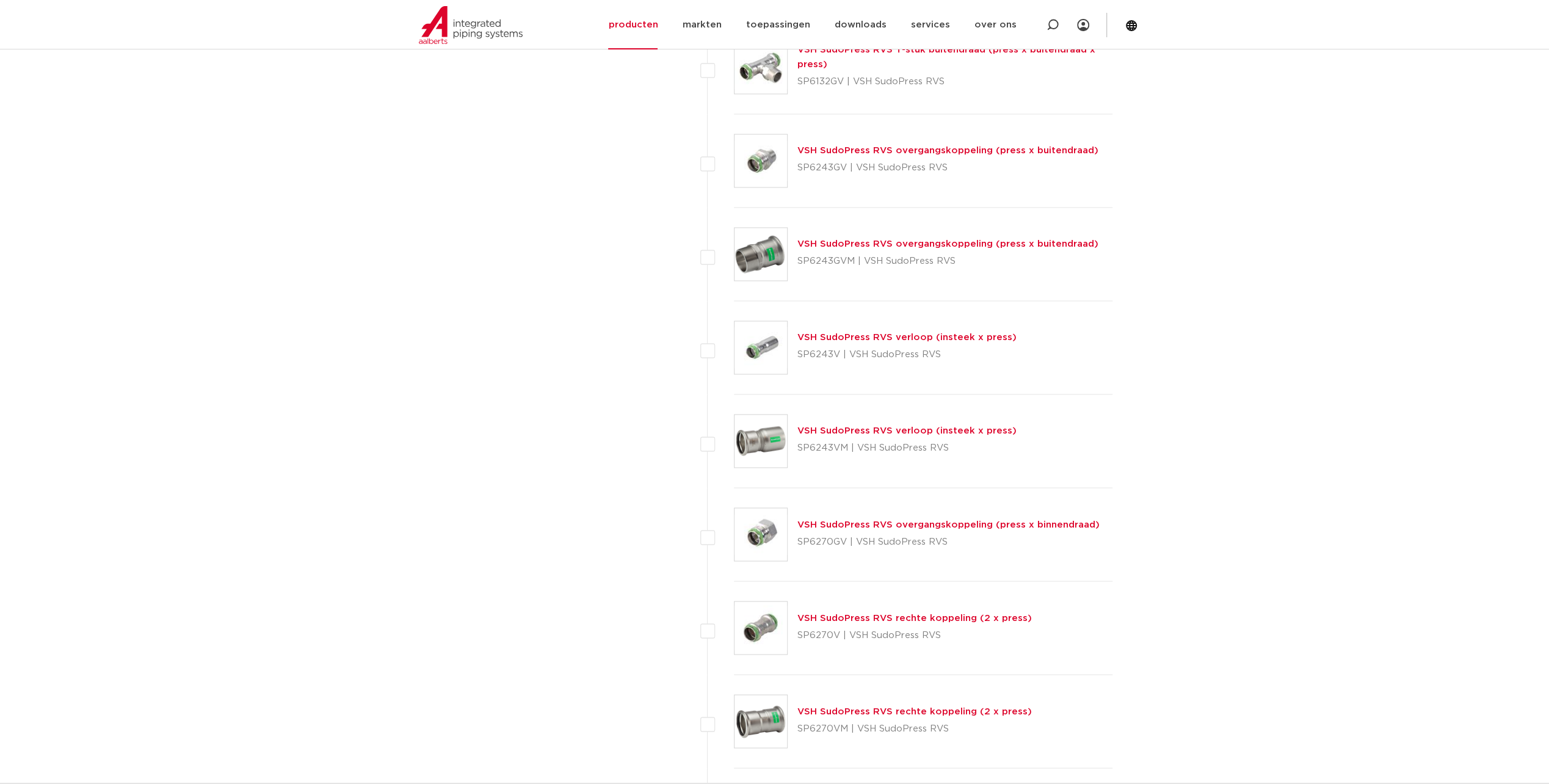
click at [920, 519] on link "VSH SudoPress RVS overgangskoppeling (press x binnendraad)" at bounding box center [948, 523] width 302 height 9
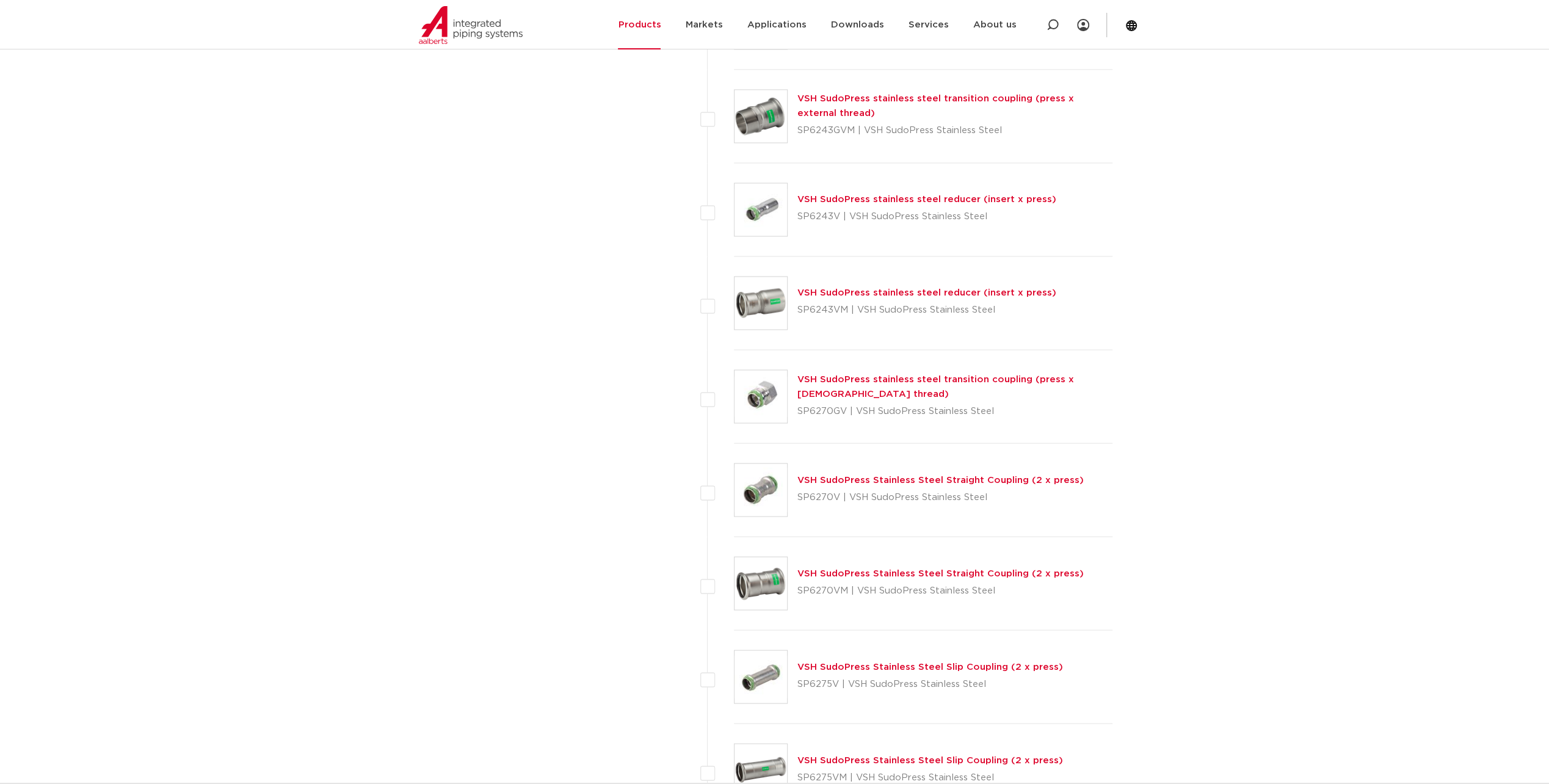
scroll to position [1893, 0]
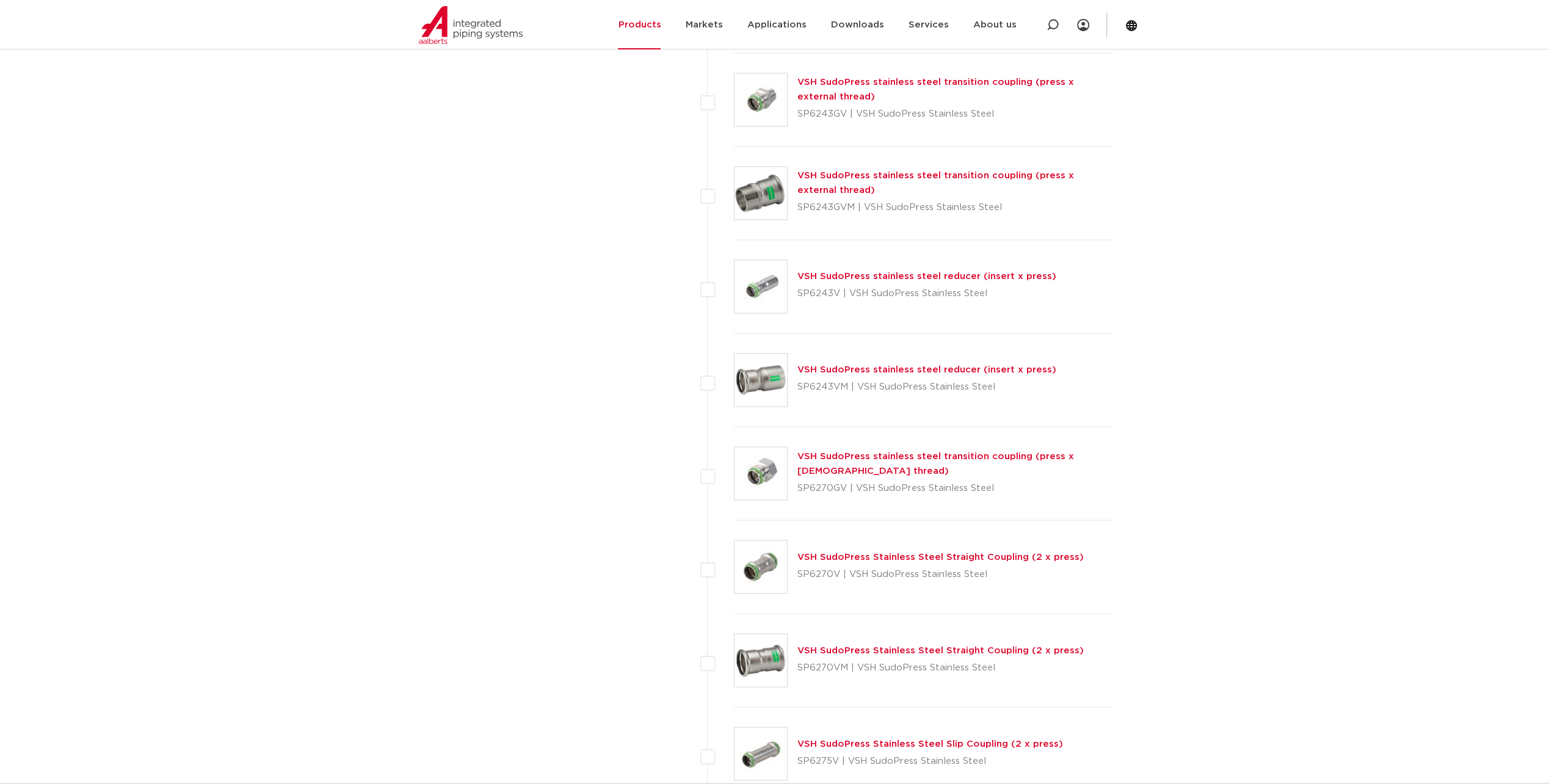
click at [877, 452] on link "VSH SudoPress stainless steel transition coupling (press x female thread)" at bounding box center [936, 463] width 277 height 24
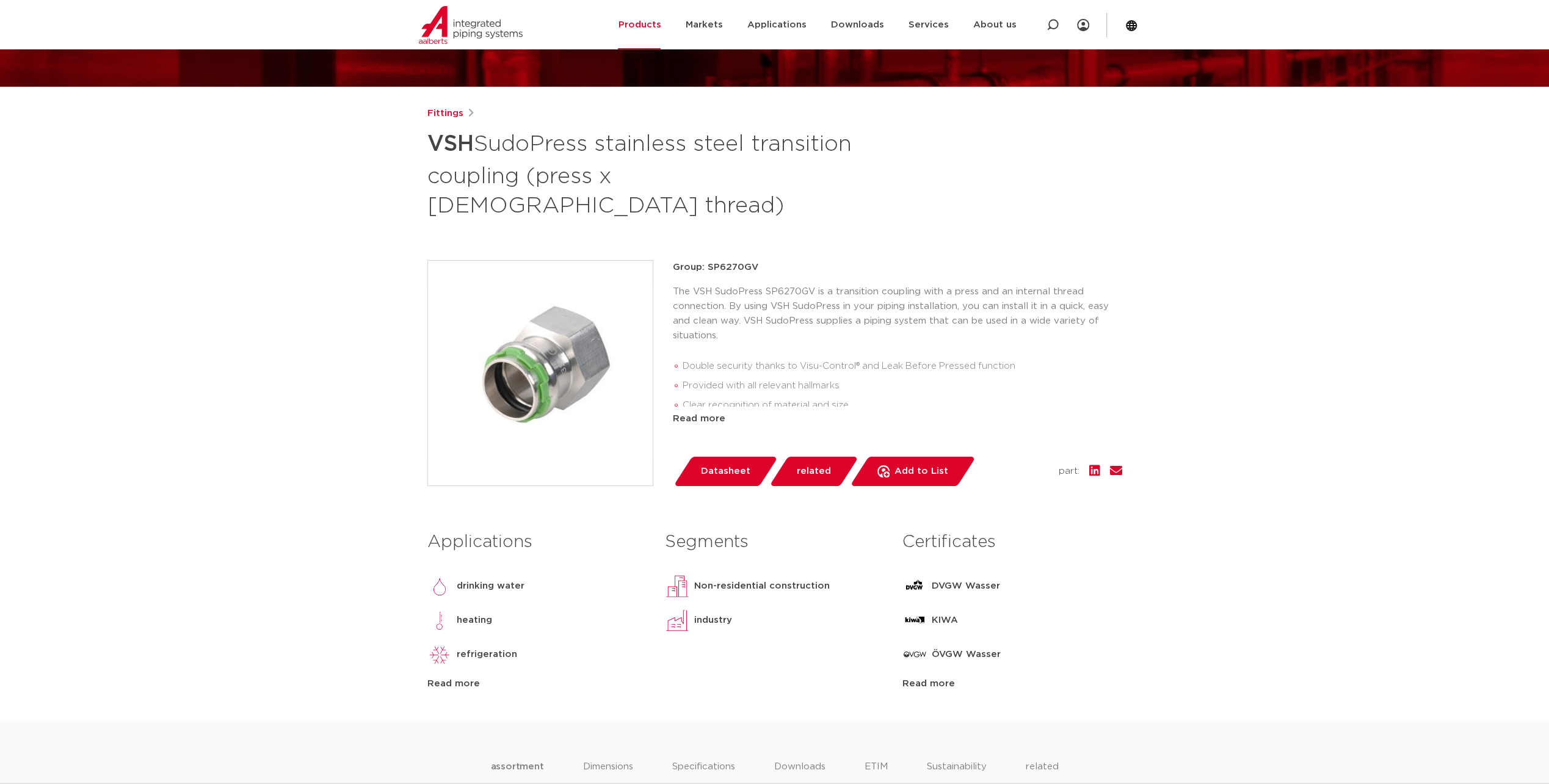
scroll to position [122, 0]
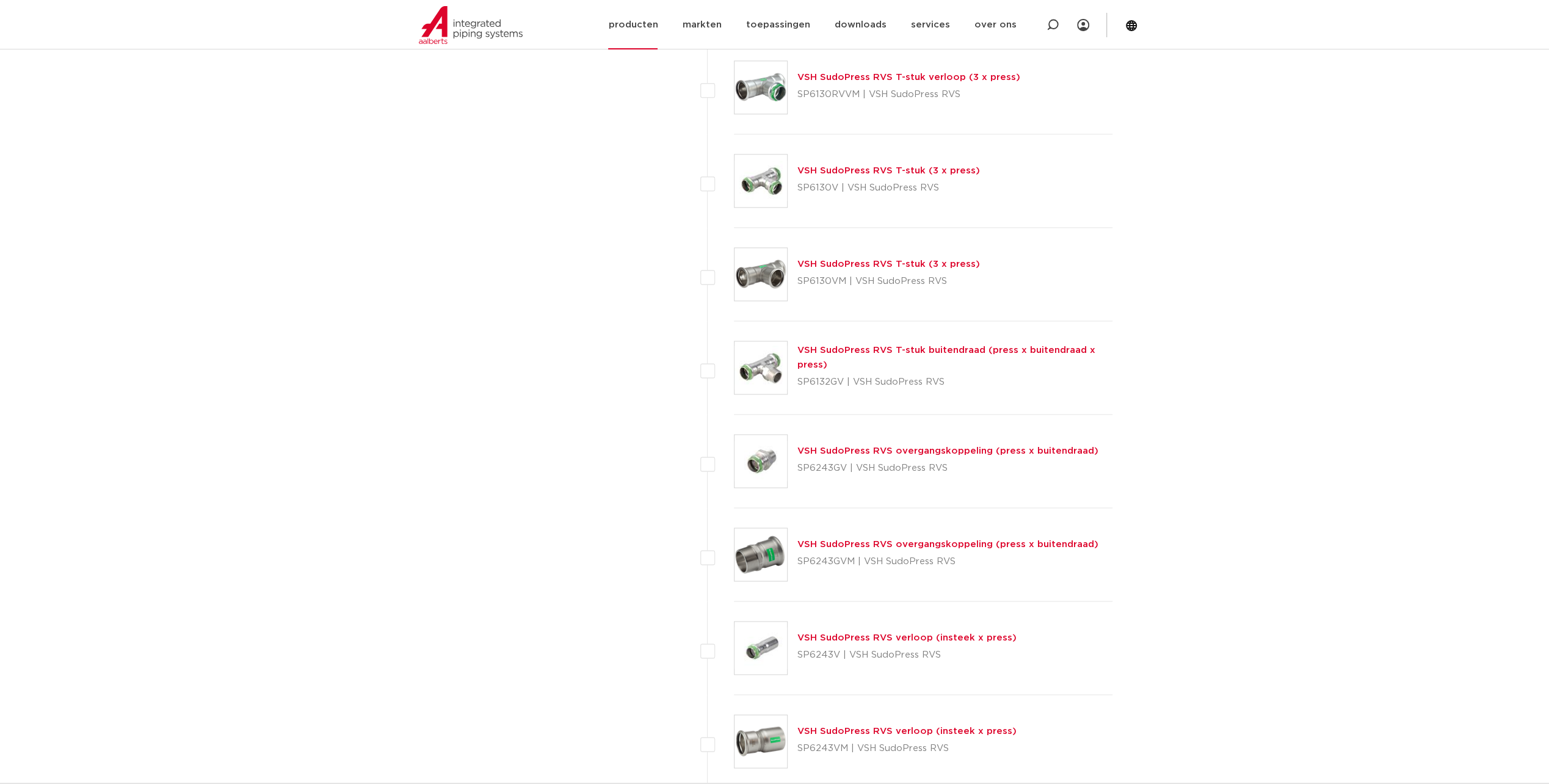
scroll to position [1527, 0]
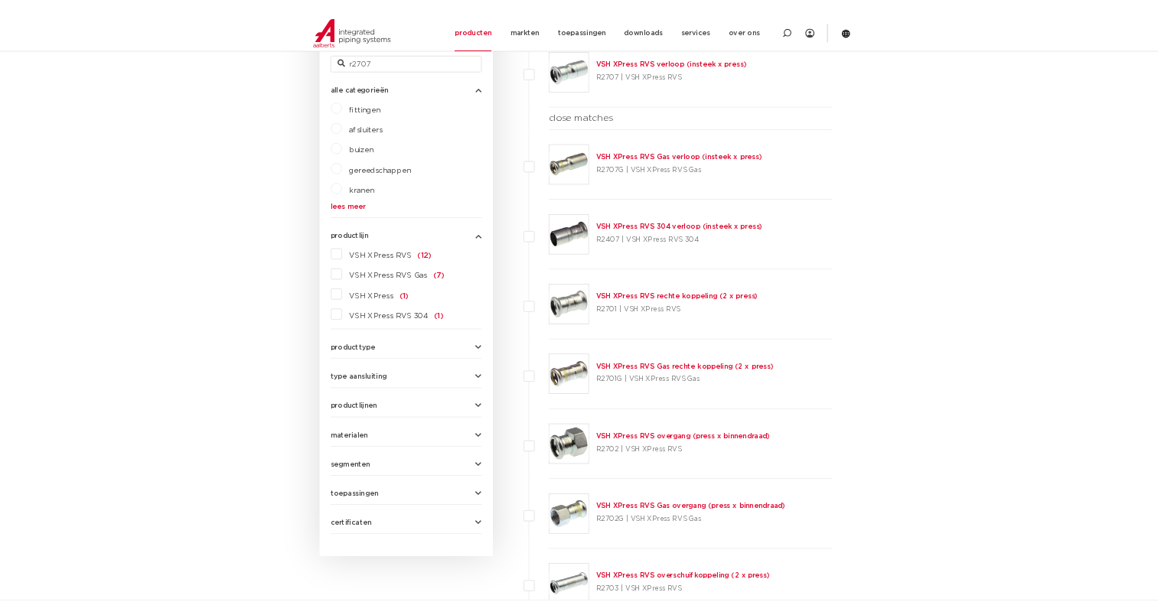
scroll to position [536, 0]
